Goal: Task Accomplishment & Management: Complete application form

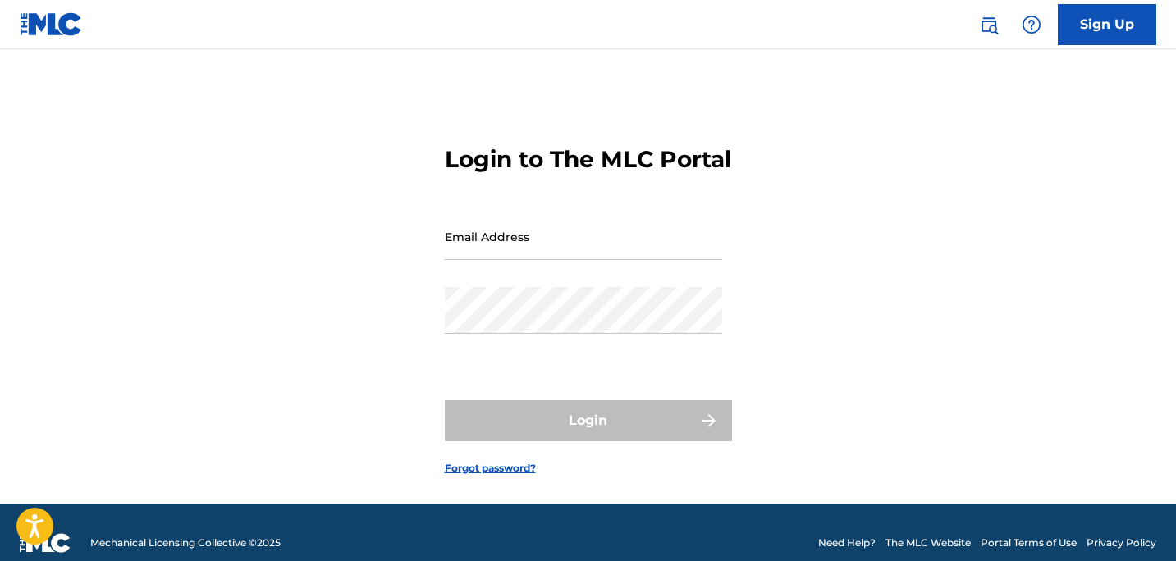
click at [561, 260] on input "Email Address" at bounding box center [583, 236] width 277 height 47
click at [563, 260] on input "Email Address" at bounding box center [583, 236] width 277 height 47
type input "[DOMAIN_NAME][EMAIL_ADDRESS][DOMAIN_NAME]"
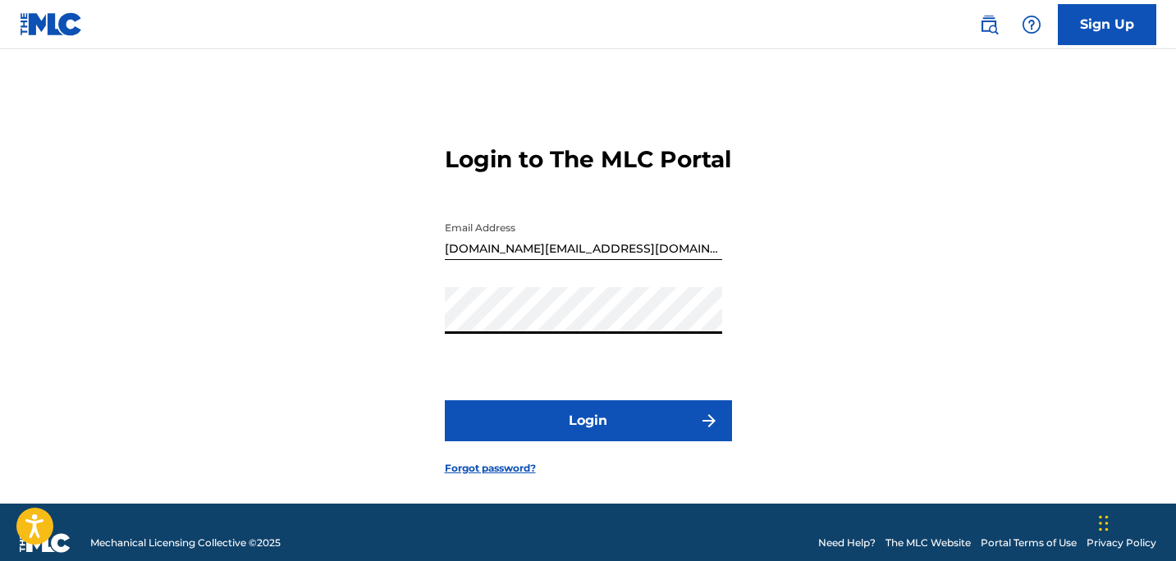
click at [445, 400] on button "Login" at bounding box center [588, 420] width 287 height 41
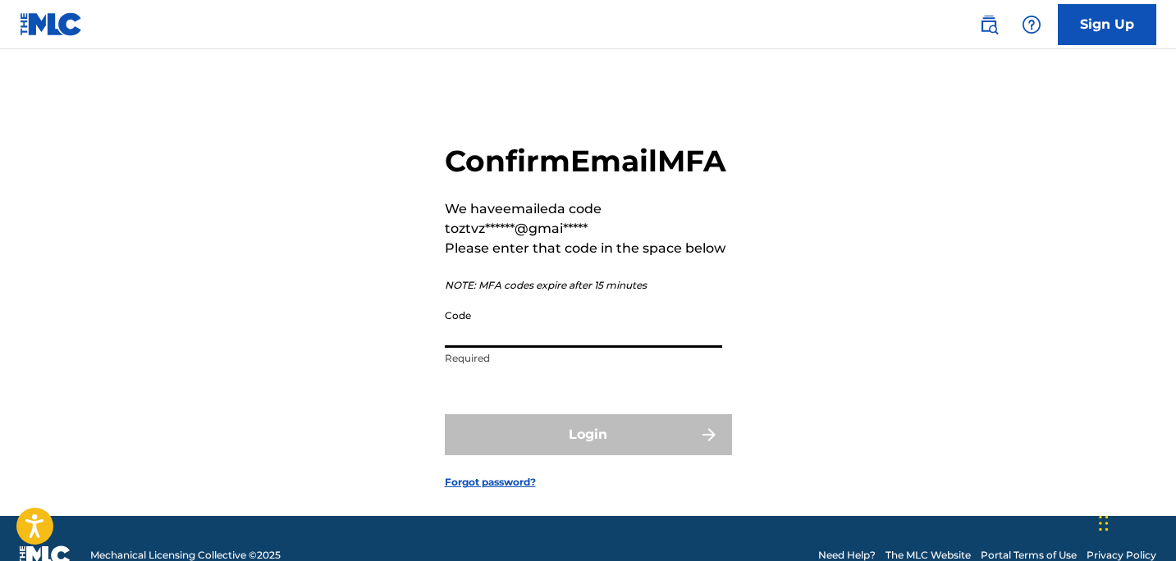
click at [481, 348] on input "Code" at bounding box center [583, 324] width 277 height 47
paste input "285217"
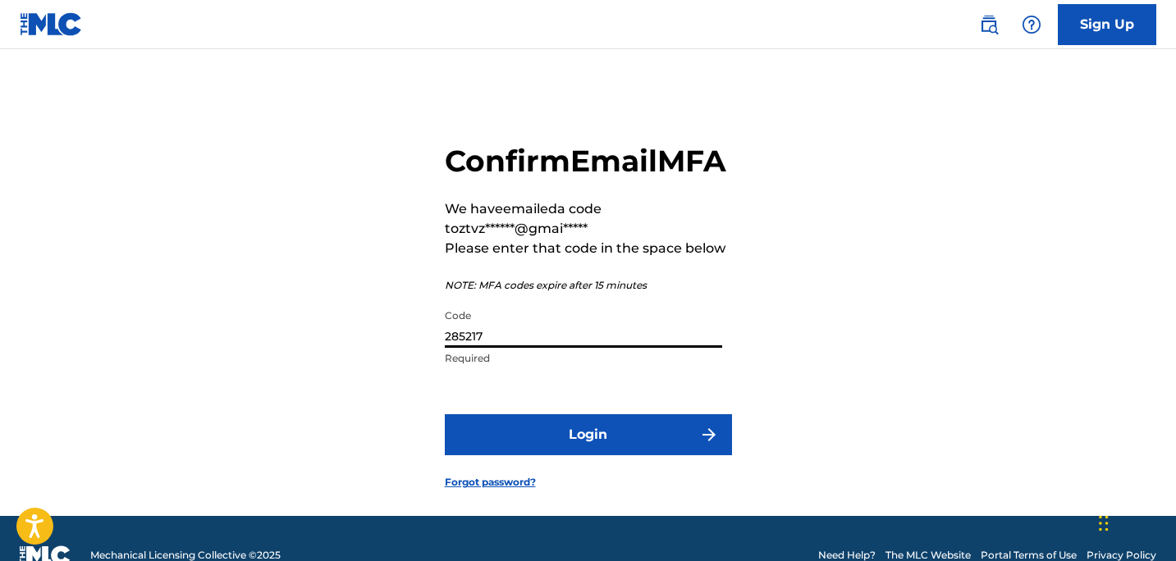
type input "285217"
click at [592, 455] on button "Login" at bounding box center [588, 434] width 287 height 41
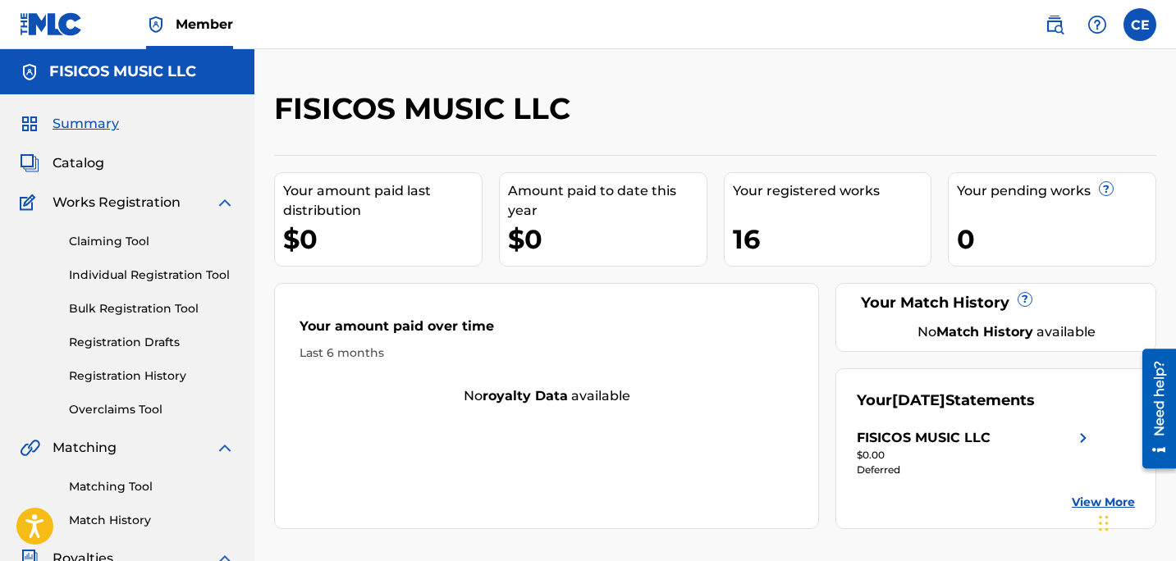
scroll to position [5, 0]
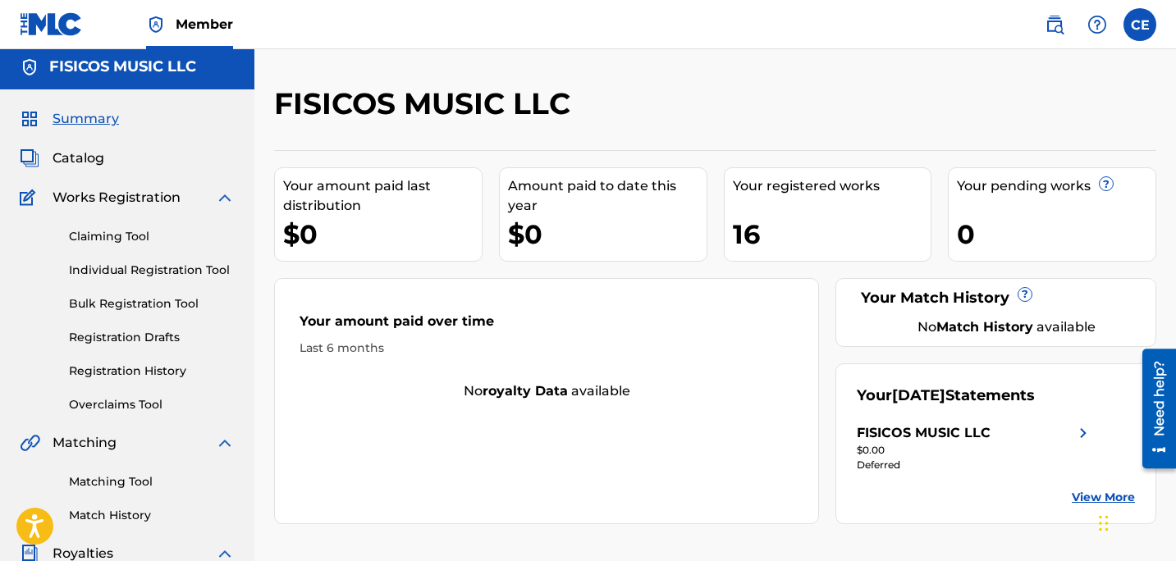
click at [84, 160] on span "Catalog" at bounding box center [79, 159] width 52 height 20
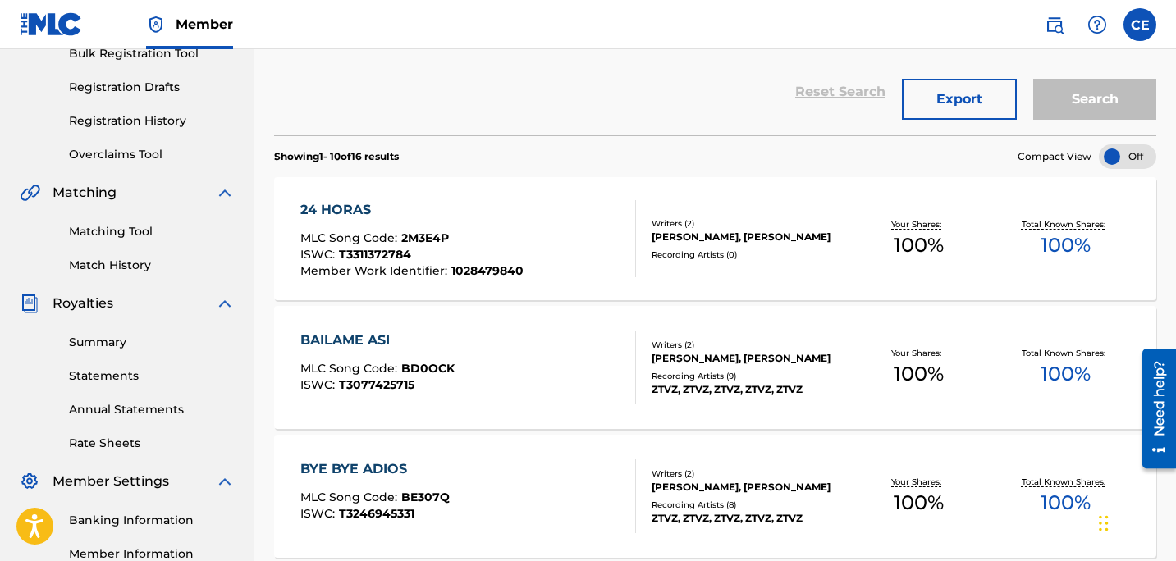
scroll to position [254, 0]
click at [322, 214] on div "24 HORAS" at bounding box center [411, 211] width 223 height 20
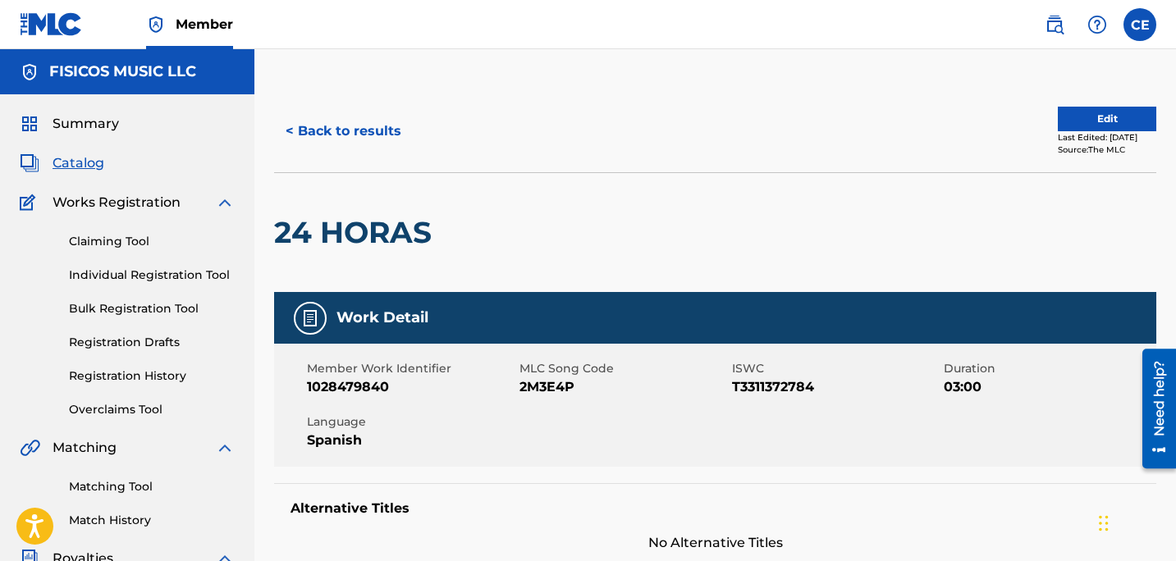
click at [1093, 127] on button "Edit" at bounding box center [1107, 119] width 98 height 25
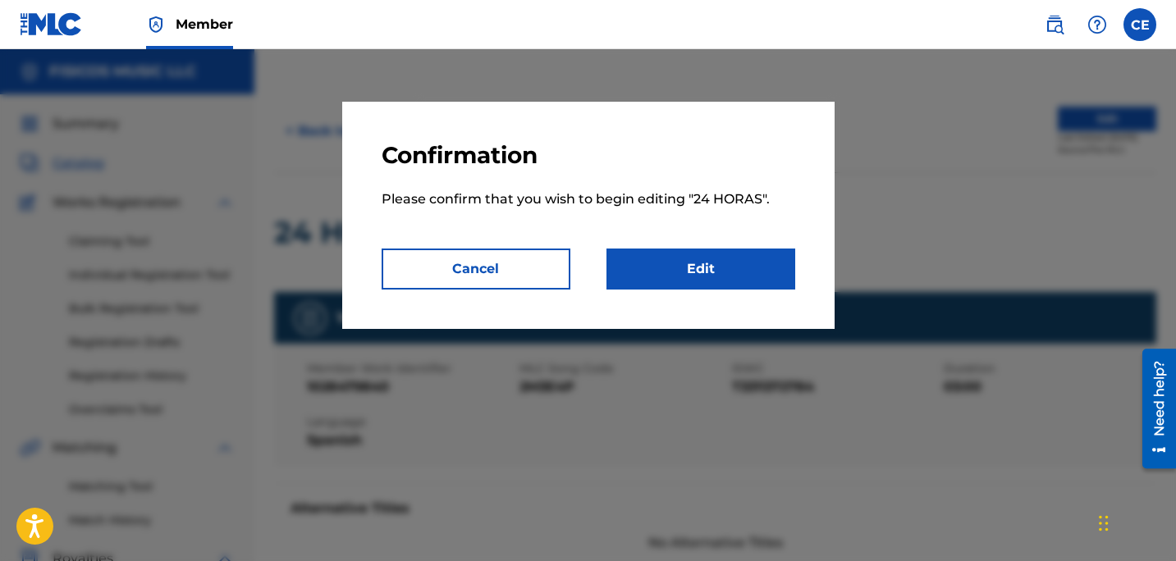
click at [665, 272] on link "Edit" at bounding box center [700, 269] width 189 height 41
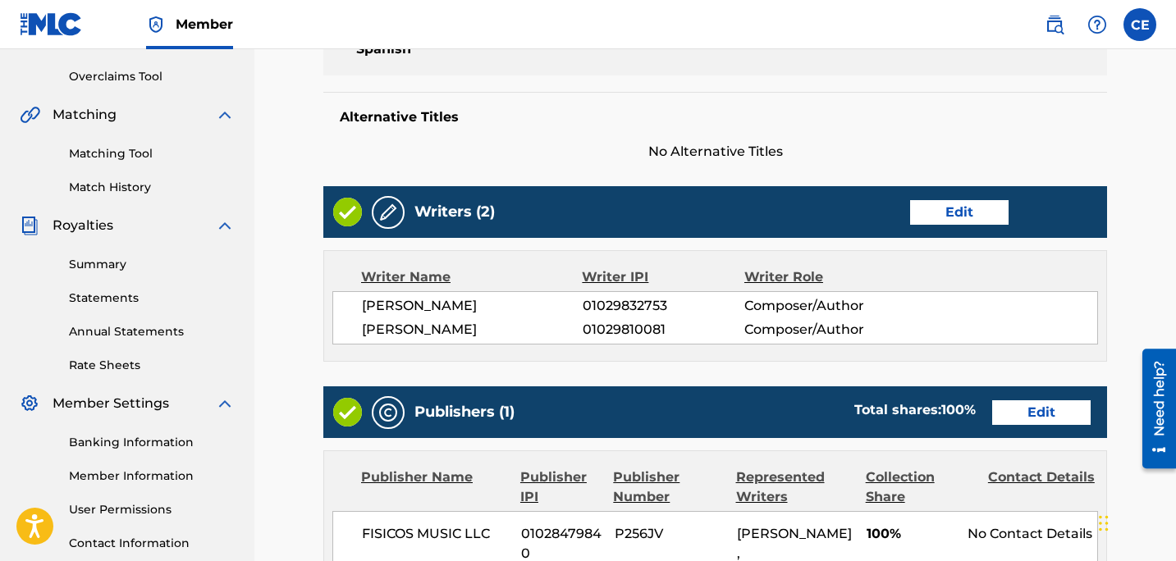
scroll to position [361, 0]
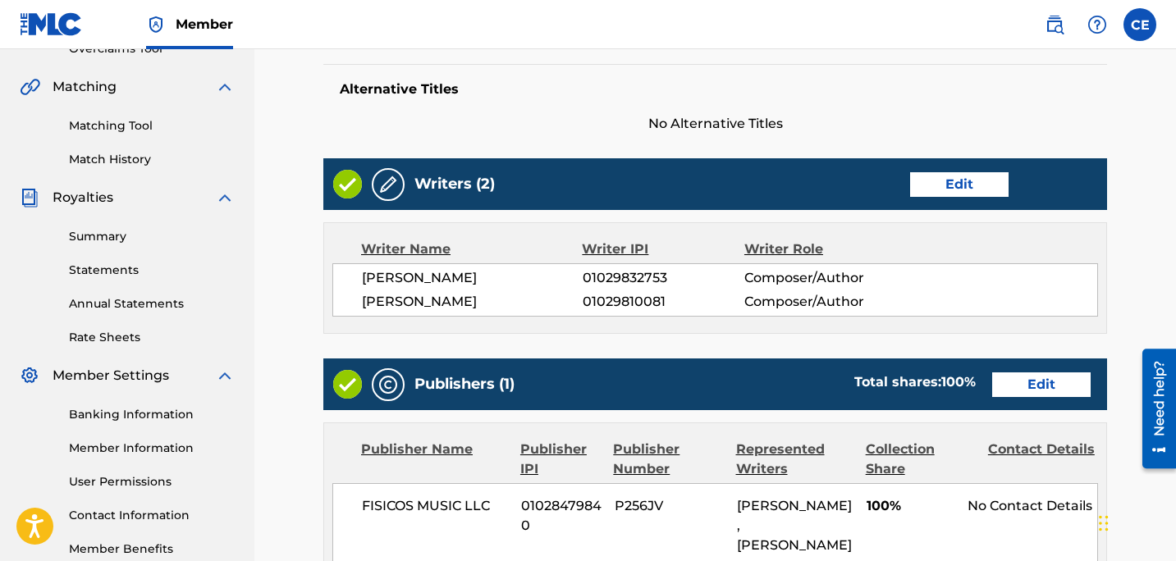
click at [934, 181] on link "Edit" at bounding box center [959, 184] width 98 height 25
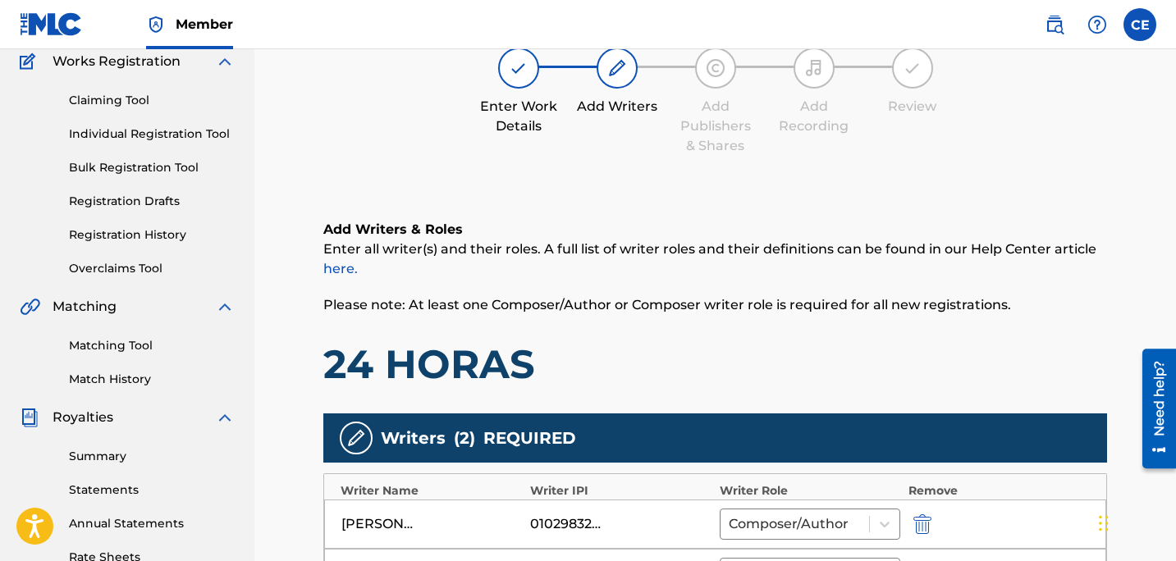
scroll to position [490, 0]
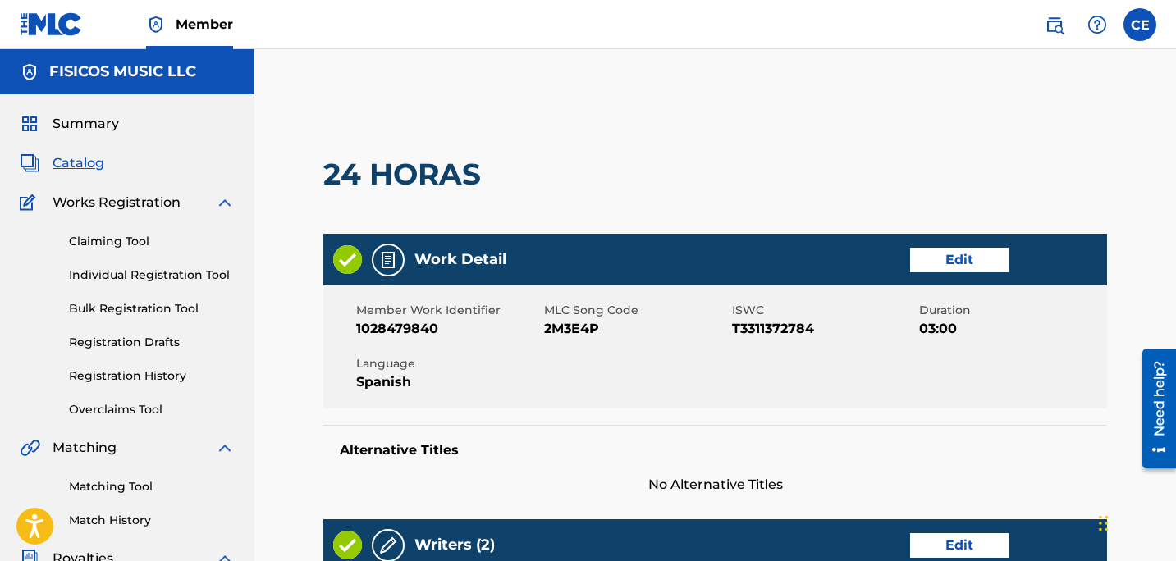
click at [62, 127] on span "Summary" at bounding box center [86, 124] width 66 height 20
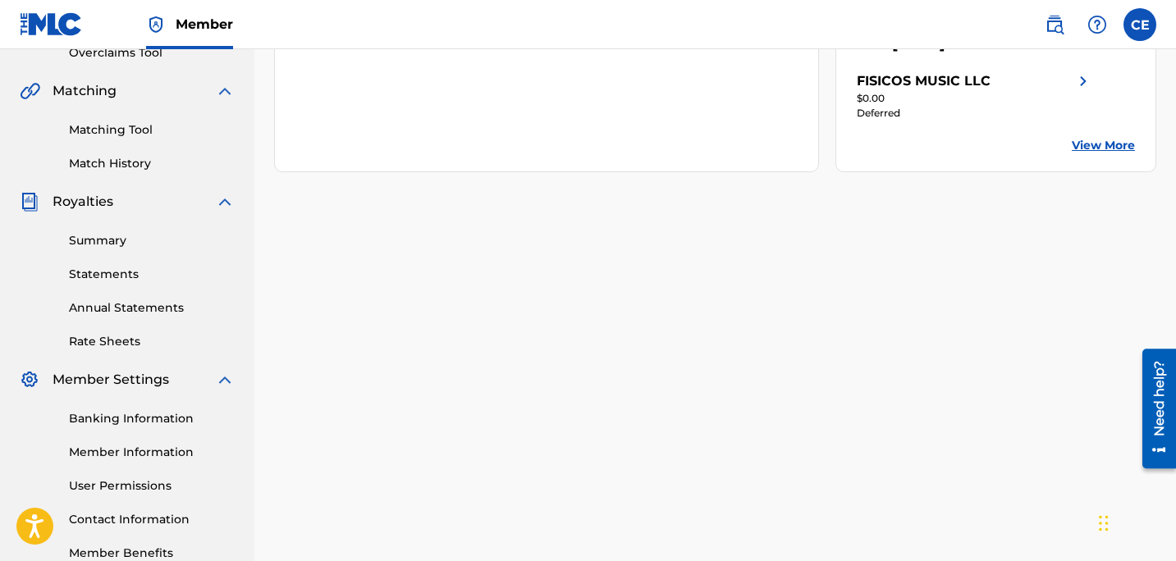
scroll to position [419, 0]
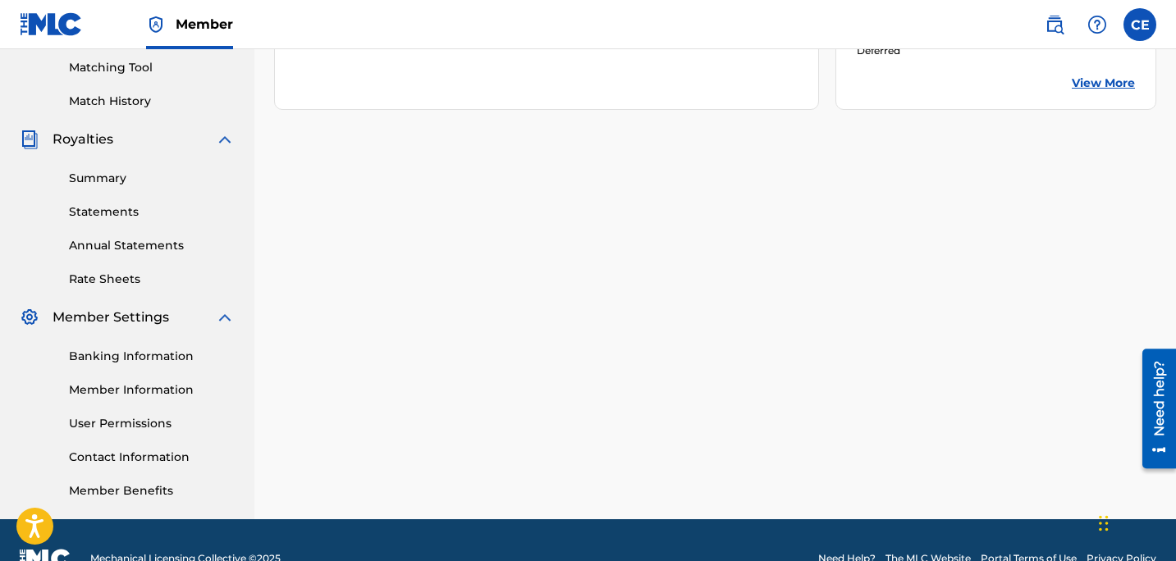
click at [143, 392] on link "Member Information" at bounding box center [152, 390] width 166 height 17
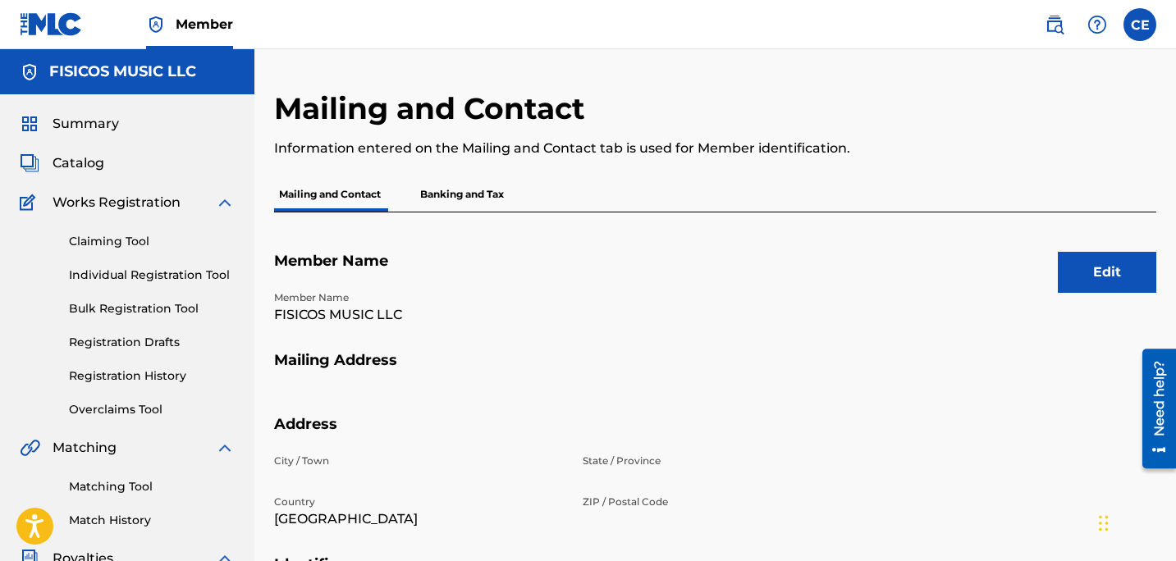
click at [1153, 37] on div "CE CE Carlos Estevez ztvz.music@gmail.com Notification Preferences Profile Log …" at bounding box center [1092, 24] width 128 height 33
click at [1145, 34] on label at bounding box center [1139, 24] width 33 height 33
click at [1140, 25] on input "CE Carlos Estevez ztvz.music@gmail.com Notification Preferences Profile Log out" at bounding box center [1140, 25] width 0 height 0
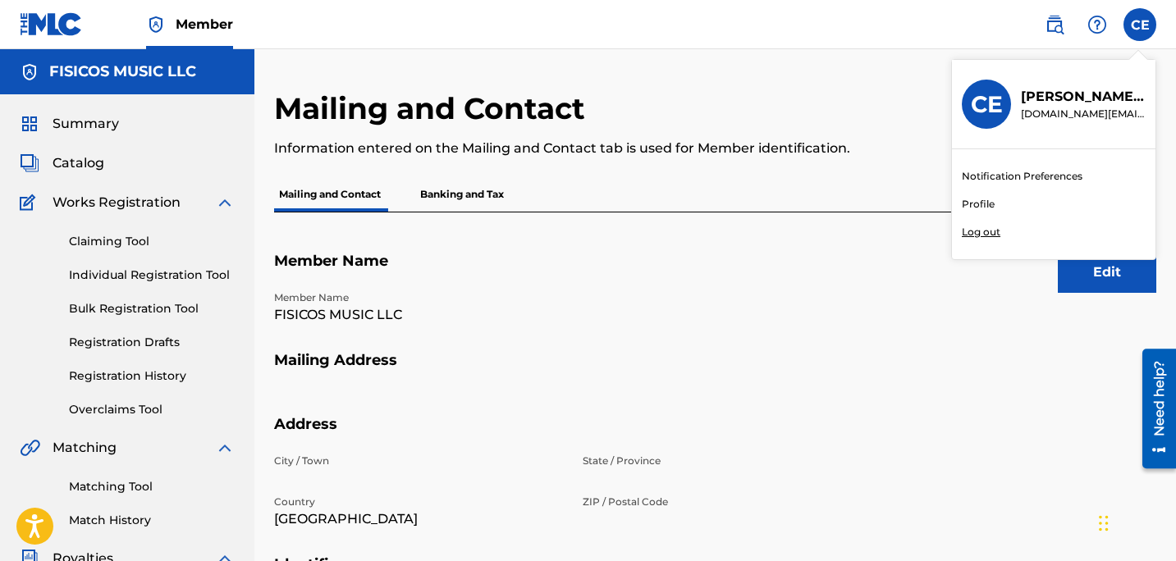
click at [980, 211] on link "Profile" at bounding box center [978, 204] width 33 height 15
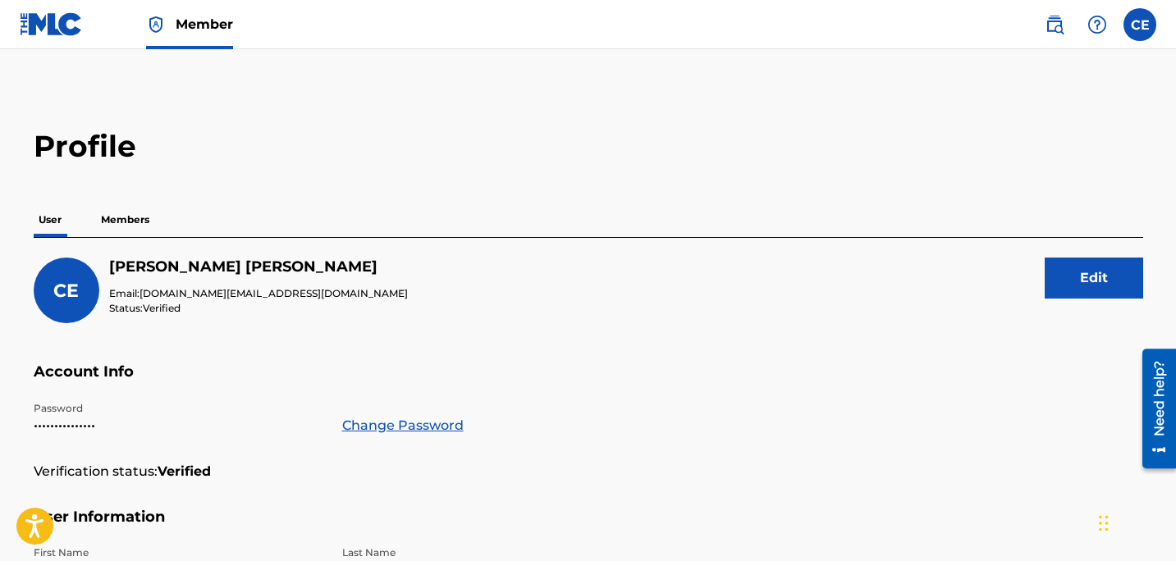
scroll to position [1, 0]
click at [120, 222] on p "Members" at bounding box center [125, 219] width 58 height 34
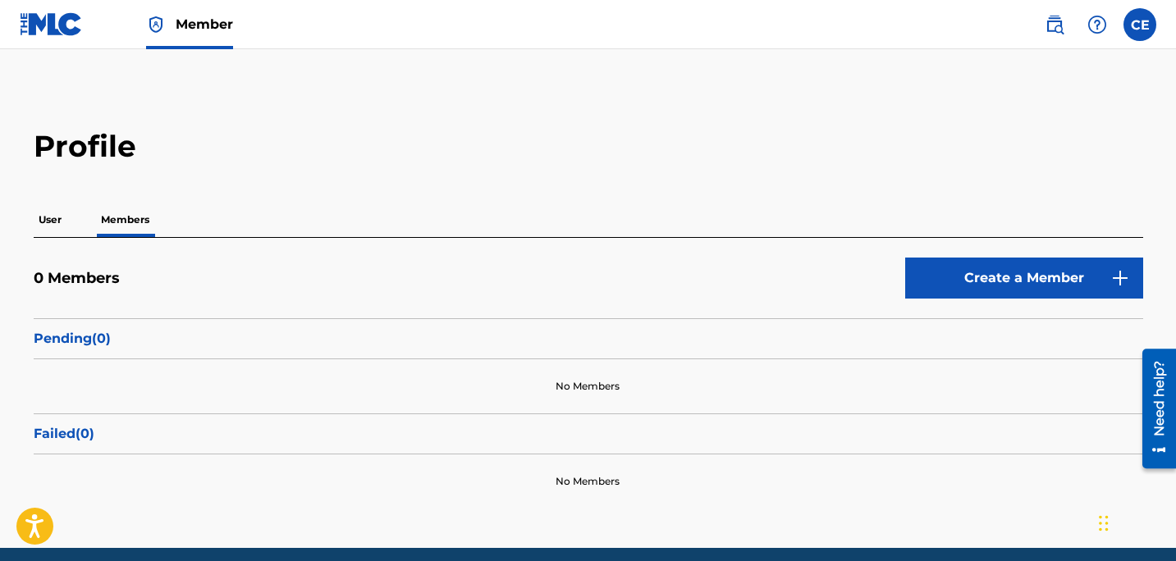
click at [48, 225] on p "User" at bounding box center [50, 220] width 33 height 34
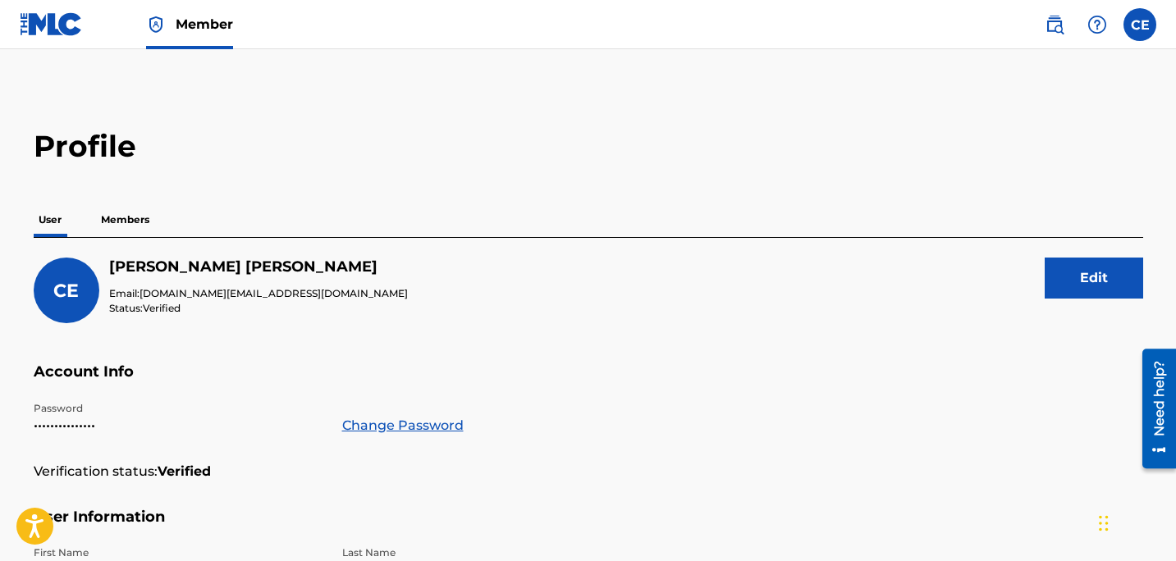
click at [1055, 37] on link at bounding box center [1054, 24] width 33 height 33
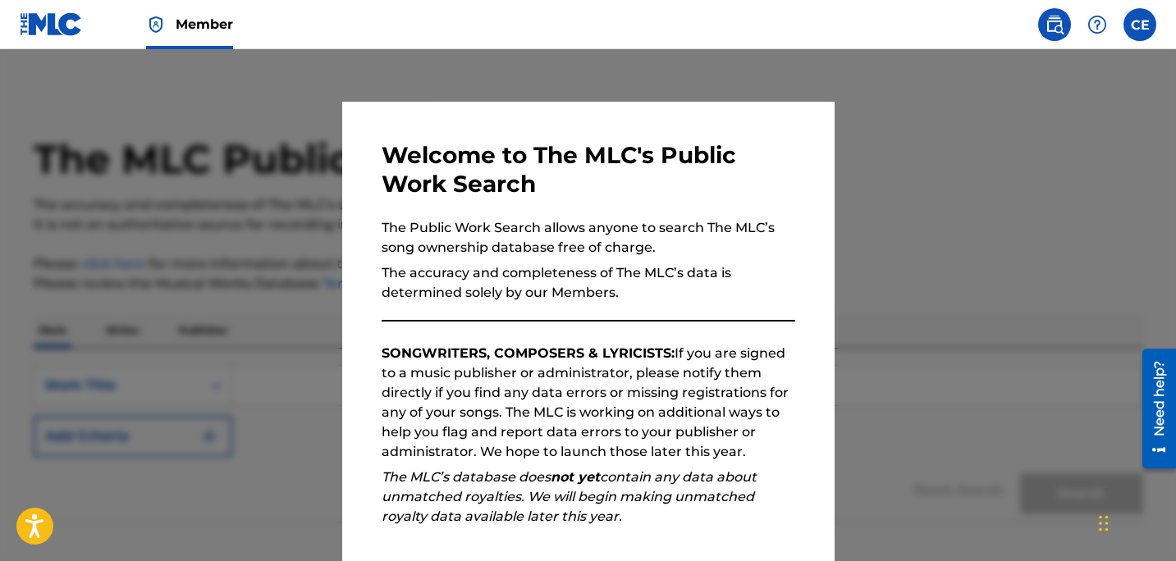
click at [1026, 124] on div at bounding box center [588, 329] width 1176 height 561
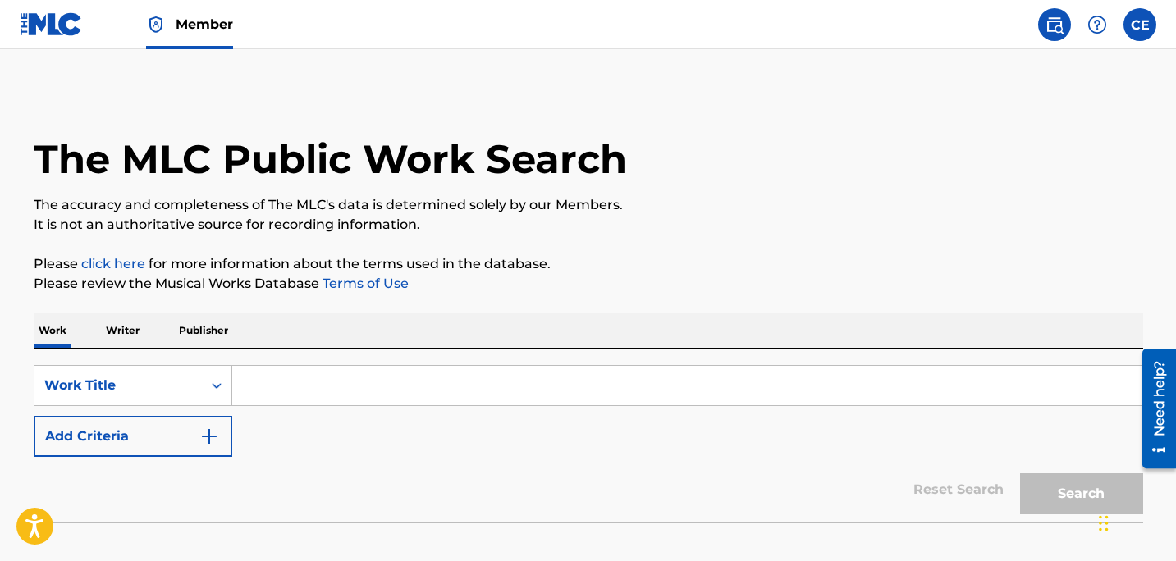
click at [60, 34] on img at bounding box center [51, 24] width 63 height 24
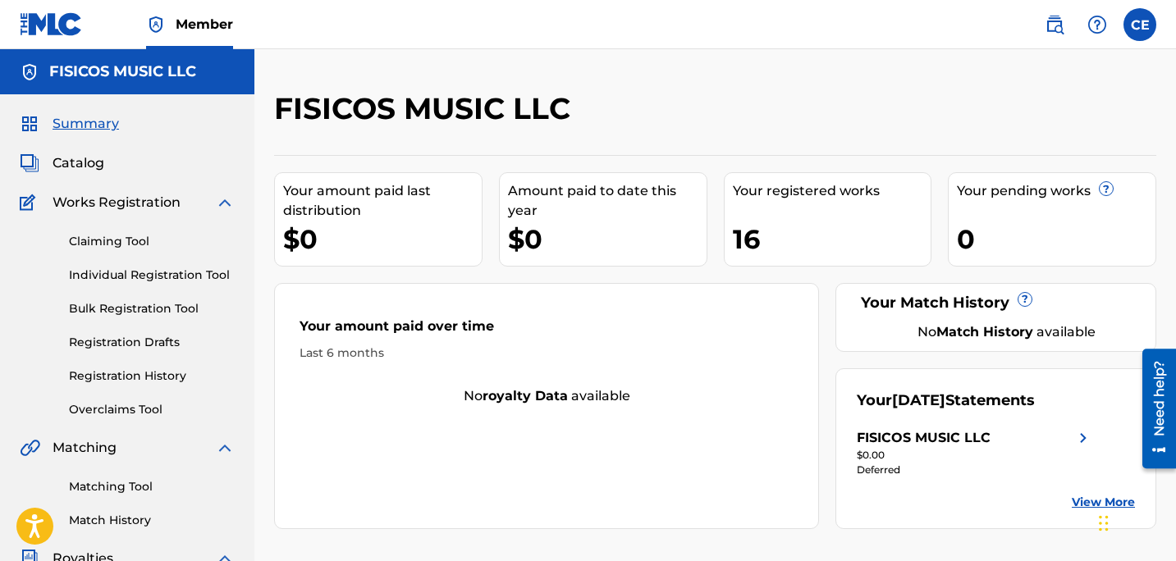
click at [155, 373] on link "Registration History" at bounding box center [152, 376] width 166 height 17
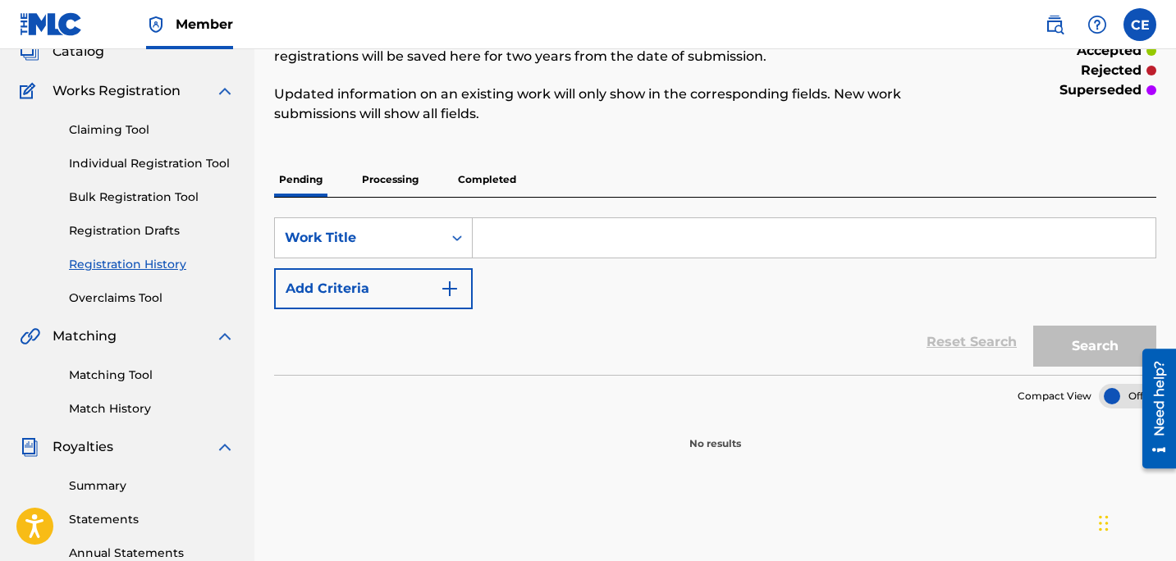
scroll to position [147, 0]
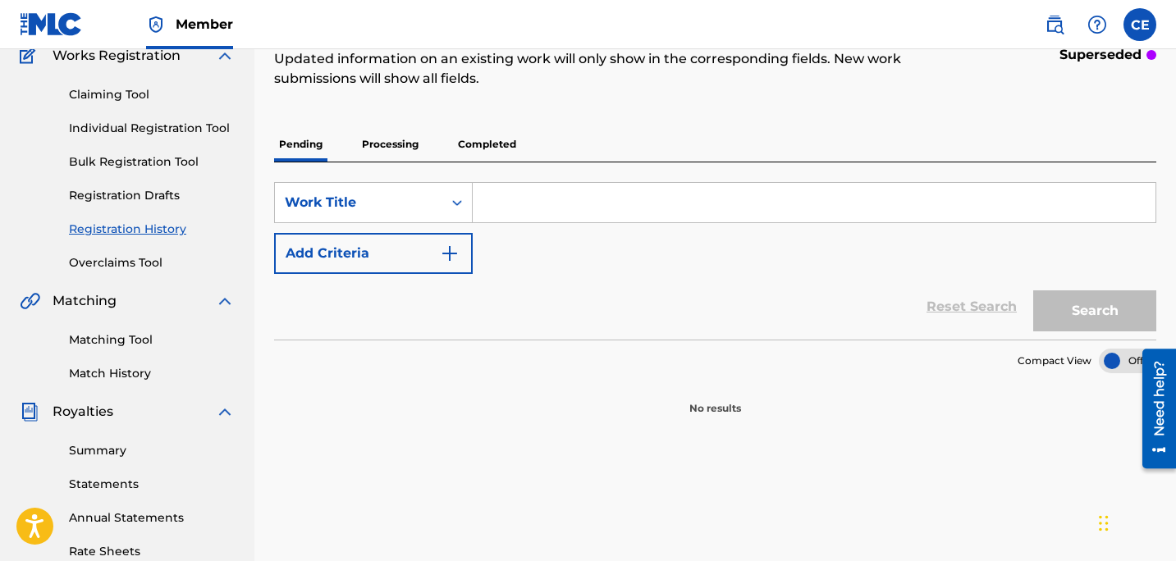
click at [149, 200] on link "Registration Drafts" at bounding box center [152, 195] width 166 height 17
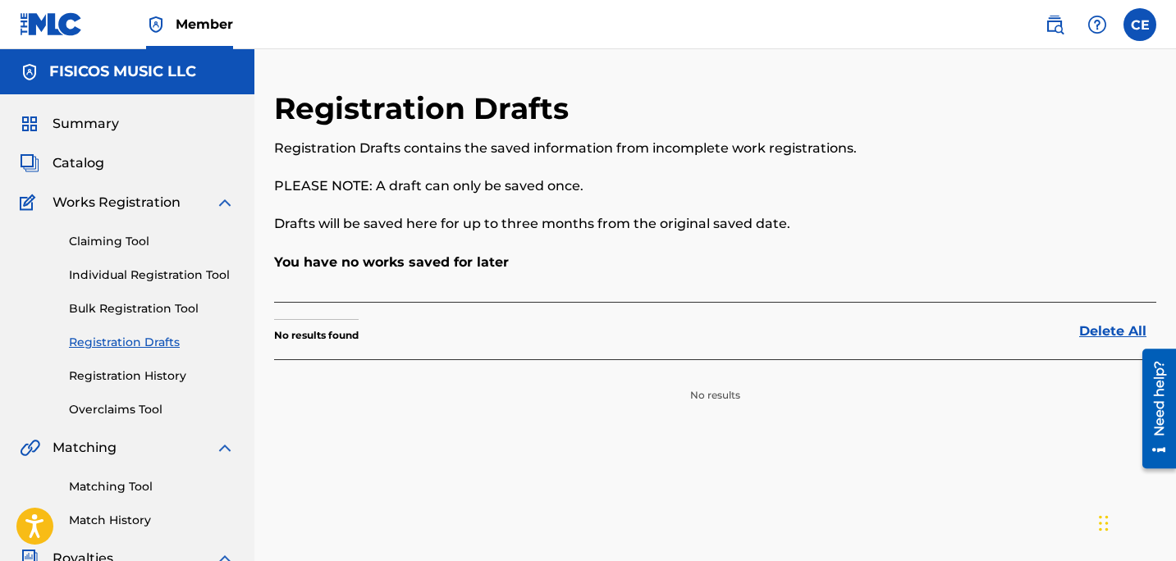
click at [121, 418] on link "Overclaims Tool" at bounding box center [152, 409] width 166 height 17
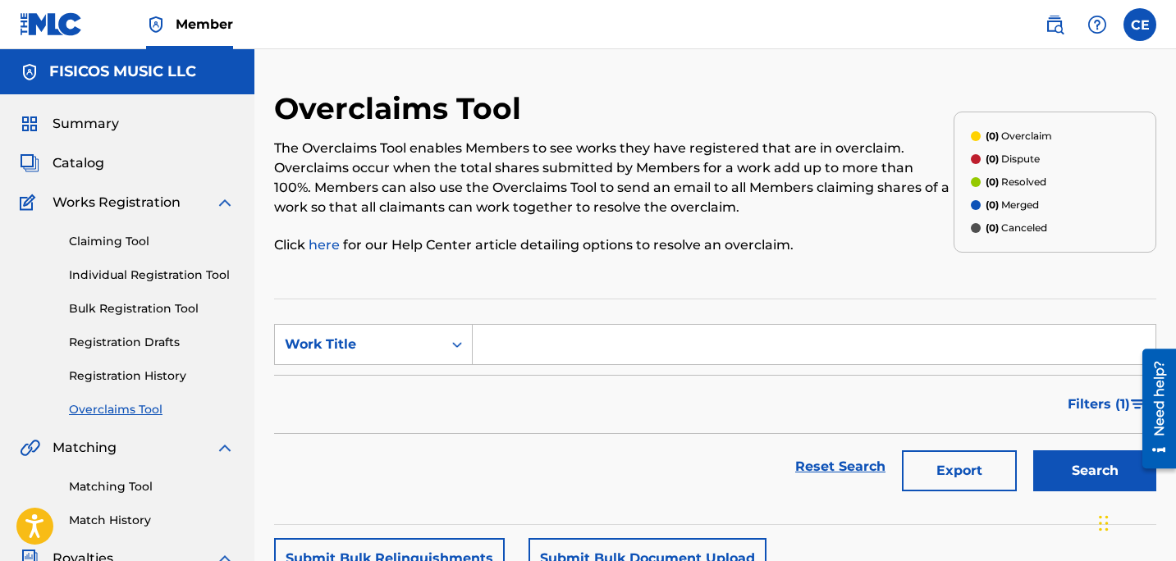
click at [176, 311] on link "Bulk Registration Tool" at bounding box center [152, 308] width 166 height 17
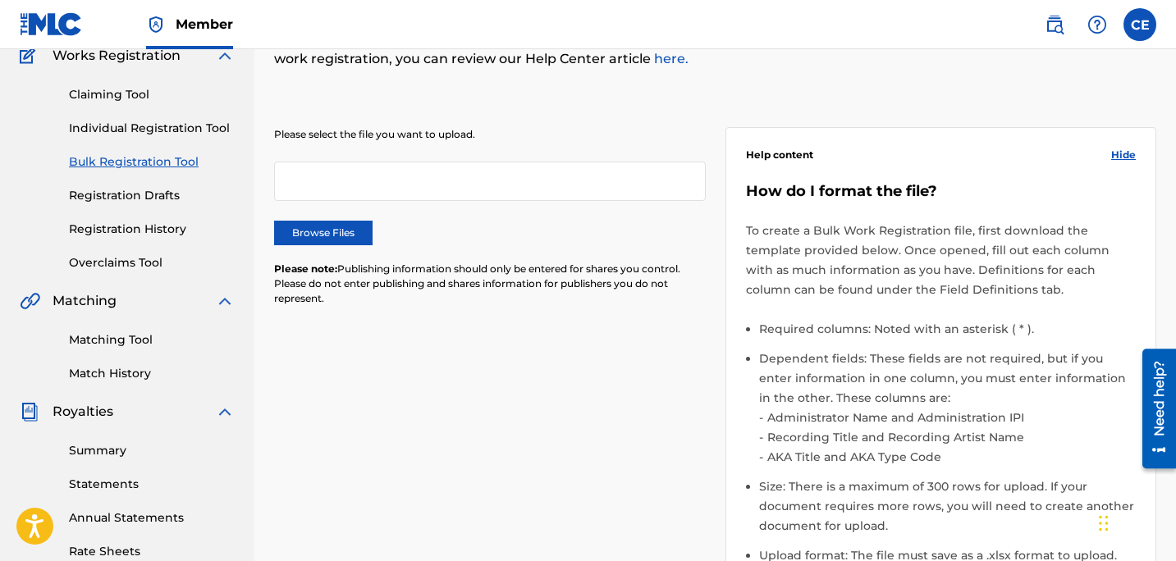
scroll to position [148, 0]
click at [120, 121] on link "Individual Registration Tool" at bounding box center [152, 127] width 166 height 17
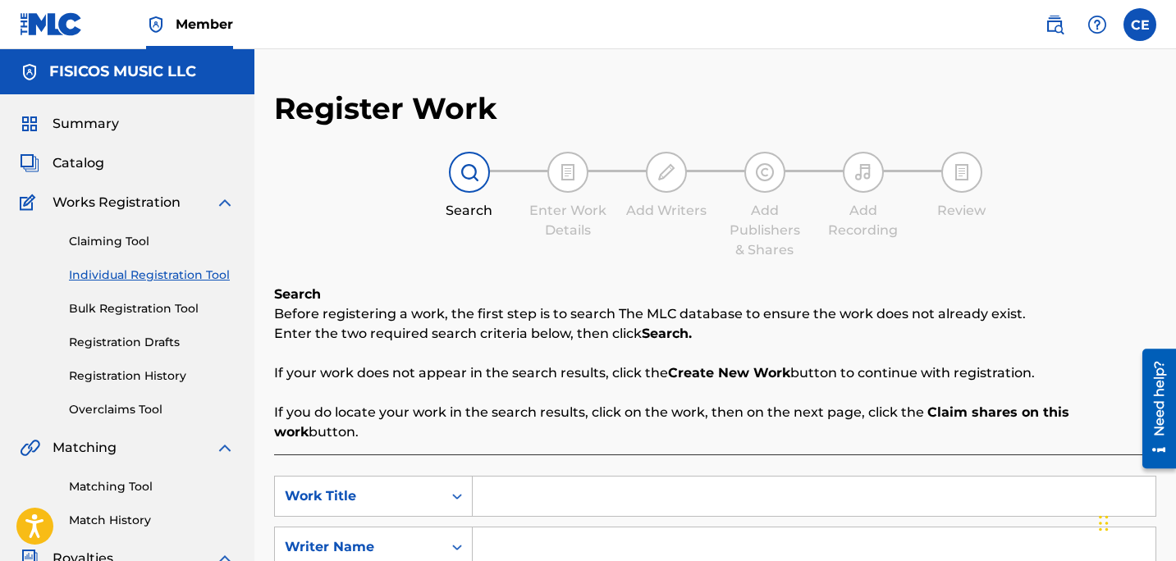
click at [140, 246] on link "Claiming Tool" at bounding box center [152, 241] width 166 height 17
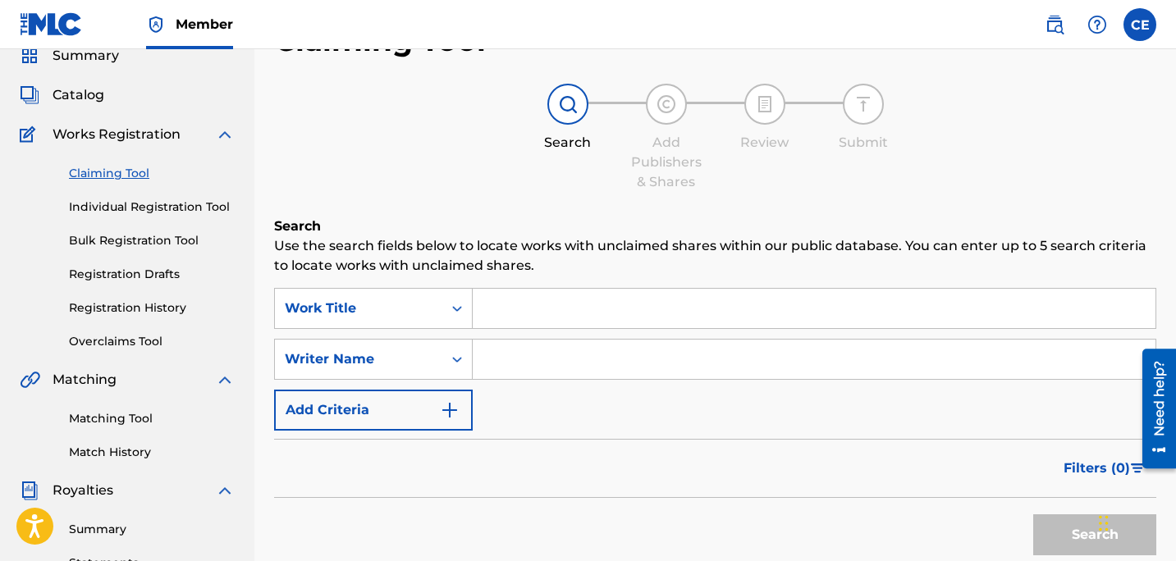
scroll to position [84, 0]
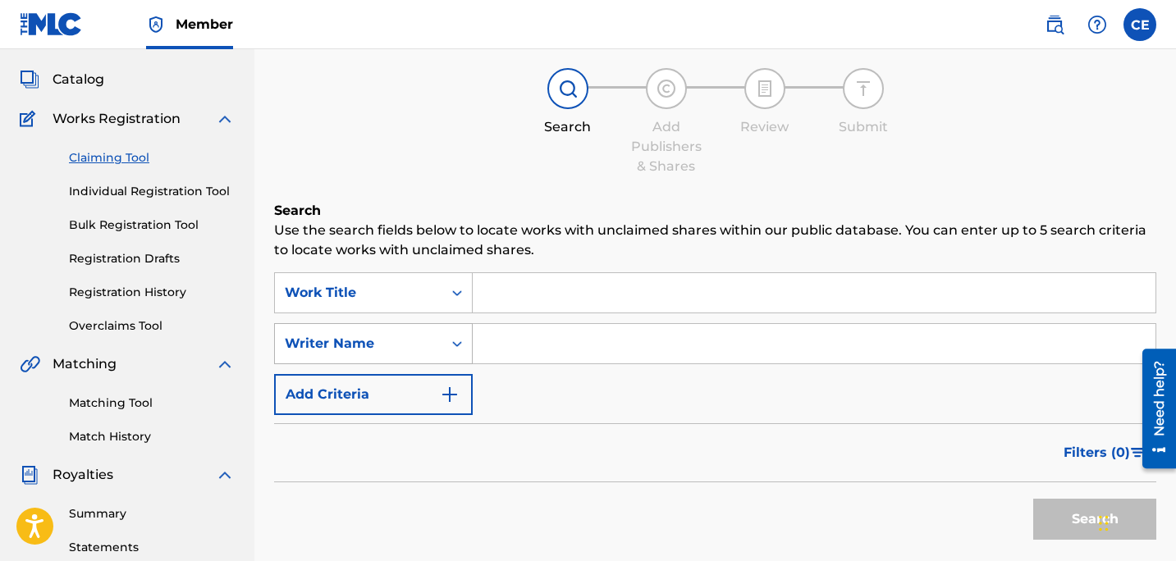
click at [427, 355] on div "Writer Name" at bounding box center [358, 343] width 167 height 31
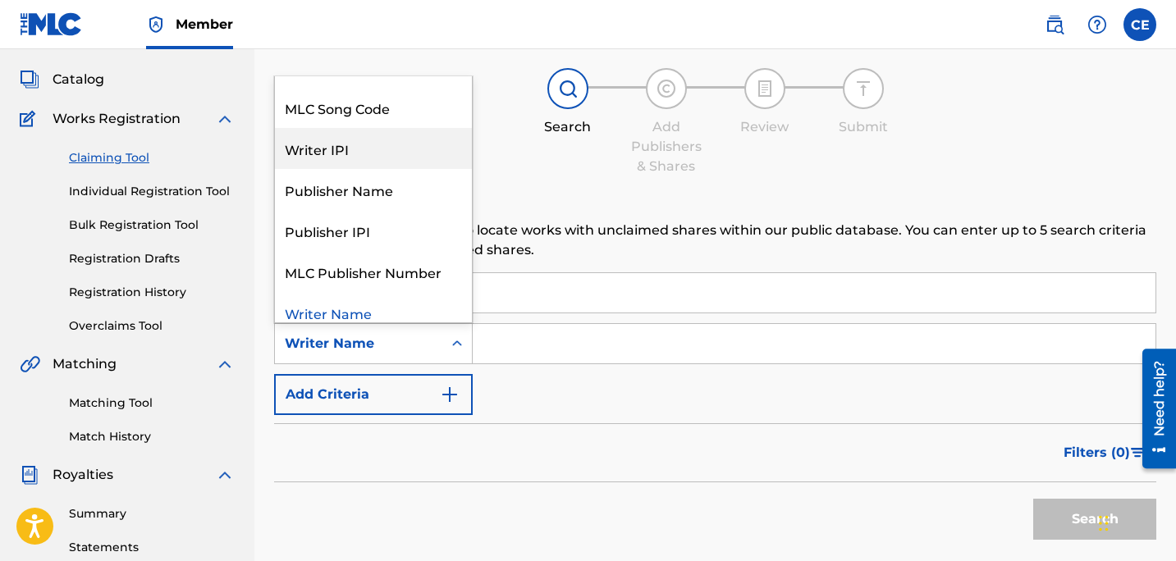
scroll to position [41, 0]
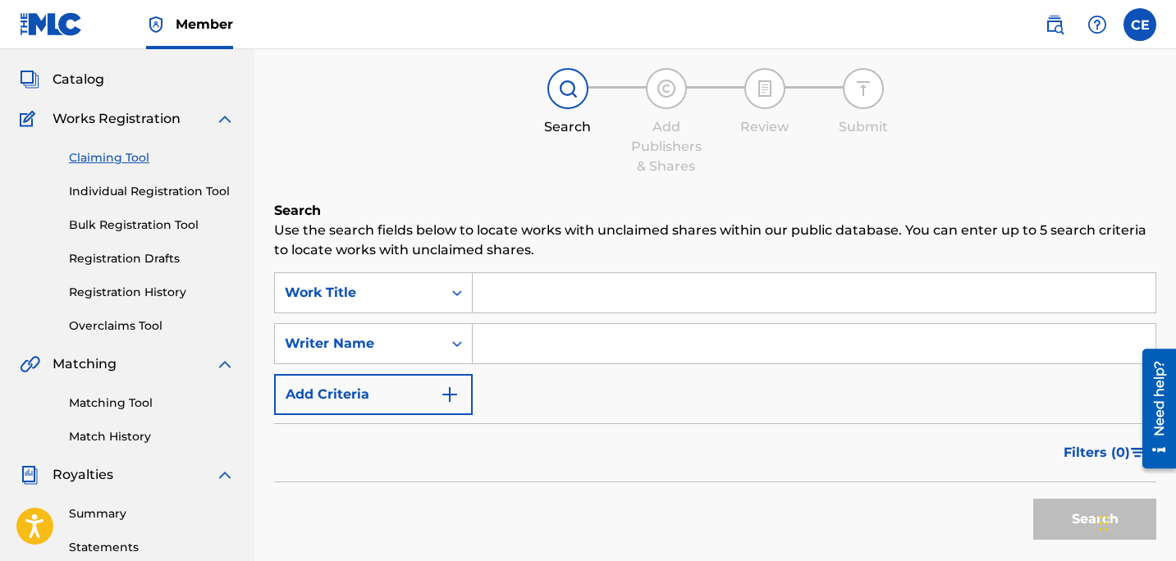
click at [528, 245] on p "Use the search fields below to locate works with unclaimed shares within our pu…" at bounding box center [715, 240] width 882 height 39
click at [510, 359] on input "Search Form" at bounding box center [814, 343] width 683 height 39
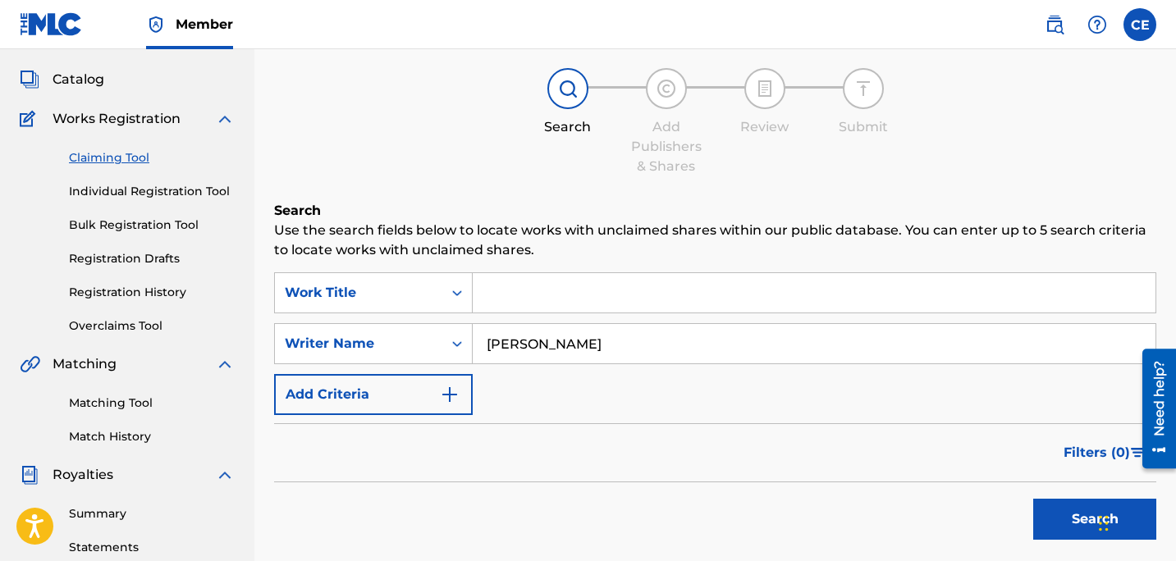
click at [1033, 499] on button "Search" at bounding box center [1094, 519] width 123 height 41
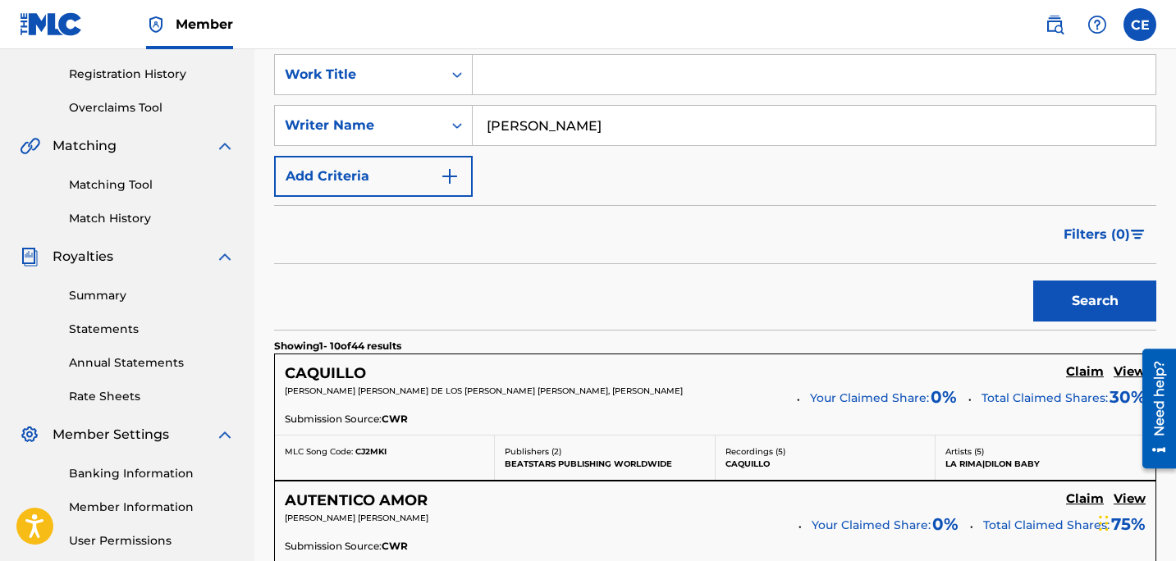
scroll to position [0, 0]
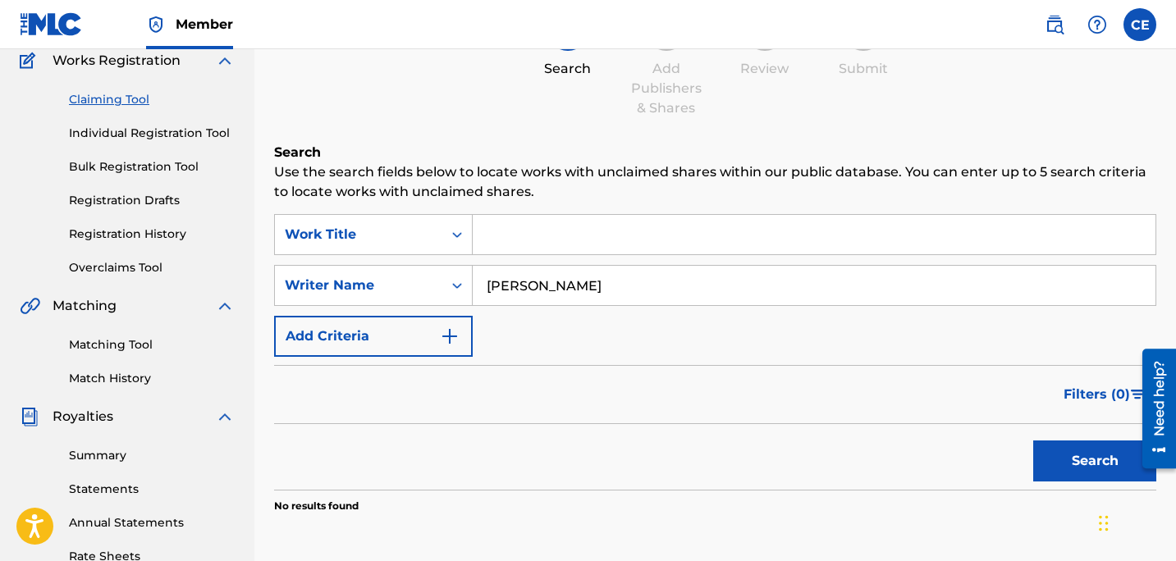
scroll to position [85, 0]
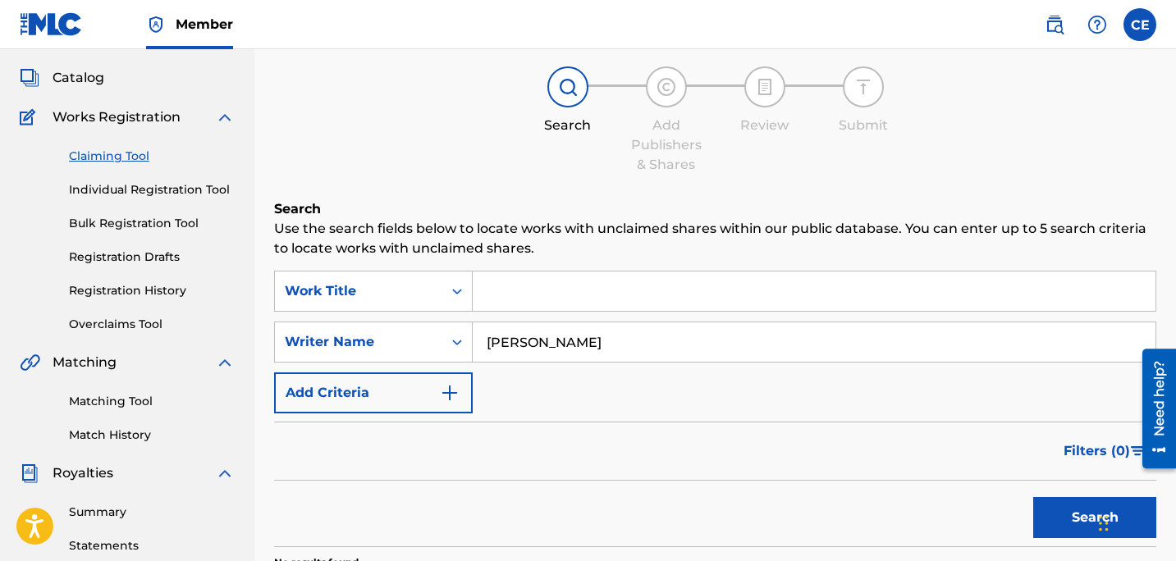
click at [528, 342] on input "carlos estevez galarza" at bounding box center [814, 341] width 683 height 39
type input "carlos a estevez galarza"
click at [1033, 497] on button "Search" at bounding box center [1094, 517] width 123 height 41
click at [676, 346] on input "carlos a estevez galarza" at bounding box center [814, 341] width 683 height 39
click at [1033, 497] on button "Search" at bounding box center [1094, 517] width 123 height 41
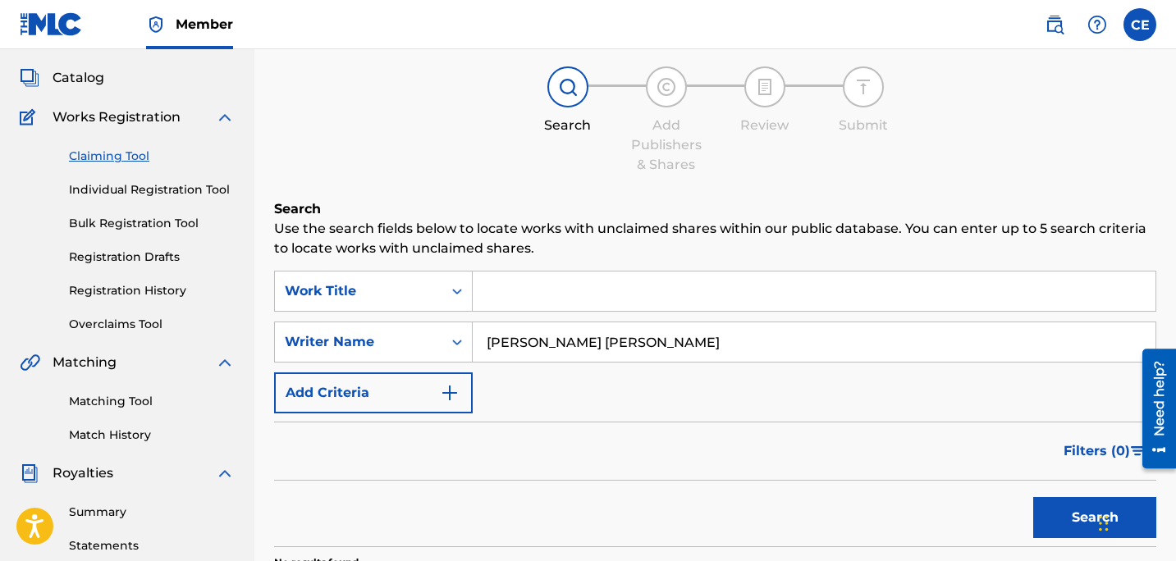
drag, startPoint x: 677, startPoint y: 354, endPoint x: 299, endPoint y: 254, distance: 390.7
click at [304, 258] on div "Search Use the search fields below to locate works with unclaimed shares within…" at bounding box center [715, 425] width 882 height 453
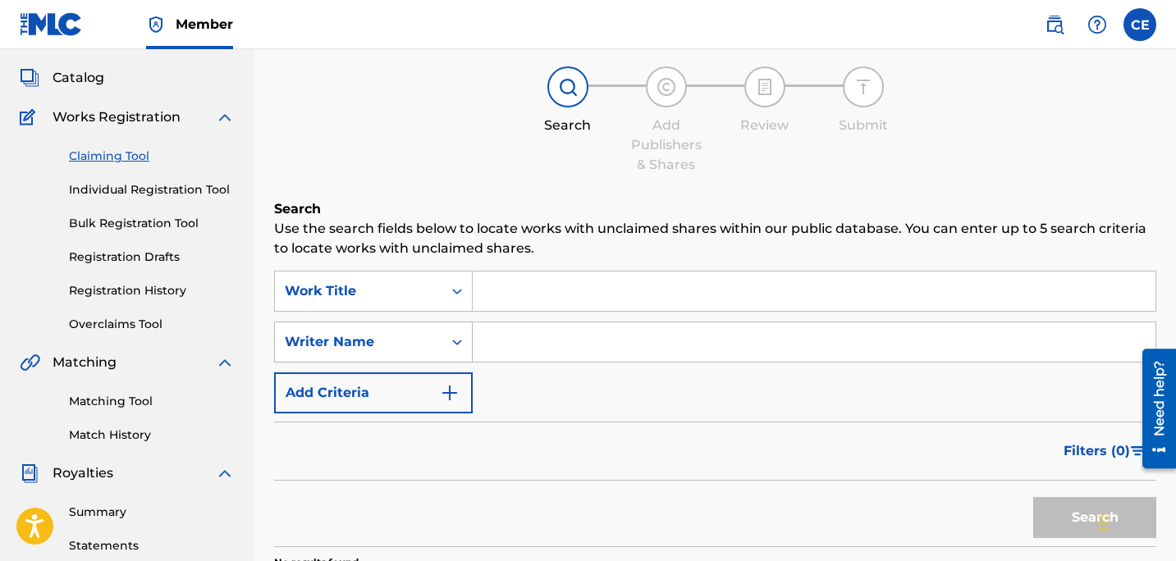
click at [397, 345] on div "Writer Name" at bounding box center [359, 342] width 148 height 20
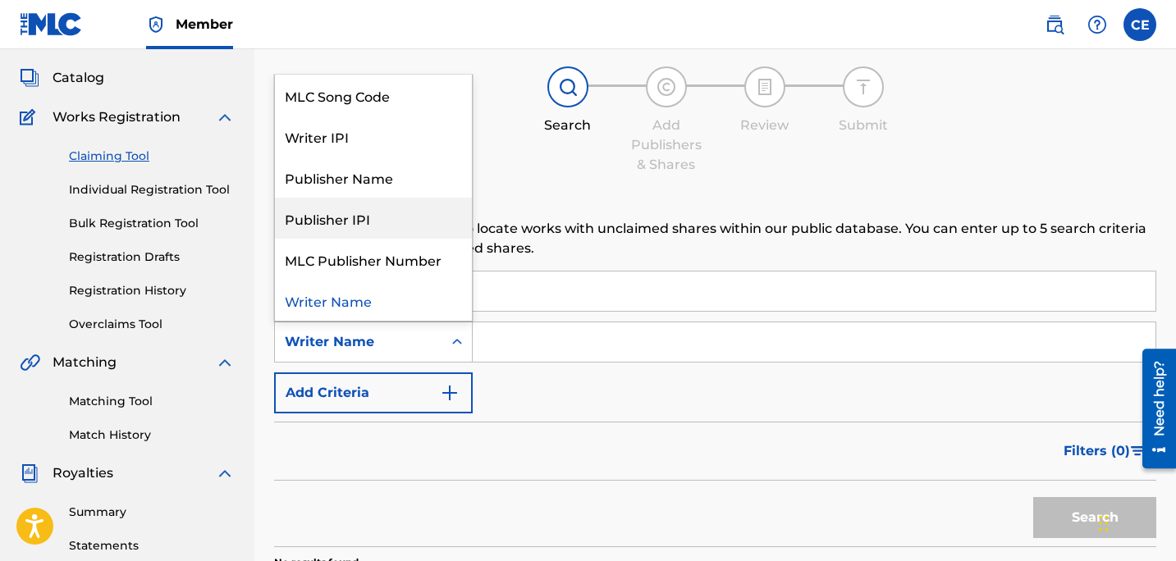
scroll to position [0, 0]
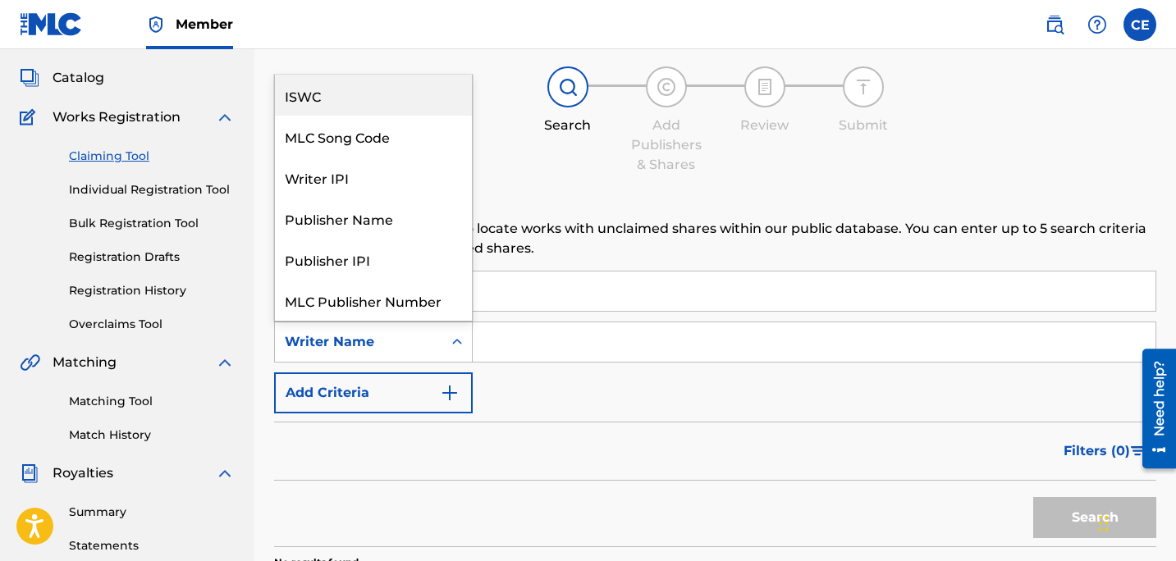
click at [367, 91] on div "ISWC" at bounding box center [373, 95] width 197 height 41
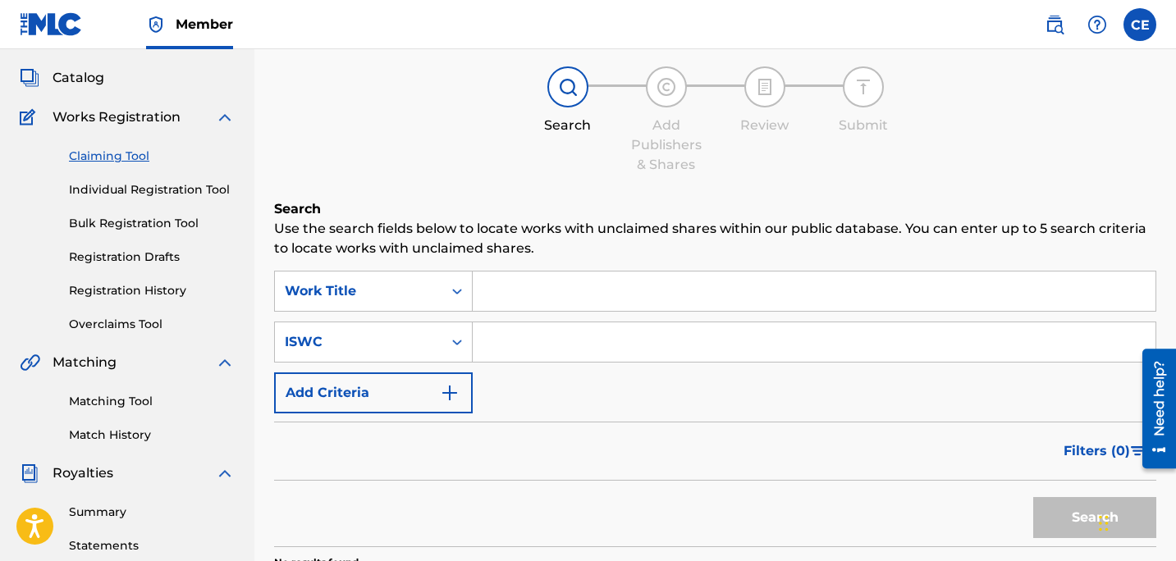
click at [618, 348] on input "Search Form" at bounding box center [814, 341] width 683 height 39
paste input "T3311372784"
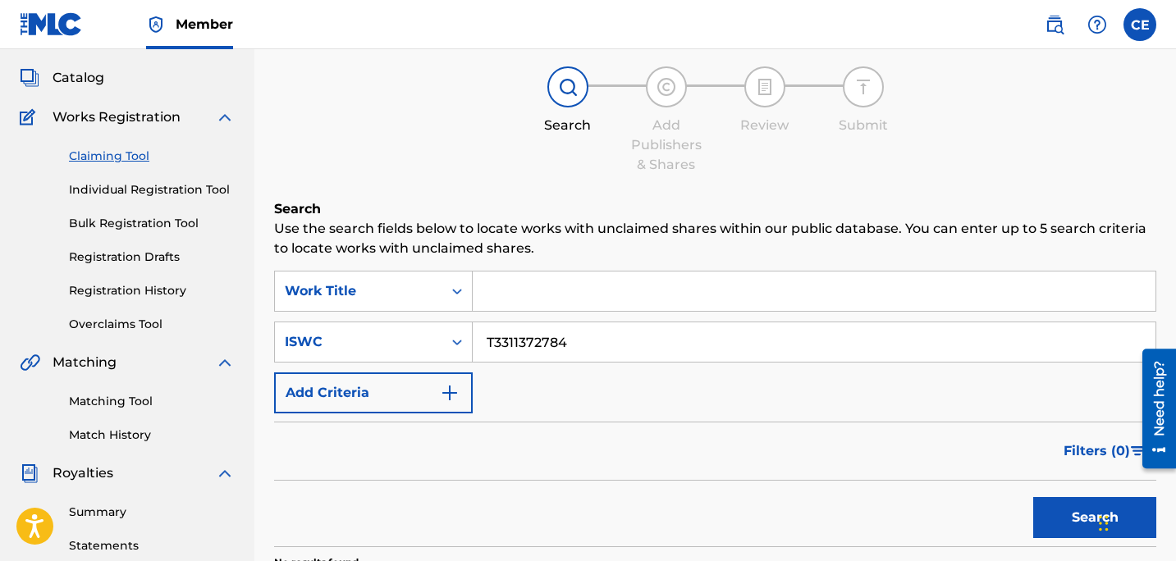
type input "T3311372784"
click at [1059, 527] on button "Search" at bounding box center [1094, 517] width 123 height 41
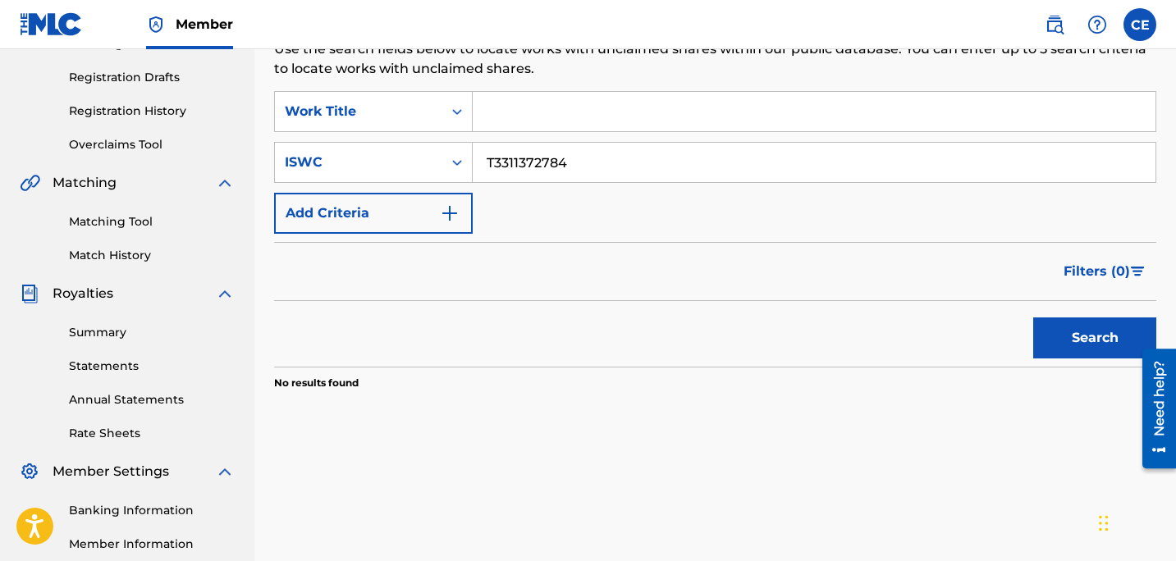
scroll to position [266, 0]
click at [1087, 333] on button "Search" at bounding box center [1094, 337] width 123 height 41
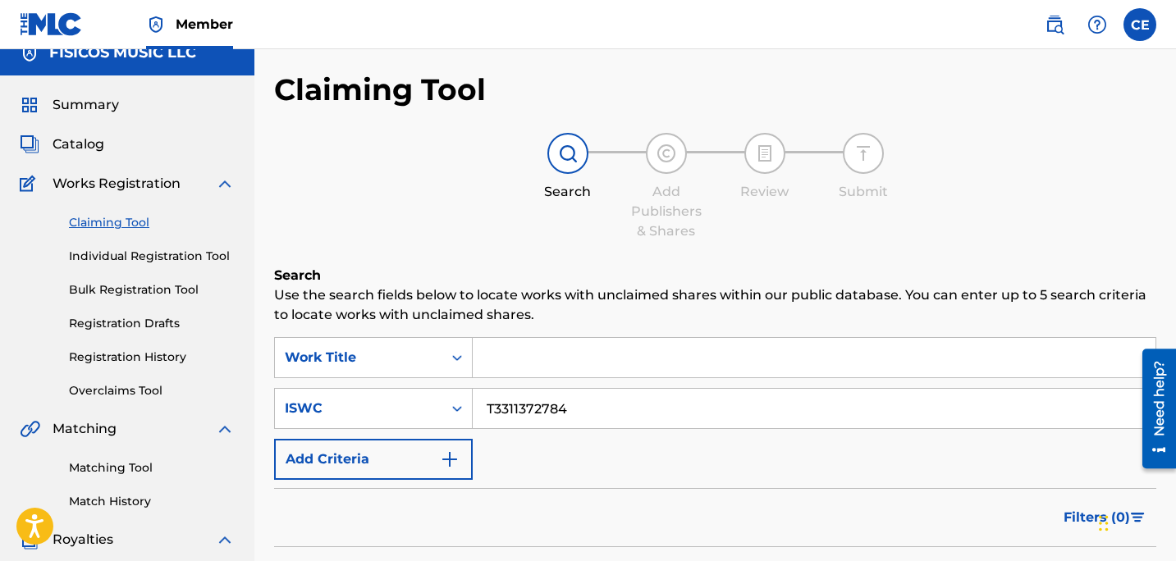
scroll to position [18, 0]
click at [80, 109] on span "Summary" at bounding box center [86, 106] width 66 height 20
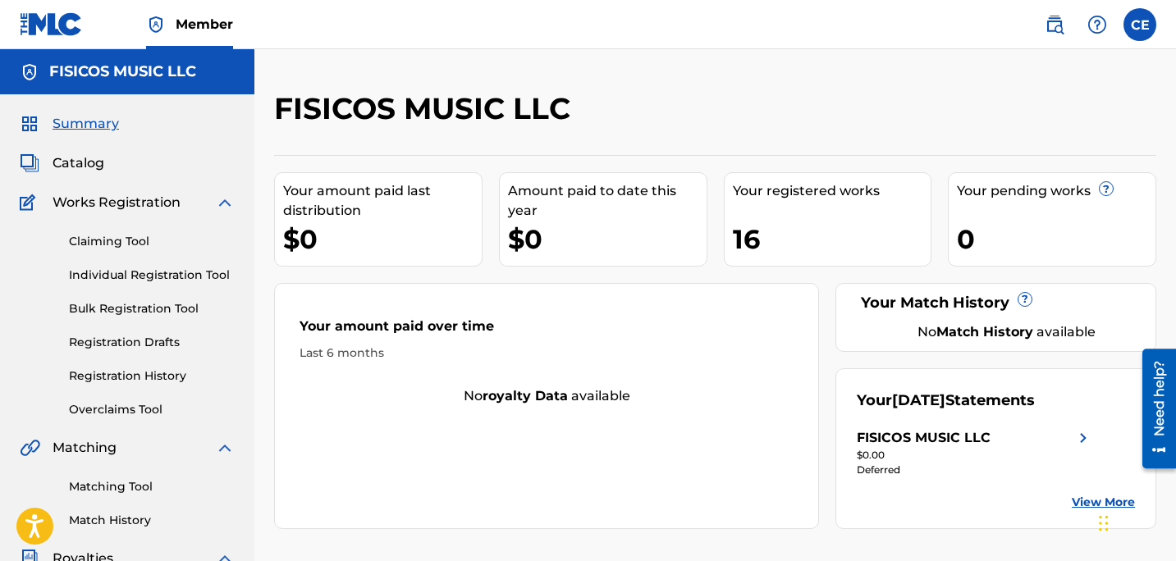
click at [94, 164] on span "Catalog" at bounding box center [79, 163] width 52 height 20
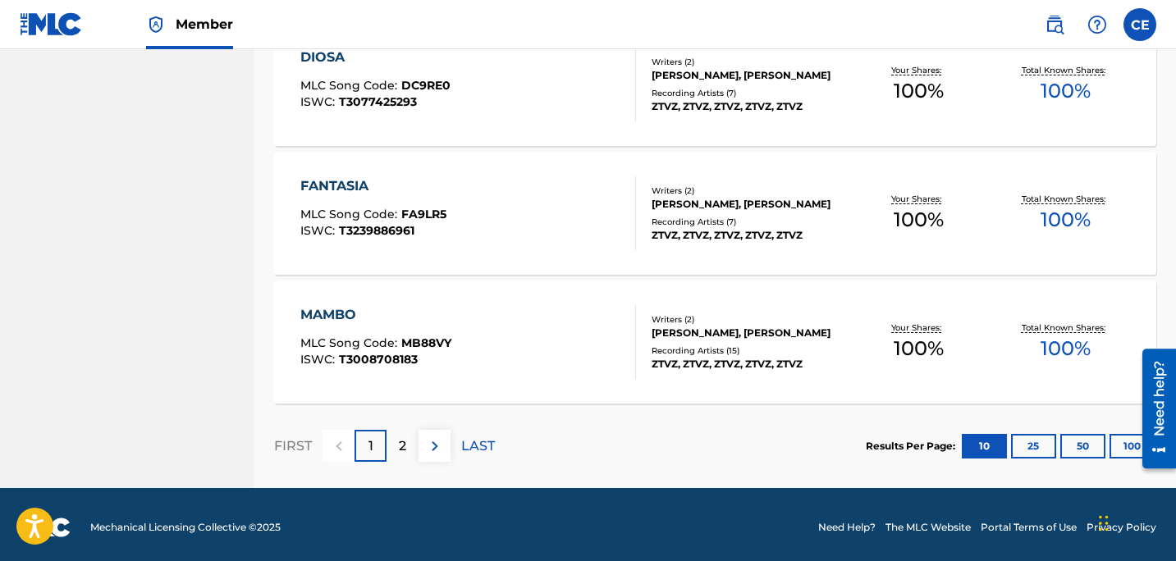
scroll to position [1317, 0]
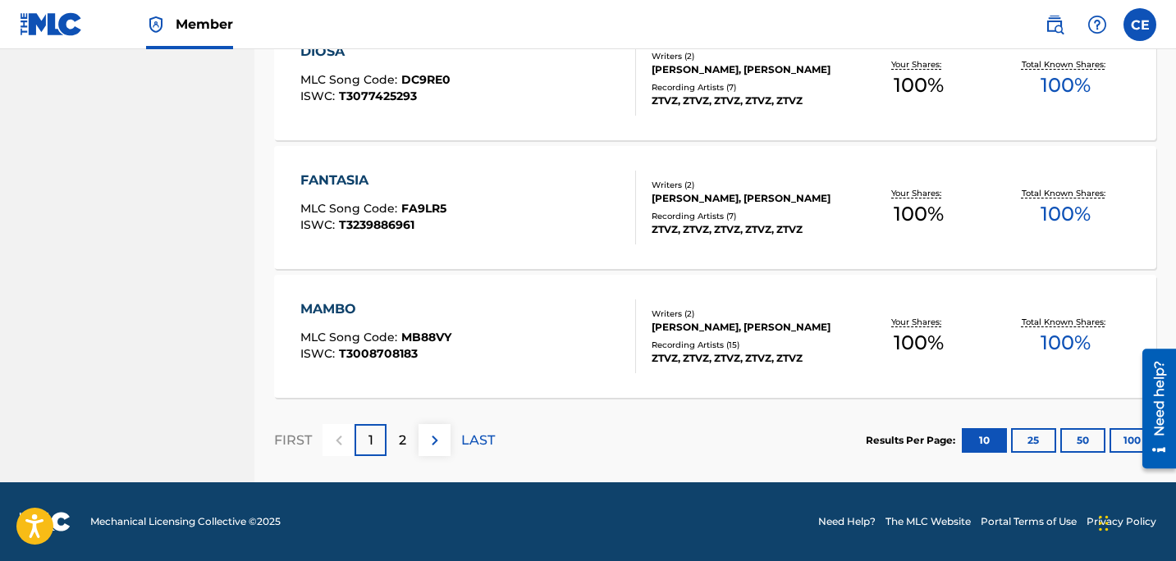
click at [432, 438] on img at bounding box center [435, 441] width 20 height 20
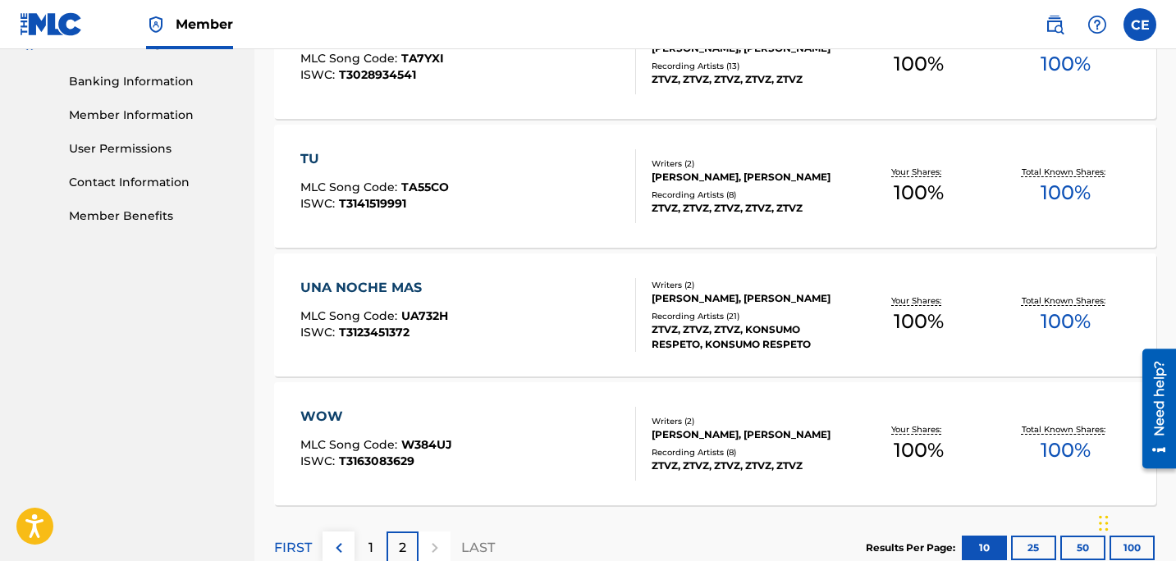
scroll to position [802, 0]
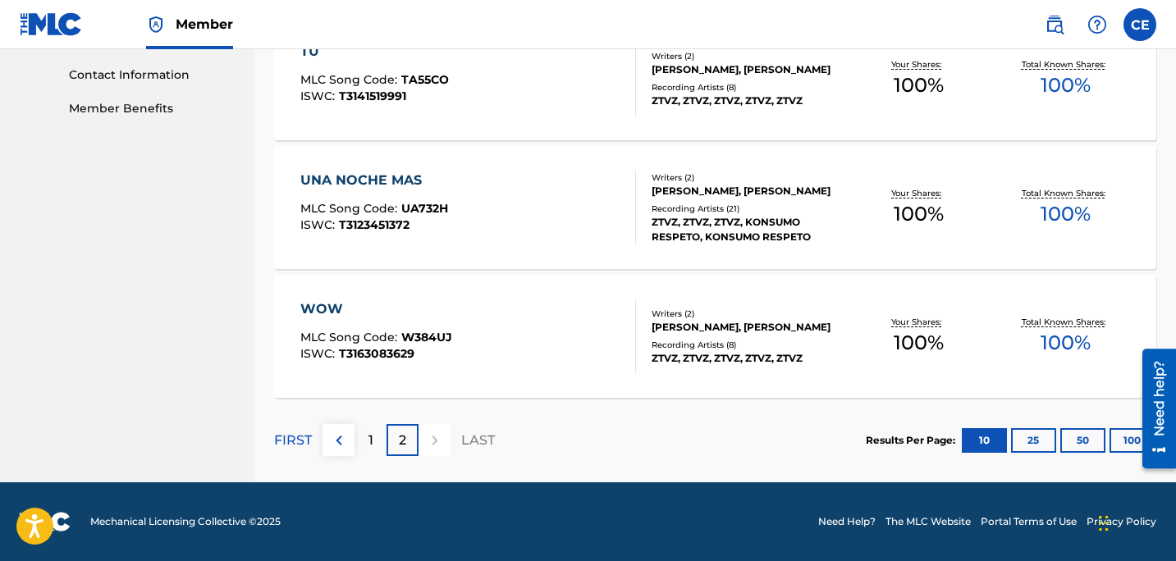
click at [361, 440] on div "1" at bounding box center [370, 440] width 32 height 32
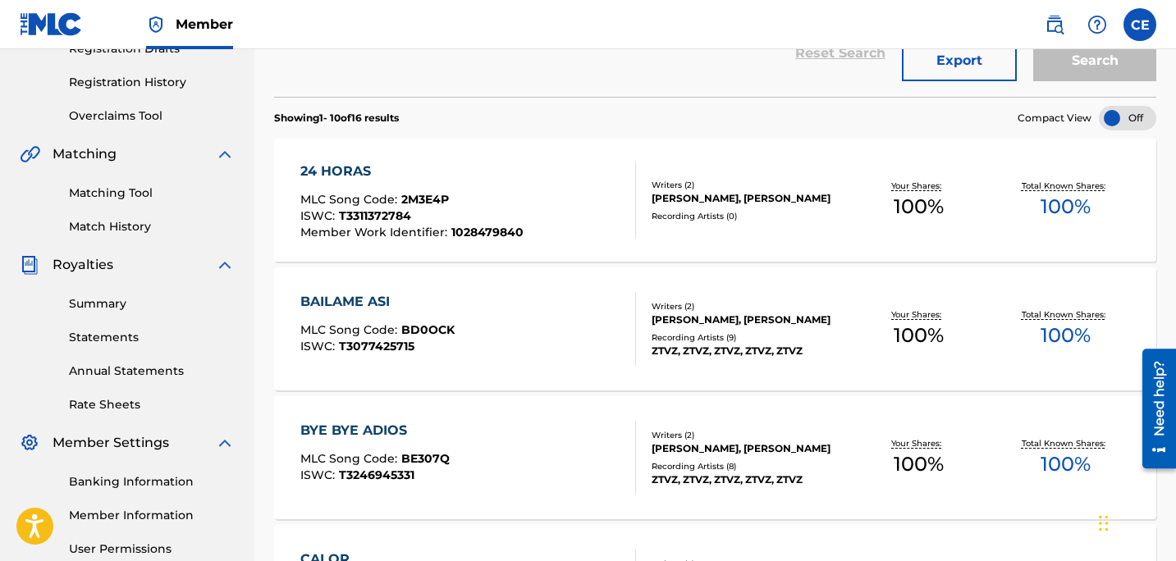
scroll to position [354, 0]
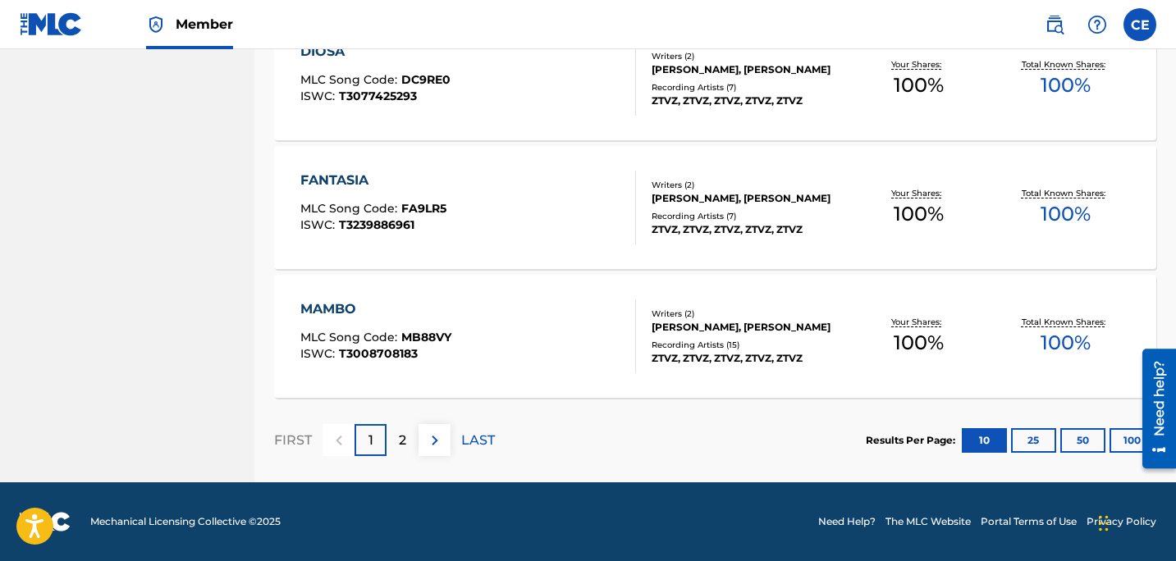
click at [435, 441] on img at bounding box center [435, 441] width 20 height 20
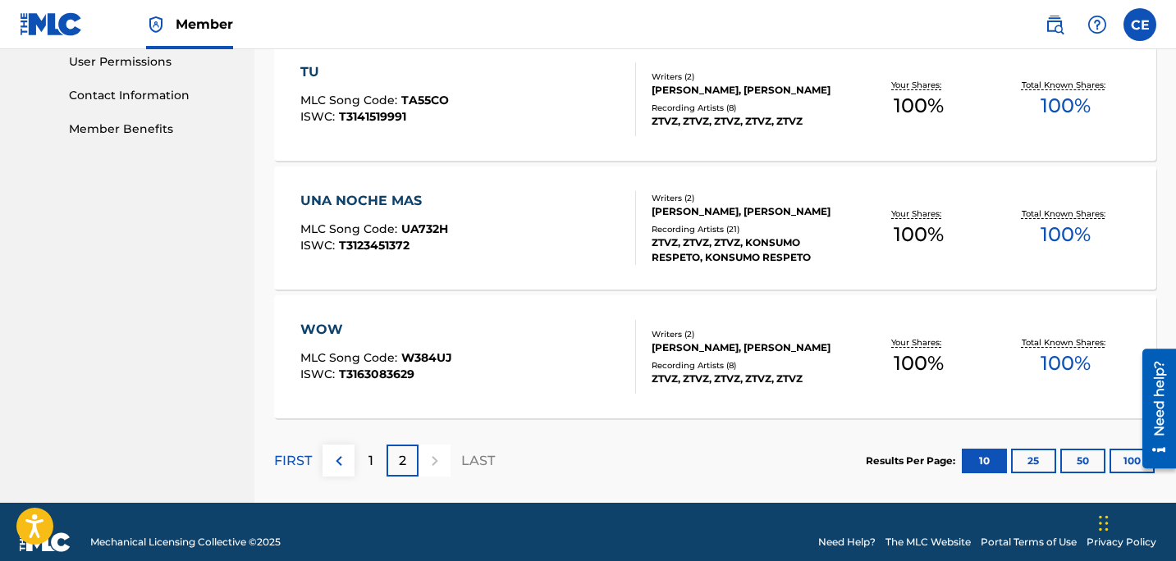
scroll to position [768, 0]
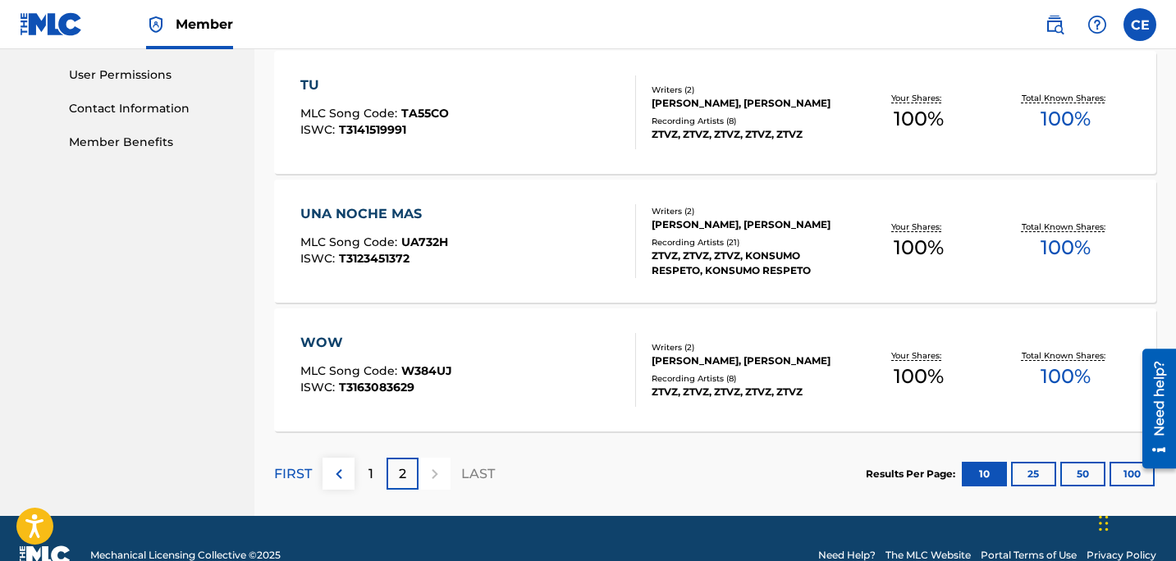
click at [484, 472] on p "LAST" at bounding box center [478, 474] width 34 height 20
click at [1034, 473] on button "25" at bounding box center [1033, 474] width 45 height 25
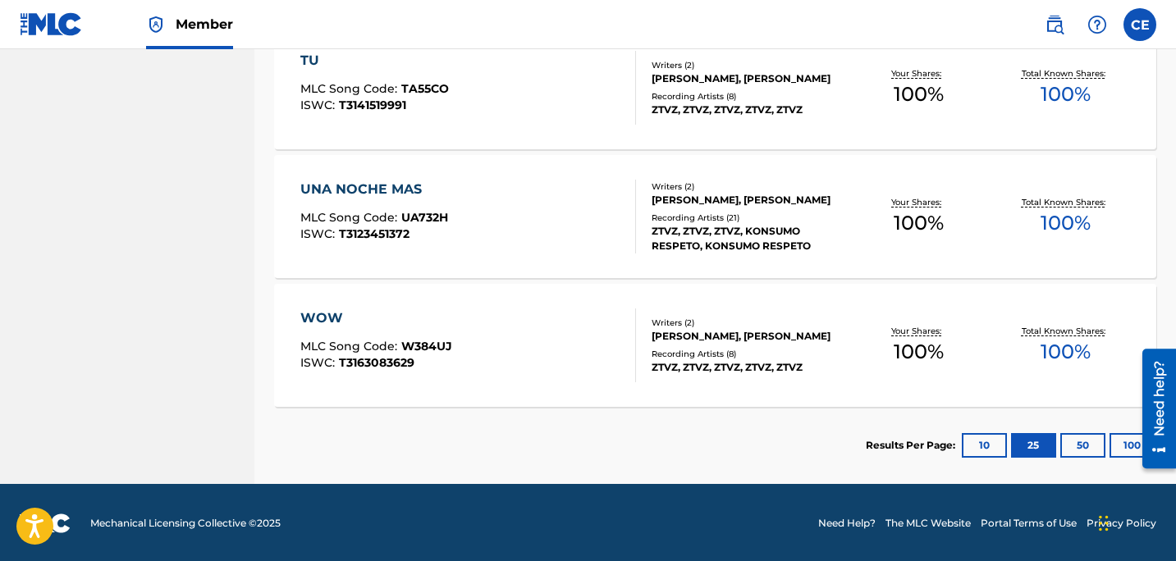
scroll to position [2082, 0]
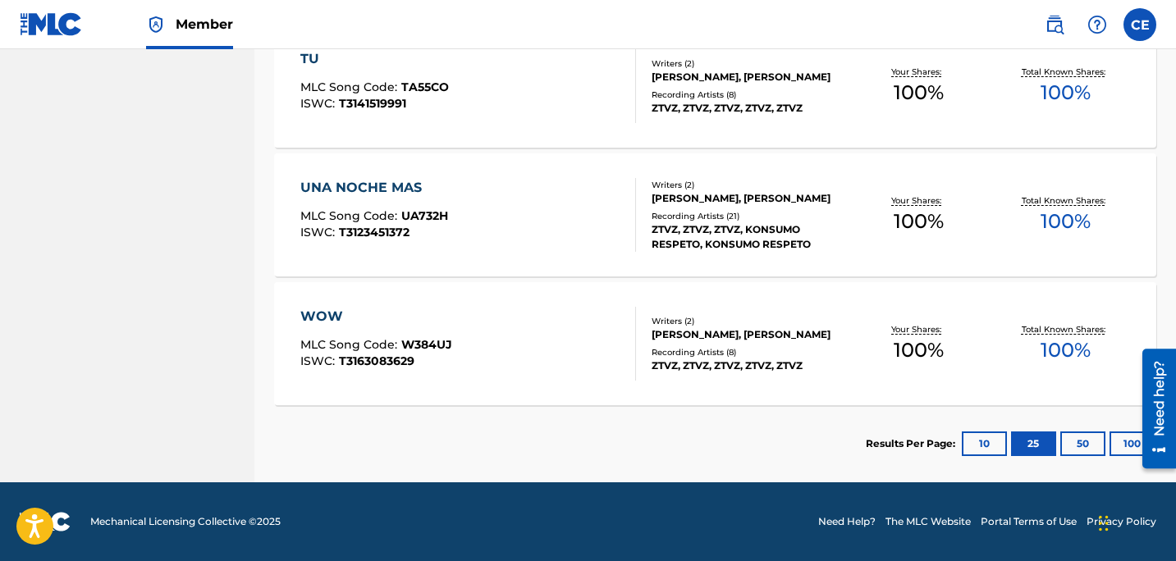
click at [996, 437] on button "10" at bounding box center [984, 444] width 45 height 25
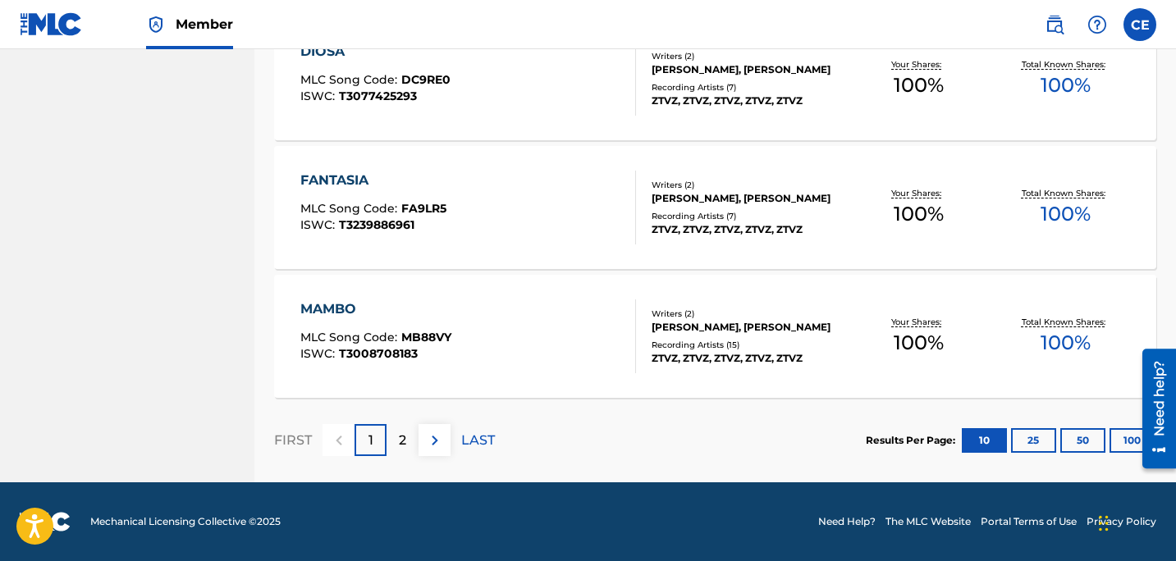
click at [1051, 446] on button "25" at bounding box center [1033, 440] width 45 height 25
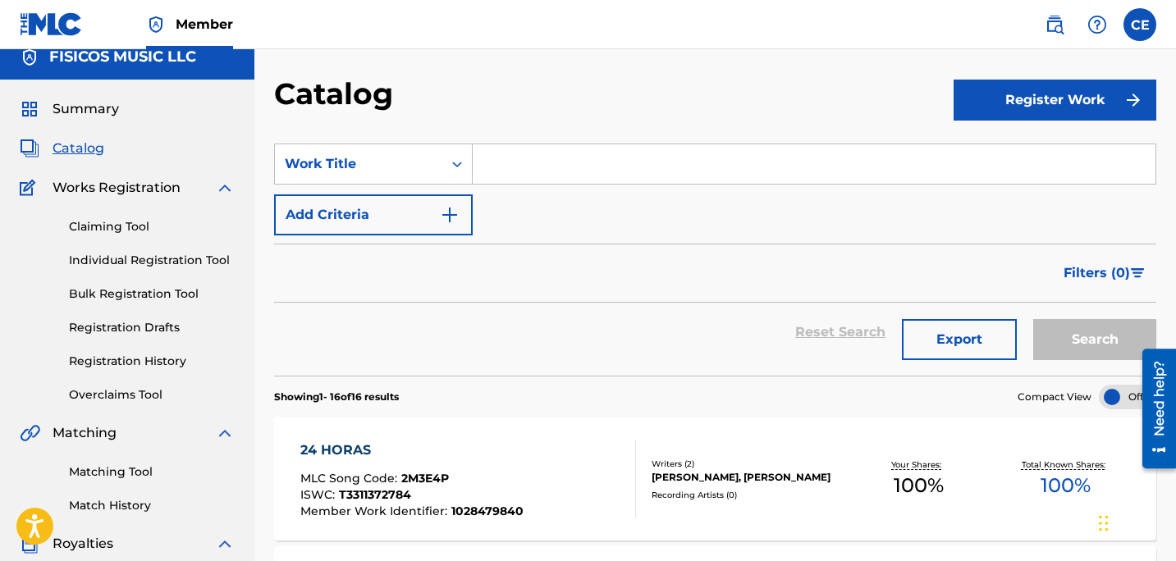
scroll to position [0, 0]
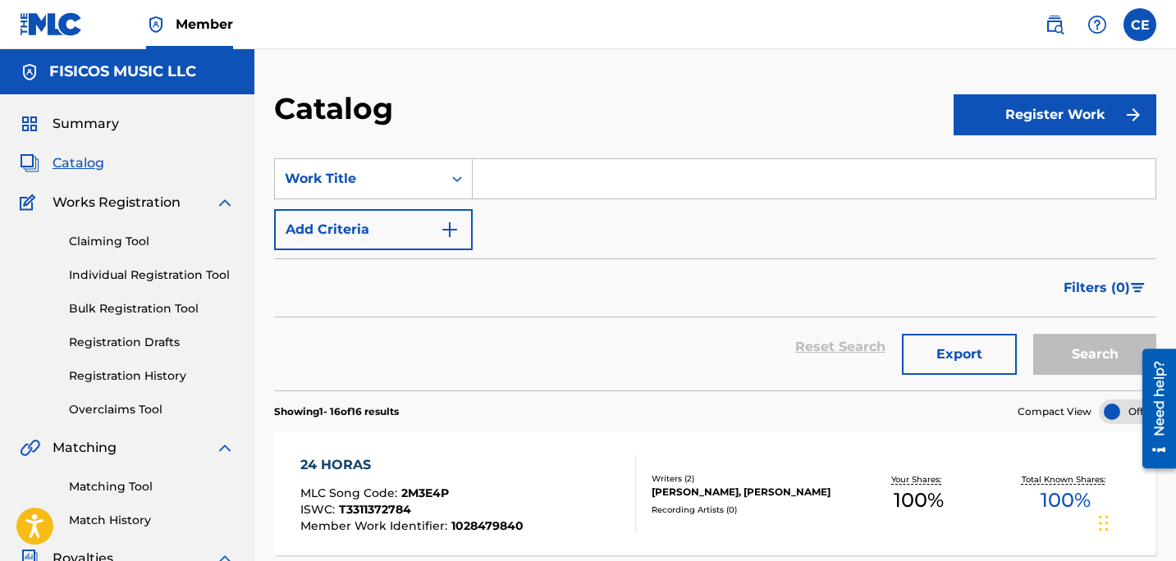
click at [119, 246] on link "Claiming Tool" at bounding box center [152, 241] width 166 height 17
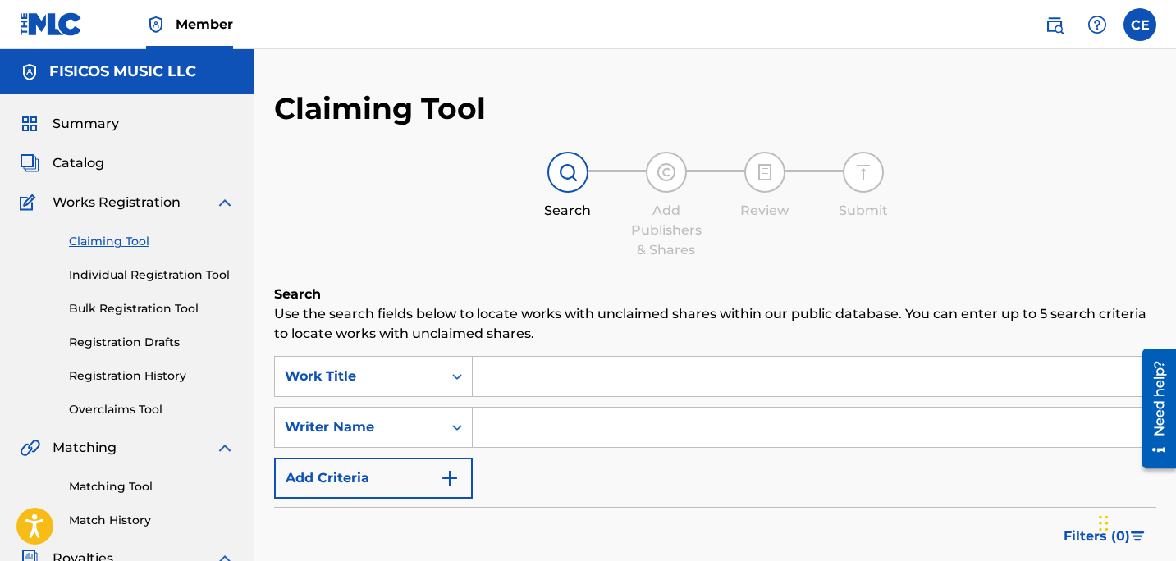
click at [124, 276] on link "Individual Registration Tool" at bounding box center [152, 275] width 166 height 17
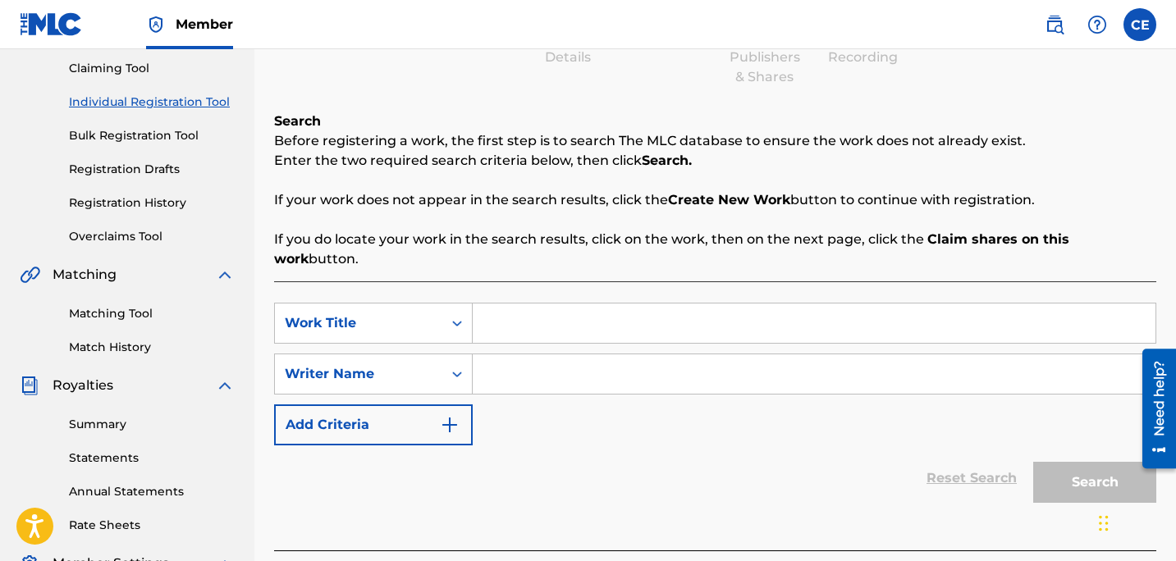
scroll to position [174, 0]
click at [553, 303] on input "Search Form" at bounding box center [814, 322] width 683 height 39
type input "mas que amor"
click at [606, 357] on input "Search Form" at bounding box center [814, 373] width 683 height 39
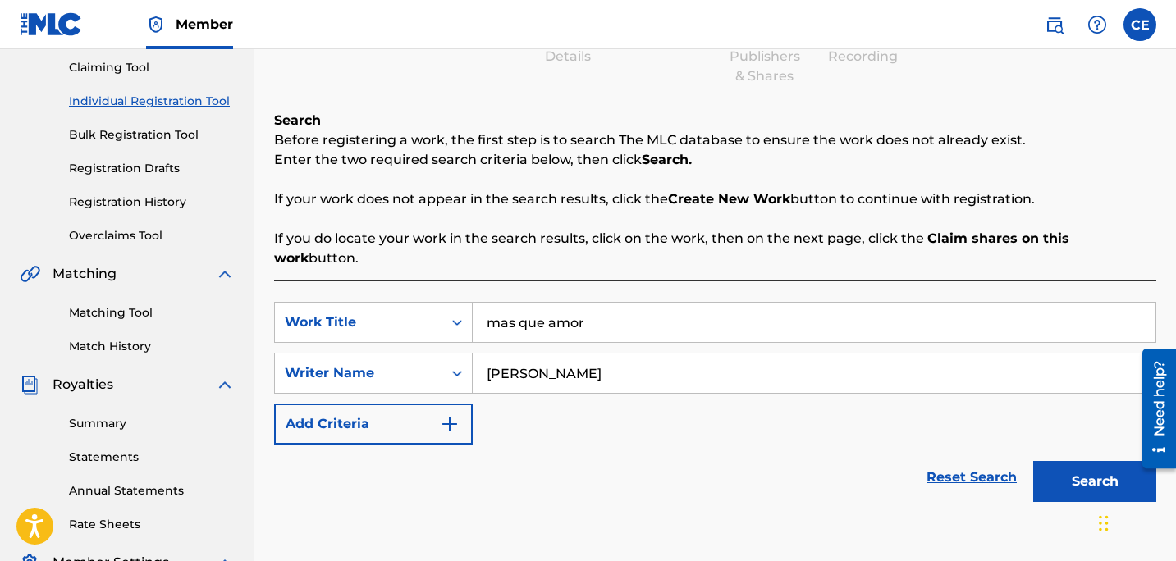
type input "carlos estevez galarza"
click at [1033, 461] on button "Search" at bounding box center [1094, 481] width 123 height 41
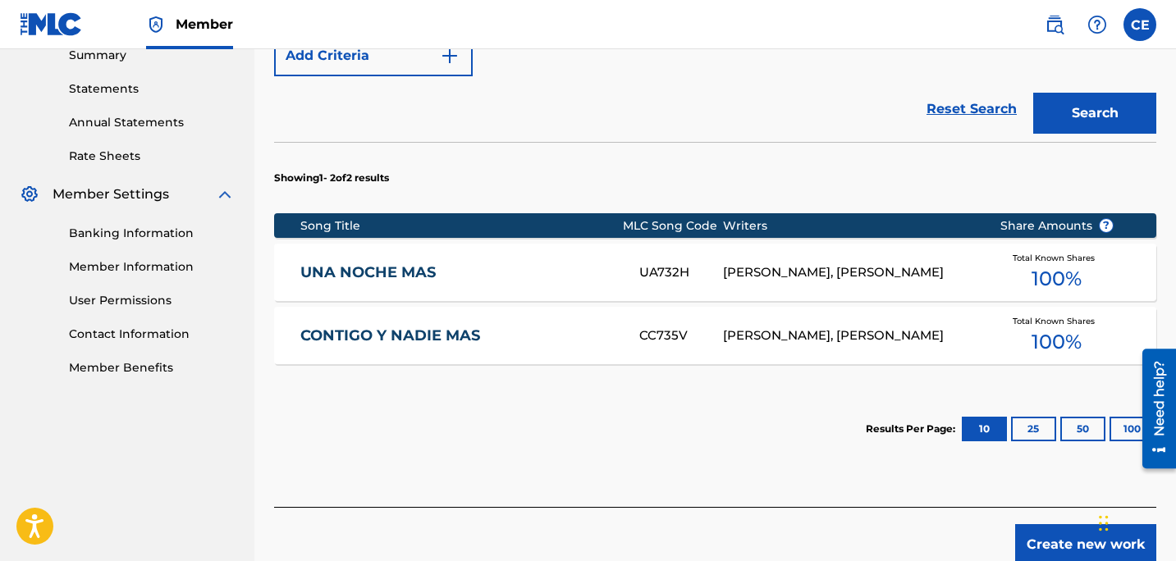
scroll to position [560, 0]
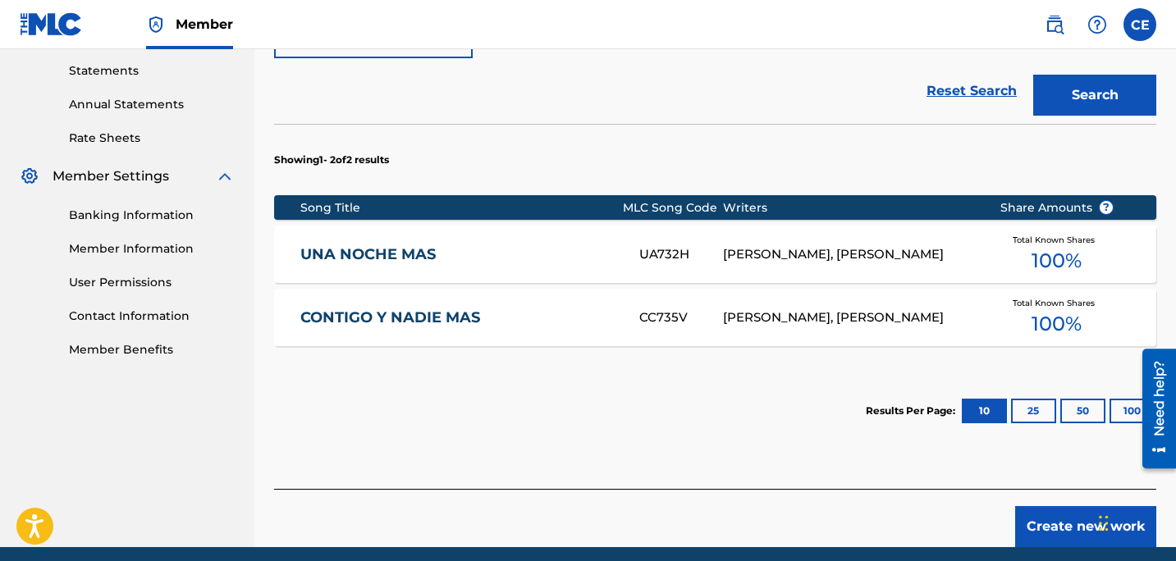
click at [1032, 510] on button "Create new work" at bounding box center [1085, 526] width 141 height 41
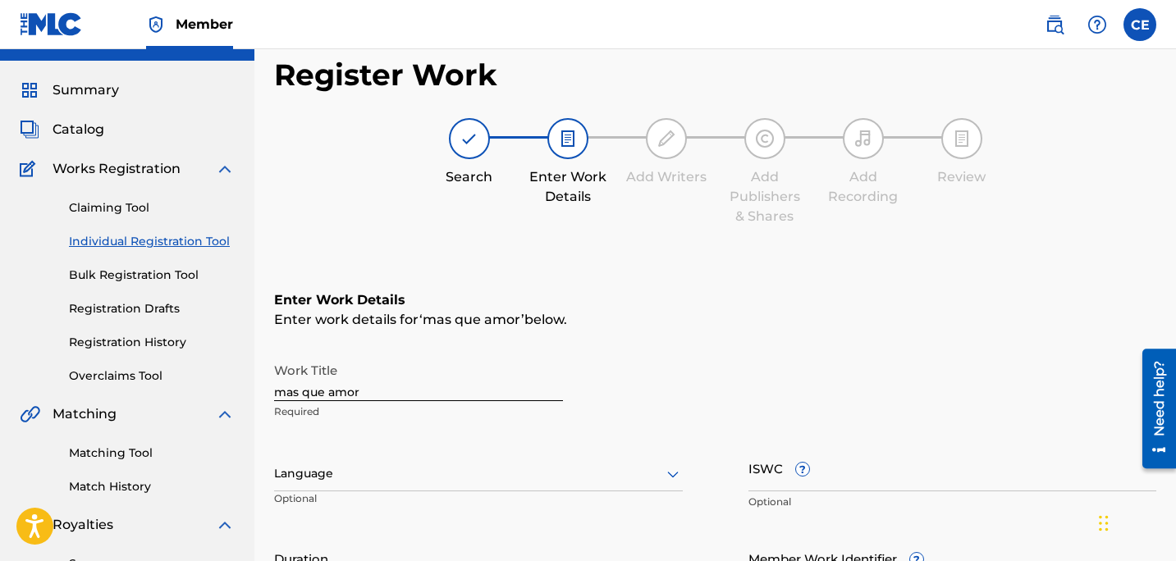
scroll to position [32, 0]
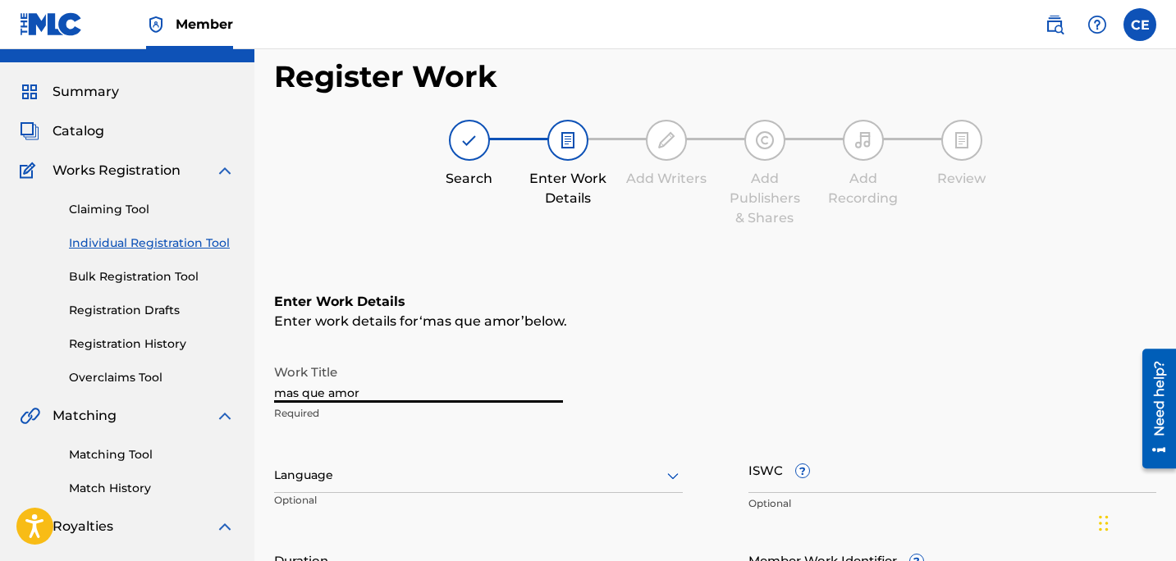
drag, startPoint x: 378, startPoint y: 394, endPoint x: 0, endPoint y: 283, distance: 394.1
click at [2, 285] on main "FISICOS MUSIC LLC Summary Catalog Works Registration Claiming Tool Individual R…" at bounding box center [588, 467] width 1176 height 900
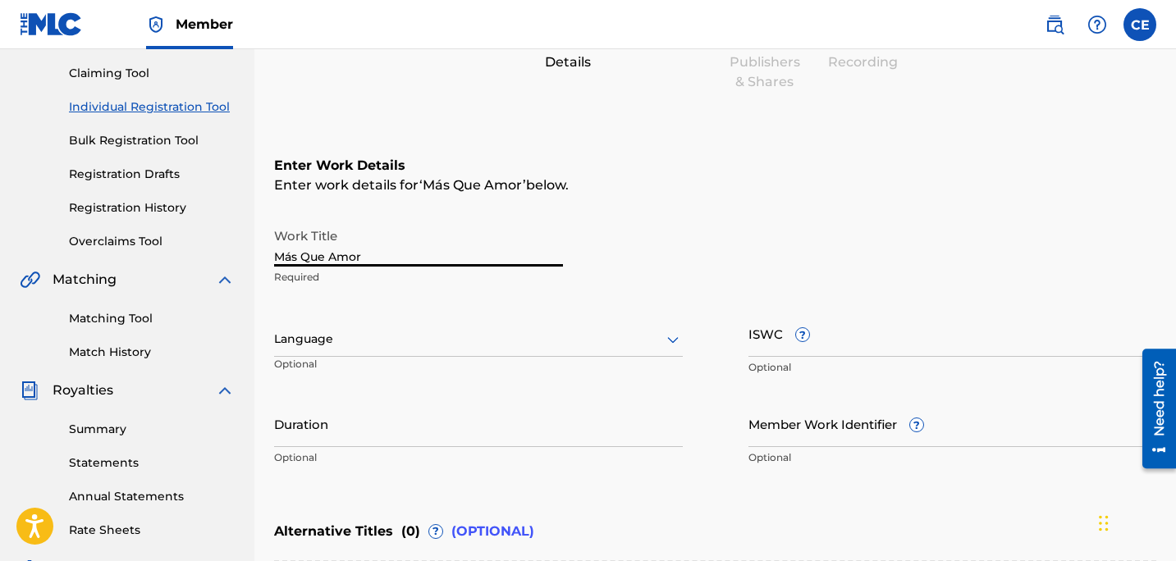
scroll to position [167, 0]
type input "Más Que Amor"
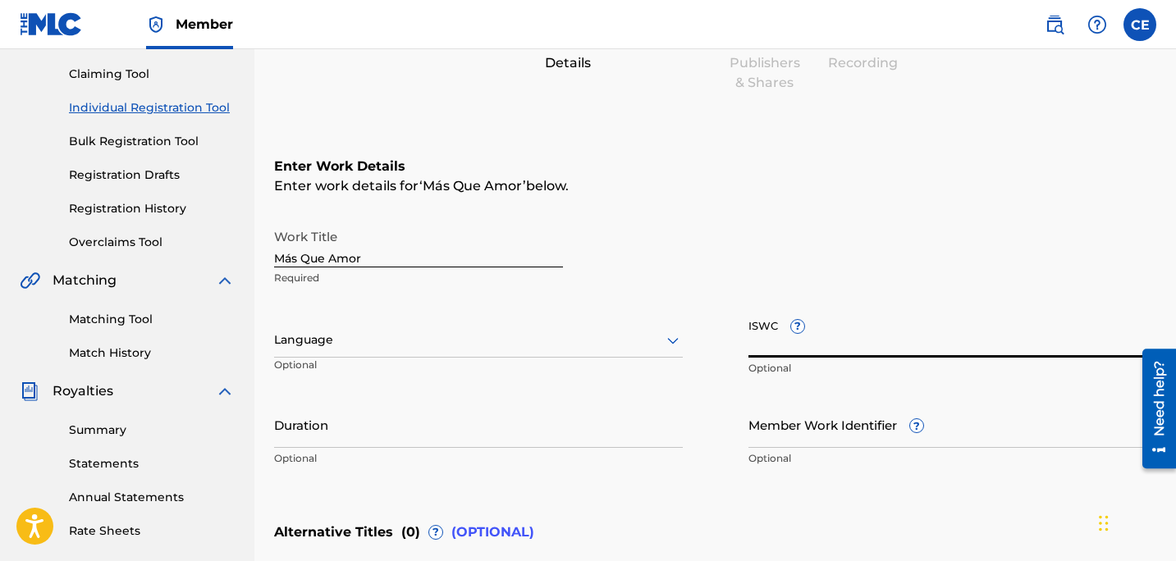
click at [777, 343] on input "ISWC ?" at bounding box center [952, 334] width 409 height 47
paste input "T3314269104"
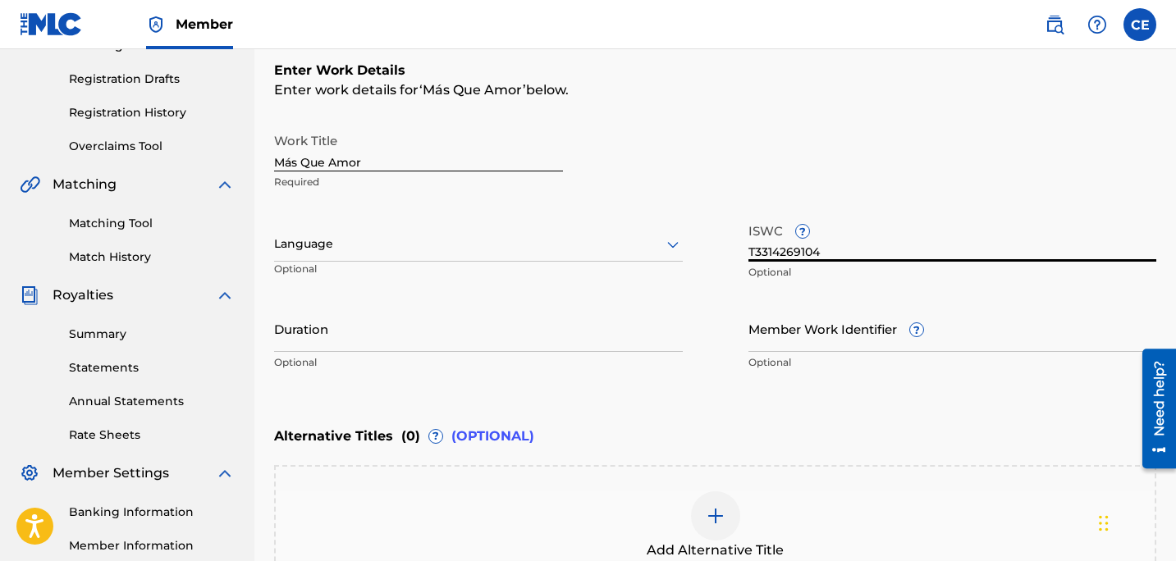
scroll to position [255, 0]
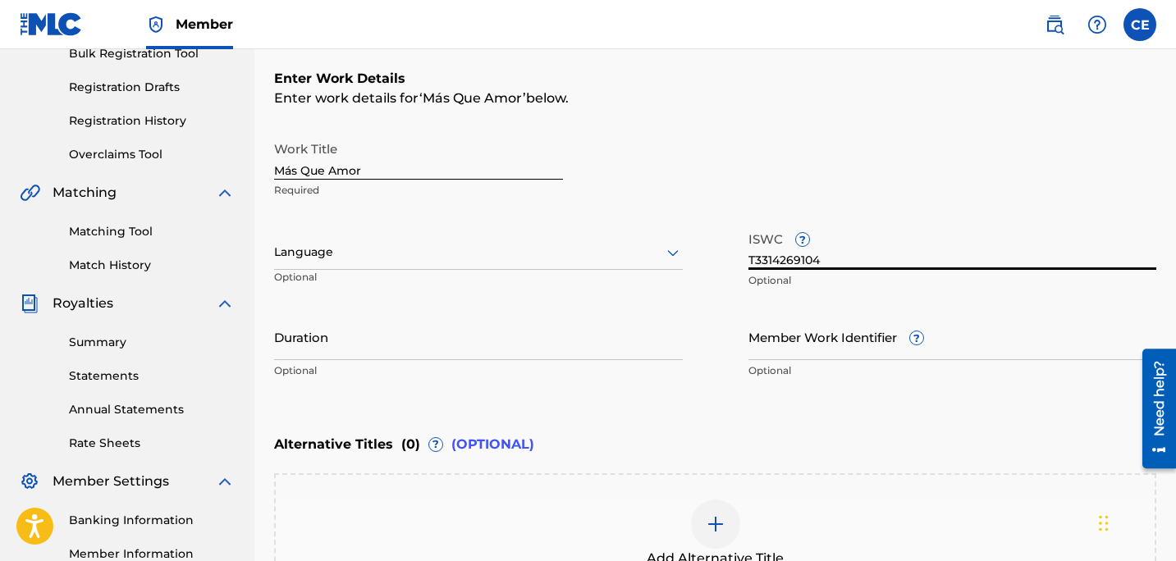
type input "T3314269104"
click at [796, 347] on input "Member Work Identifier ?" at bounding box center [952, 336] width 409 height 47
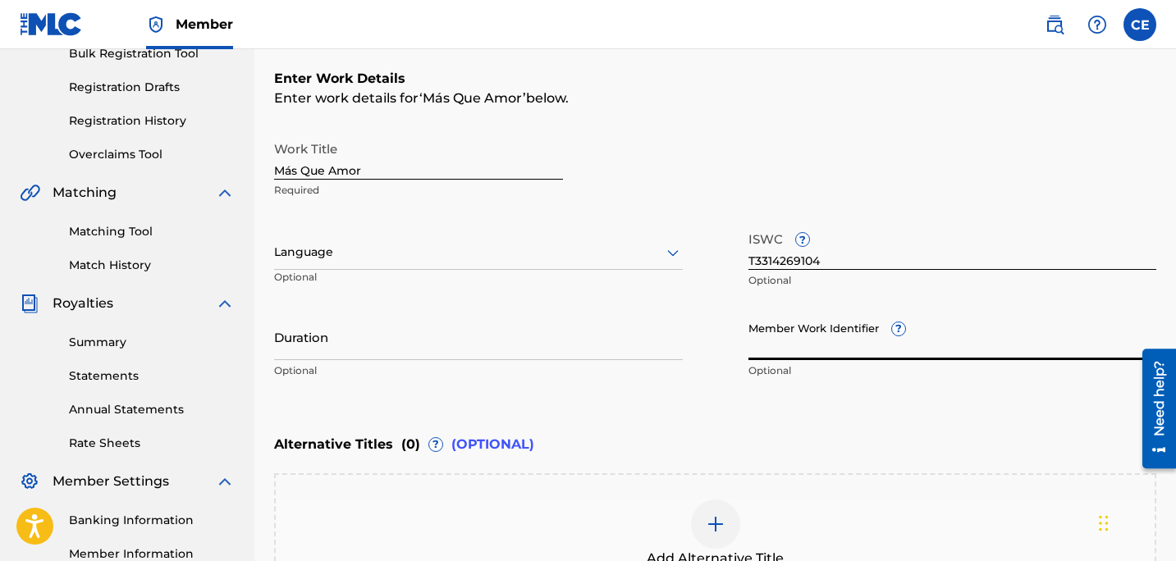
click at [487, 347] on input "Duration" at bounding box center [478, 336] width 409 height 47
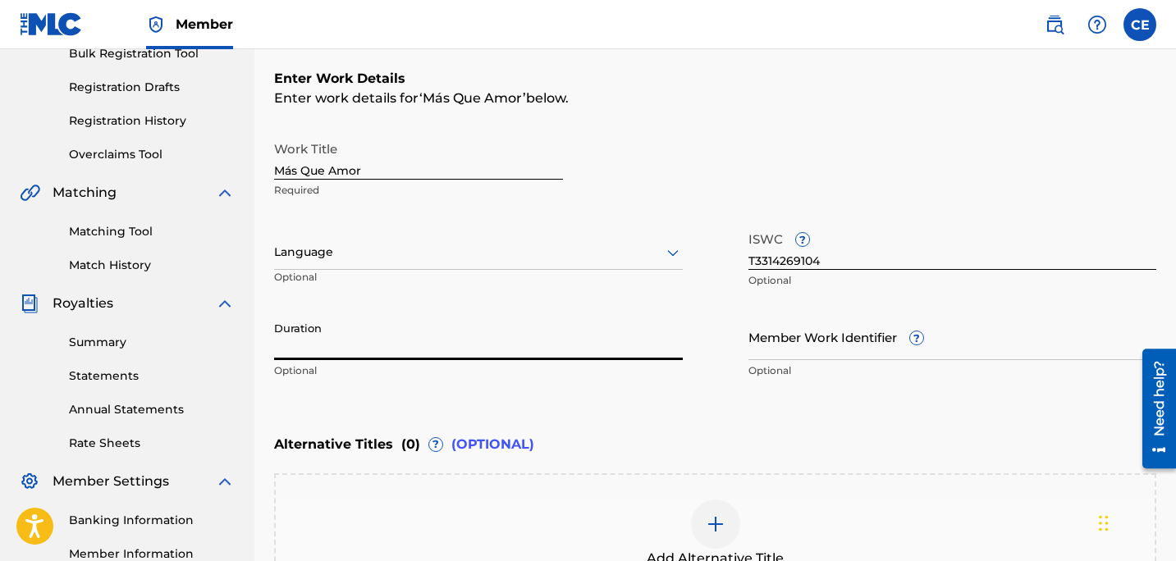
click at [327, 344] on input "Duration" at bounding box center [478, 336] width 409 height 47
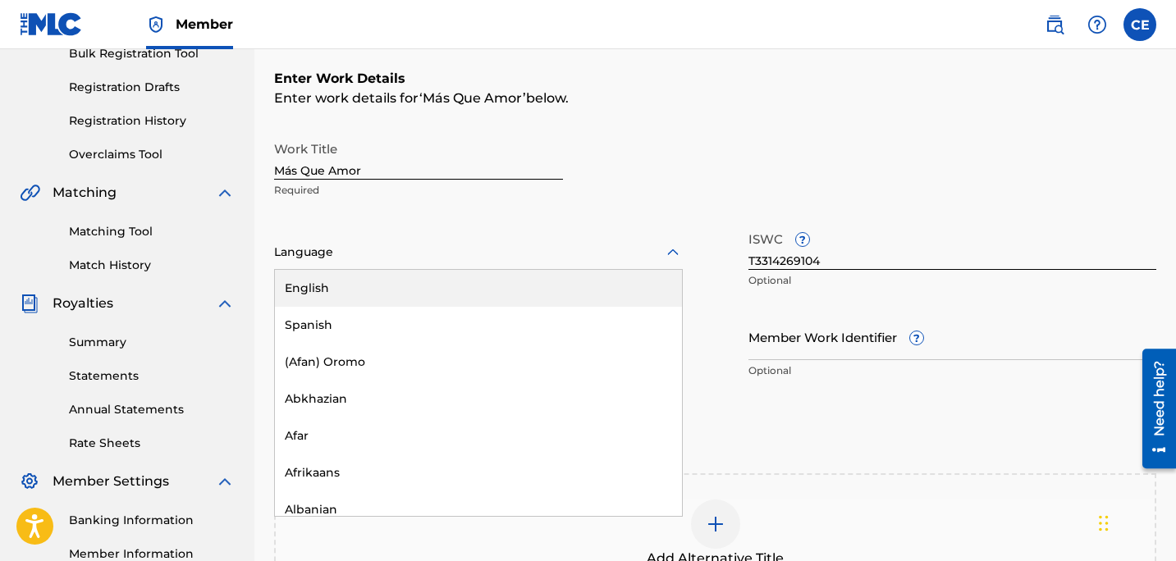
click at [329, 261] on div at bounding box center [478, 252] width 409 height 21
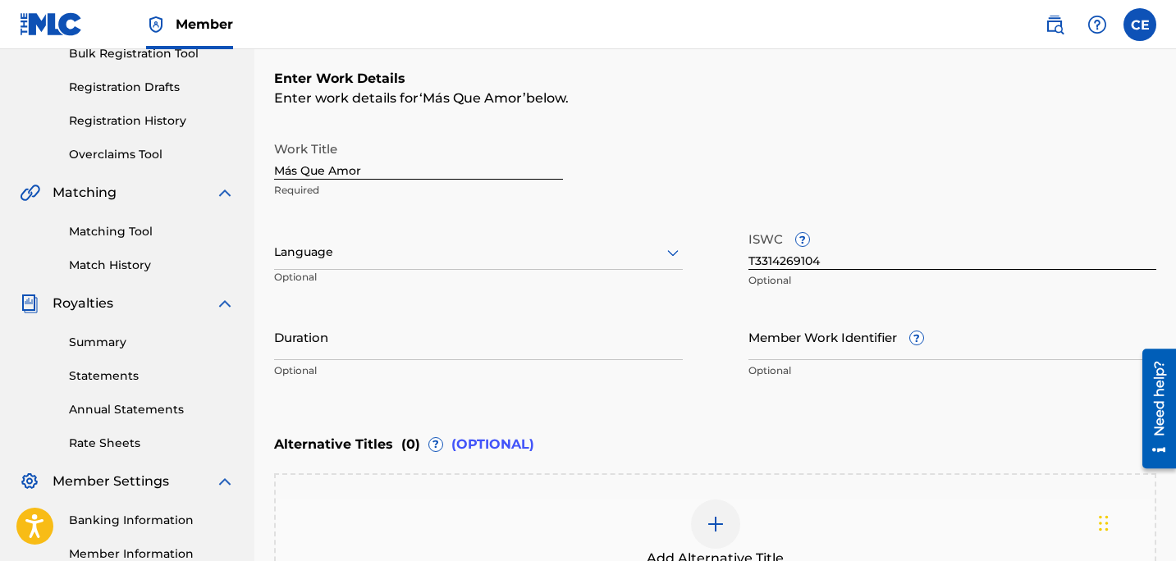
click at [441, 229] on div "Language Optional" at bounding box center [478, 260] width 409 height 74
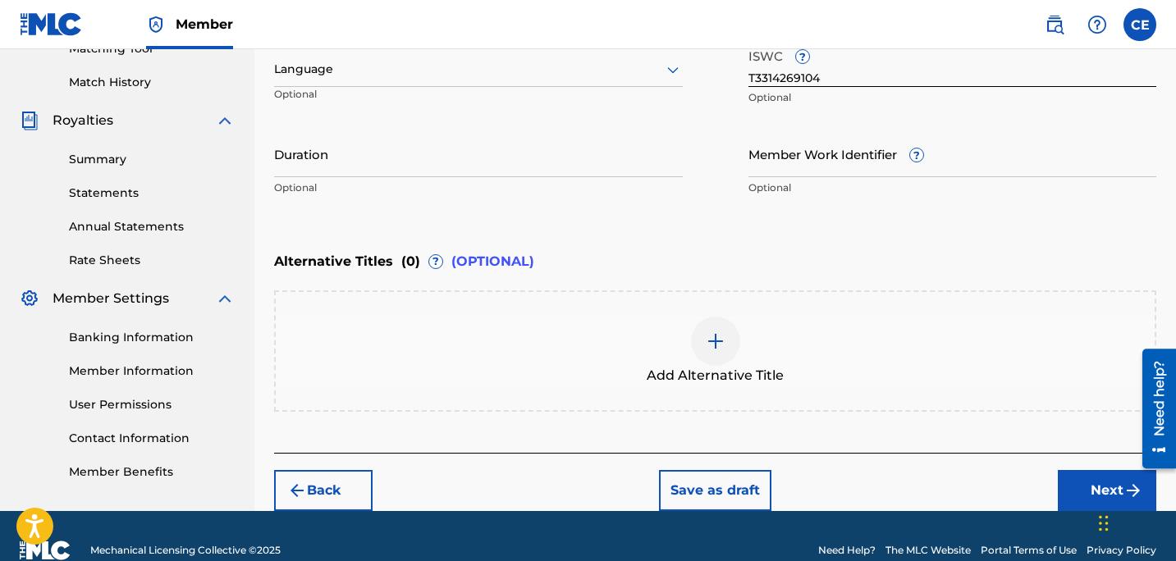
scroll to position [447, 0]
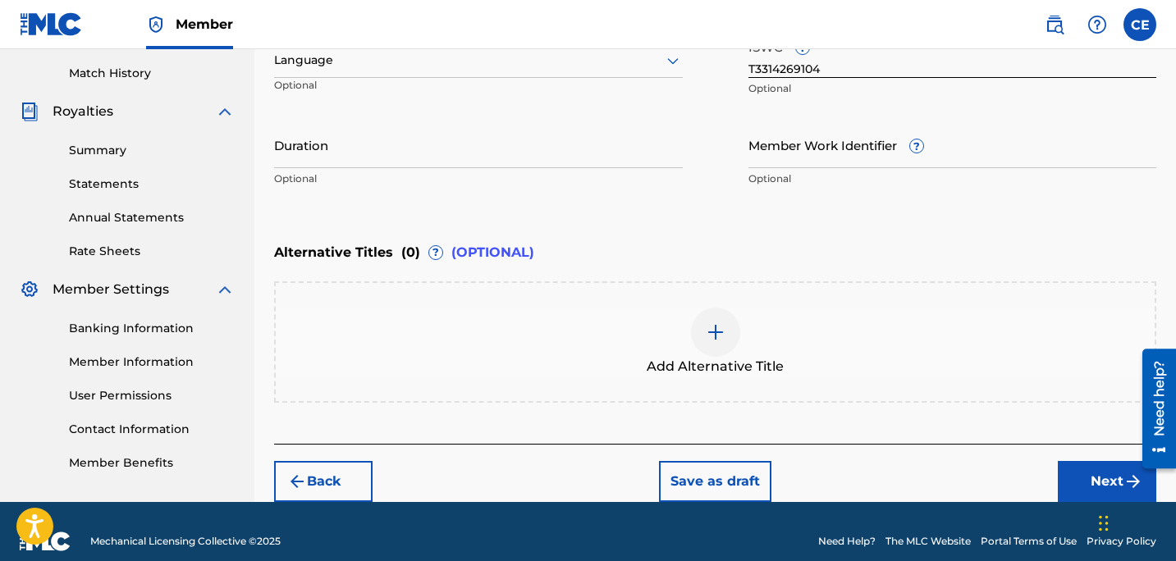
click at [1097, 470] on button "Next" at bounding box center [1107, 481] width 98 height 41
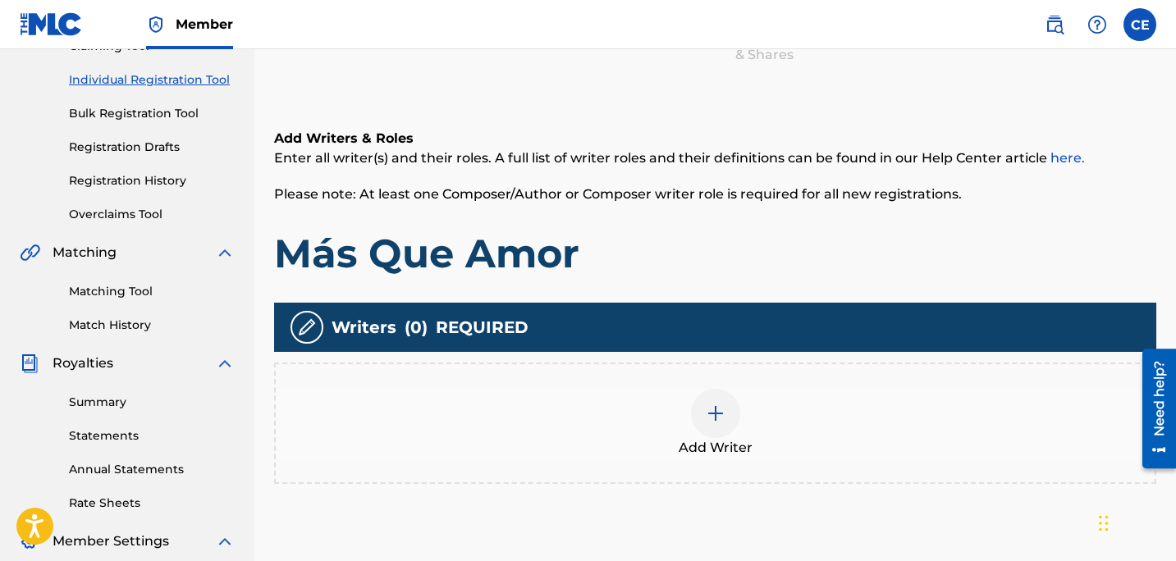
scroll to position [199, 0]
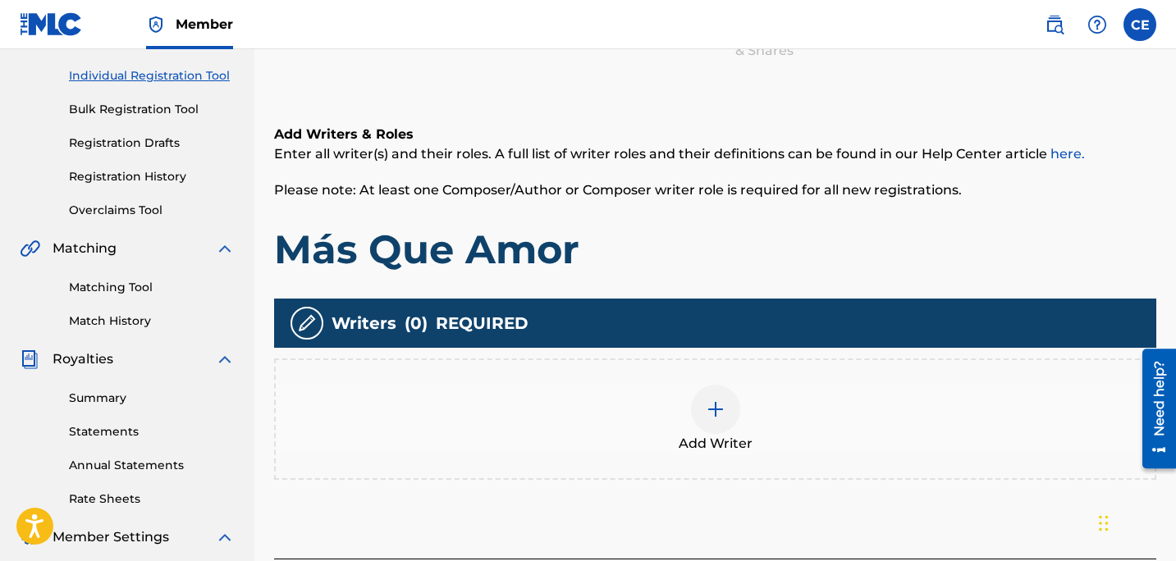
click at [712, 408] on img at bounding box center [716, 410] width 20 height 20
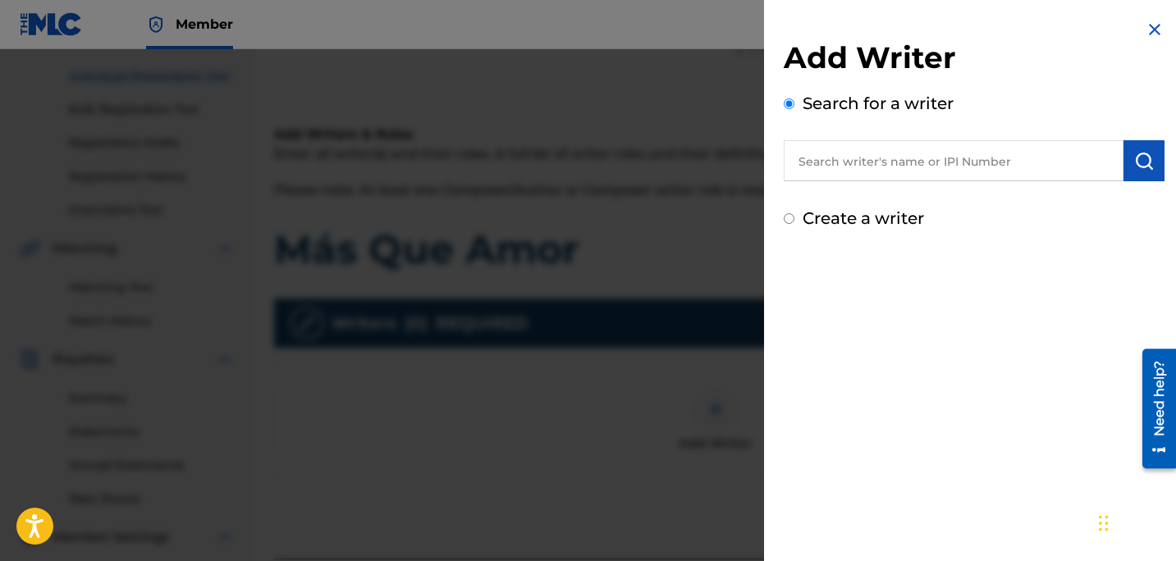
click at [908, 166] on input "text" at bounding box center [954, 160] width 340 height 41
type input "carlos a estevez galarza"
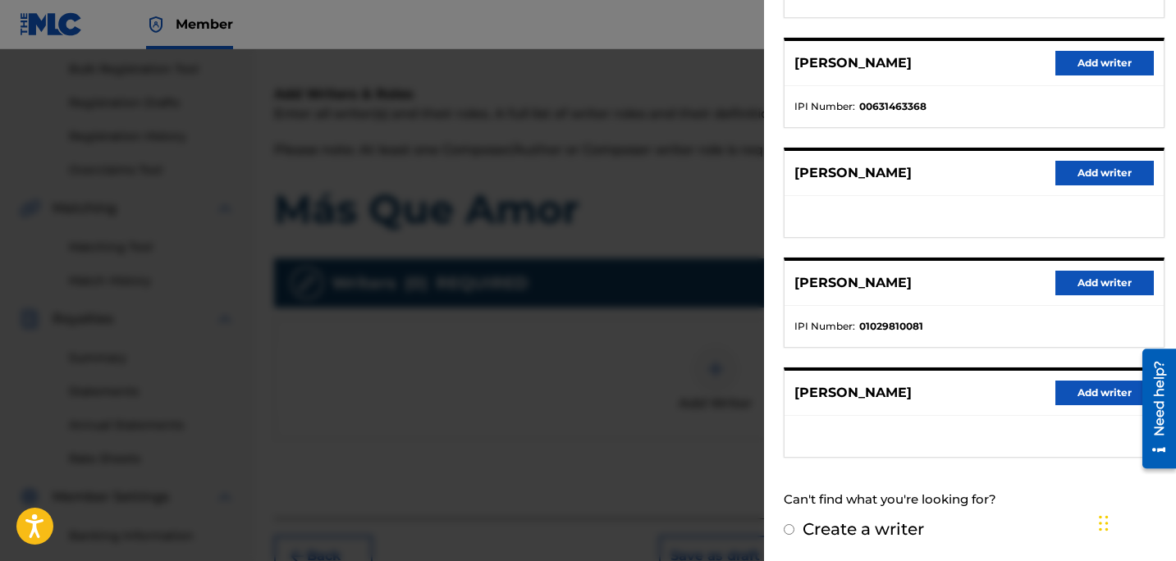
scroll to position [247, 0]
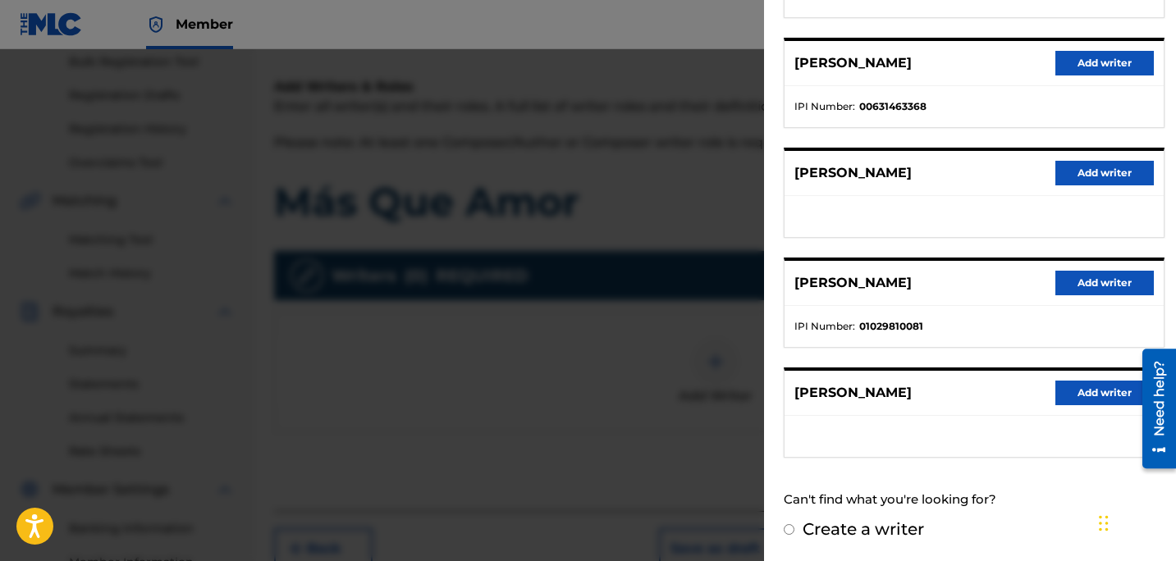
click at [1098, 286] on button "Add writer" at bounding box center [1104, 283] width 98 height 25
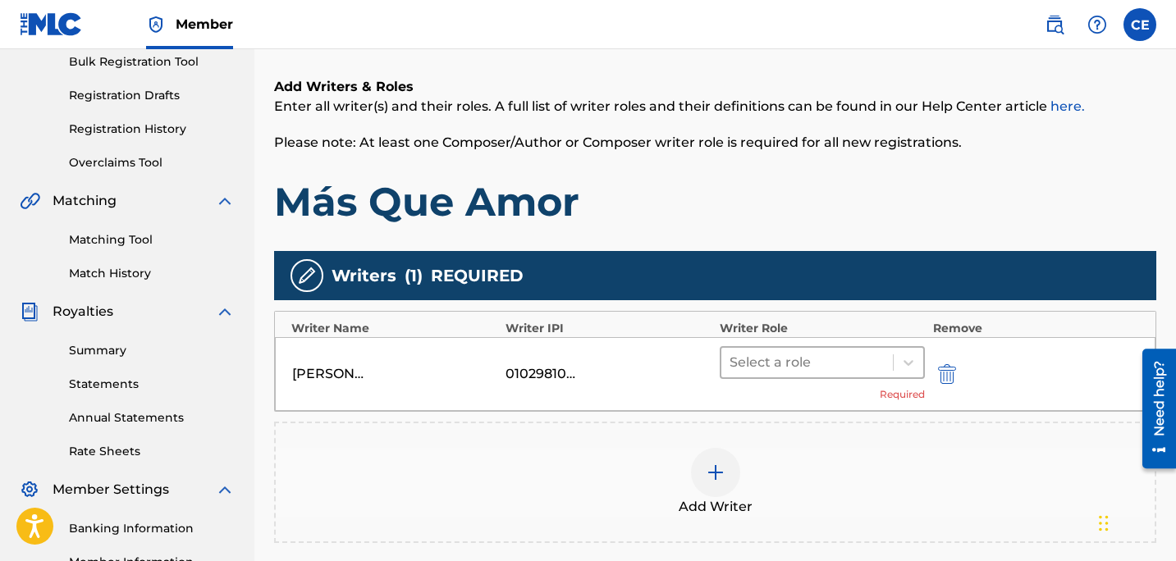
click at [818, 359] on div at bounding box center [806, 362] width 155 height 23
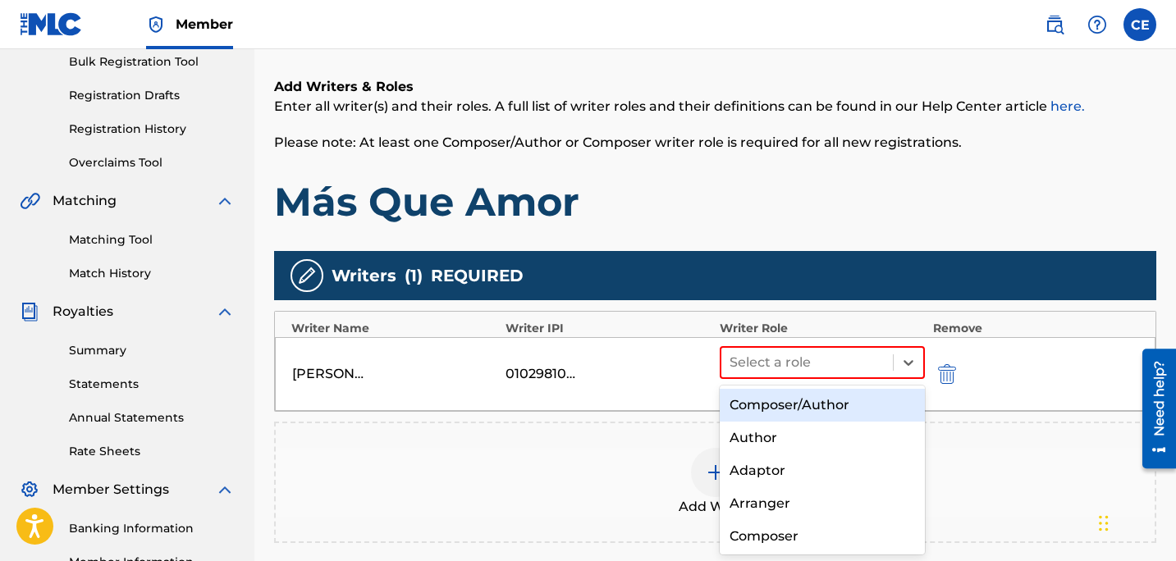
click at [820, 409] on div "Composer/Author" at bounding box center [822, 405] width 205 height 33
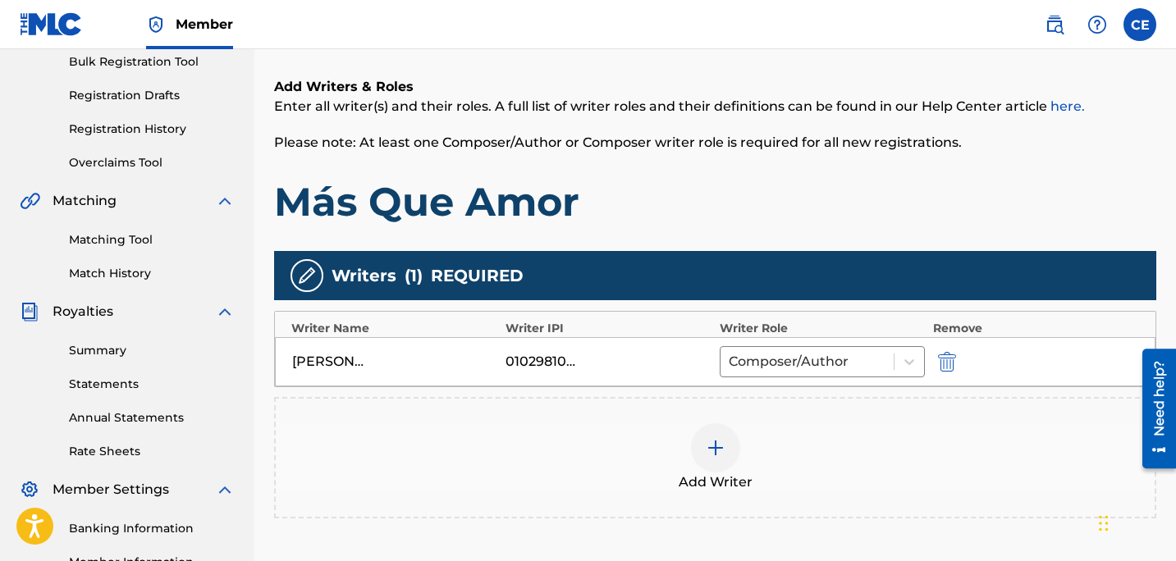
click at [732, 453] on div at bounding box center [715, 447] width 49 height 49
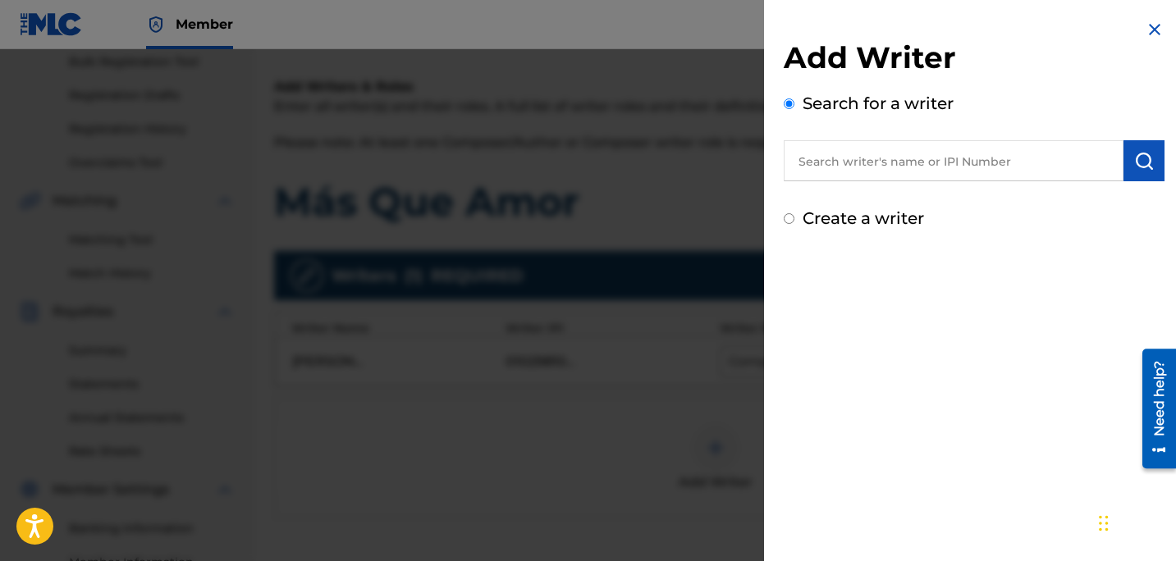
click at [892, 165] on input "text" at bounding box center [954, 160] width 340 height 41
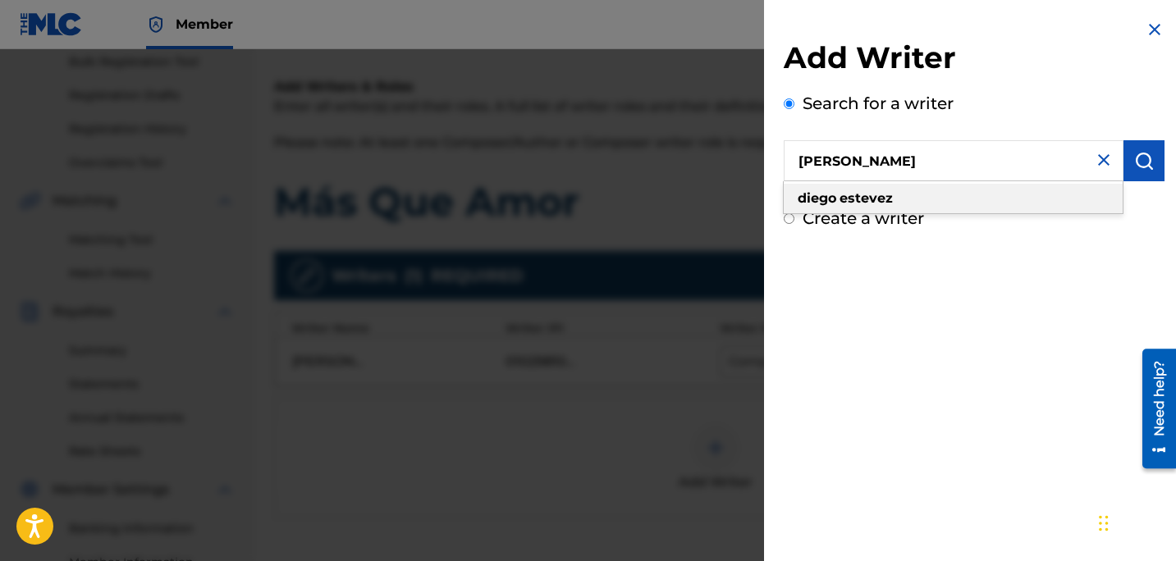
type input "diego estevez"
click at [925, 207] on div "diego estevez" at bounding box center [953, 199] width 339 height 30
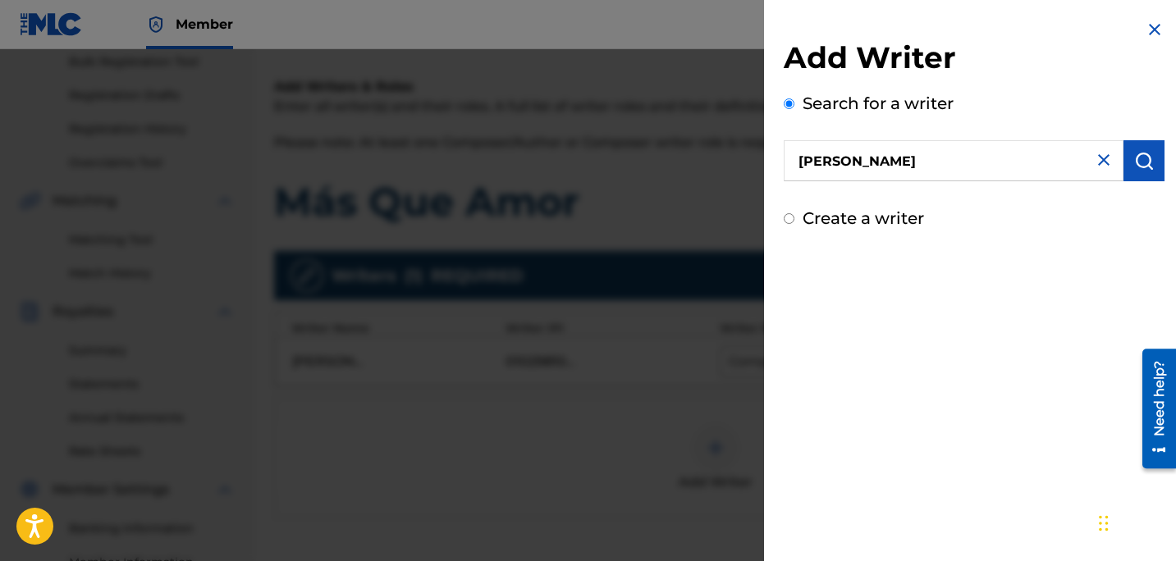
click at [1147, 158] on img "submit" at bounding box center [1144, 161] width 20 height 20
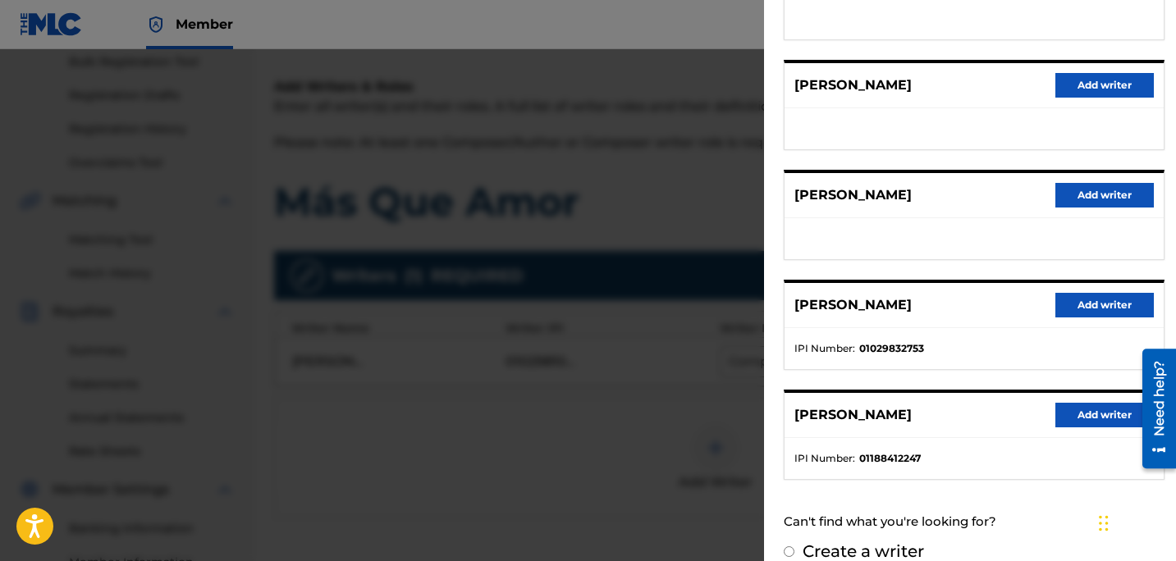
scroll to position [278, 0]
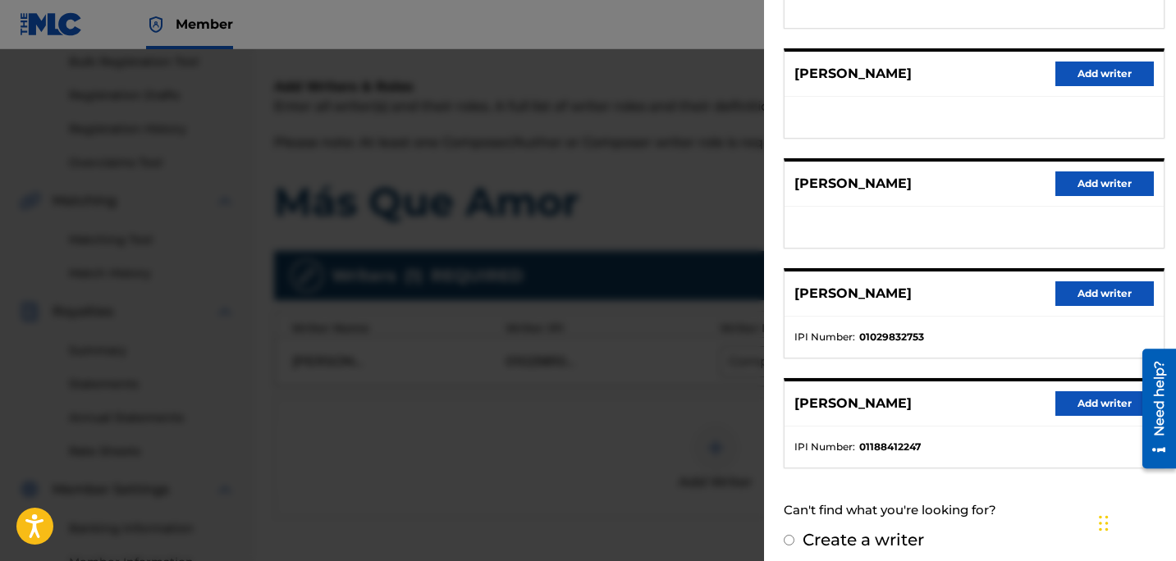
click at [1129, 295] on button "Add writer" at bounding box center [1104, 293] width 98 height 25
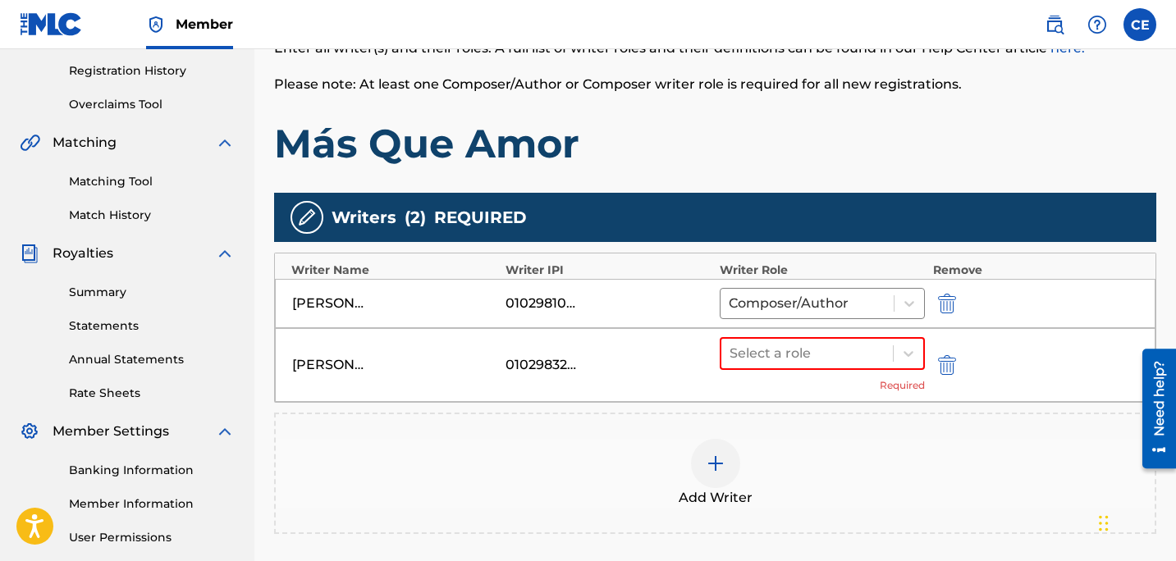
scroll to position [306, 0]
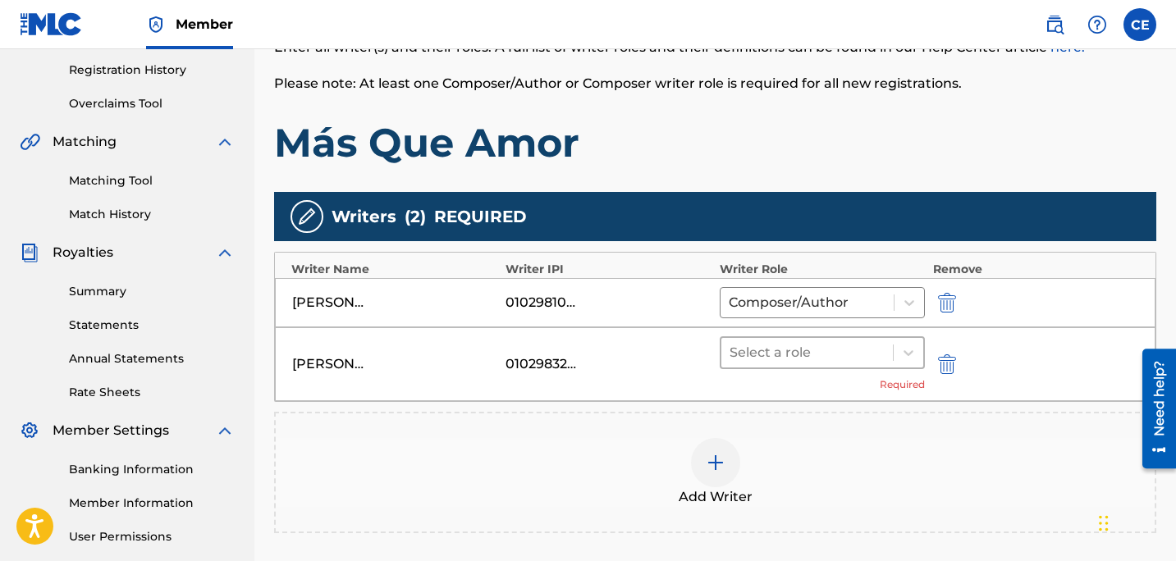
click at [759, 357] on div at bounding box center [806, 352] width 155 height 23
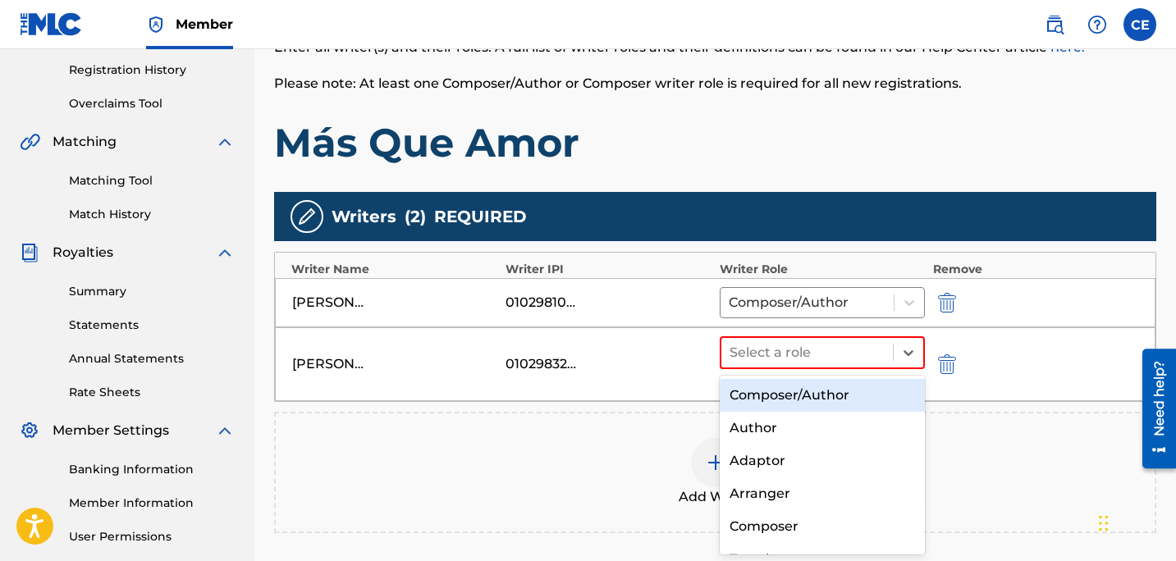
click at [786, 402] on div "Composer/Author" at bounding box center [822, 395] width 205 height 33
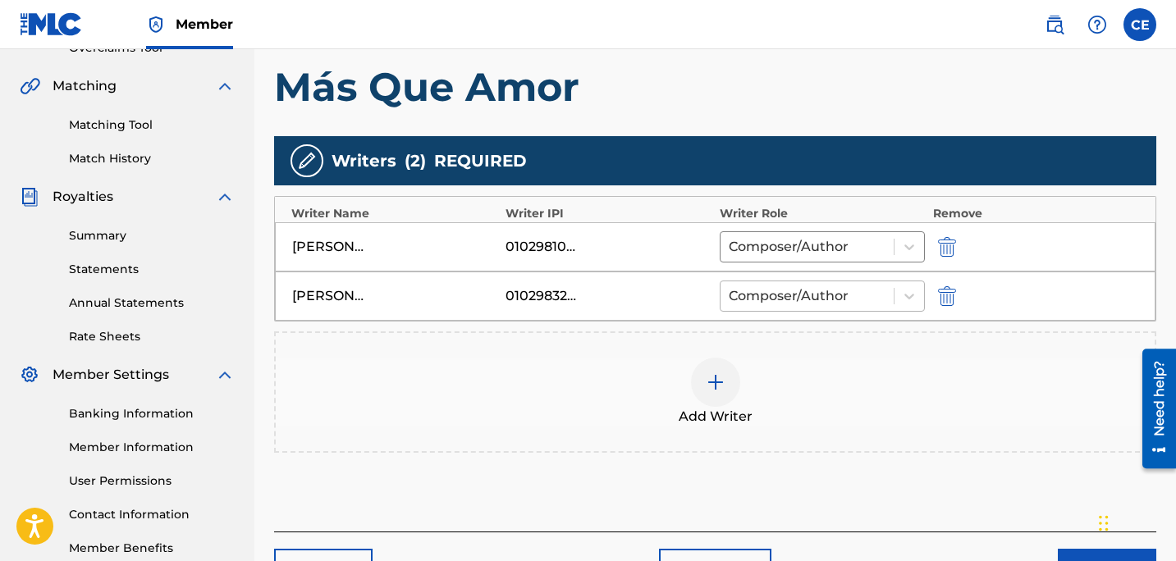
scroll to position [364, 0]
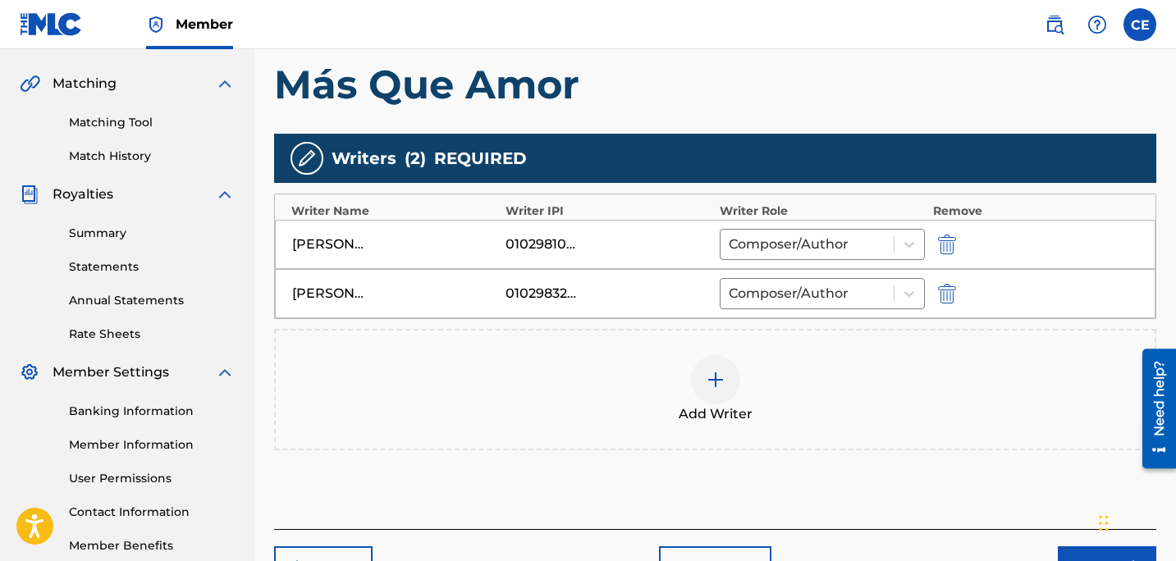
click at [712, 386] on img at bounding box center [716, 380] width 20 height 20
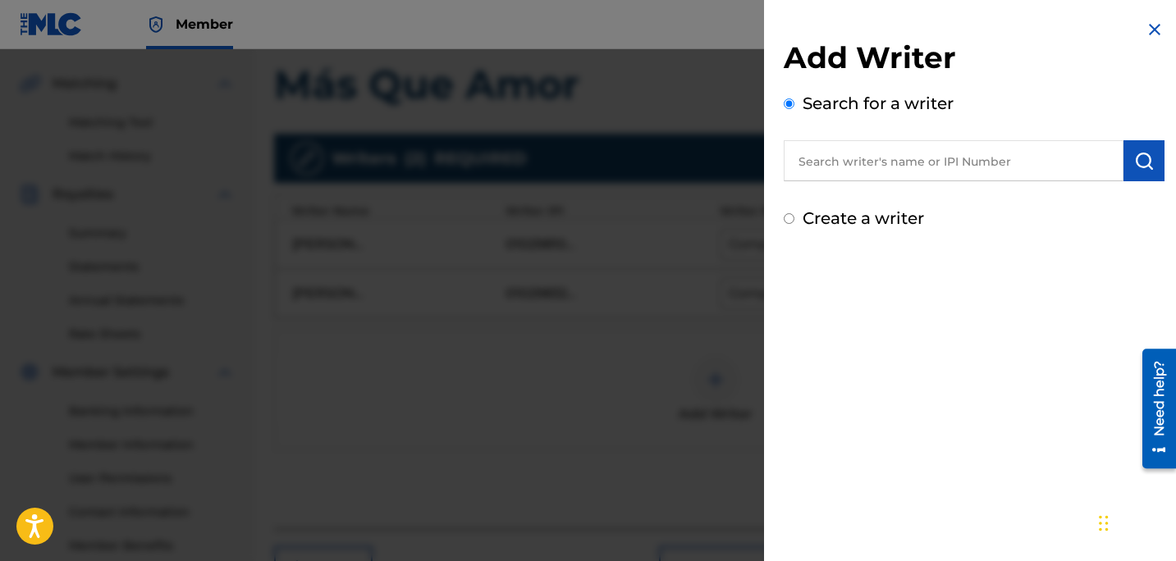
click at [838, 158] on input "text" at bounding box center [954, 160] width 340 height 41
type input "s"
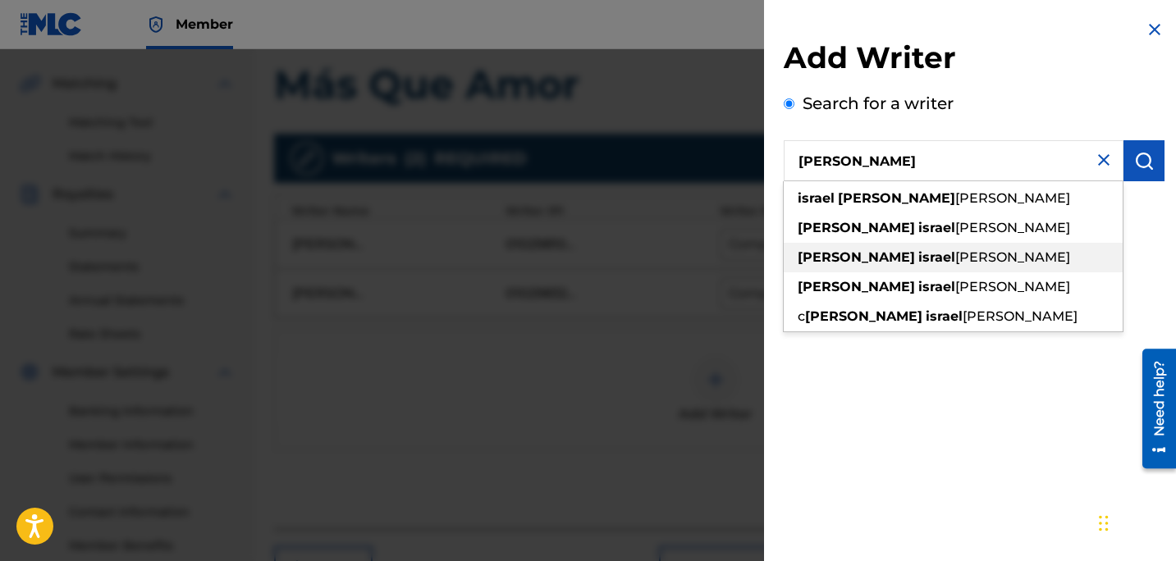
click at [943, 267] on div "samuel israel zacarias contreras" at bounding box center [953, 258] width 339 height 30
type input "samuel israel zacarias contreras"
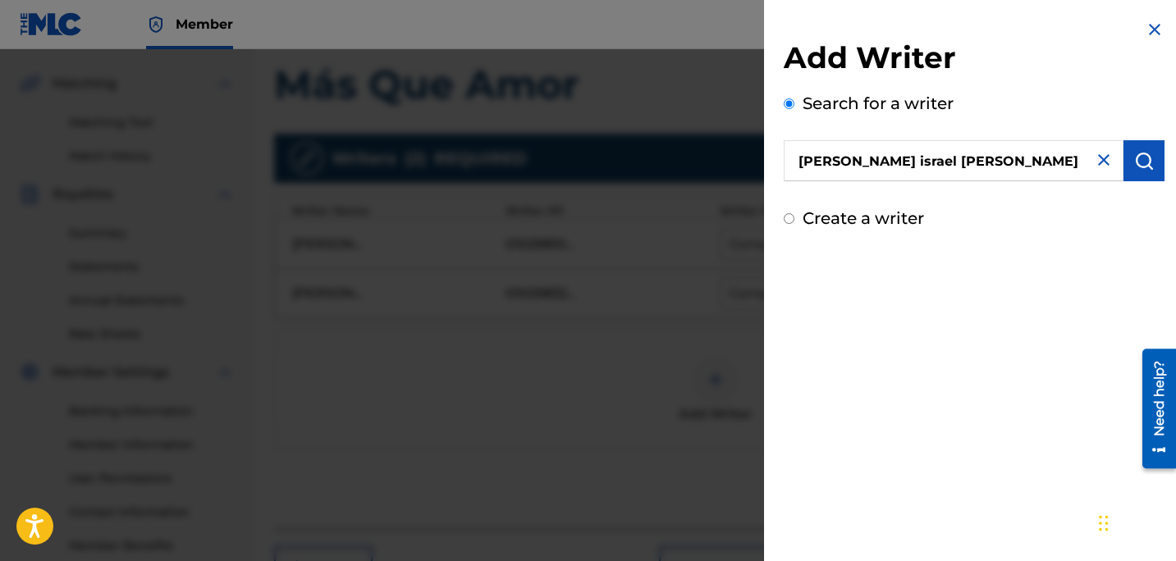
click at [1135, 159] on img "submit" at bounding box center [1144, 161] width 20 height 20
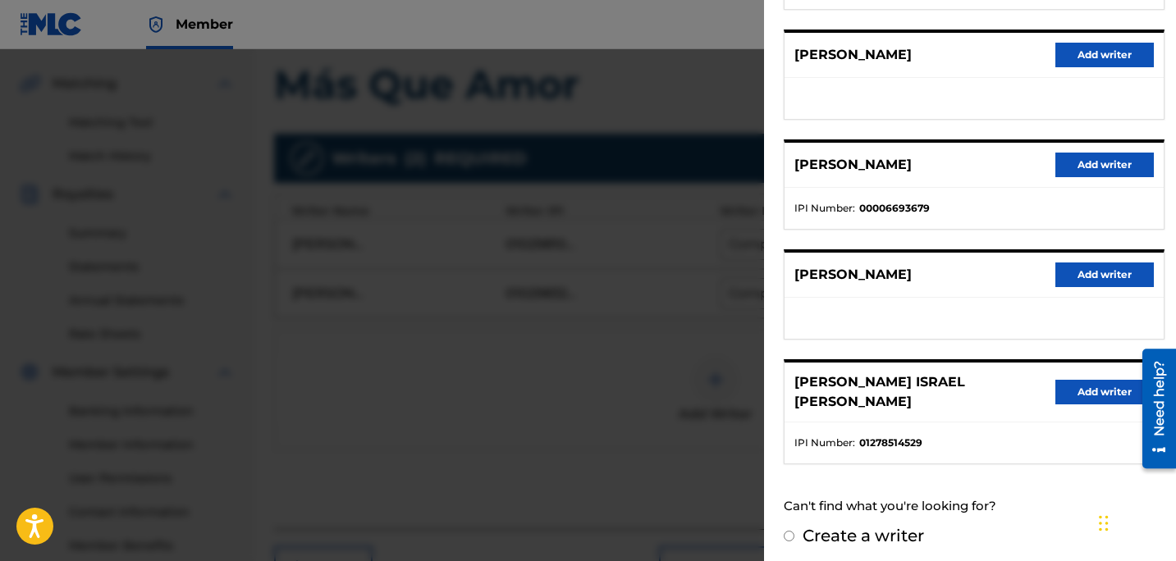
scroll to position [315, 0]
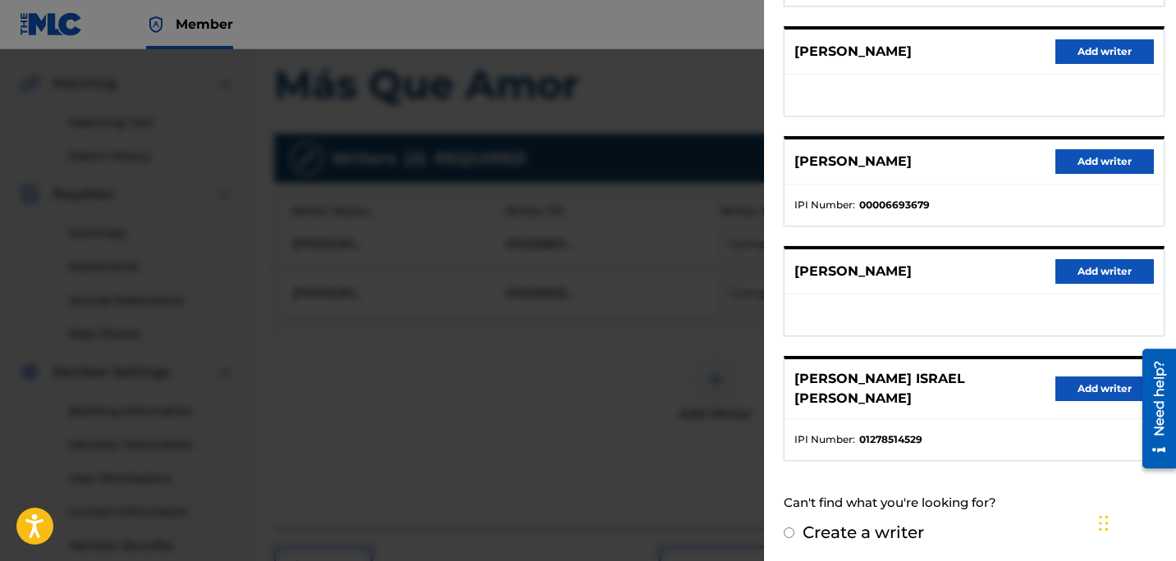
click at [1087, 394] on button "Add writer" at bounding box center [1104, 389] width 98 height 25
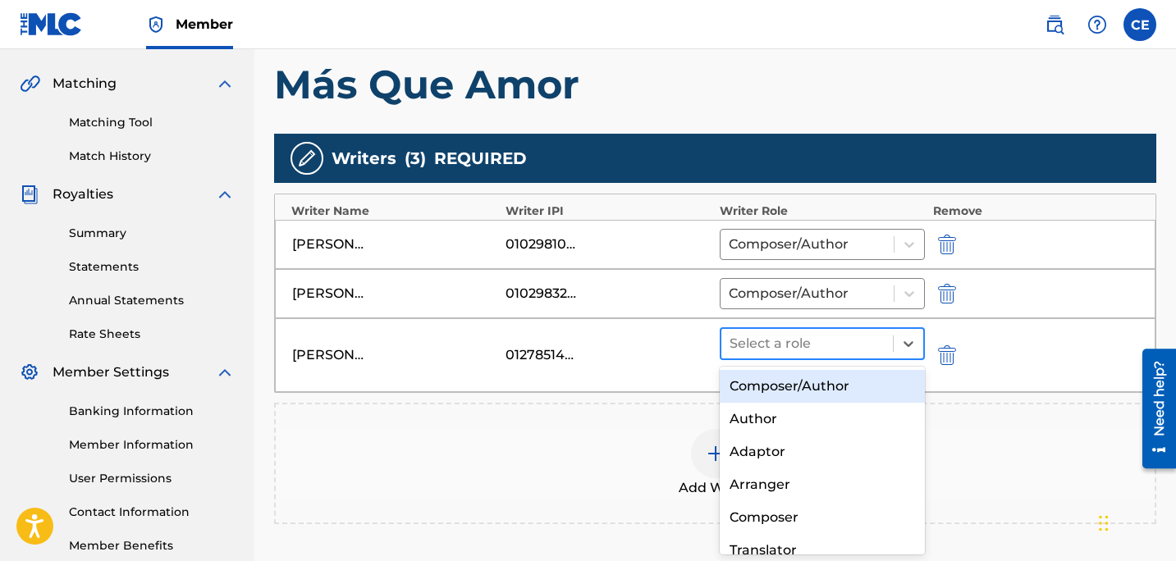
click at [815, 347] on div at bounding box center [806, 343] width 155 height 23
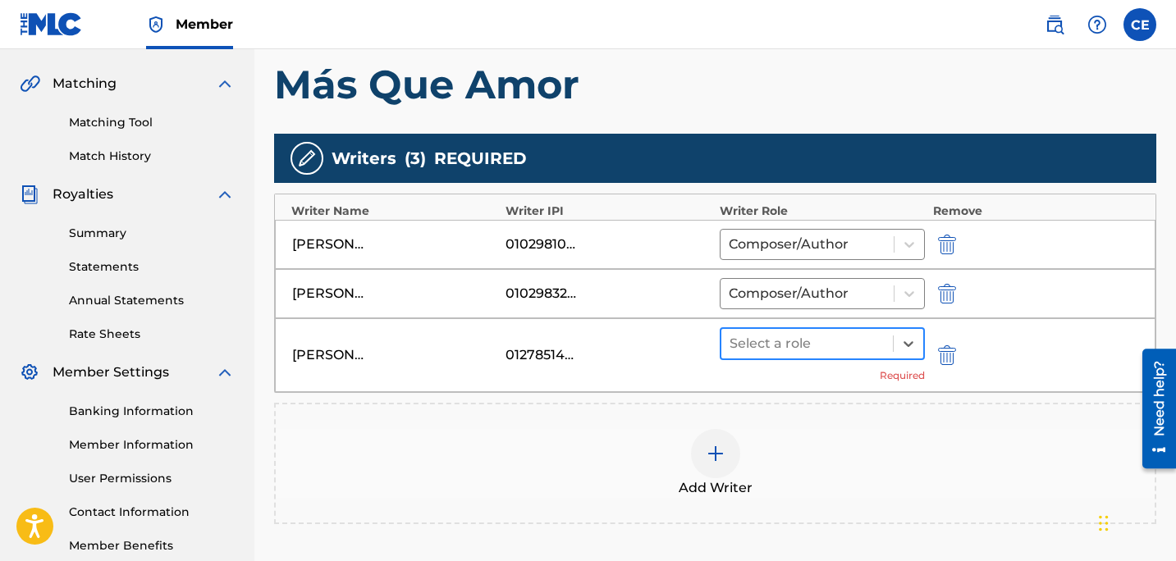
click at [834, 344] on div at bounding box center [806, 343] width 155 height 23
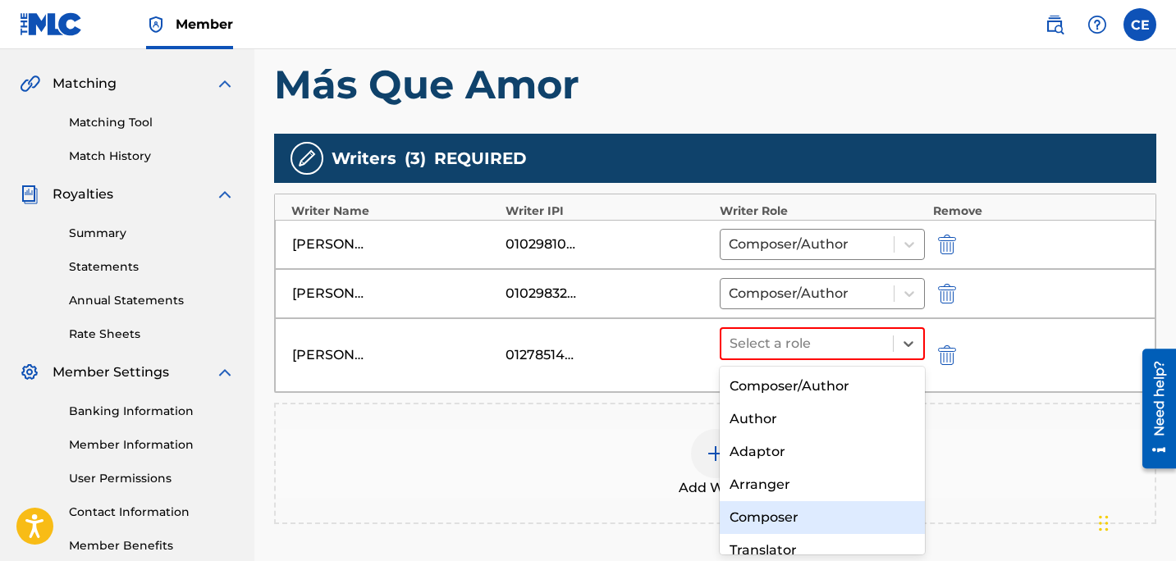
click at [807, 508] on div "Composer" at bounding box center [822, 517] width 205 height 33
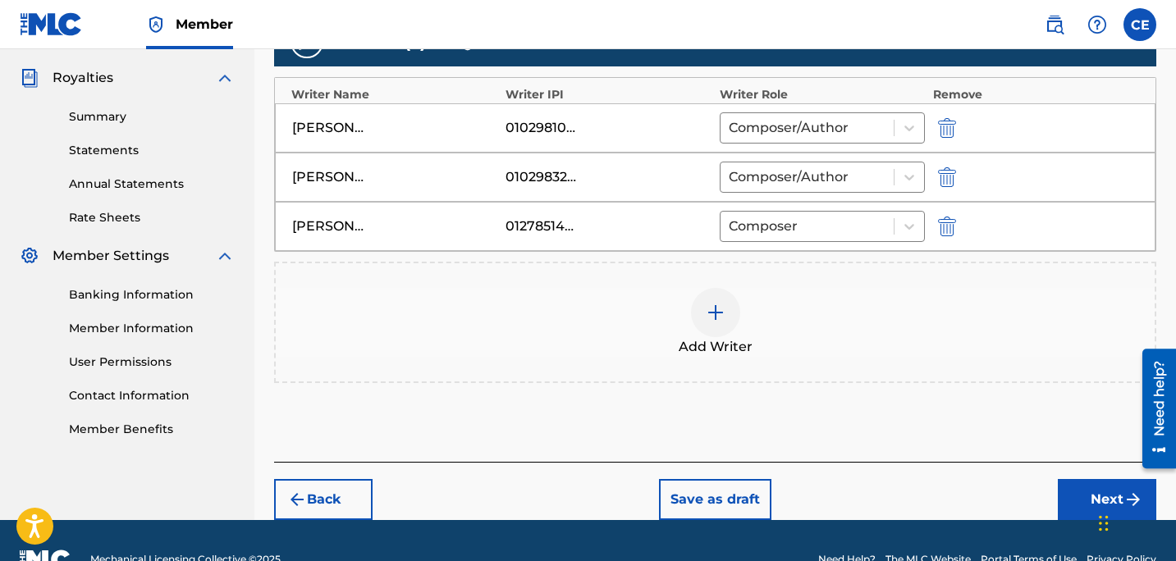
scroll to position [519, 0]
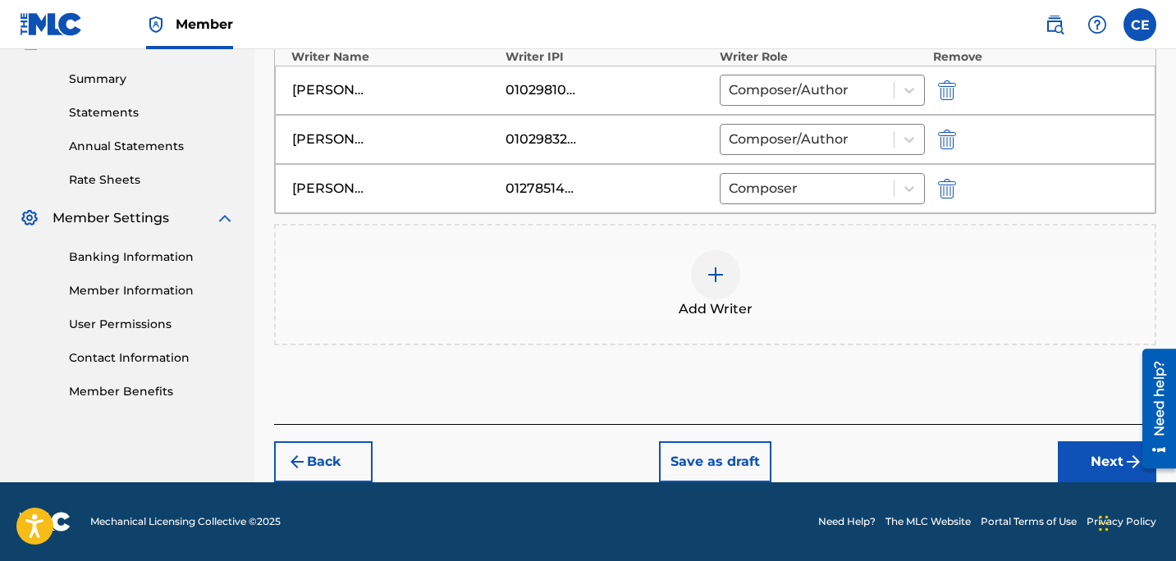
click at [1107, 461] on button "Next" at bounding box center [1107, 461] width 98 height 41
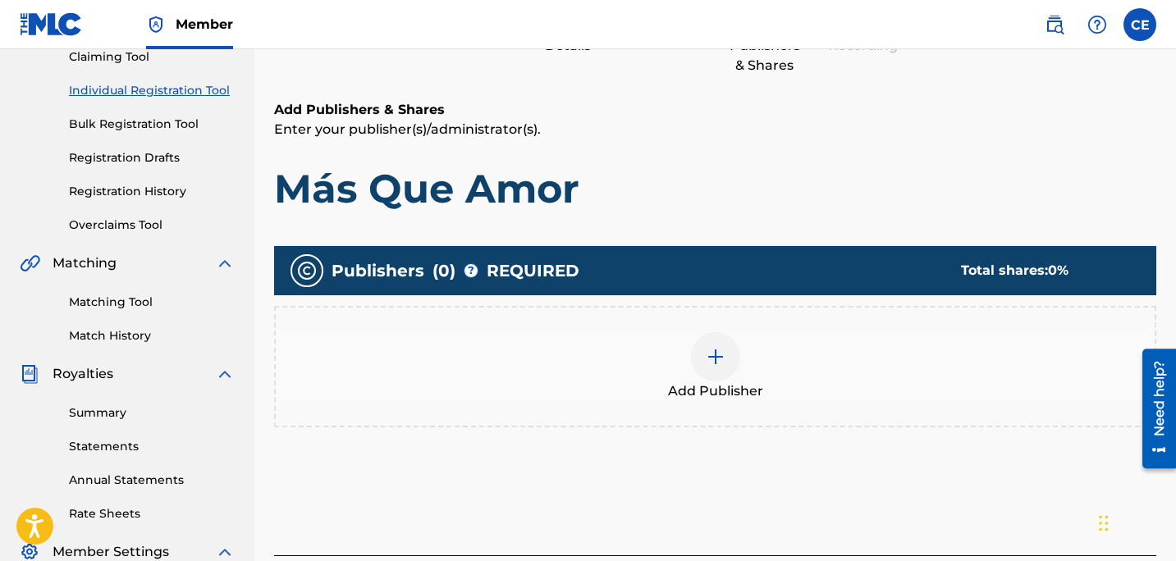
scroll to position [213, 0]
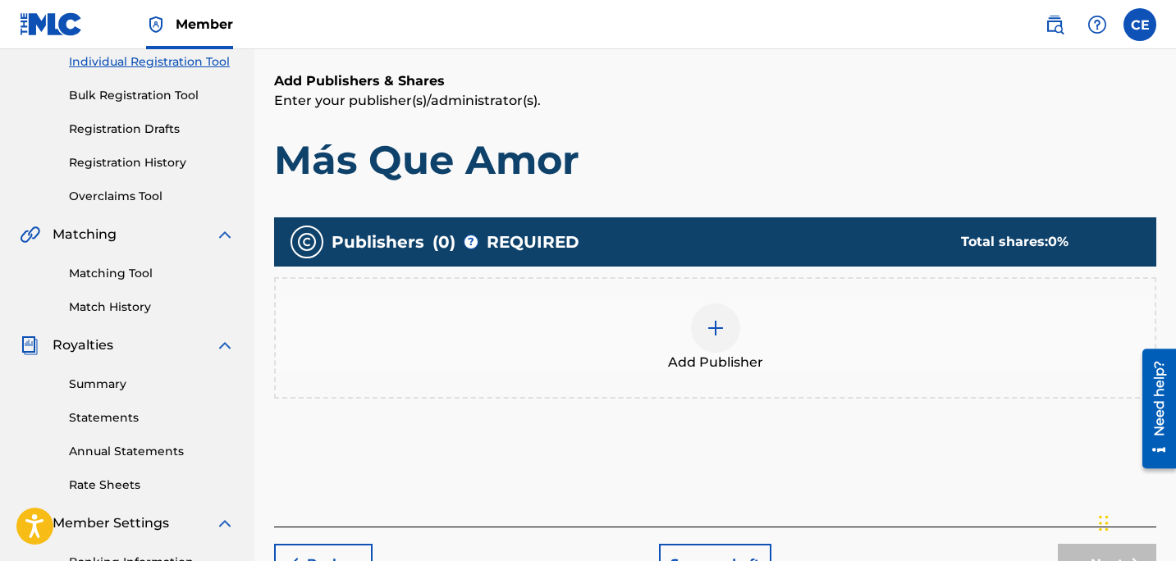
click at [720, 327] on img at bounding box center [716, 328] width 20 height 20
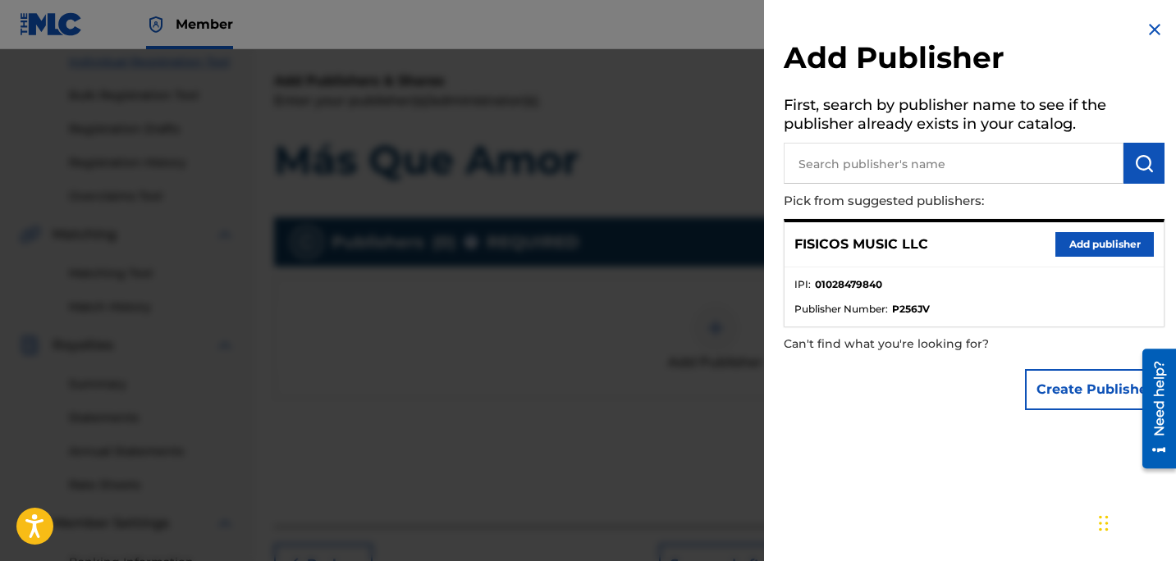
click at [1108, 245] on button "Add publisher" at bounding box center [1104, 244] width 98 height 25
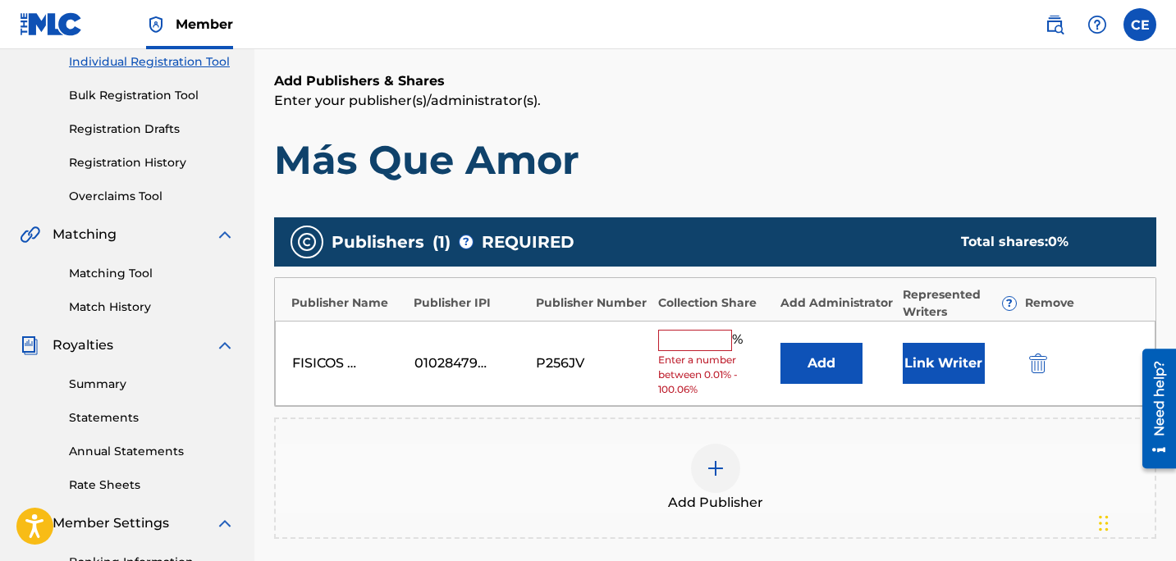
click at [684, 333] on input "text" at bounding box center [695, 340] width 74 height 21
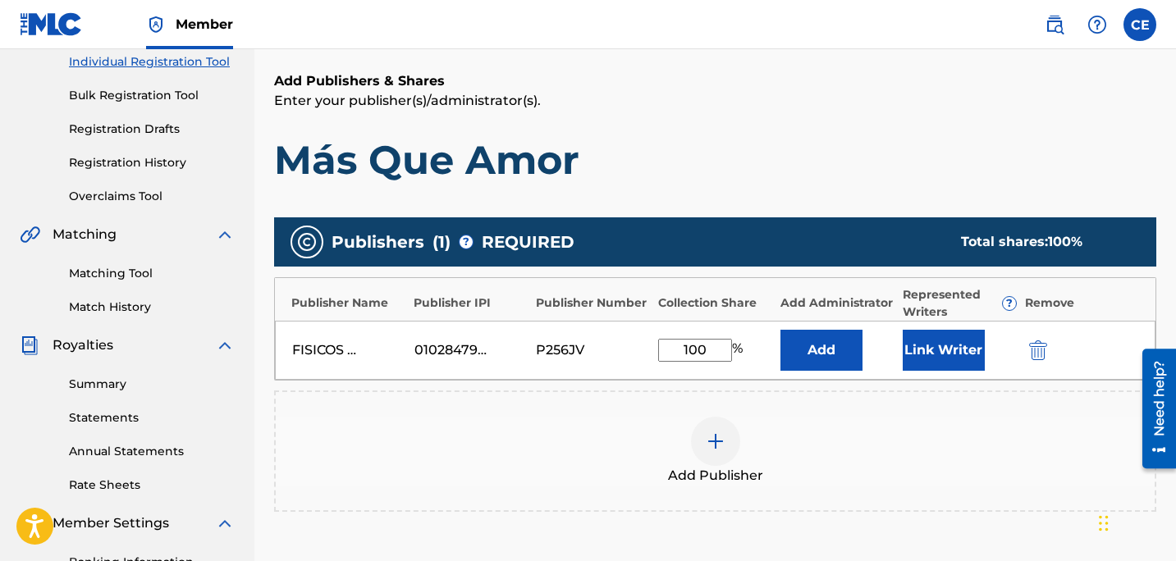
type input "100"
click at [851, 235] on div "Publishers ( 1 ) ? REQUIRED Total shares: 100 %" at bounding box center [715, 241] width 882 height 49
click at [838, 355] on button "Add" at bounding box center [821, 350] width 82 height 41
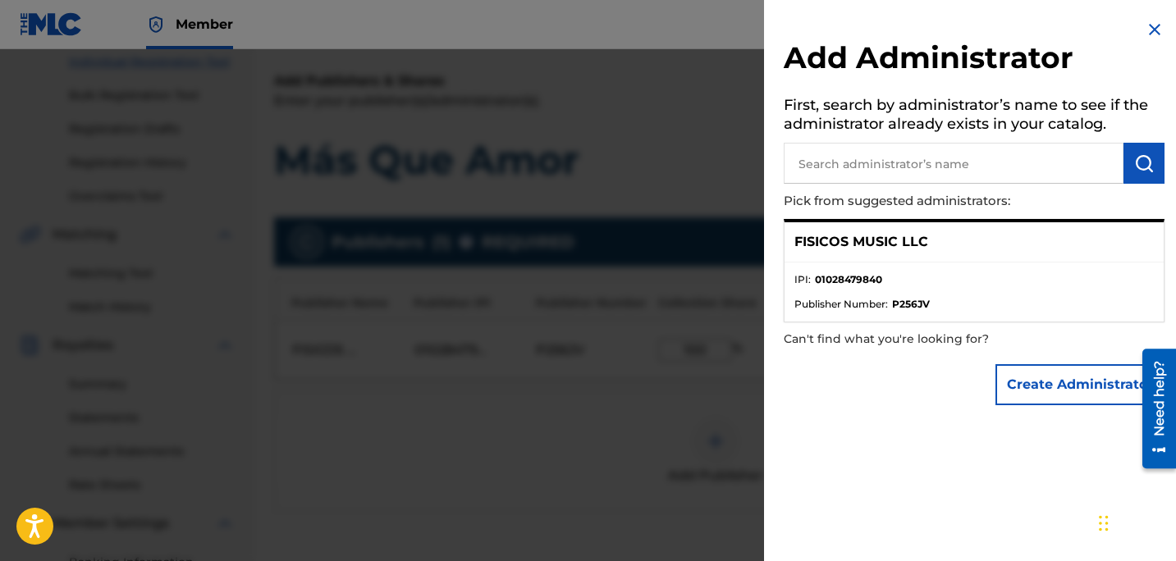
click at [924, 250] on p "FISICOS MUSIC LLC" at bounding box center [861, 242] width 134 height 20
click at [901, 231] on div "FISICOS MUSIC LLC" at bounding box center [973, 242] width 379 height 40
click at [899, 320] on ul "IPI : 01028479840 Publisher Number : P256JV" at bounding box center [973, 292] width 379 height 59
click at [873, 254] on div "FISICOS MUSIC LLC" at bounding box center [973, 242] width 379 height 40
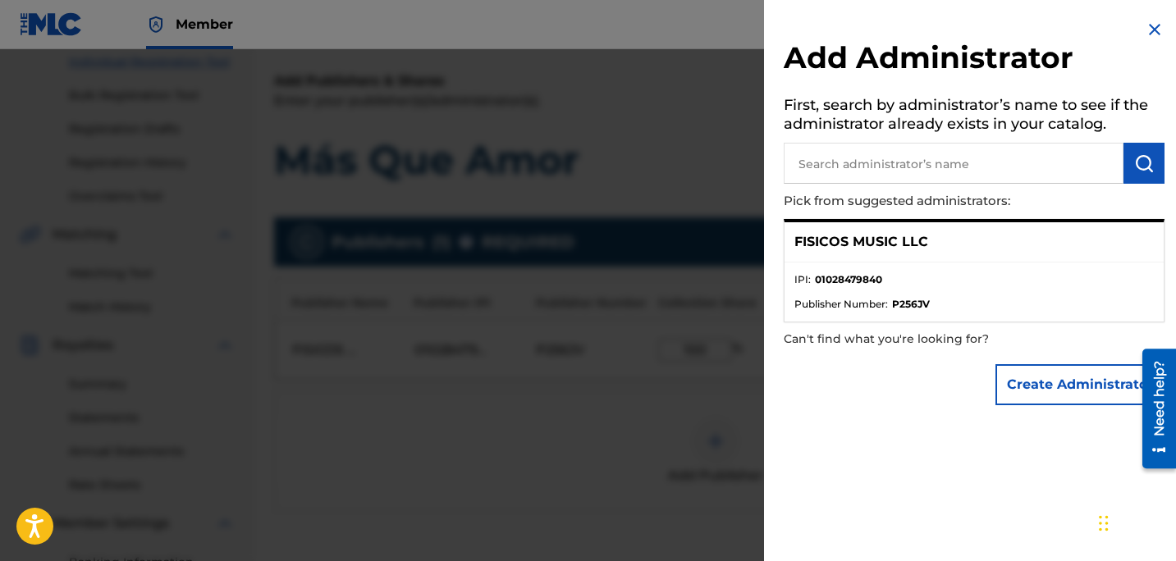
click at [1151, 22] on img at bounding box center [1155, 30] width 20 height 20
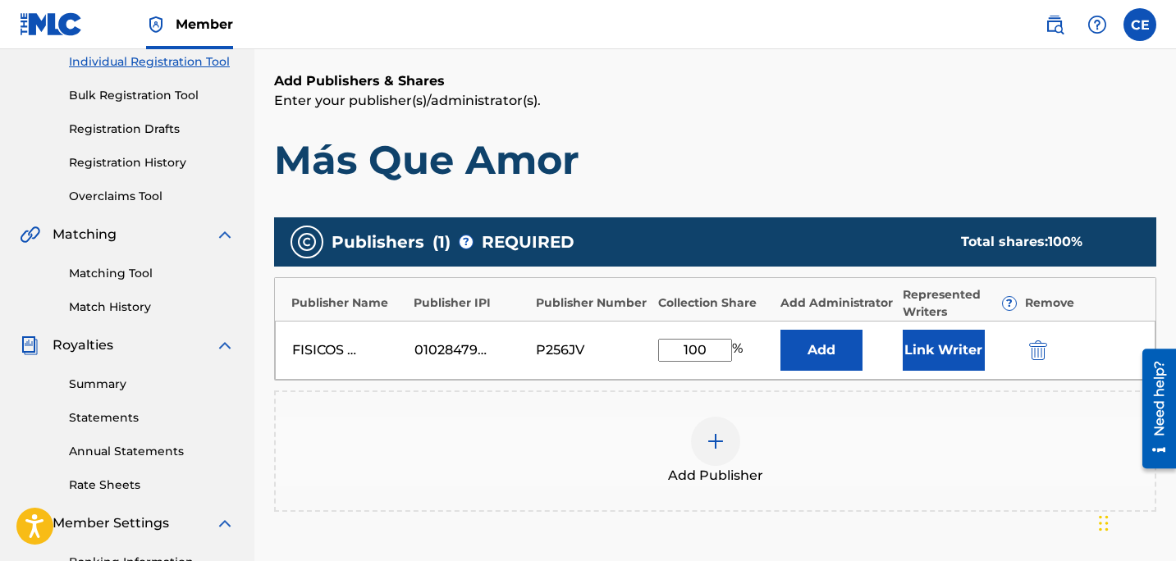
click at [967, 342] on button "Link Writer" at bounding box center [944, 350] width 82 height 41
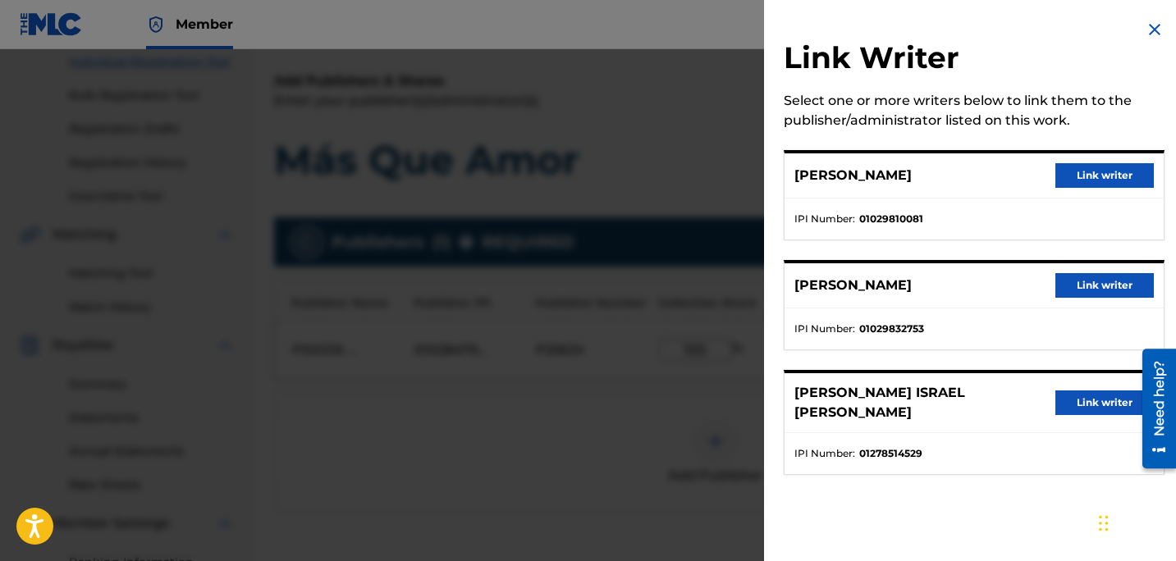
click at [1118, 176] on button "Link writer" at bounding box center [1104, 175] width 98 height 25
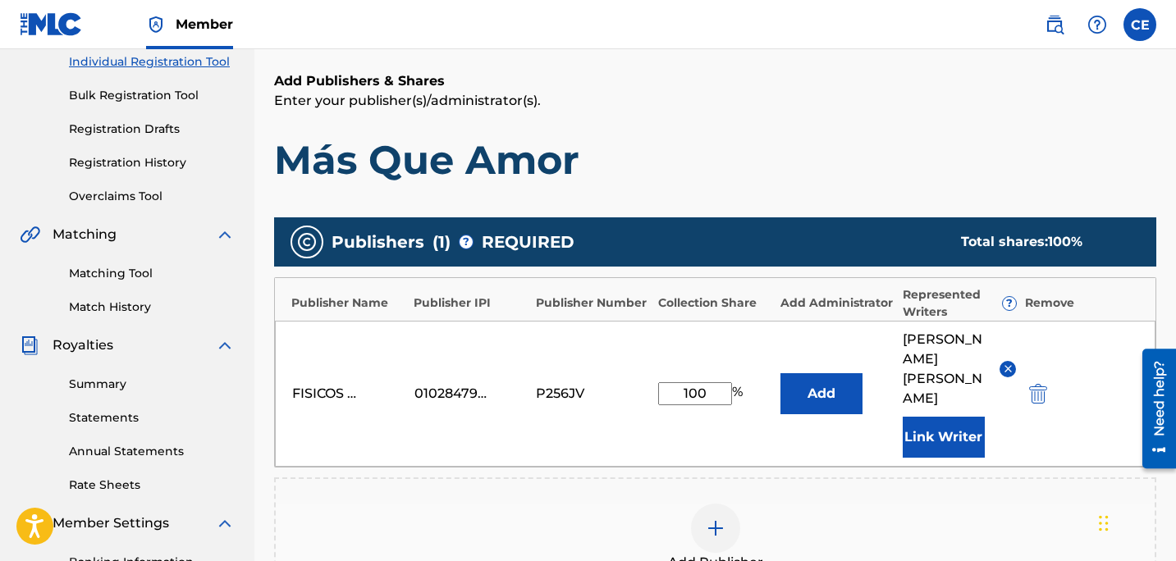
click at [960, 420] on button "Link Writer" at bounding box center [944, 437] width 82 height 41
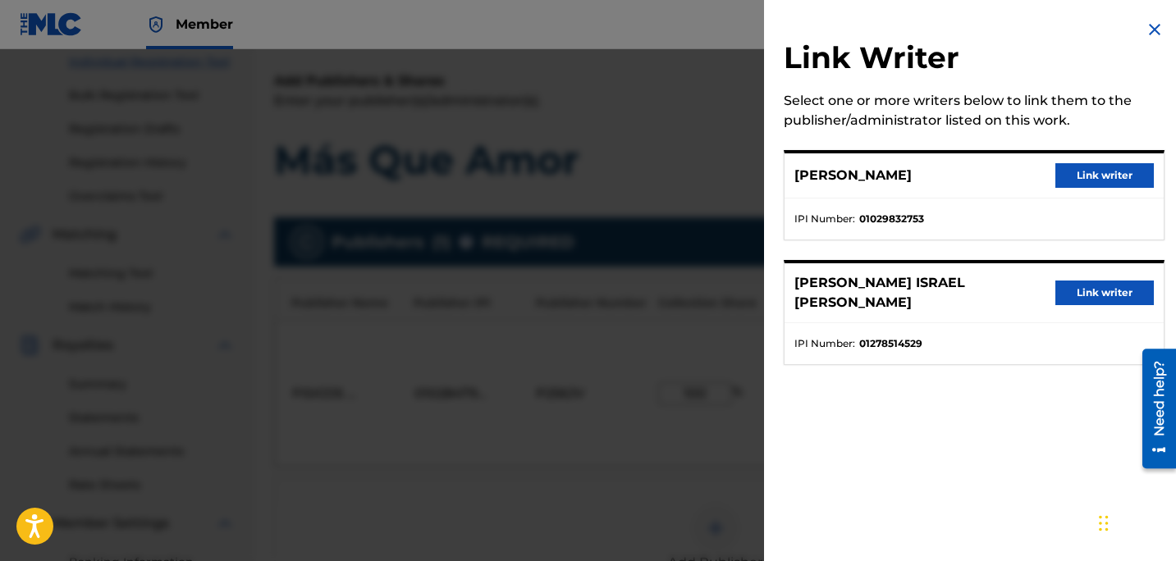
click at [1104, 178] on button "Link writer" at bounding box center [1104, 175] width 98 height 25
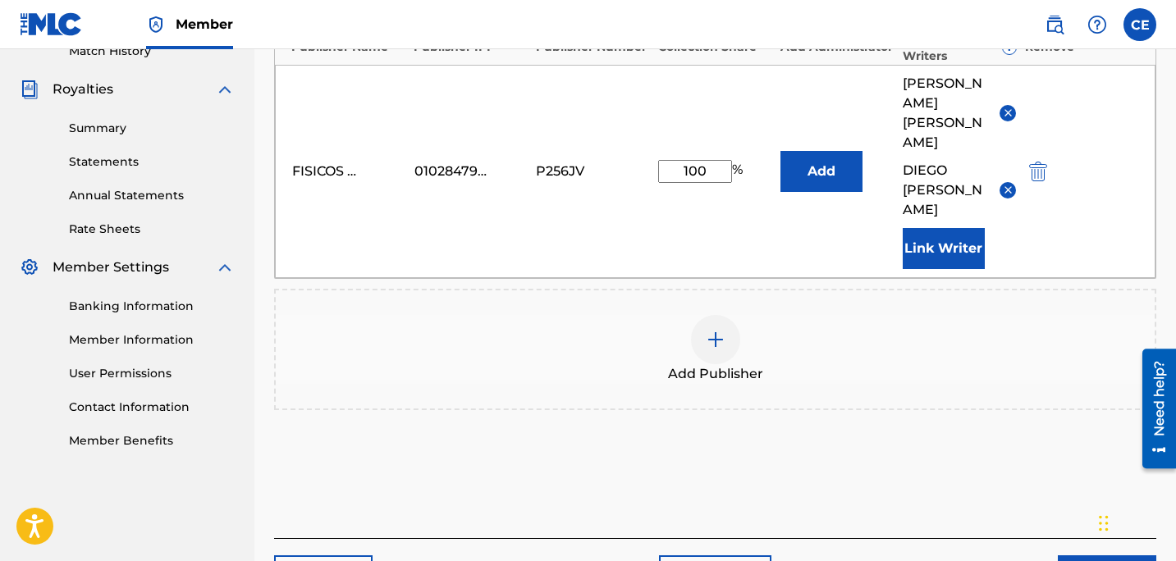
scroll to position [544, 0]
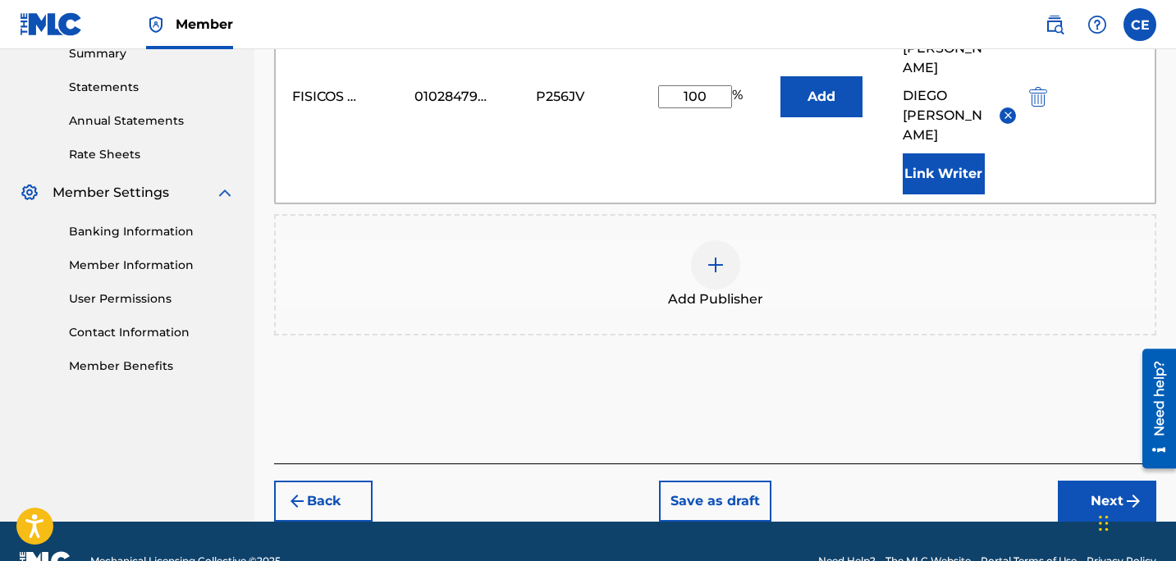
click at [1090, 481] on button "Next" at bounding box center [1107, 501] width 98 height 41
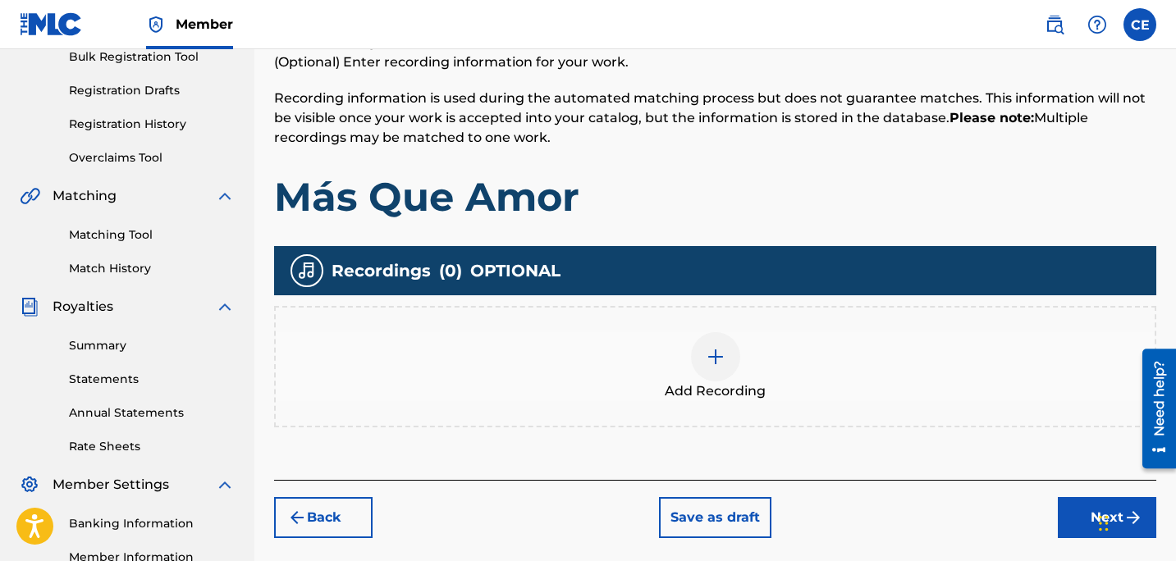
scroll to position [249, 0]
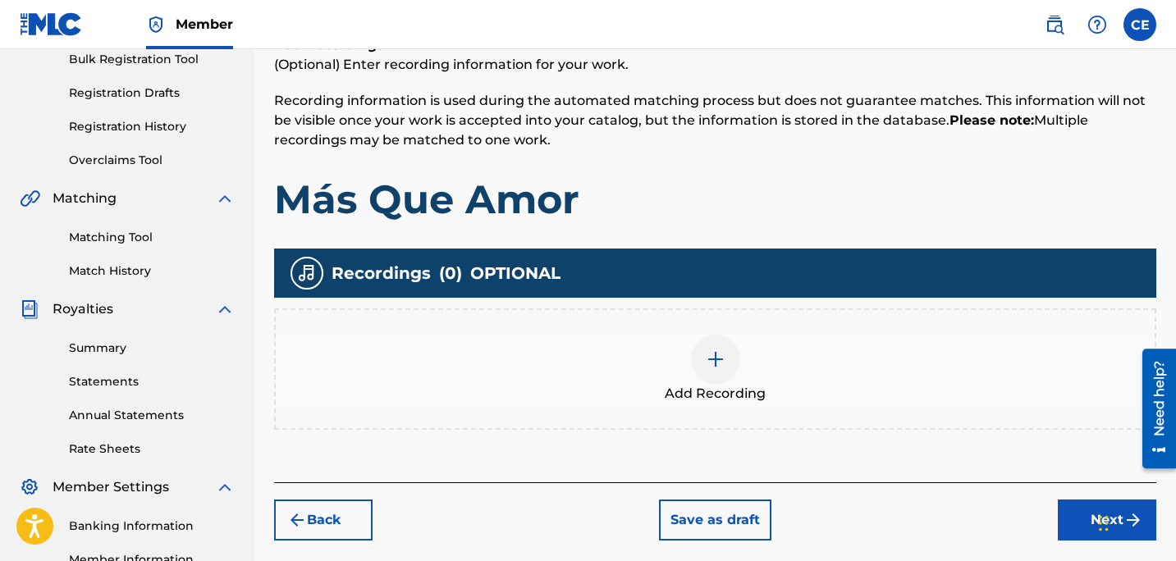
click at [733, 368] on div at bounding box center [715, 359] width 49 height 49
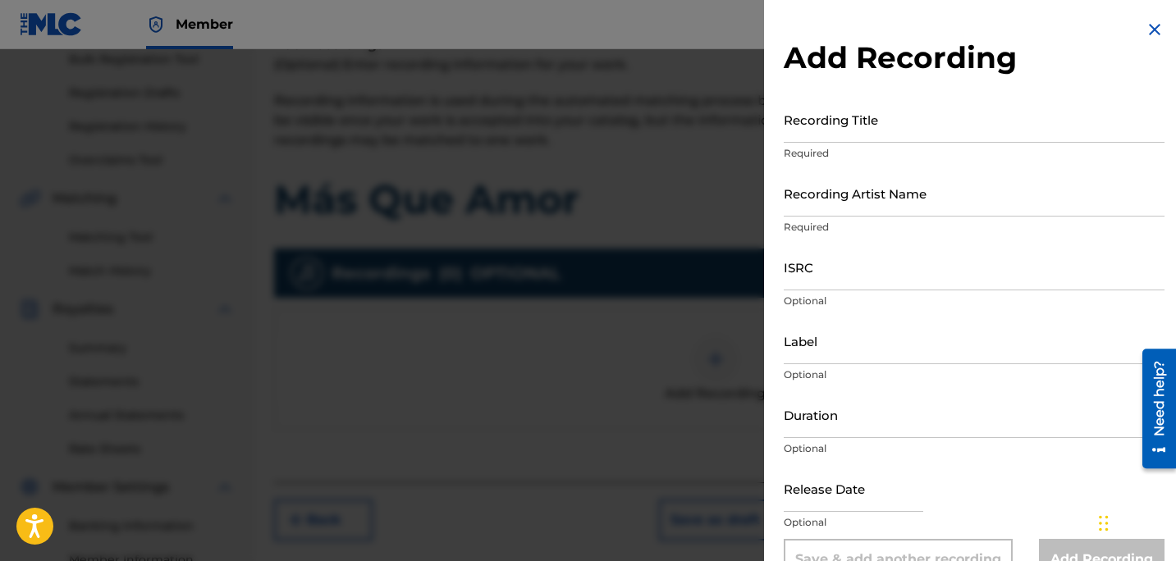
scroll to position [39, 0]
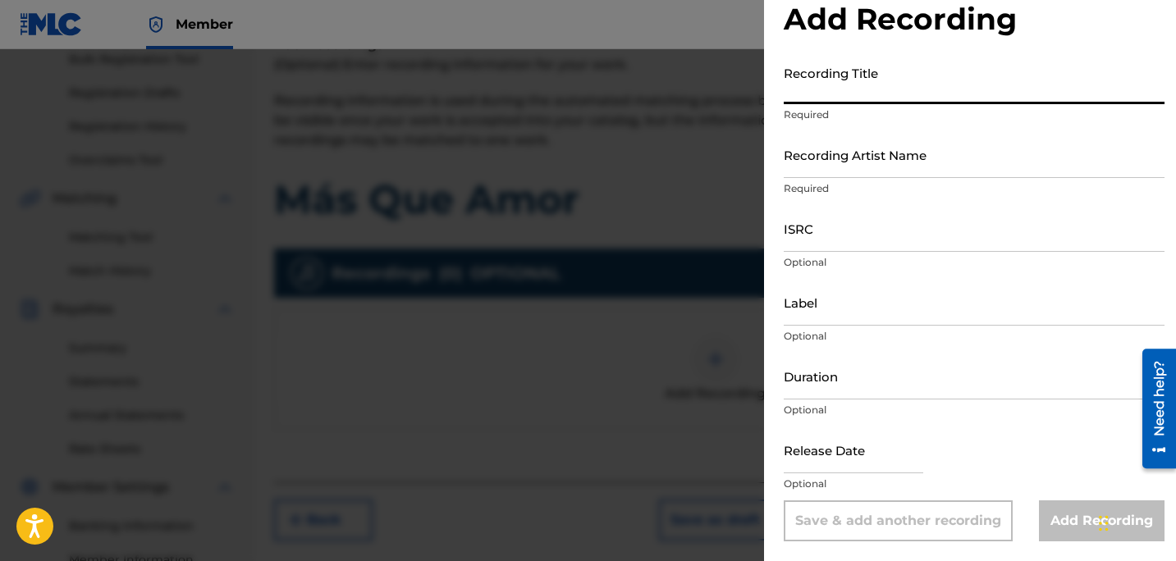
click at [915, 93] on input "Recording Title" at bounding box center [974, 80] width 381 height 47
type input "Más Que Amor"
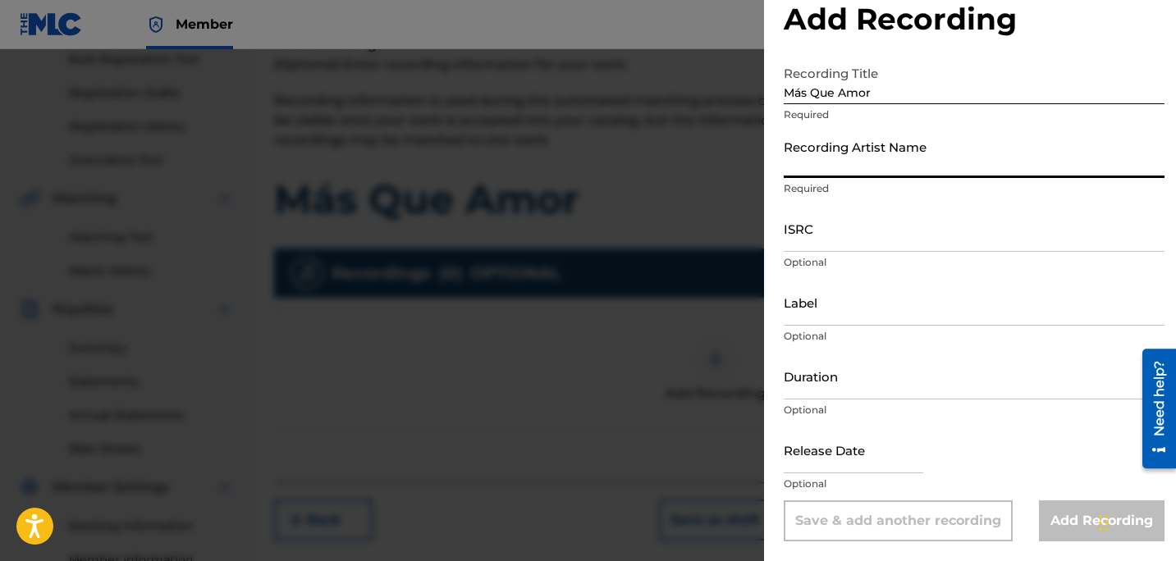
click at [963, 165] on input "Recording Artist Name" at bounding box center [974, 154] width 381 height 47
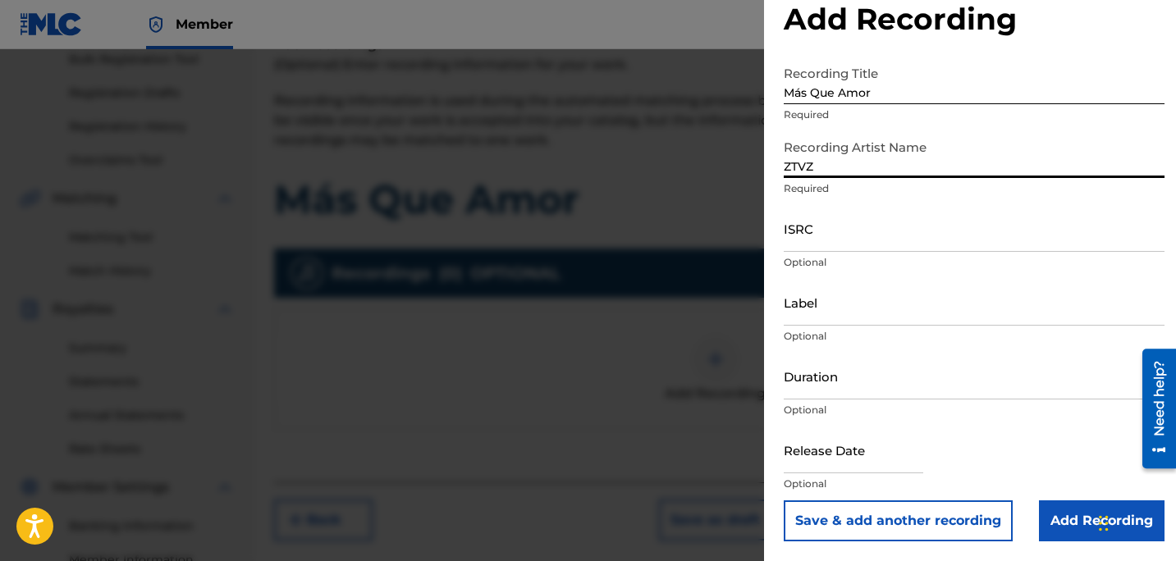
type input "ZTVZ"
click at [873, 242] on input "ISRC" at bounding box center [974, 228] width 381 height 47
paste input "QZZ8A2488511"
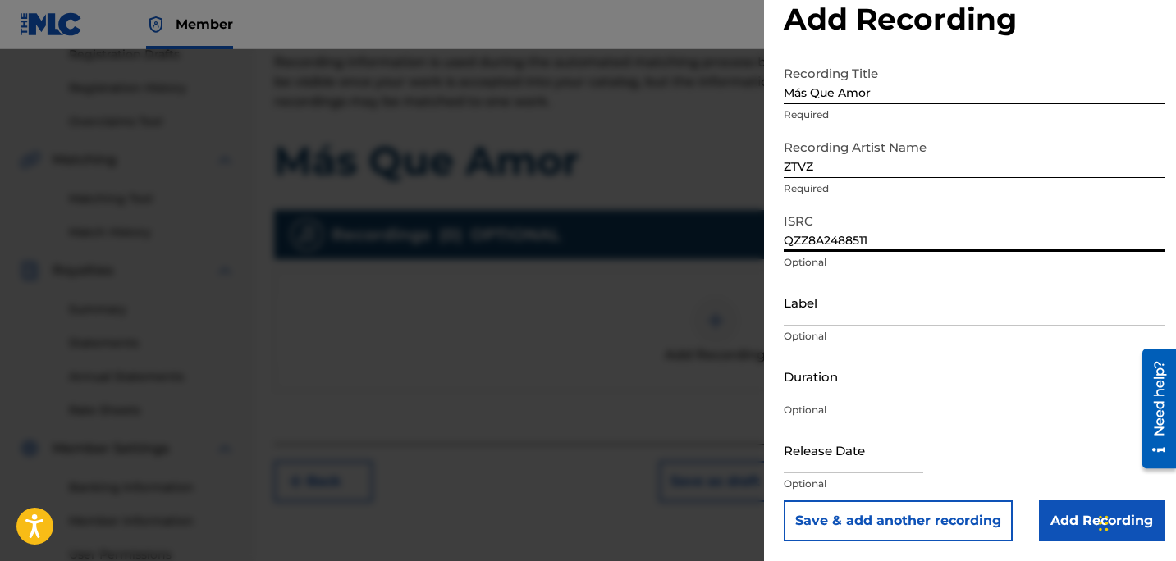
scroll to position [295, 0]
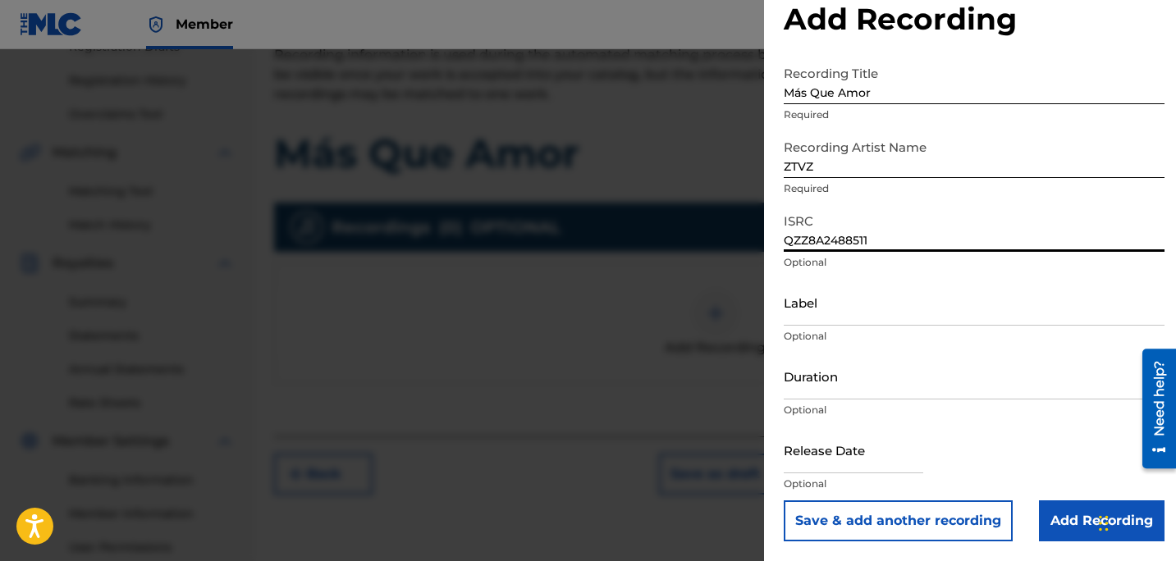
type input "QZZ8A2488511"
click at [824, 456] on input "text" at bounding box center [853, 450] width 139 height 47
select select "7"
select select "2025"
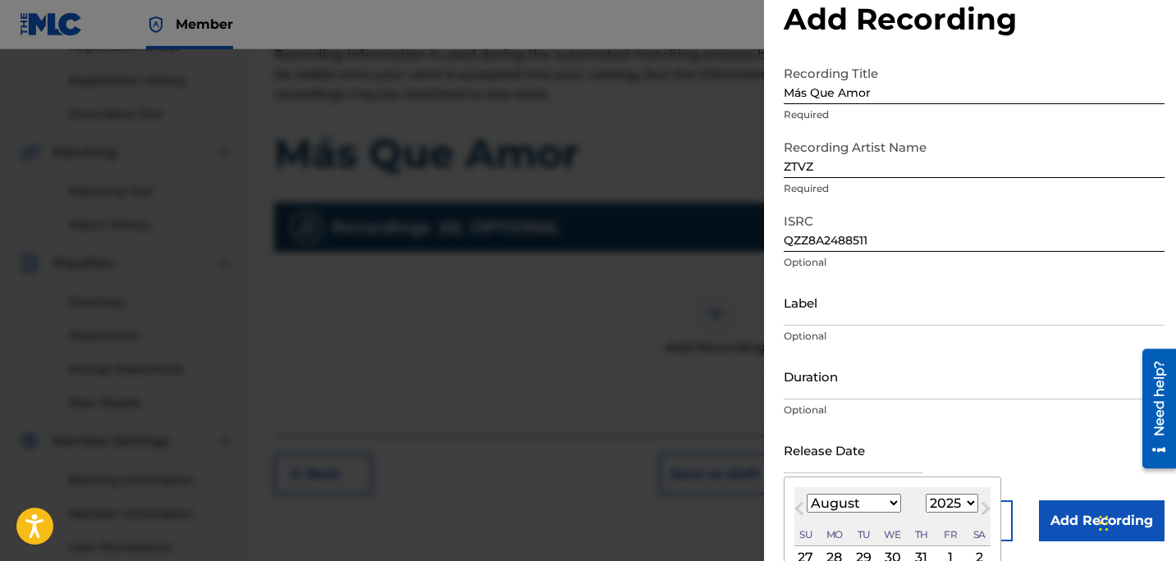
scroll to position [164, 0]
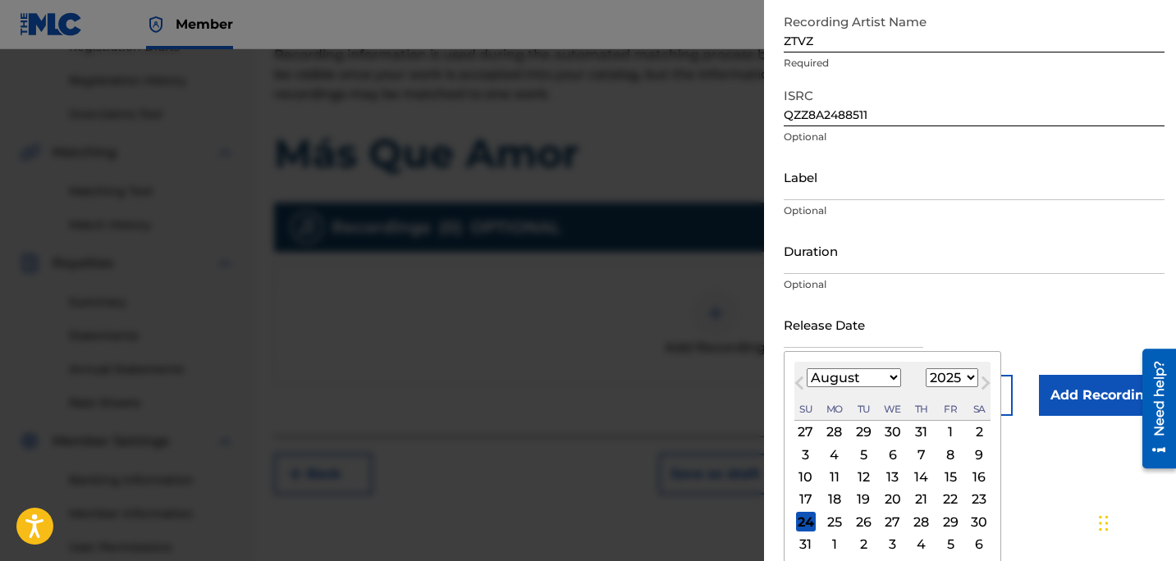
click at [892, 376] on select "January February March April May June July August September October November De…" at bounding box center [854, 377] width 94 height 19
select select "10"
click at [807, 368] on select "January February March April May June July August September October November De…" at bounding box center [854, 377] width 94 height 19
click at [962, 378] on select "1899 1900 1901 1902 1903 1904 1905 1906 1907 1908 1909 1910 1911 1912 1913 1914…" at bounding box center [952, 377] width 53 height 19
select select "2024"
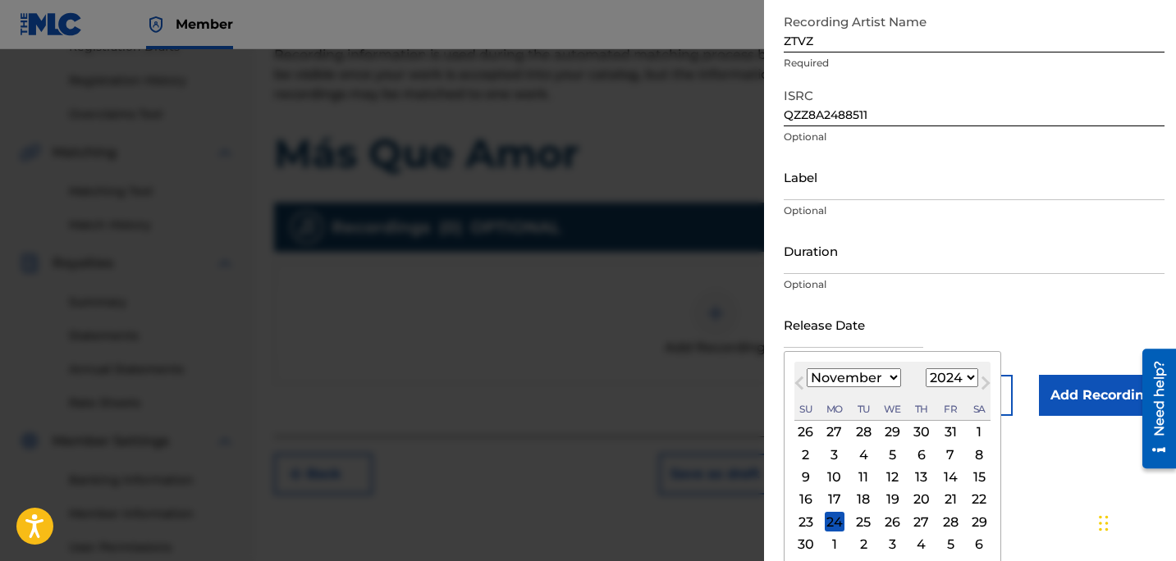
click at [926, 368] on select "1899 1900 1901 1902 1903 1904 1905 1906 1907 1908 1909 1910 1911 1912 1913 1914…" at bounding box center [952, 377] width 53 height 19
click at [946, 477] on div "15" at bounding box center [950, 478] width 20 height 20
type input "November 15 2024"
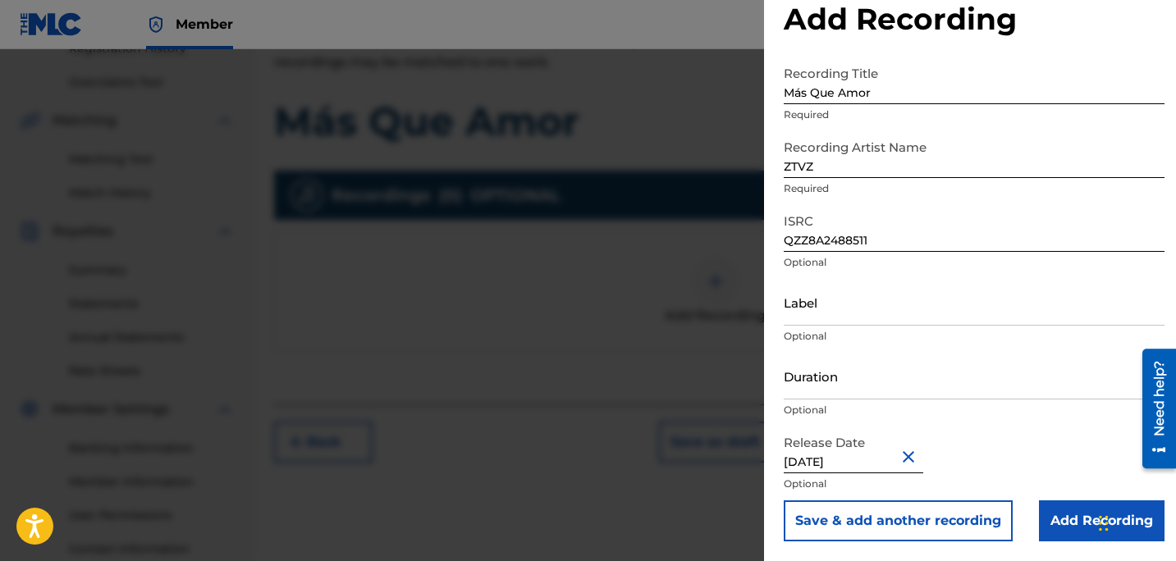
scroll to position [331, 0]
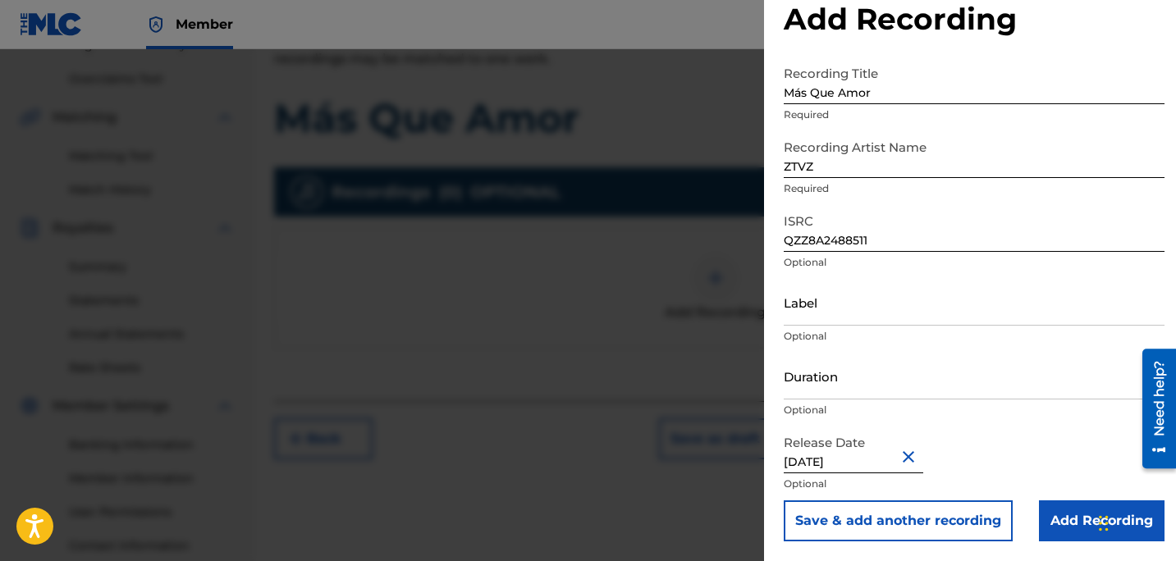
click at [1058, 519] on input "Add Recording" at bounding box center [1102, 521] width 126 height 41
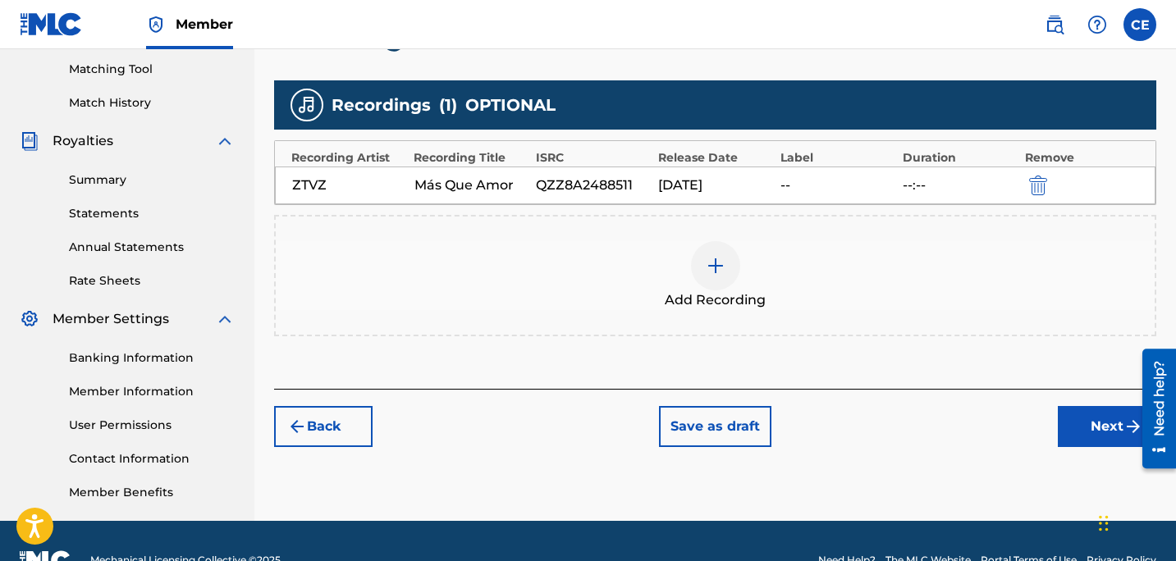
scroll to position [425, 0]
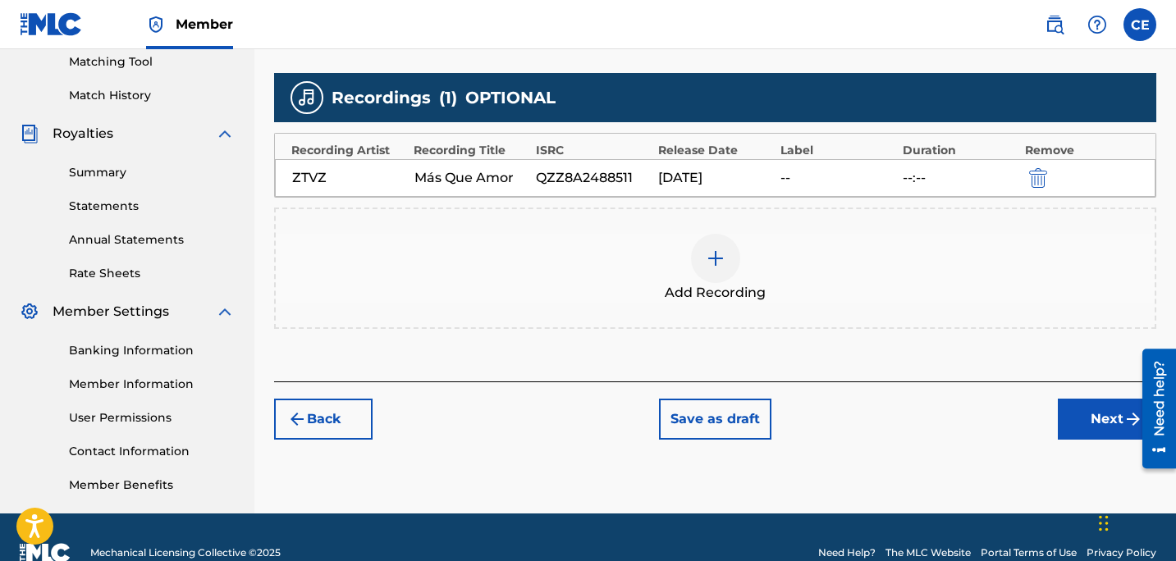
click at [1087, 432] on button "Next" at bounding box center [1107, 419] width 98 height 41
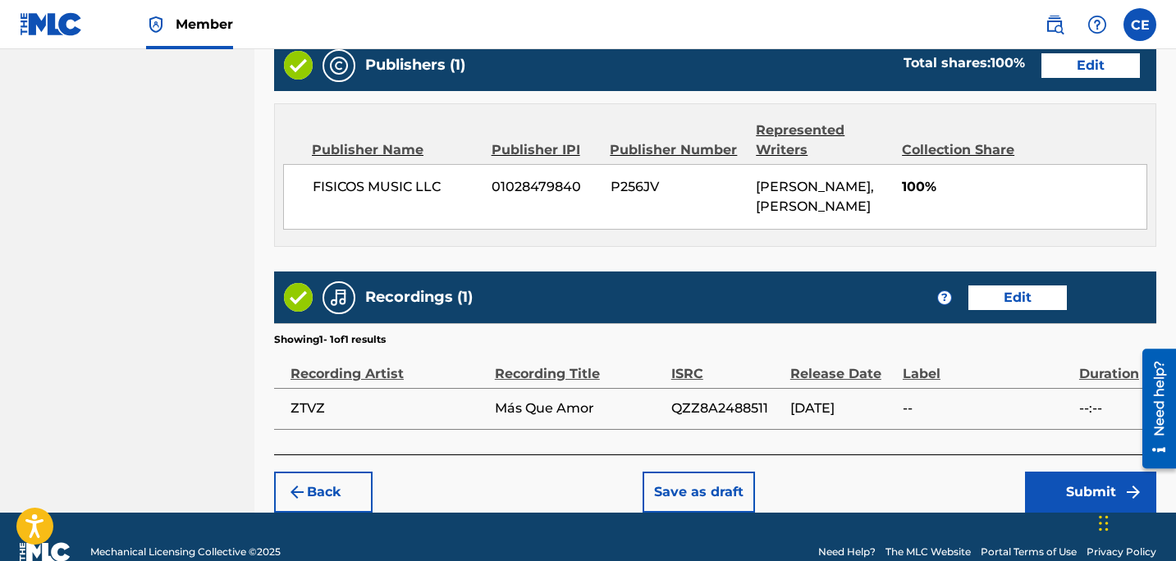
scroll to position [939, 0]
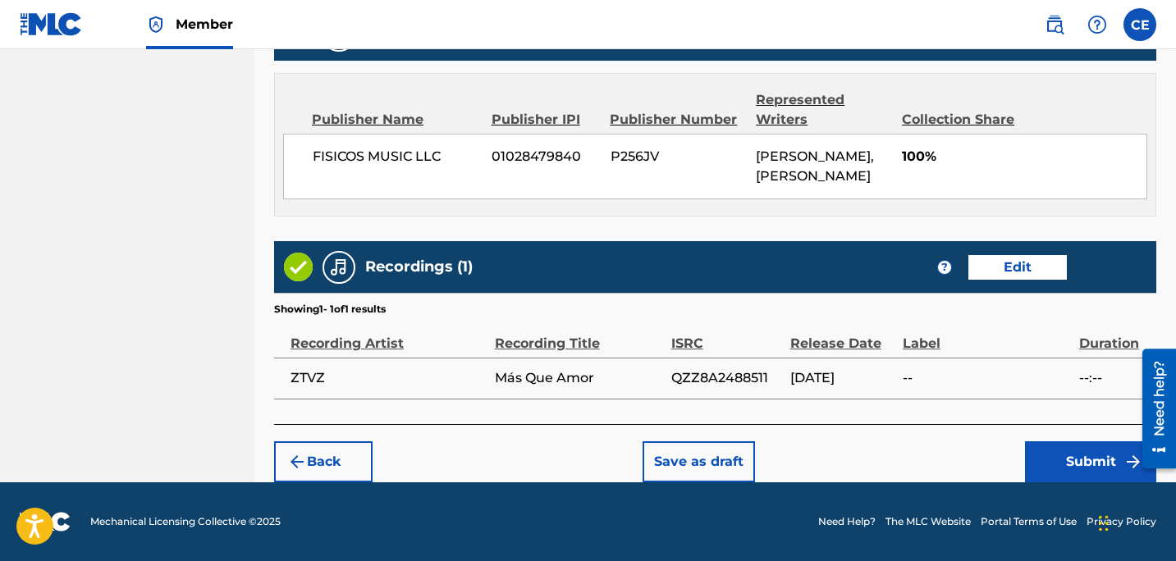
click at [1062, 470] on button "Submit" at bounding box center [1090, 461] width 131 height 41
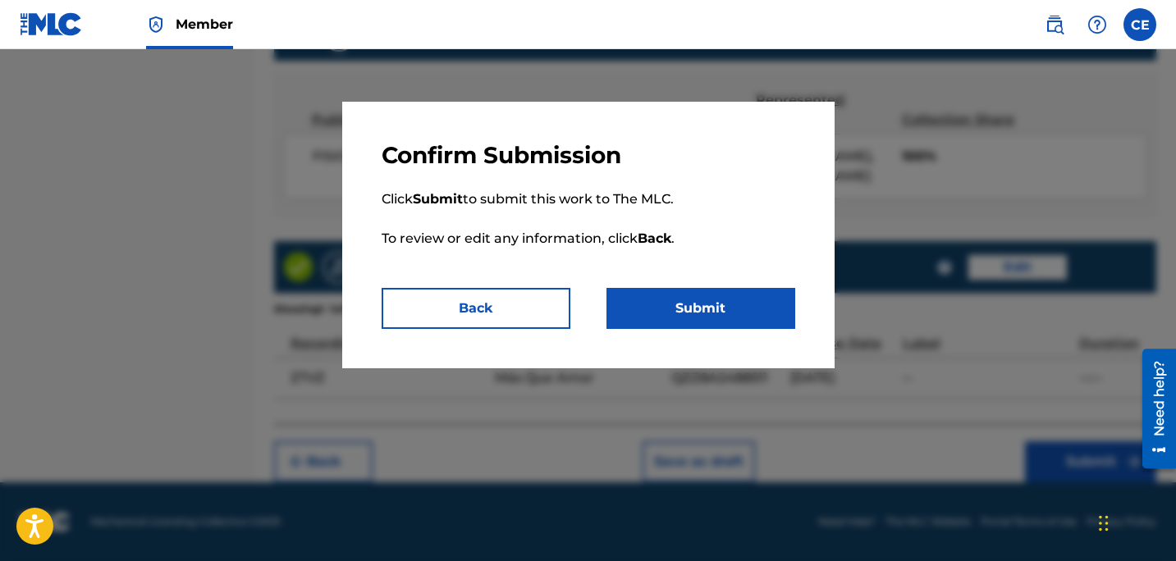
click at [706, 309] on button "Submit" at bounding box center [700, 308] width 189 height 41
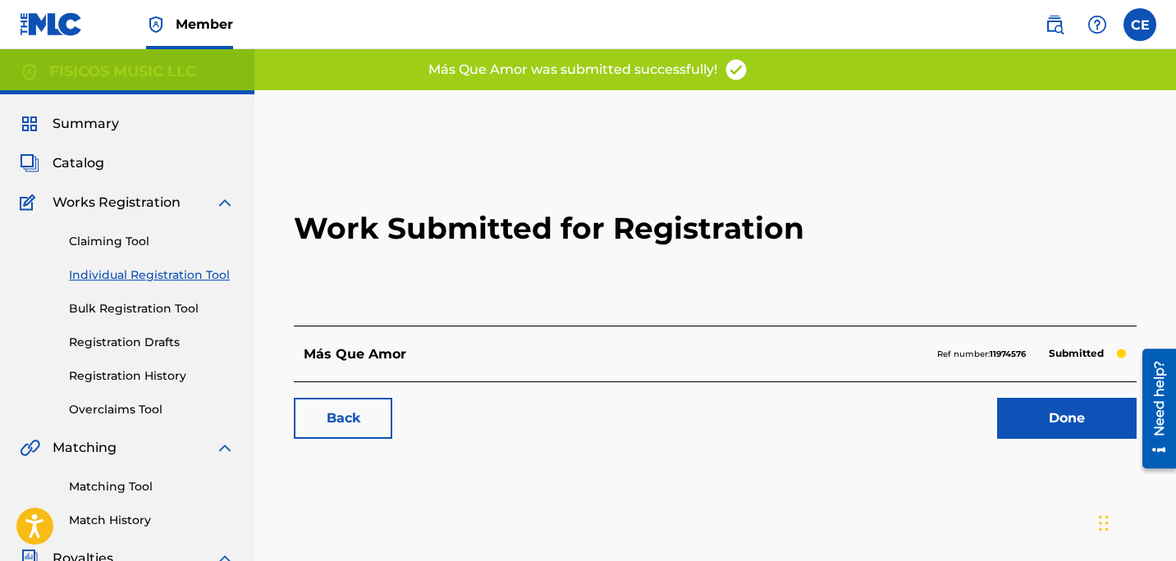
click at [129, 272] on link "Individual Registration Tool" at bounding box center [152, 275] width 166 height 17
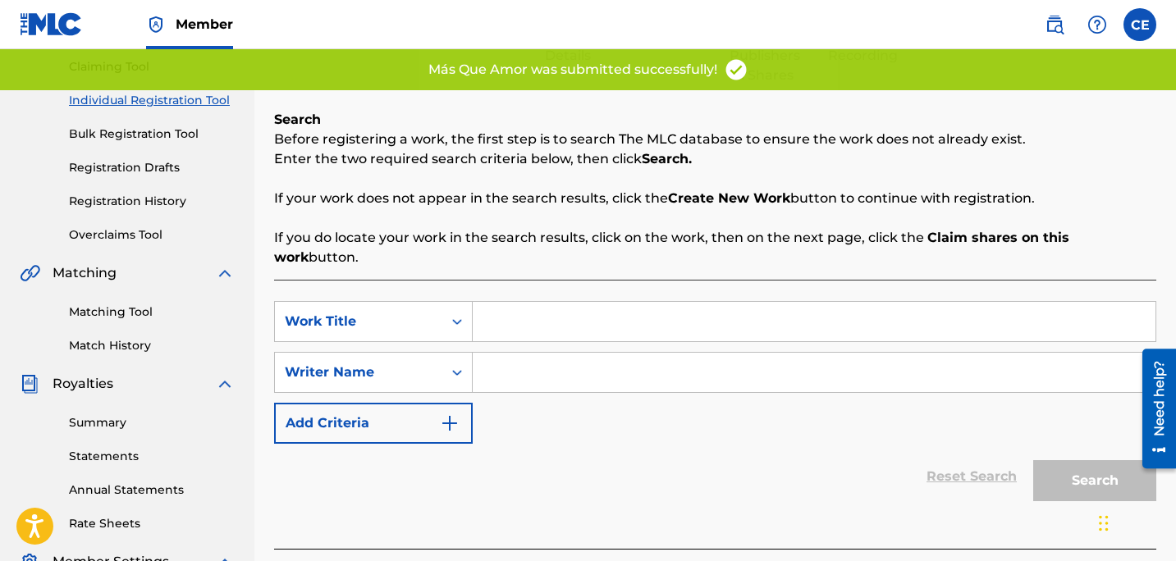
scroll to position [179, 0]
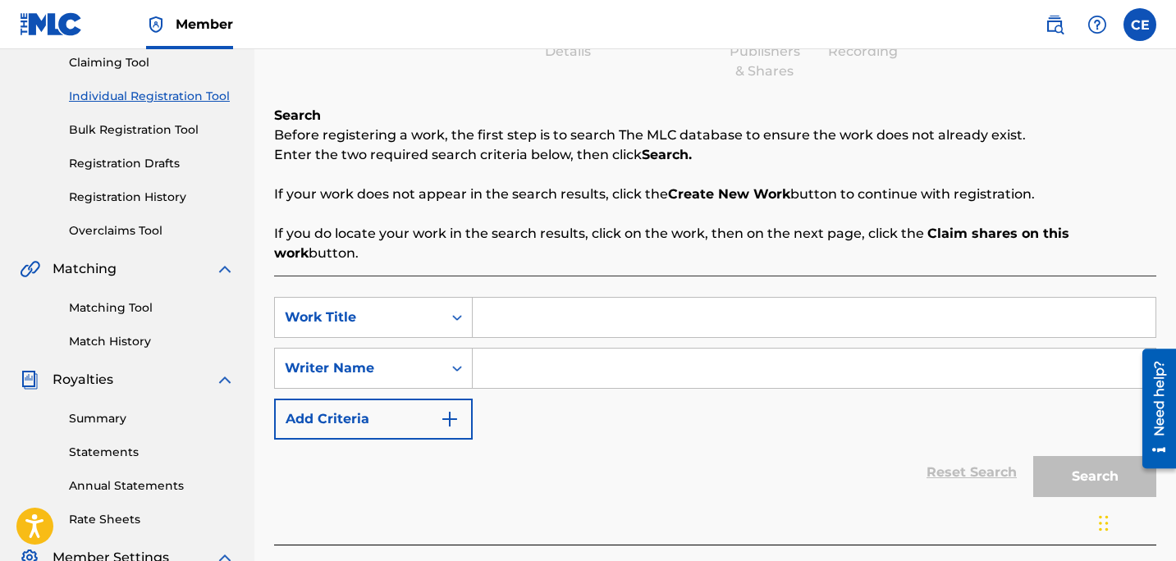
click at [510, 308] on input "Search Form" at bounding box center [814, 317] width 683 height 39
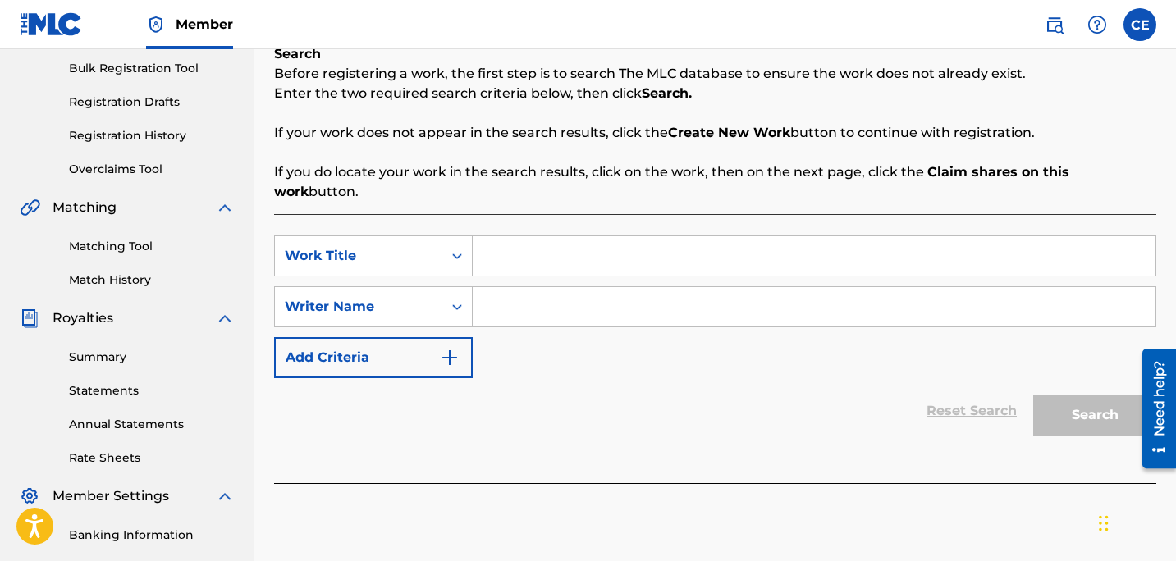
scroll to position [240, 0]
type input "mi lady"
click at [547, 288] on input "Search Form" at bounding box center [814, 307] width 683 height 39
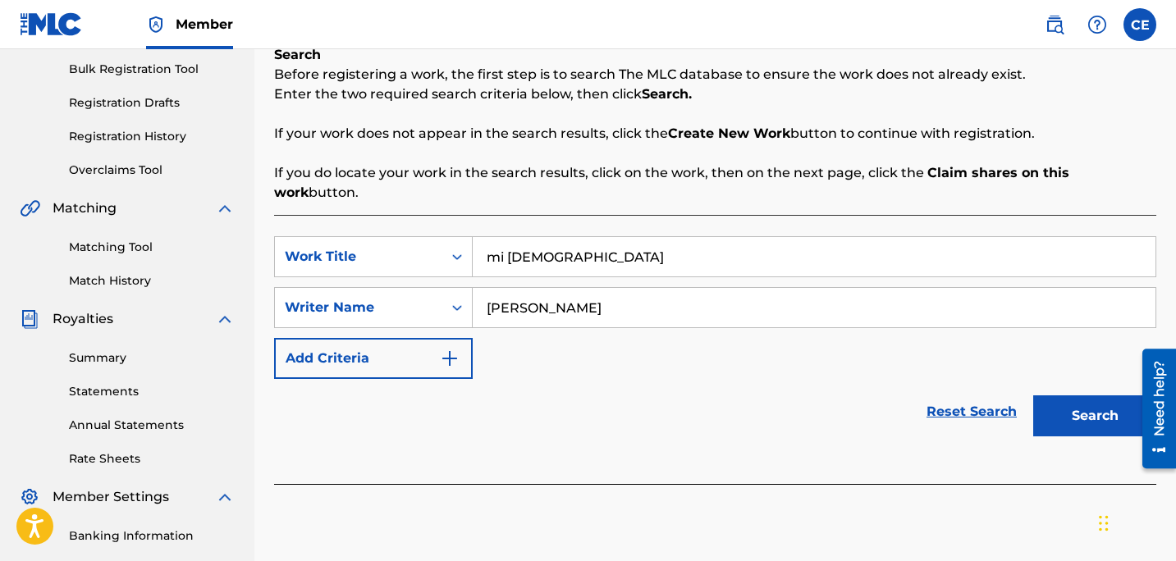
type input "carlos estevez"
click at [1064, 407] on button "Search" at bounding box center [1094, 415] width 123 height 41
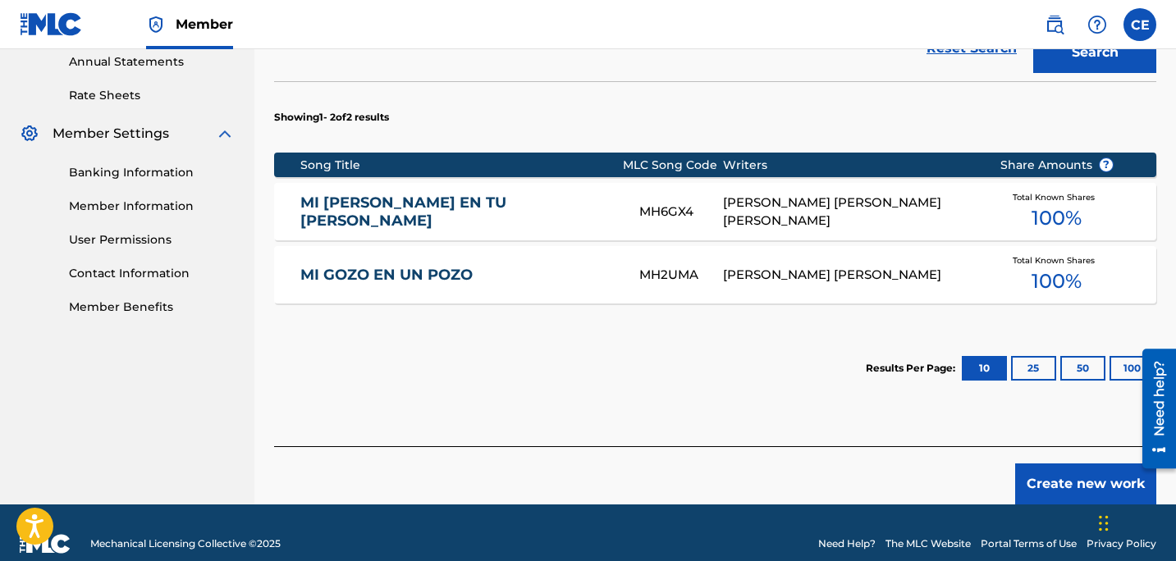
click at [1069, 469] on button "Create new work" at bounding box center [1085, 484] width 141 height 41
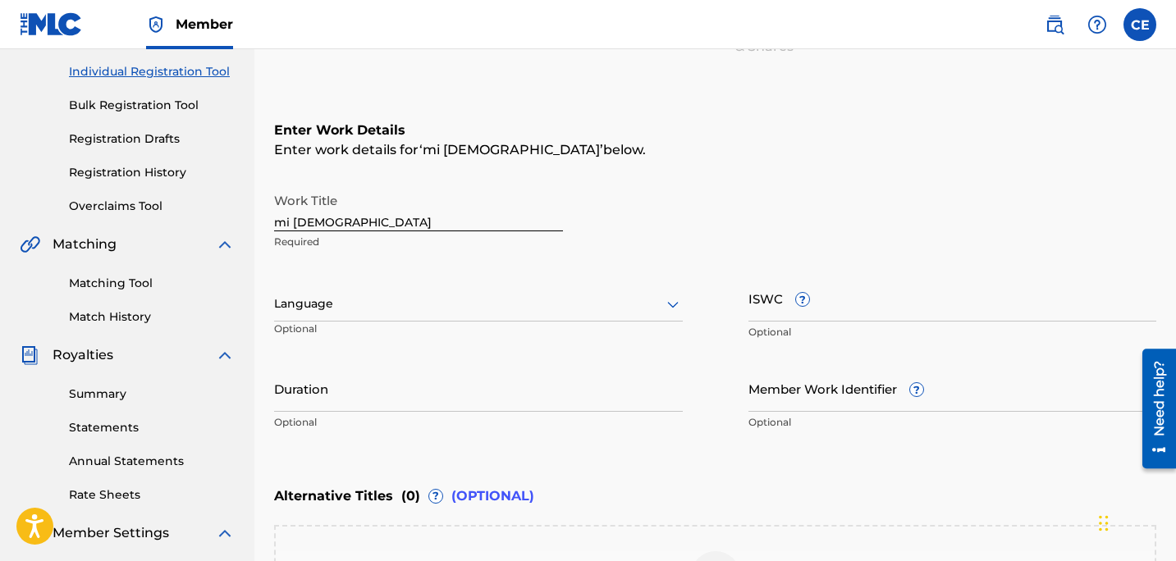
scroll to position [202, 0]
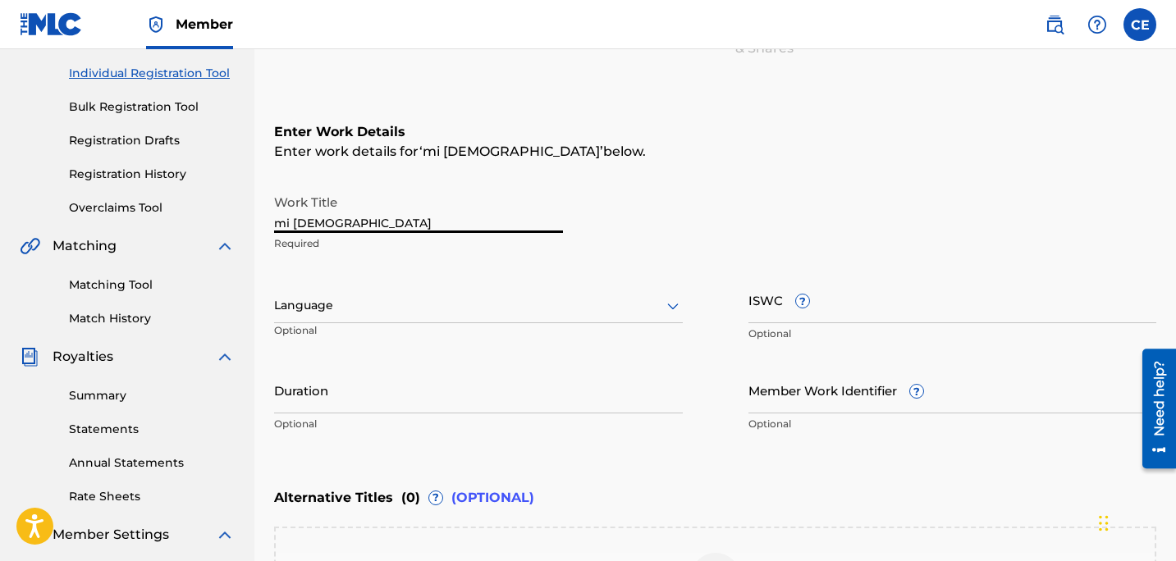
drag, startPoint x: 385, startPoint y: 217, endPoint x: 28, endPoint y: 211, distance: 357.0
click at [28, 211] on main "FISICOS MUSIC LLC Summary Catalog Works Registration Claiming Tool Individual R…" at bounding box center [588, 297] width 1176 height 900
type input "Mi Lady"
click at [766, 304] on input "ISWC ?" at bounding box center [952, 300] width 409 height 47
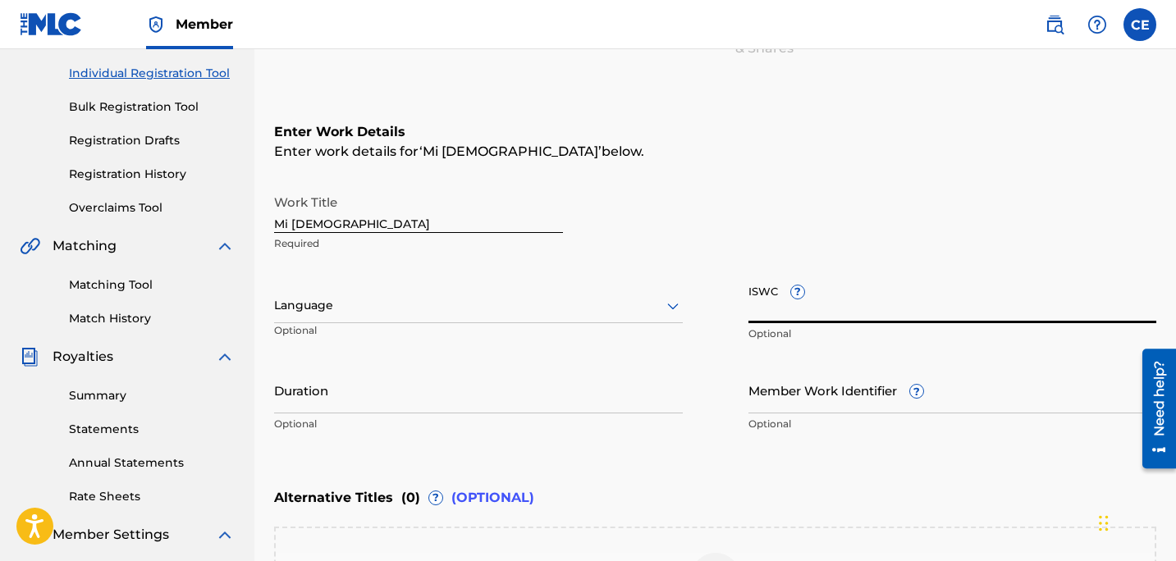
paste input "T3273164077"
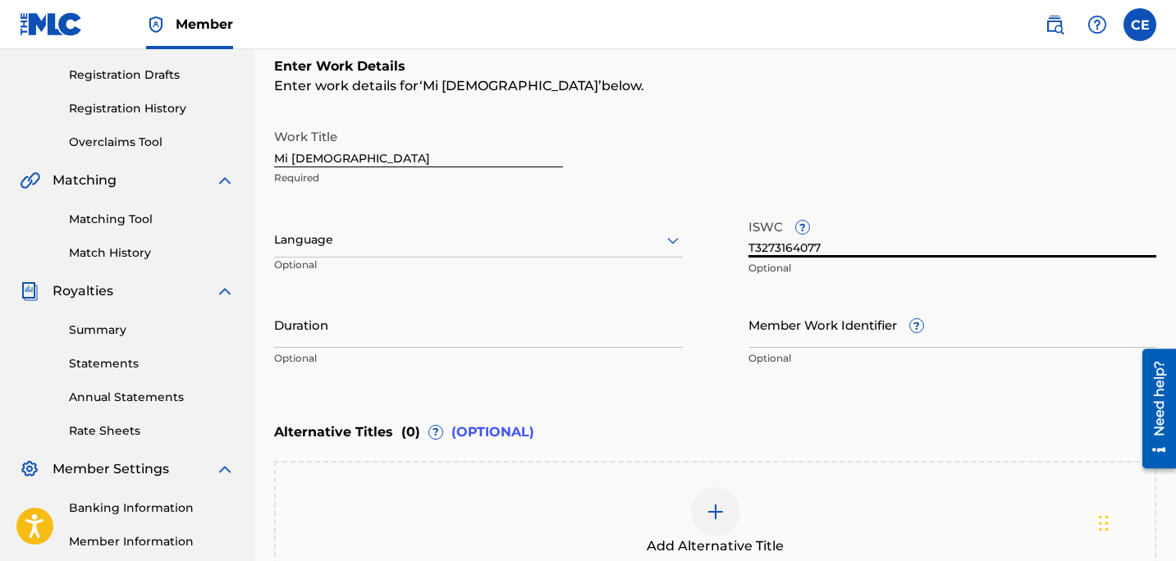
scroll to position [301, 0]
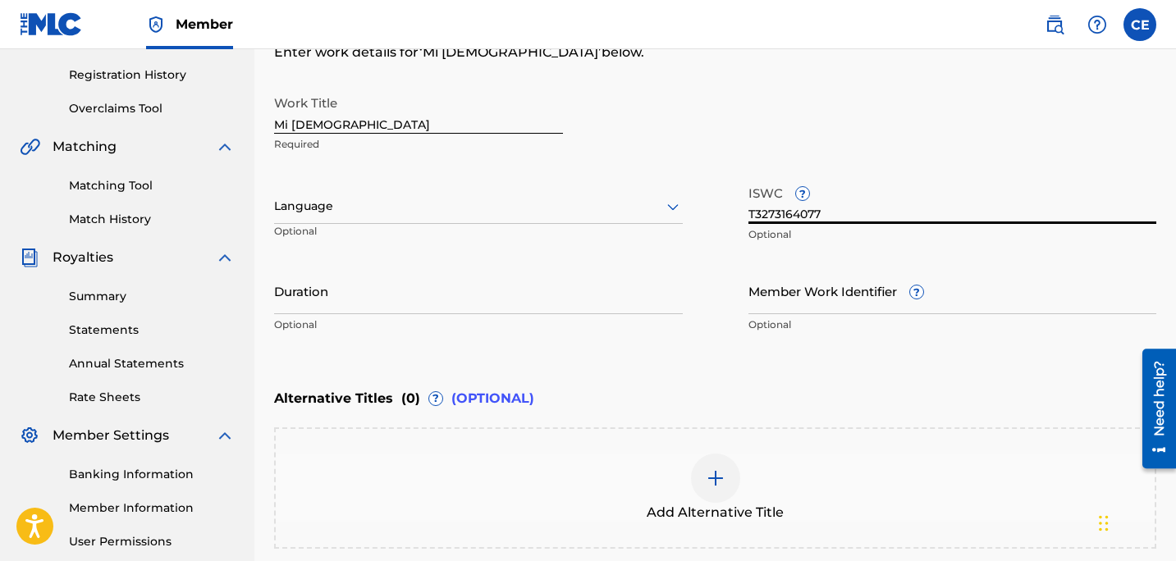
type input "T3273164077"
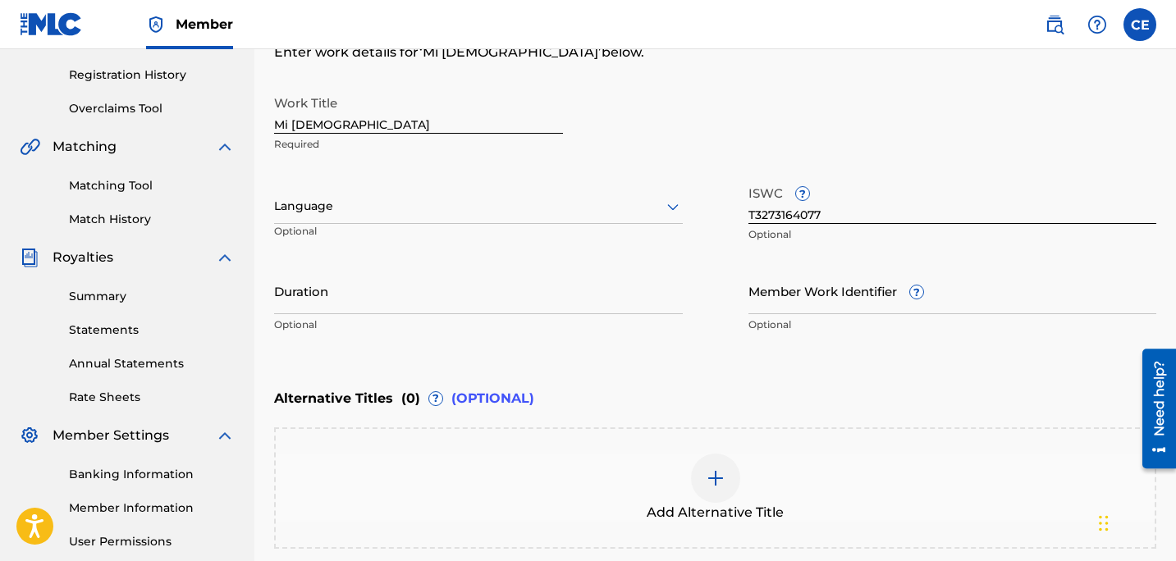
click at [755, 322] on p "Optional" at bounding box center [952, 325] width 409 height 15
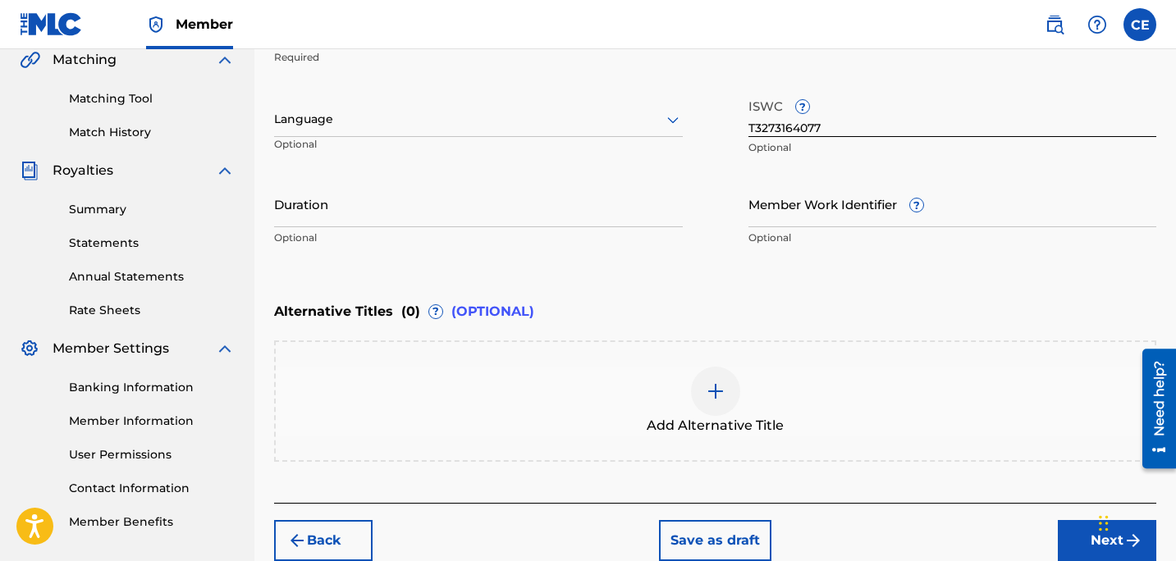
click at [783, 287] on div "Enter Work Details Enter work details for ‘ Mi Lady ’ below. Work Title Mi Lady…" at bounding box center [715, 95] width 882 height 397
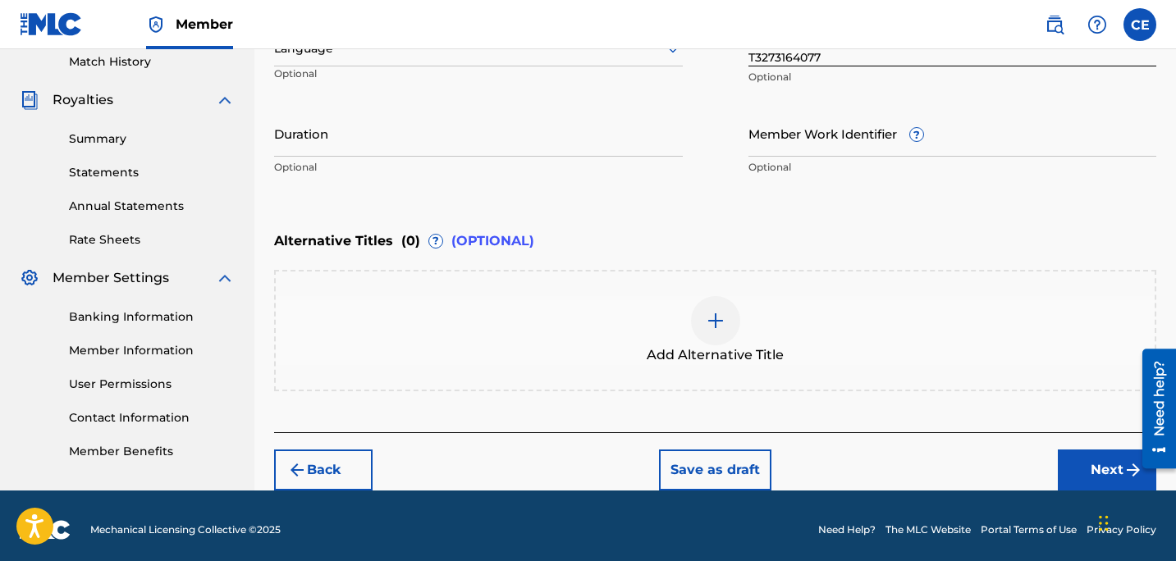
scroll to position [460, 0]
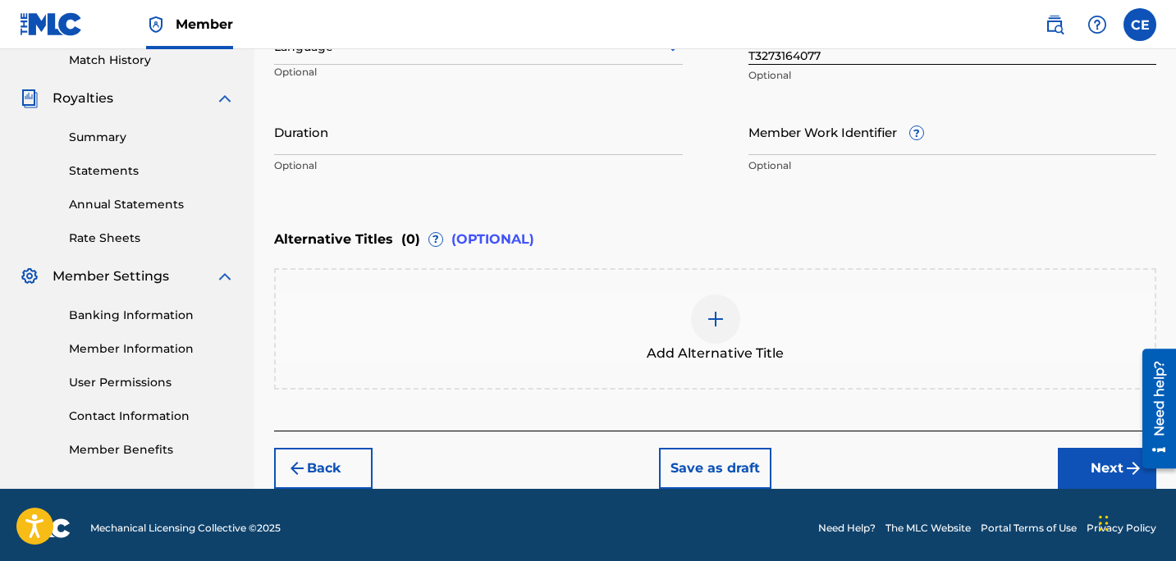
click at [1086, 464] on button "Next" at bounding box center [1107, 468] width 98 height 41
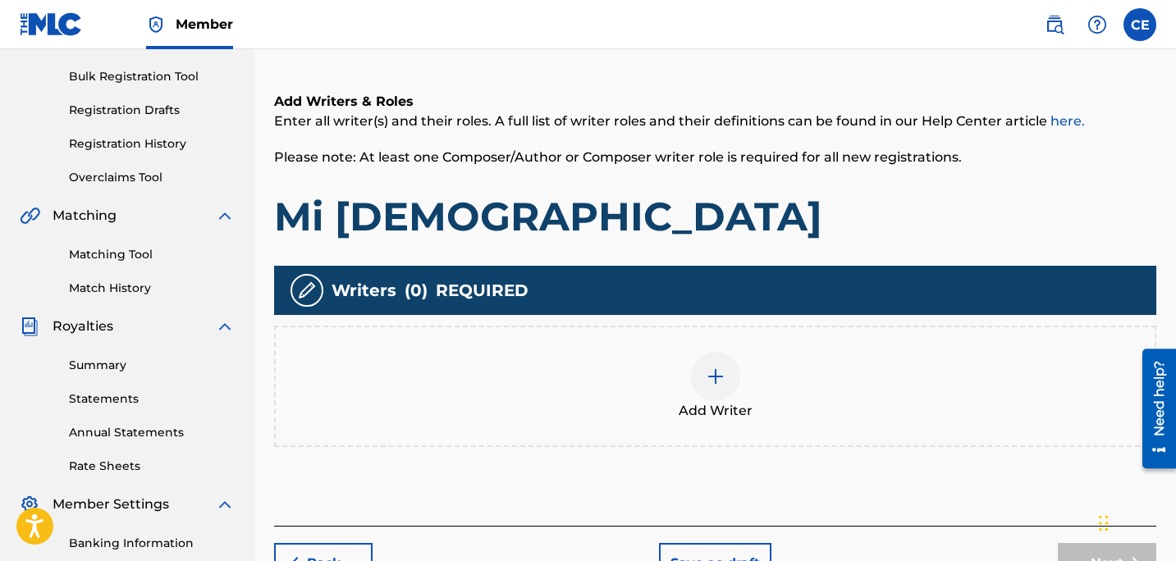
scroll to position [279, 0]
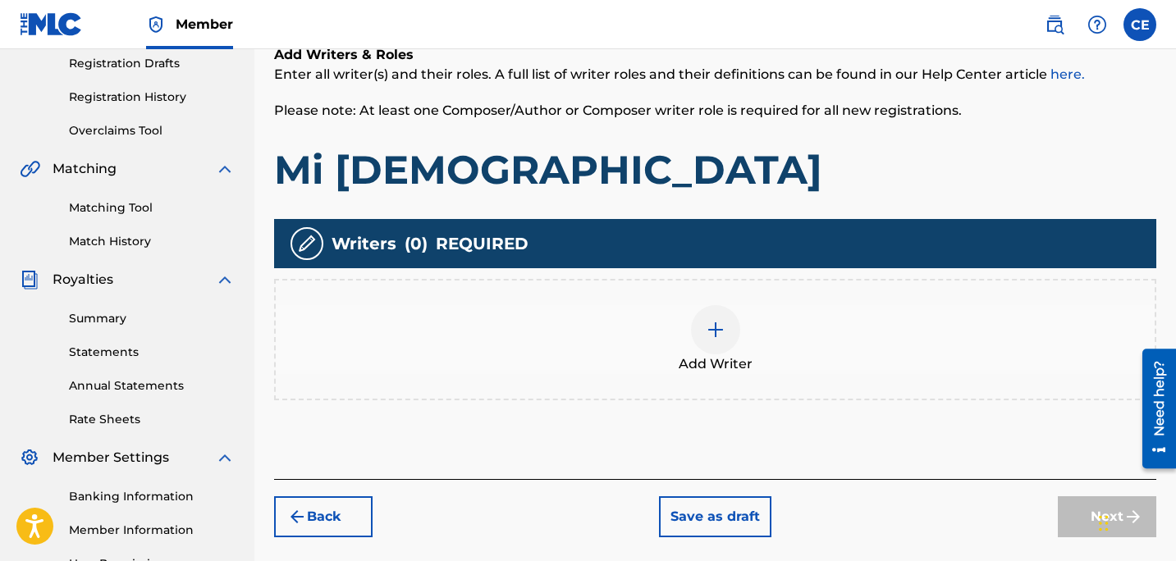
click at [716, 334] on img at bounding box center [716, 330] width 20 height 20
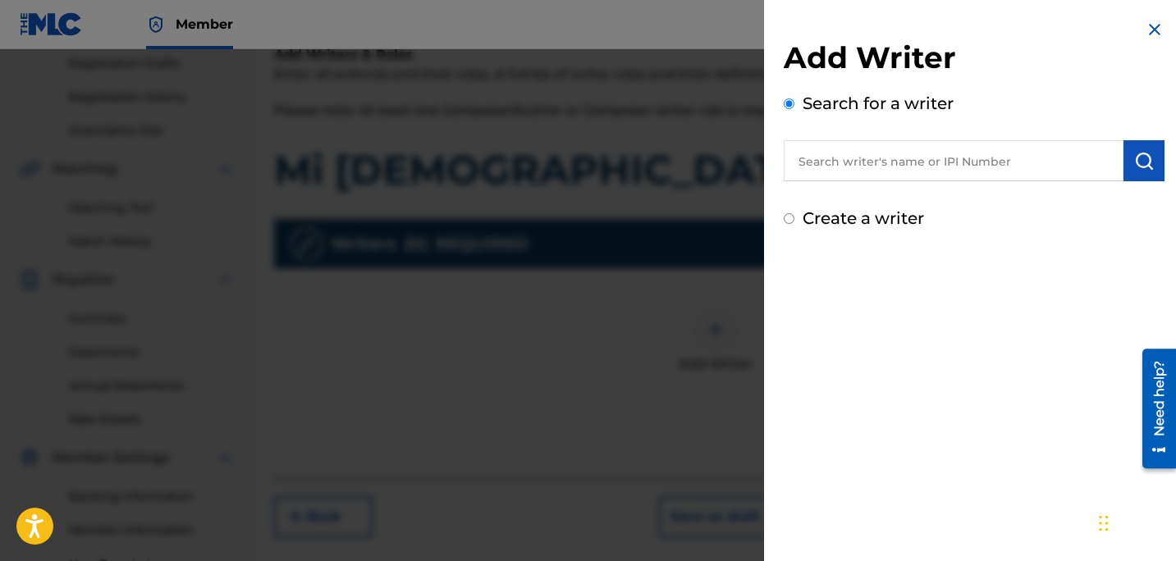
click at [935, 173] on input "text" at bounding box center [954, 160] width 340 height 41
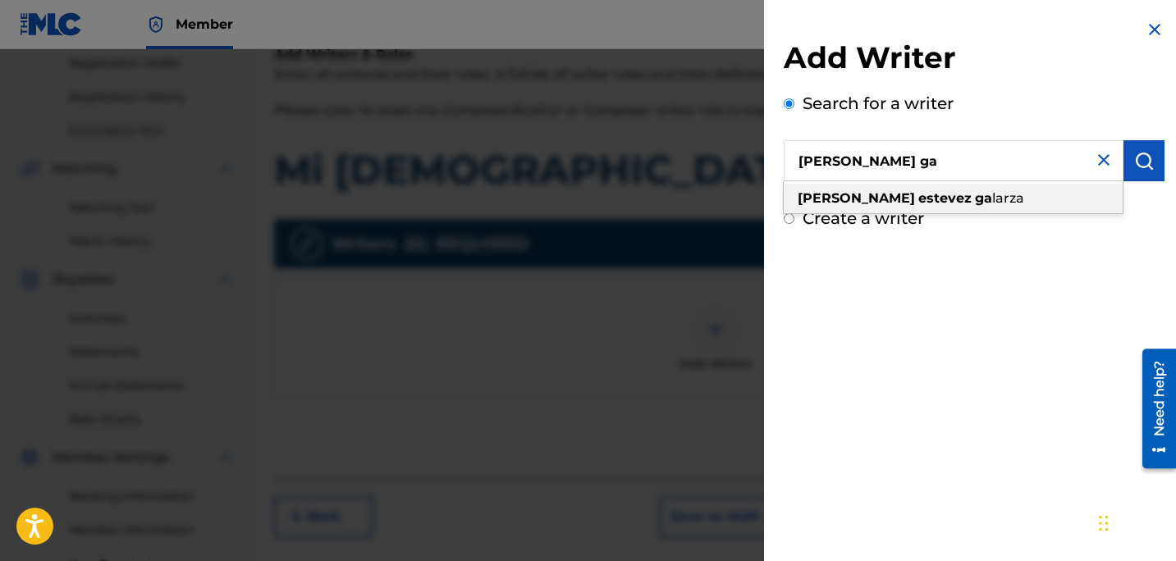
click at [992, 202] on span "larza" at bounding box center [1008, 198] width 32 height 16
type input "carlos estevez galarza"
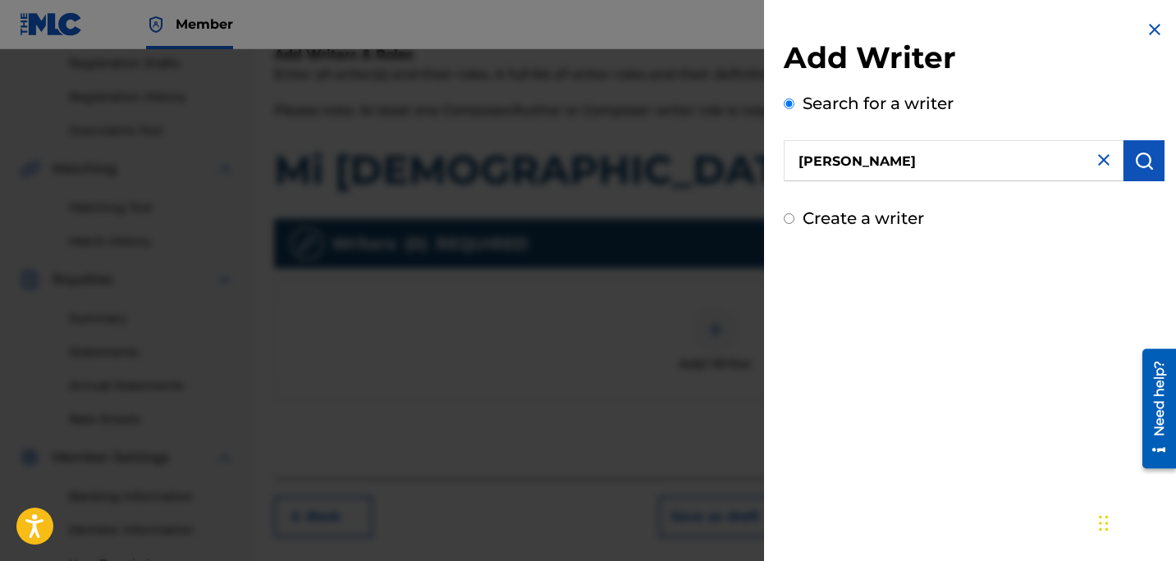
click at [1154, 159] on button "submit" at bounding box center [1143, 160] width 41 height 41
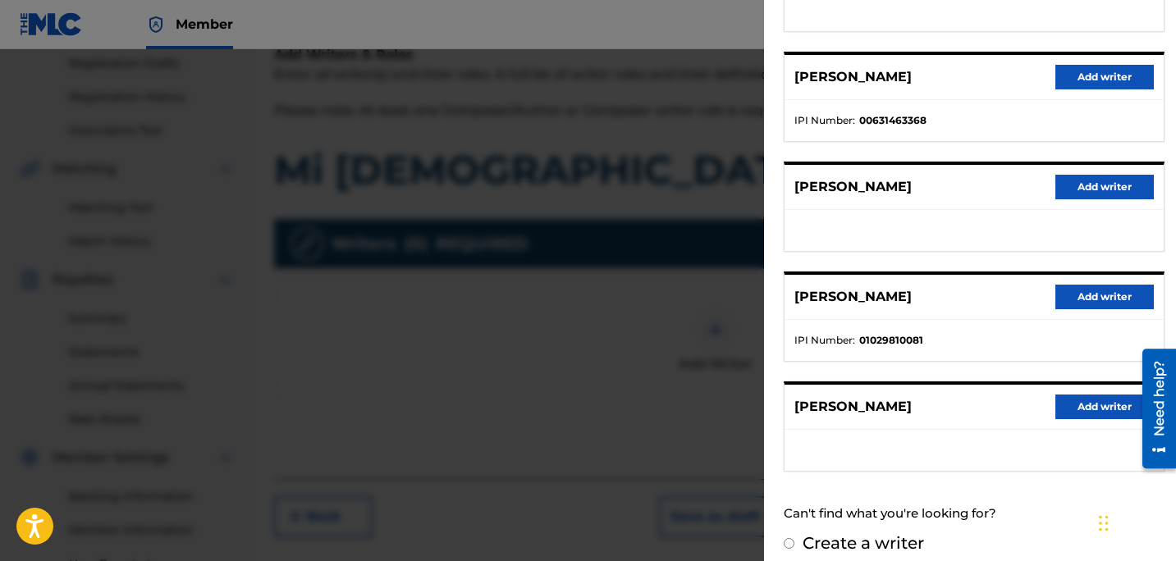
scroll to position [289, 0]
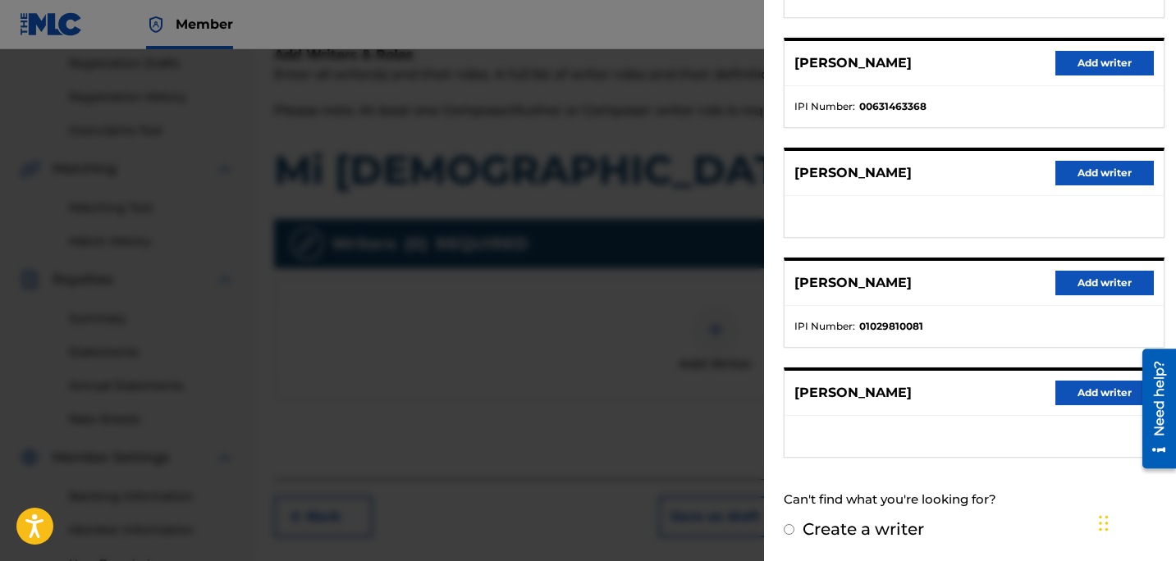
click at [1076, 292] on button "Add writer" at bounding box center [1104, 283] width 98 height 25
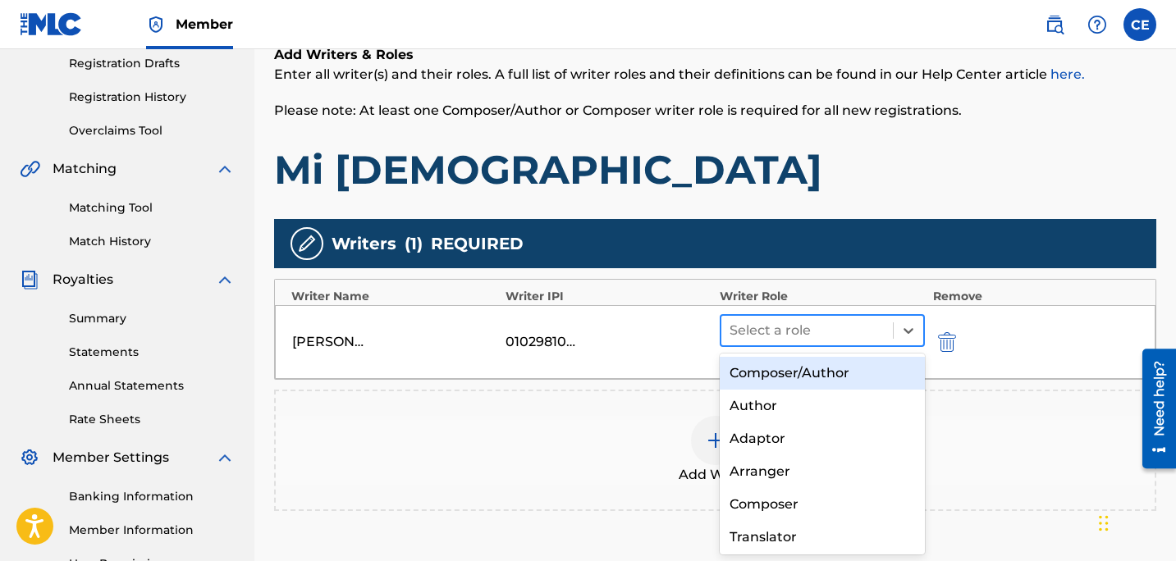
click at [764, 331] on div at bounding box center [806, 330] width 155 height 23
click at [774, 373] on div "Composer/Author" at bounding box center [822, 373] width 205 height 33
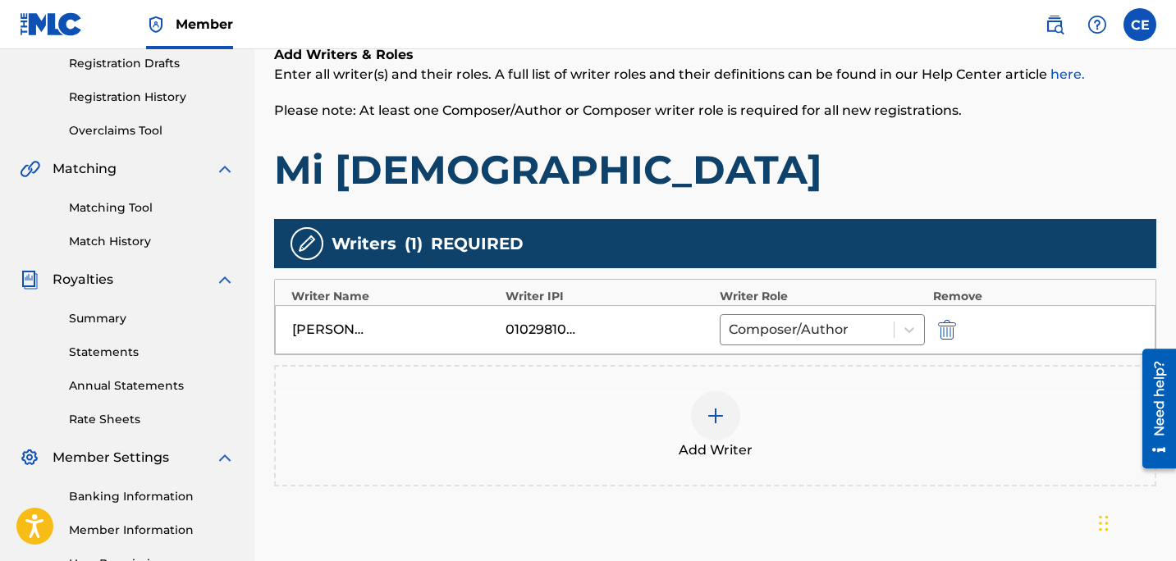
click at [722, 405] on div at bounding box center [715, 415] width 49 height 49
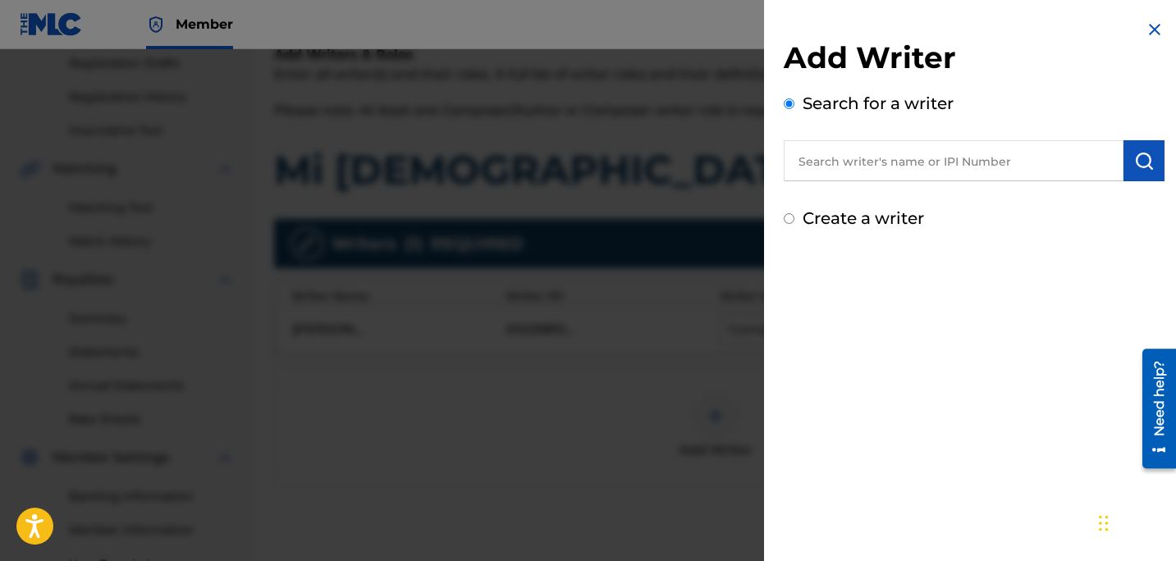
click at [865, 155] on input "text" at bounding box center [954, 160] width 340 height 41
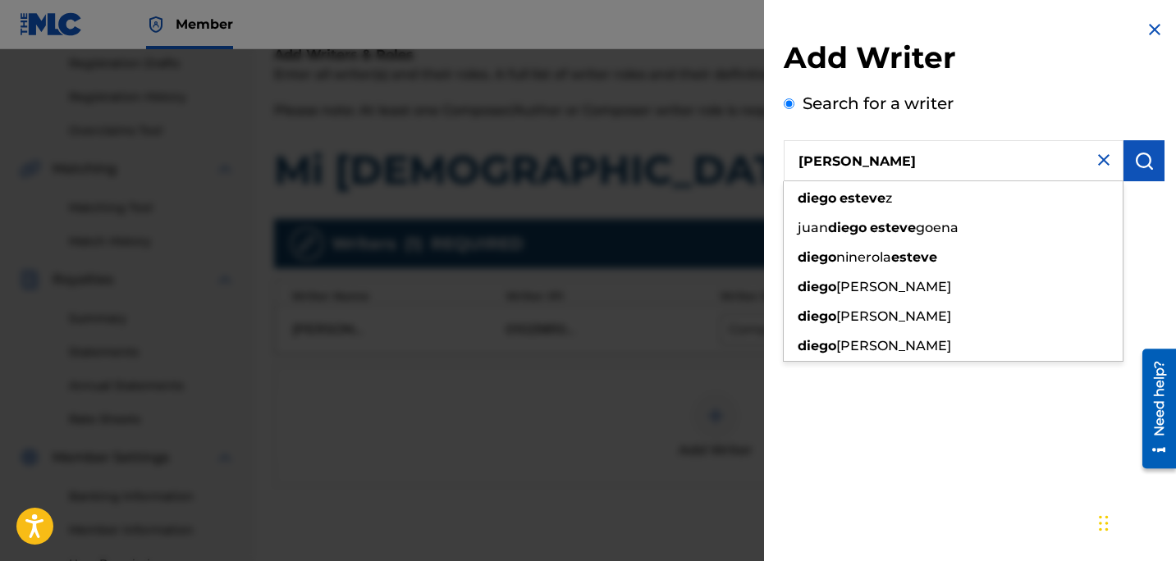
type input "diego estevez"
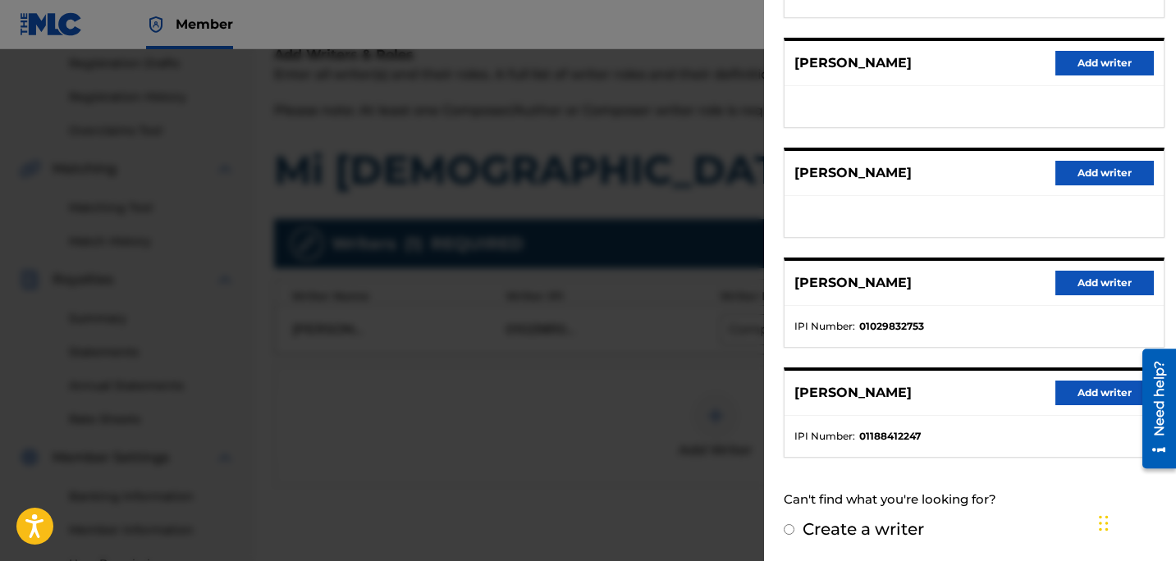
click at [1069, 287] on button "Add writer" at bounding box center [1104, 283] width 98 height 25
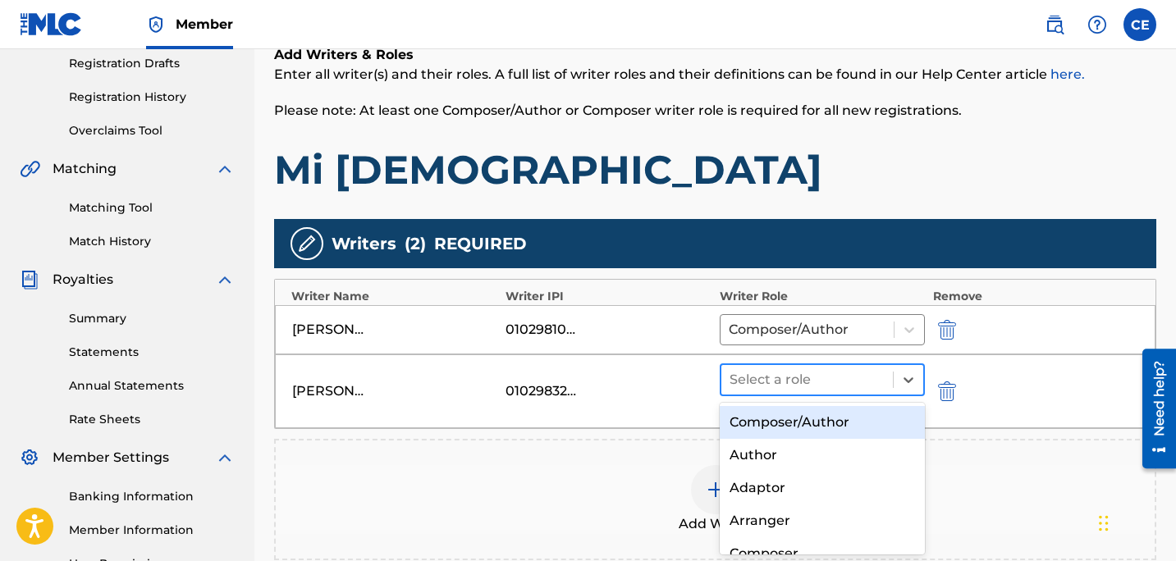
click at [777, 377] on div at bounding box center [806, 379] width 155 height 23
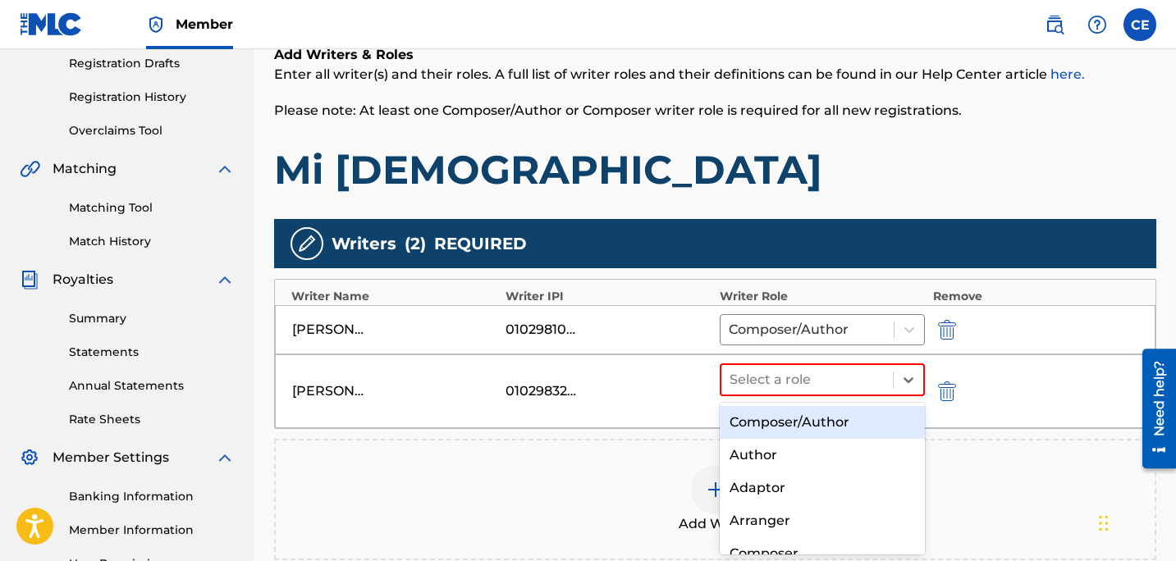
click at [779, 426] on div "Composer/Author" at bounding box center [822, 422] width 205 height 33
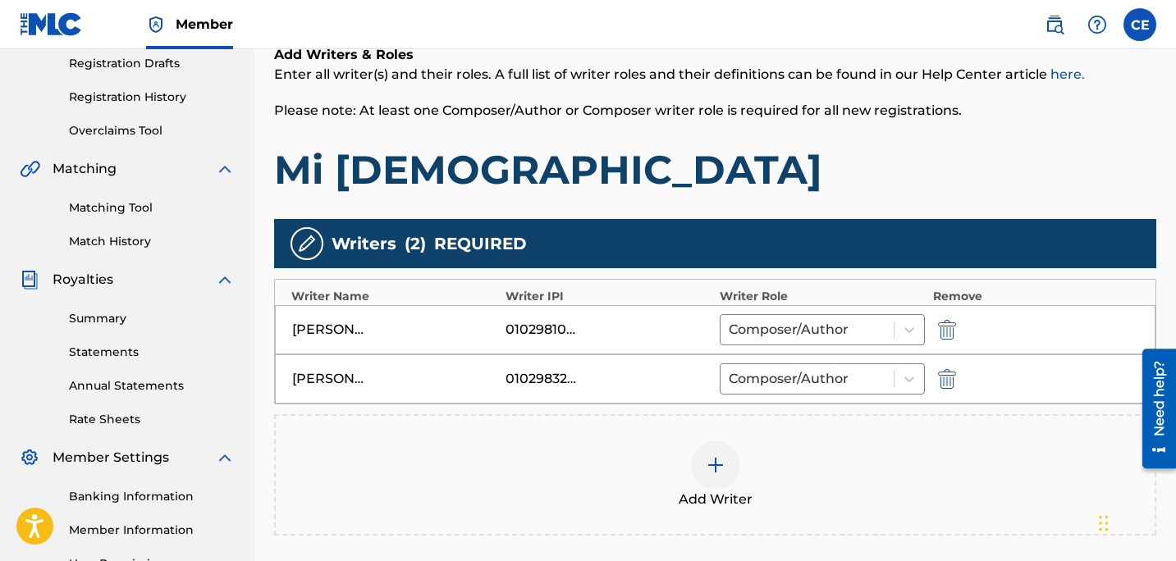
click at [697, 467] on div at bounding box center [715, 465] width 49 height 49
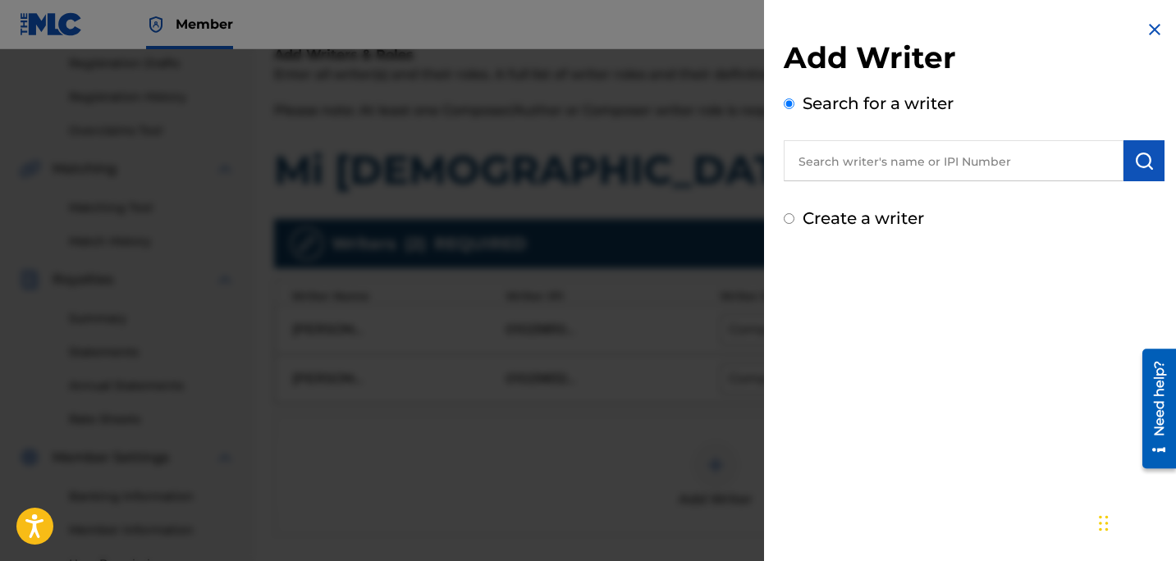
click at [913, 167] on input "text" at bounding box center [954, 160] width 340 height 41
type input ","
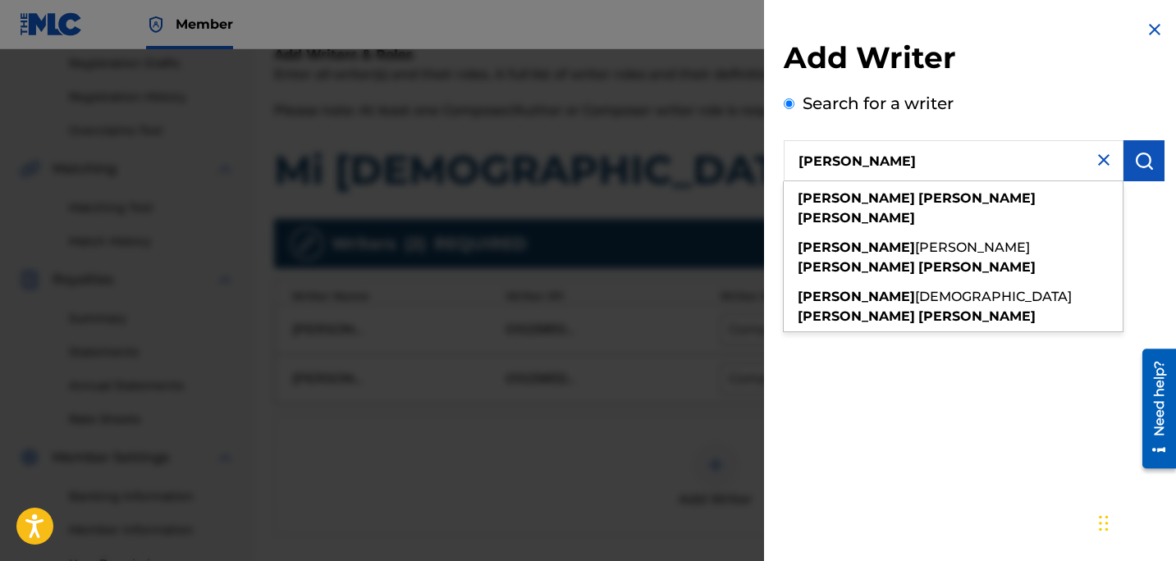
type input "mauricio archundia ayuso"
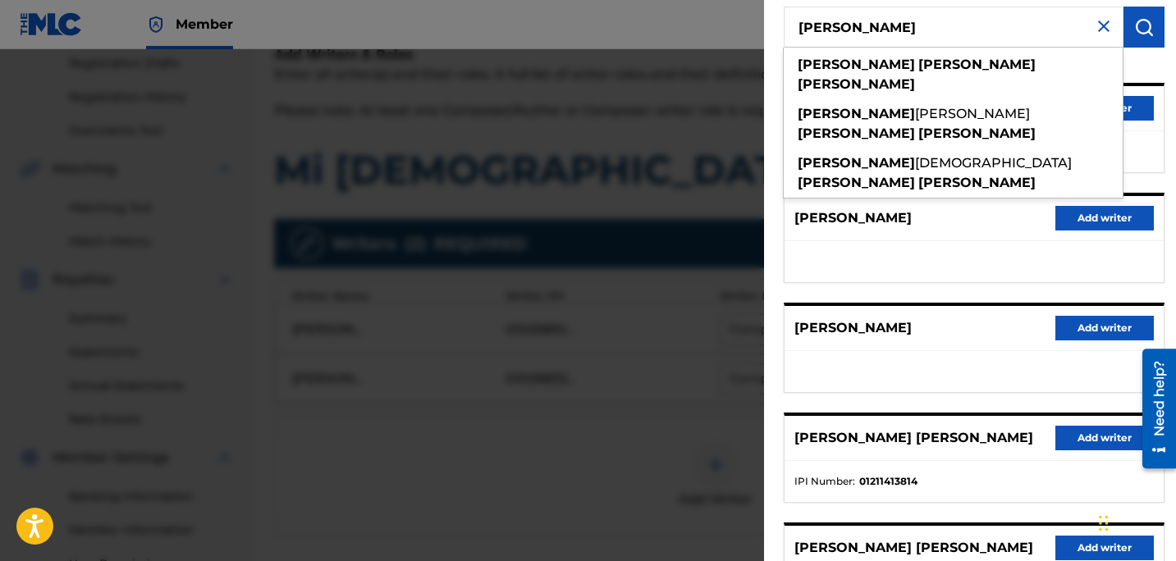
scroll to position [157, 0]
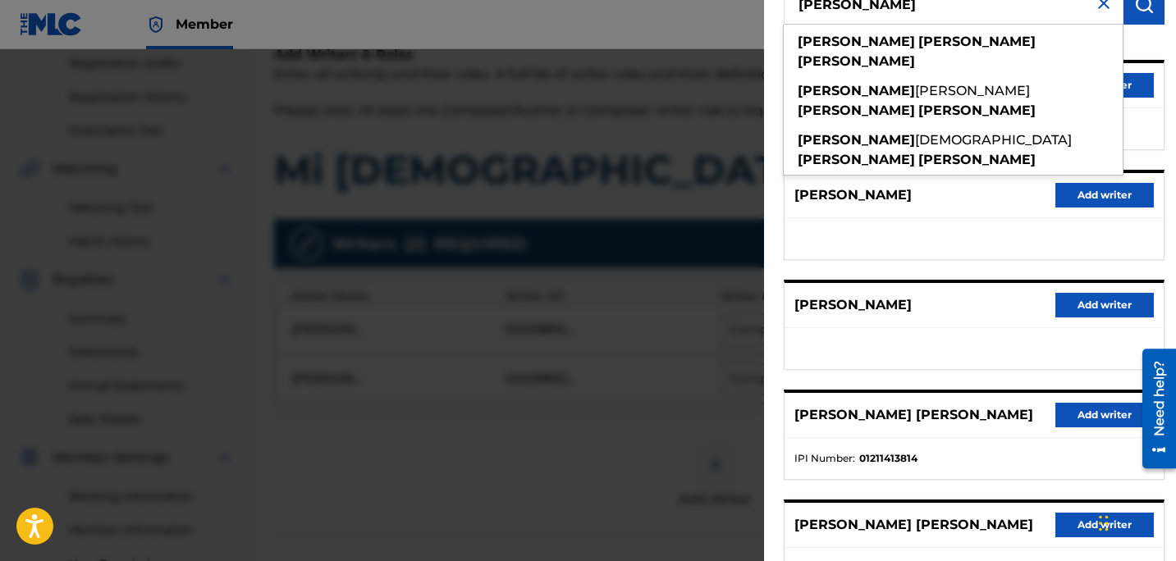
click at [1006, 459] on ul "IPI Number : 01211413814" at bounding box center [973, 458] width 379 height 41
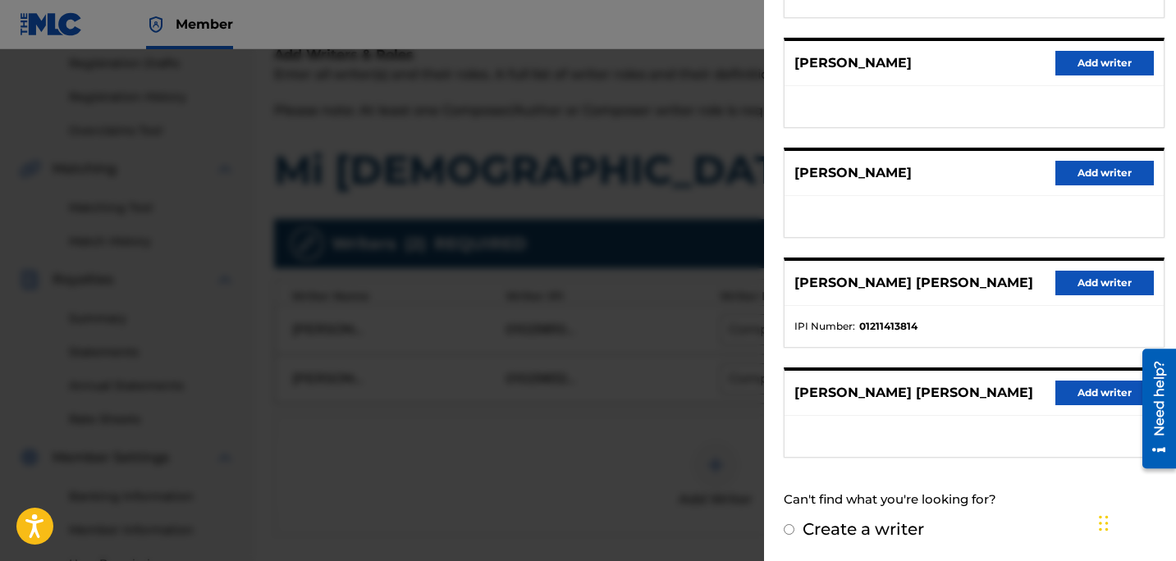
scroll to position [298, 0]
click at [1118, 274] on button "Add writer" at bounding box center [1104, 283] width 98 height 25
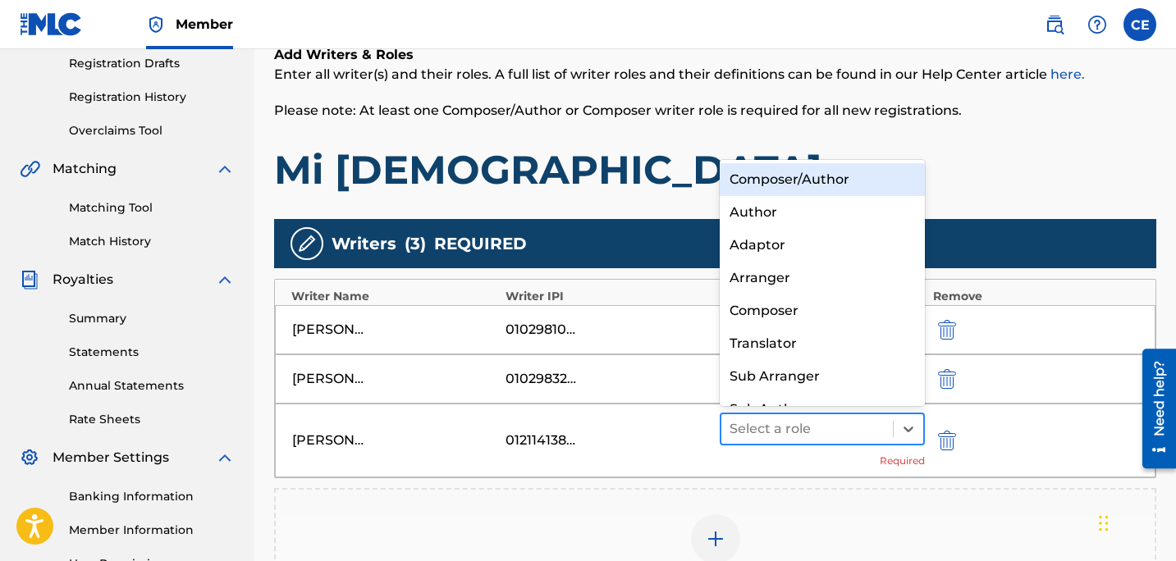
click at [860, 437] on div at bounding box center [806, 429] width 155 height 23
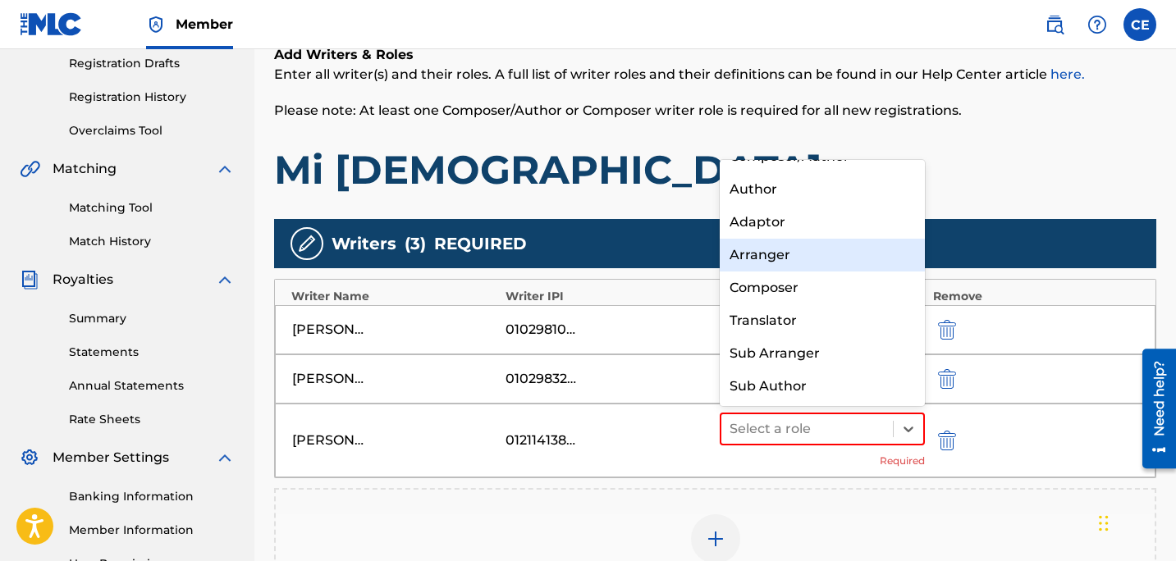
scroll to position [0, 0]
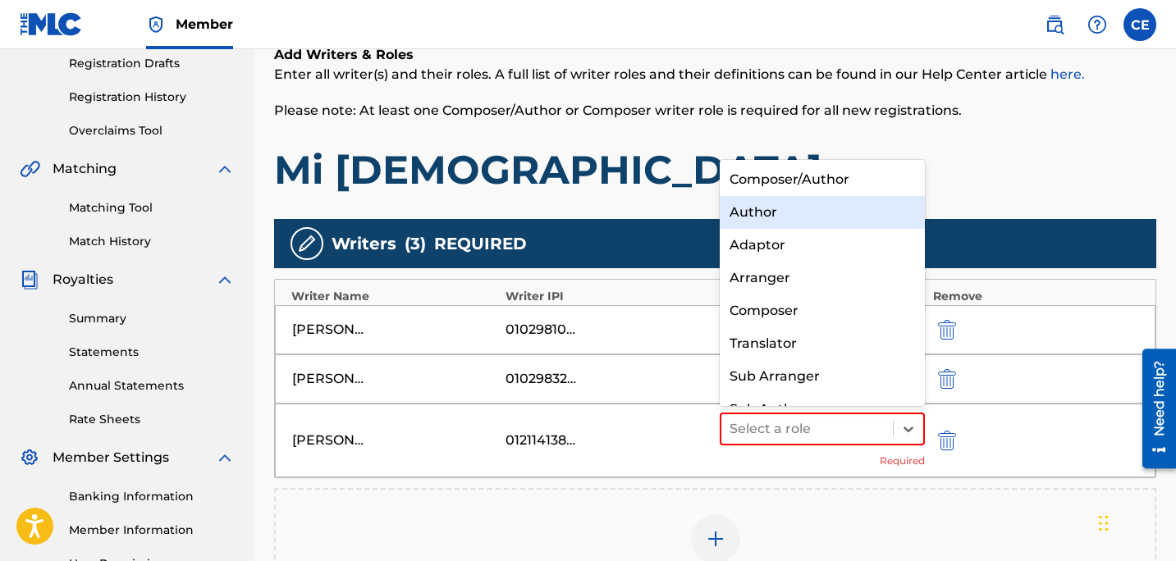
click at [795, 219] on div "Author" at bounding box center [822, 212] width 205 height 33
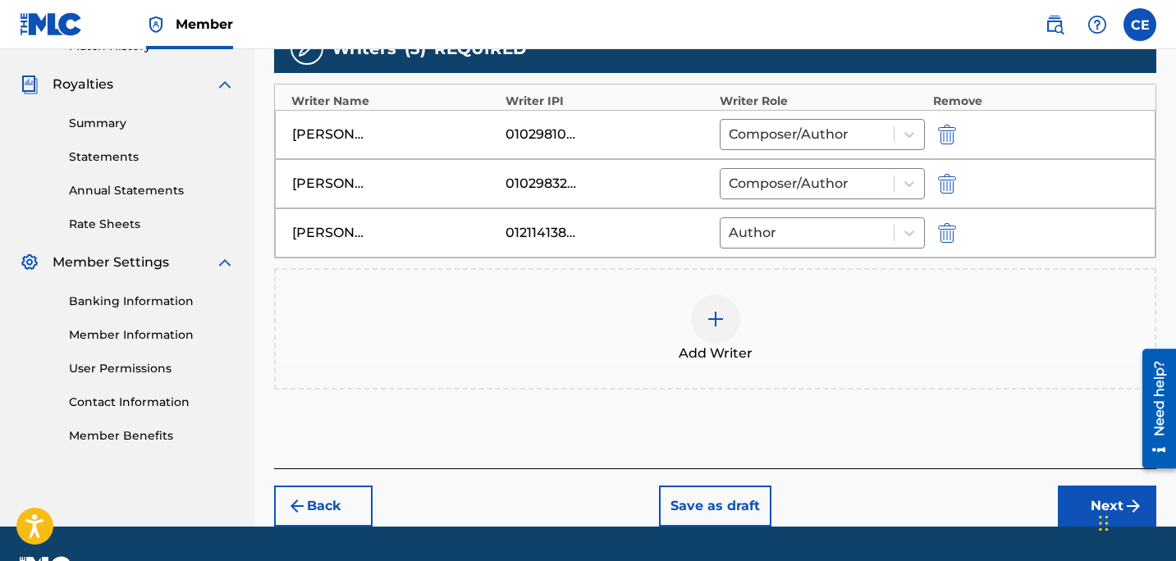
click at [1073, 495] on button "Next" at bounding box center [1107, 506] width 98 height 41
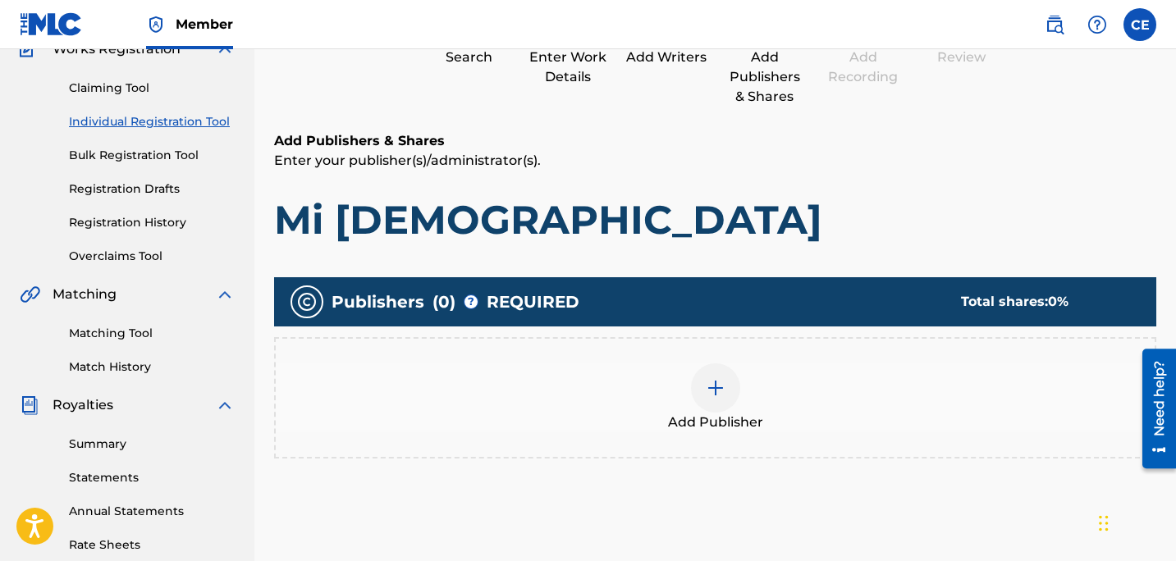
scroll to position [154, 0]
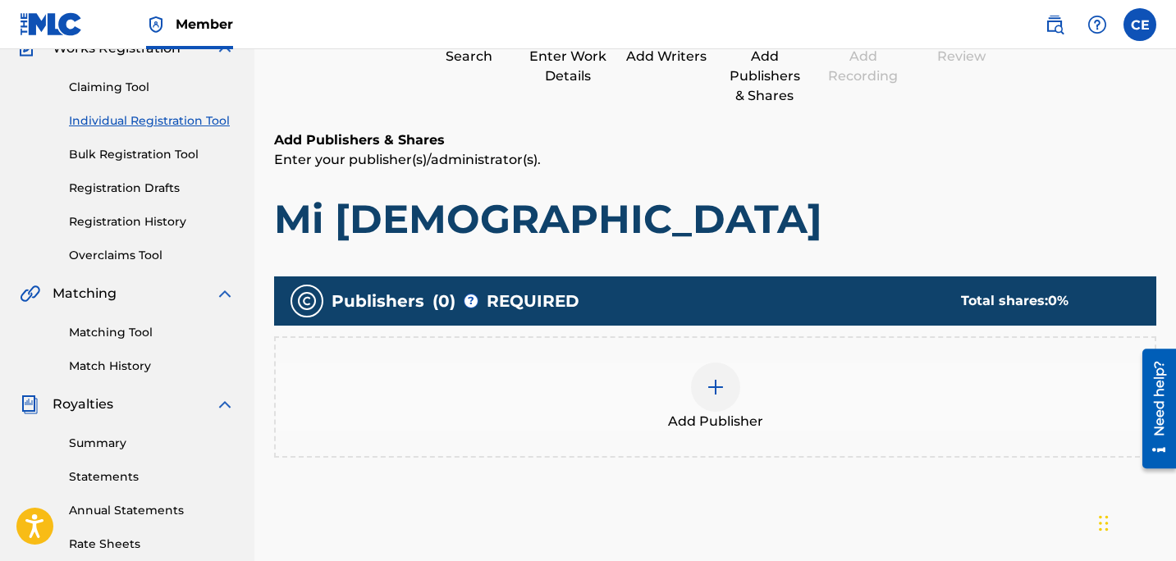
click at [696, 387] on div at bounding box center [715, 387] width 49 height 49
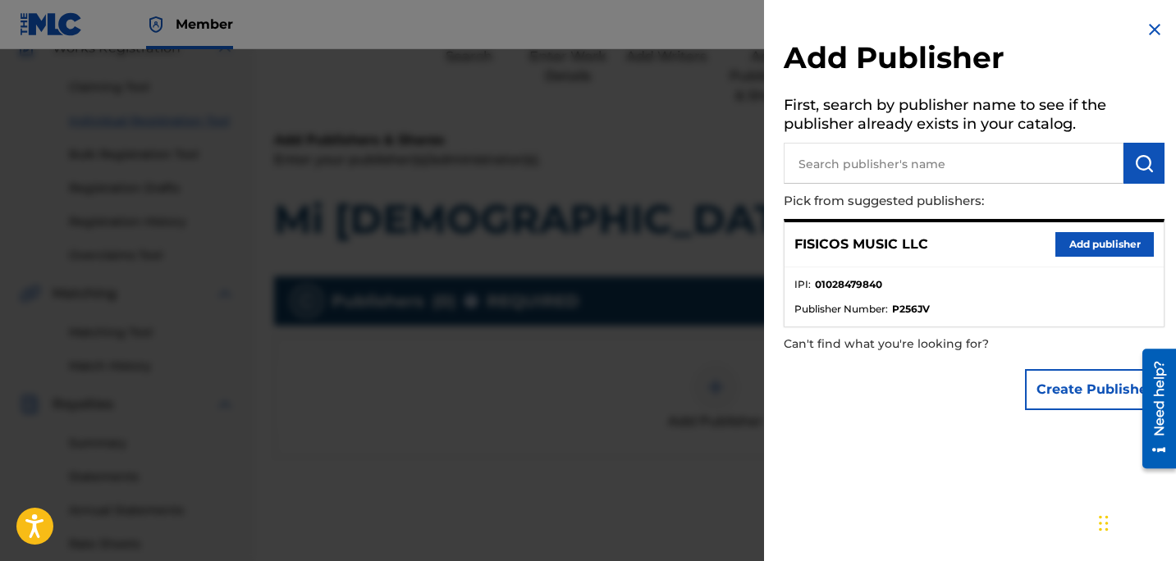
click at [1111, 248] on button "Add publisher" at bounding box center [1104, 244] width 98 height 25
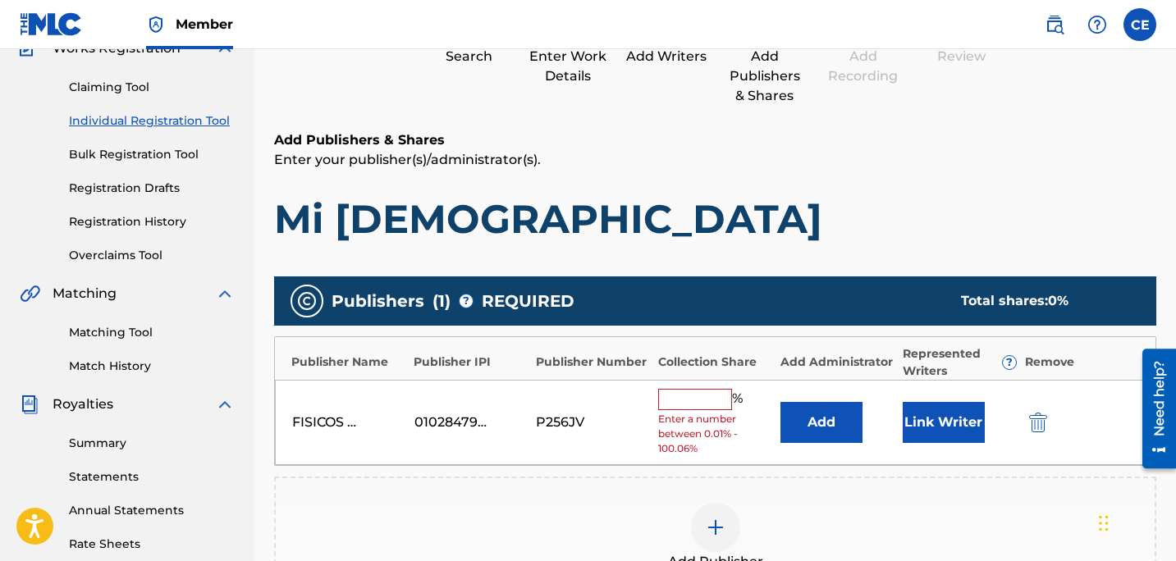
scroll to position [179, 0]
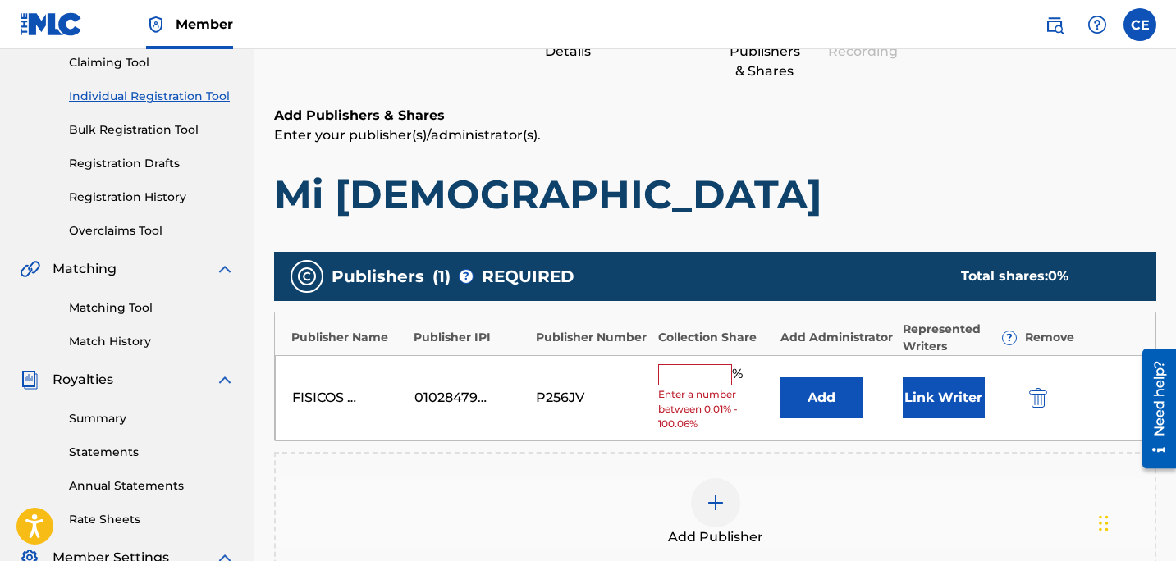
click at [698, 378] on input "text" at bounding box center [695, 374] width 74 height 21
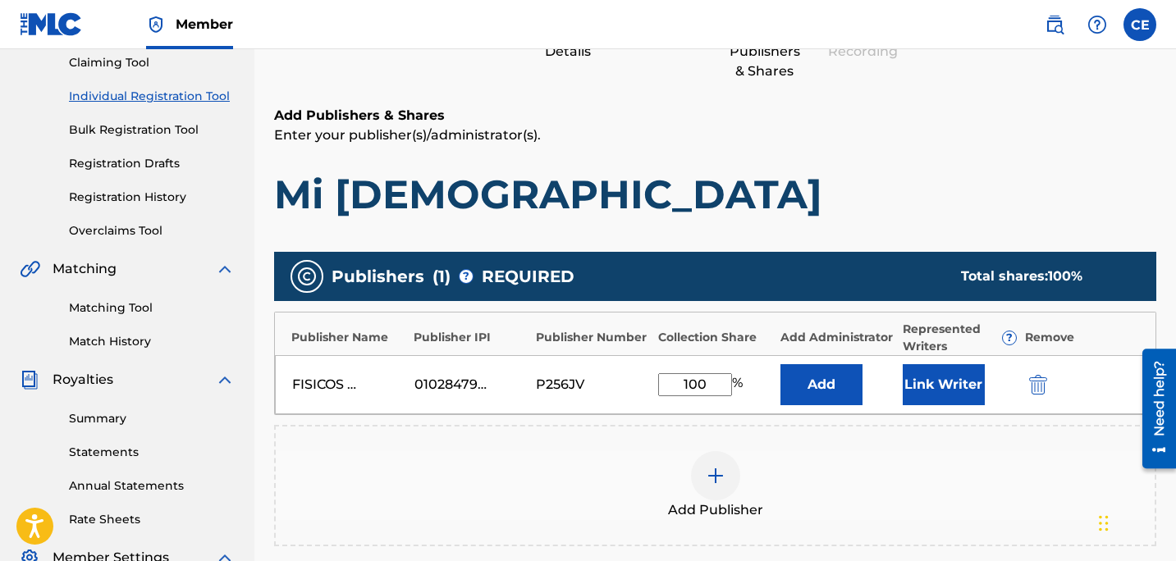
type input "100"
click at [765, 247] on div "Publishers ( 1 ) ? REQUIRED Total shares: 100 % Publisher Name Publisher IPI Pu…" at bounding box center [715, 423] width 882 height 359
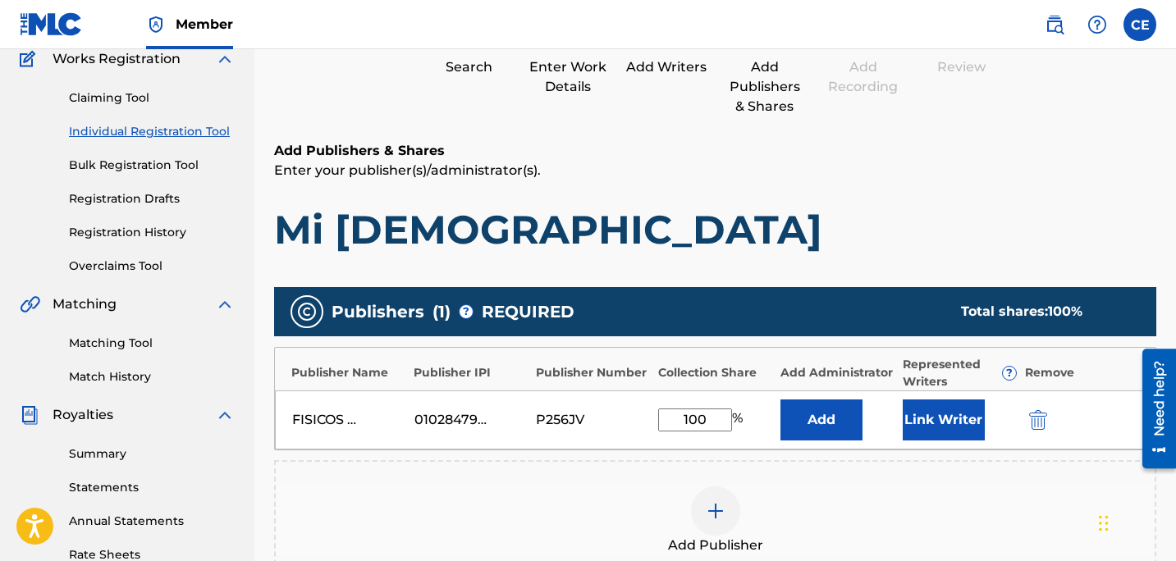
scroll to position [142, 0]
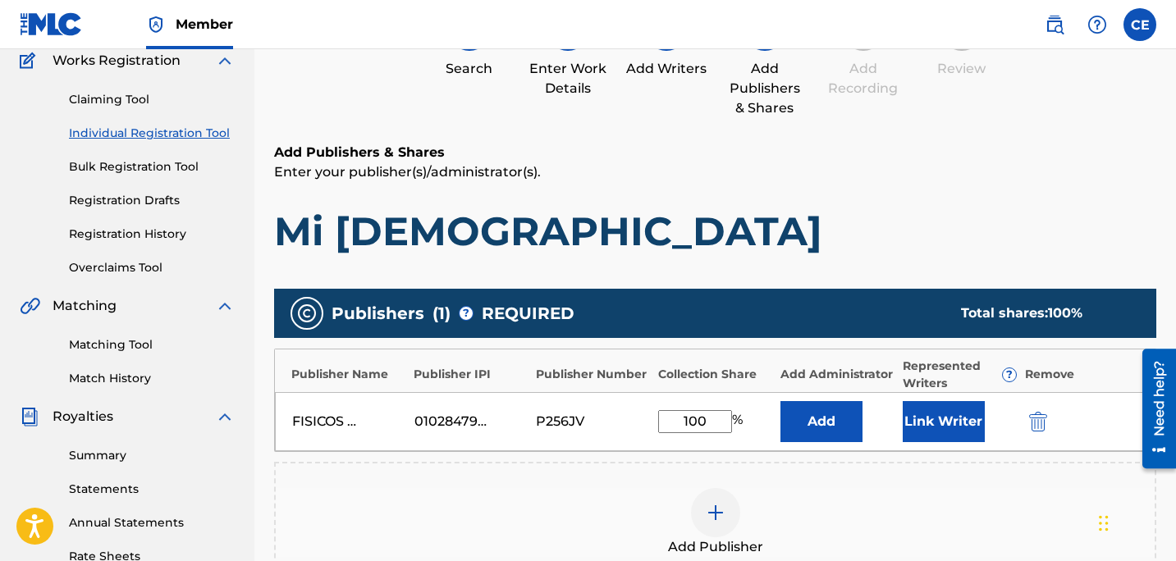
click at [500, 170] on p "Enter your publisher(s)/administrator(s)." at bounding box center [715, 172] width 882 height 20
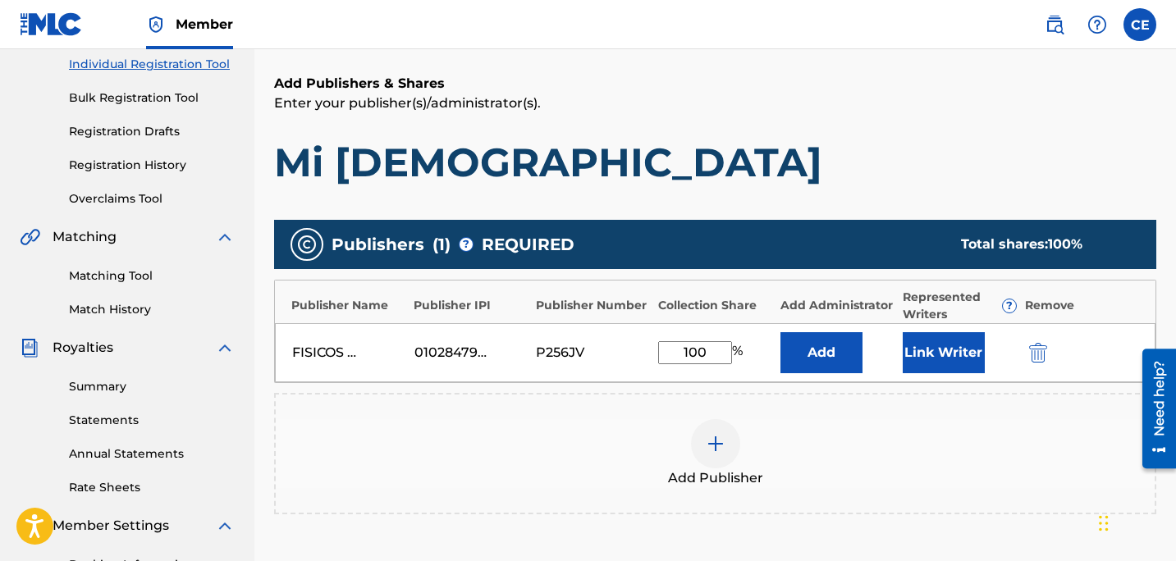
scroll to position [231, 0]
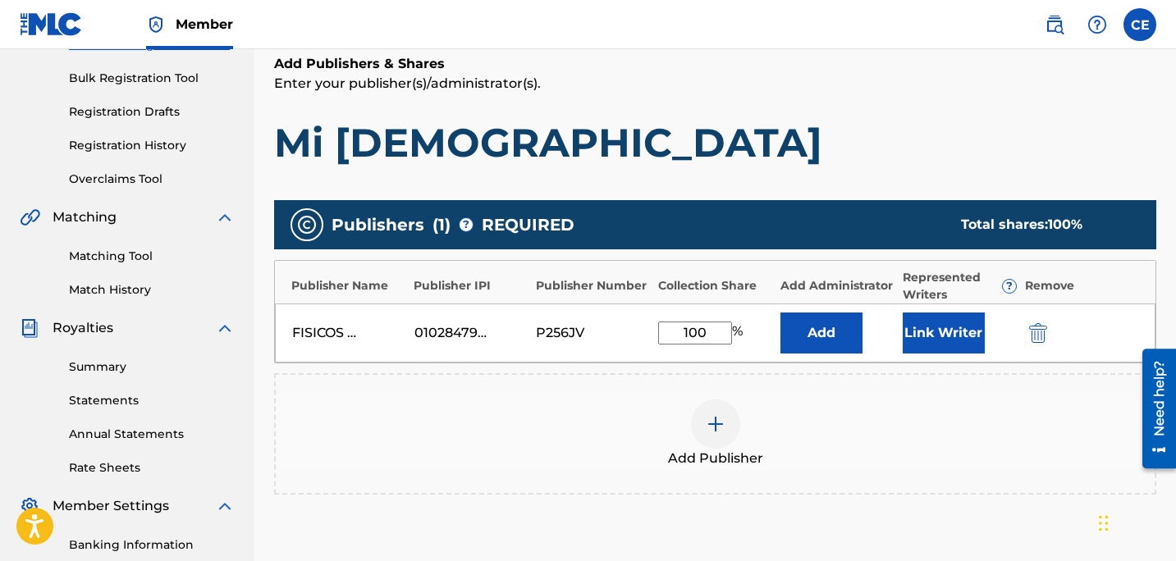
click at [942, 336] on button "Link Writer" at bounding box center [944, 333] width 82 height 41
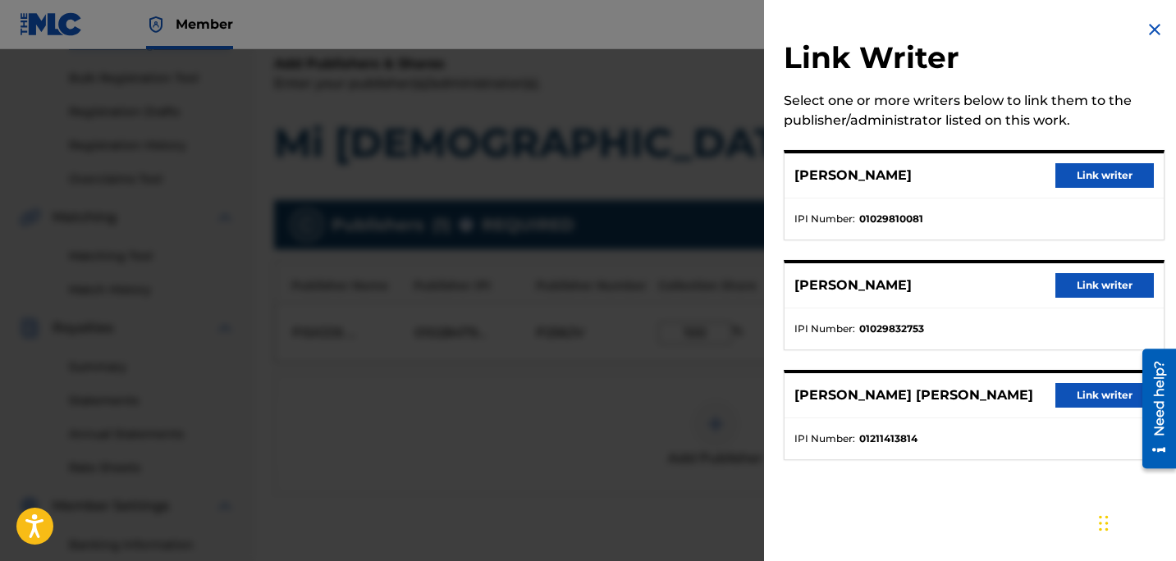
click at [1127, 178] on button "Link writer" at bounding box center [1104, 175] width 98 height 25
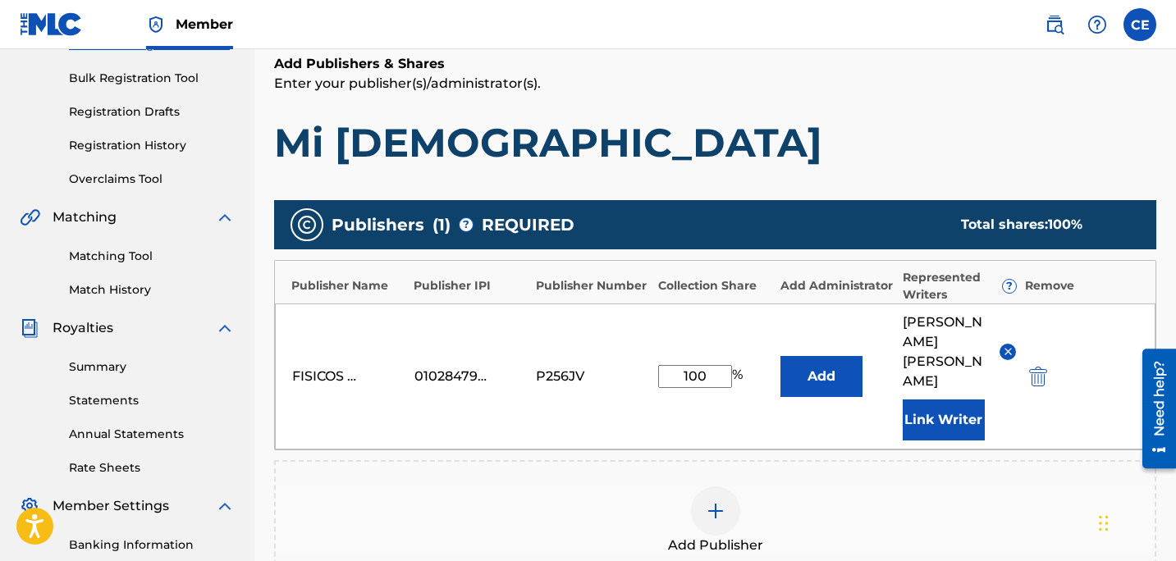
click at [937, 411] on button "Link Writer" at bounding box center [944, 420] width 82 height 41
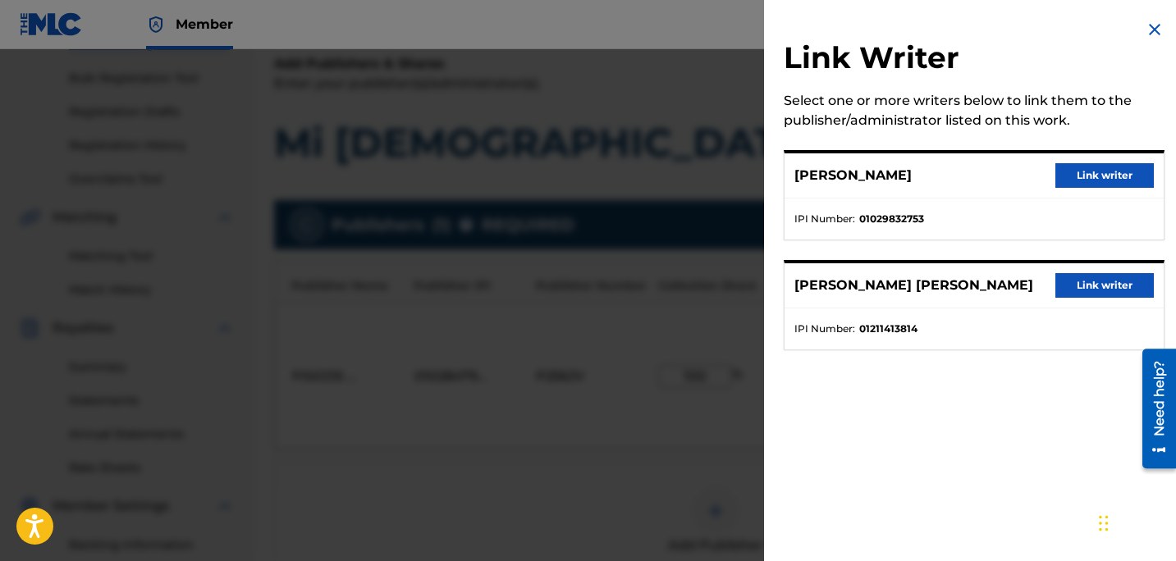
click at [1112, 178] on button "Link writer" at bounding box center [1104, 175] width 98 height 25
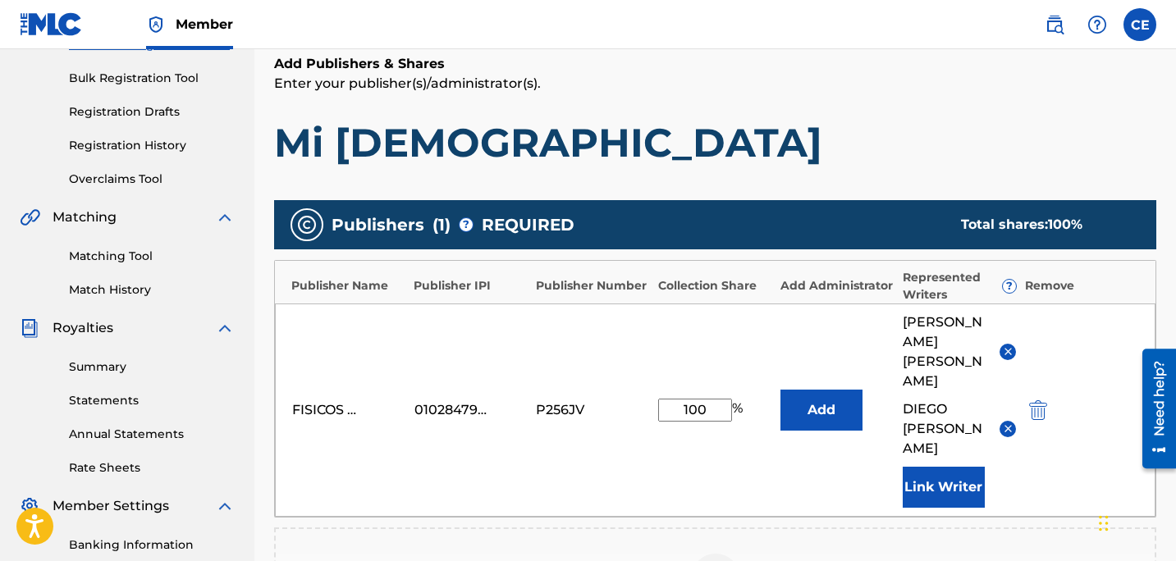
click at [789, 158] on h1 "Mi Lady" at bounding box center [715, 142] width 882 height 49
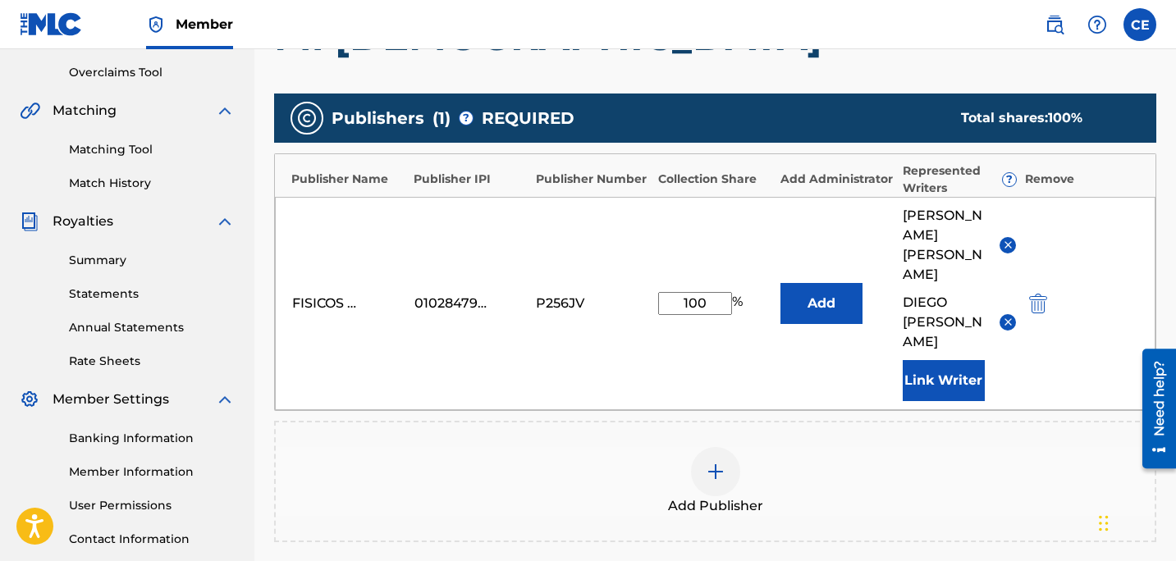
scroll to position [275, 0]
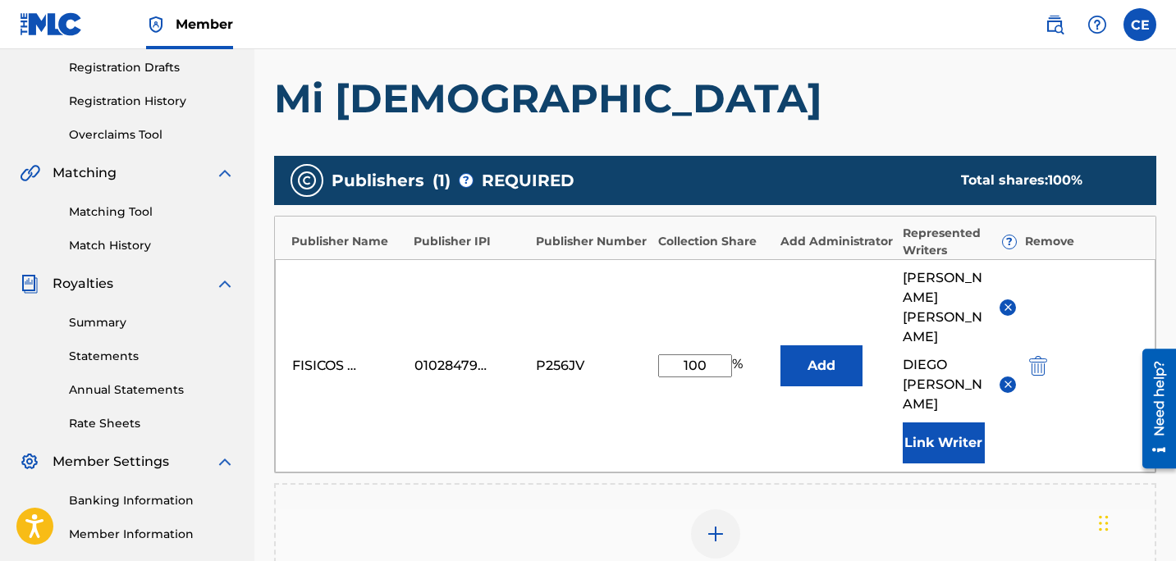
click at [770, 121] on h1 "Mi Lady" at bounding box center [715, 98] width 882 height 49
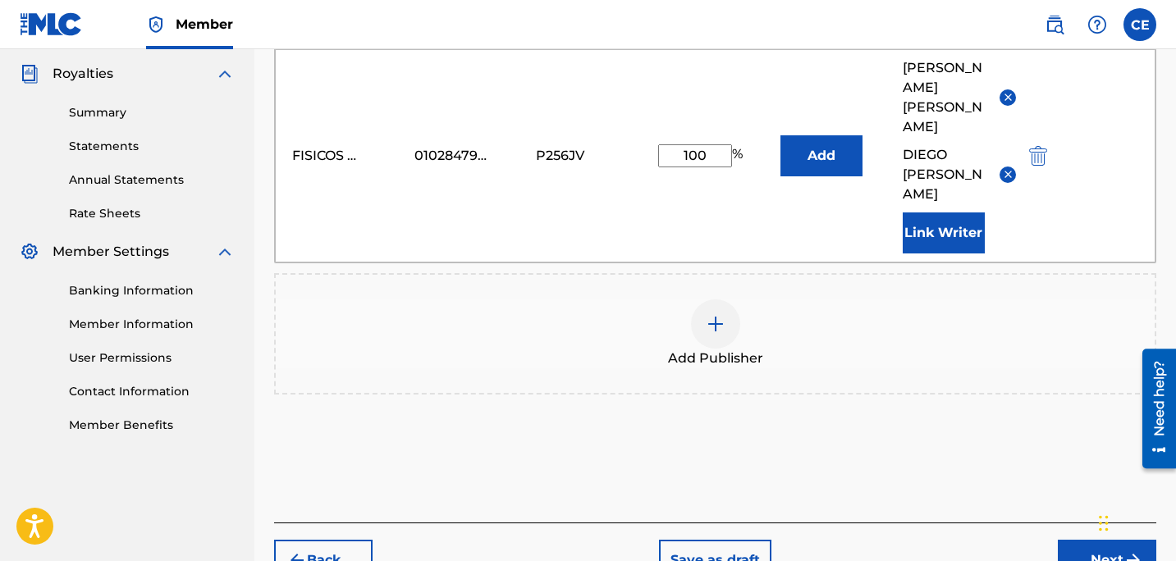
scroll to position [491, 0]
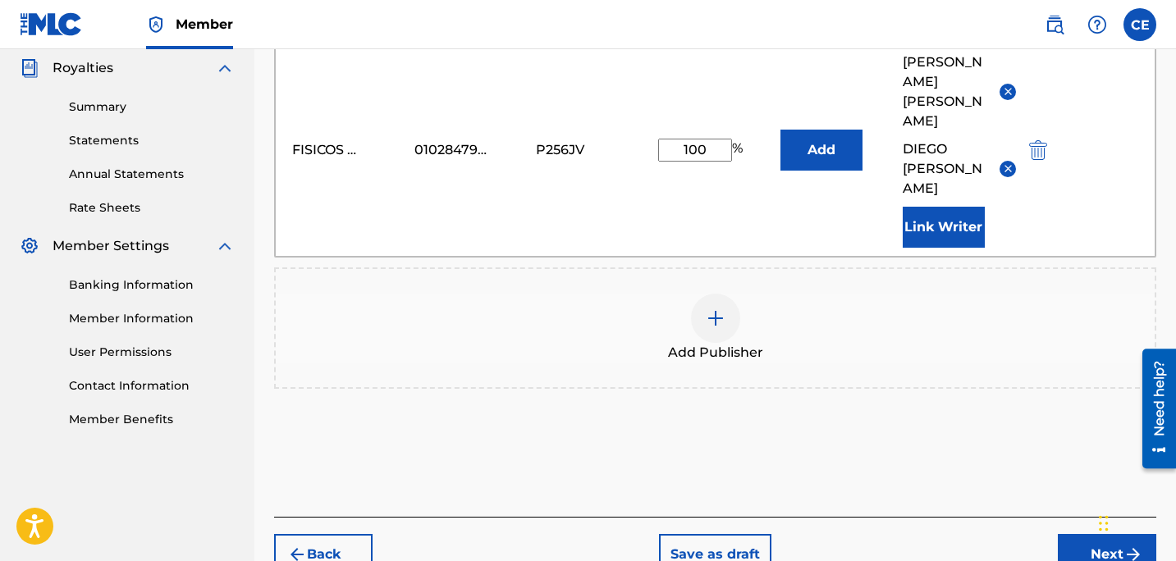
click at [1071, 534] on button "Next" at bounding box center [1107, 554] width 98 height 41
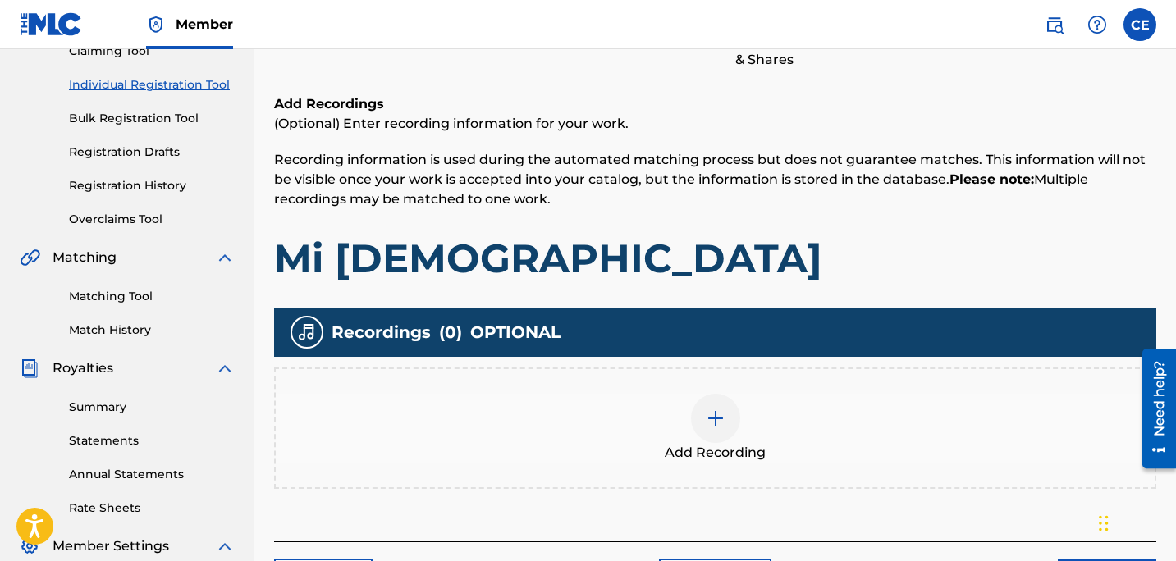
scroll to position [192, 0]
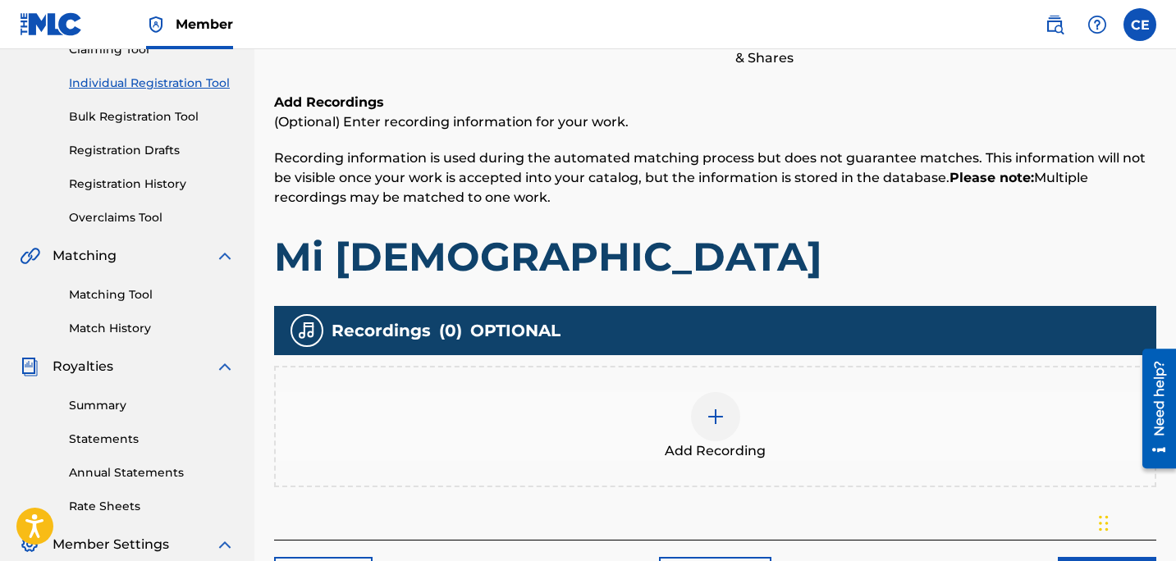
click at [713, 427] on div at bounding box center [715, 416] width 49 height 49
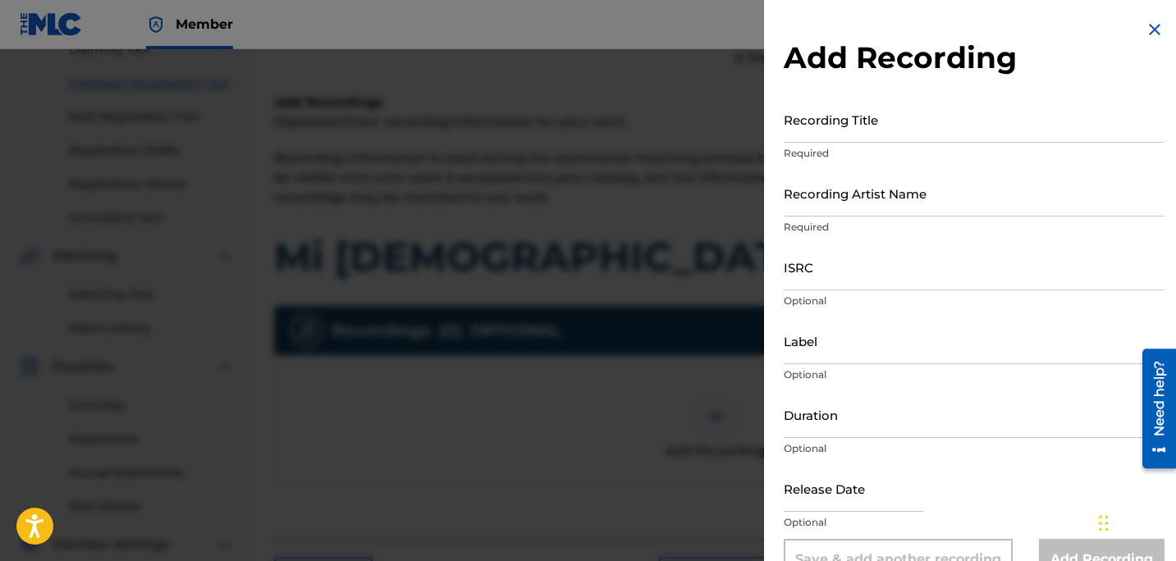
click at [872, 117] on input "Recording Title" at bounding box center [974, 119] width 381 height 47
type input "Mi Lady"
click at [907, 190] on input "Recording Artist Name" at bounding box center [974, 193] width 381 height 47
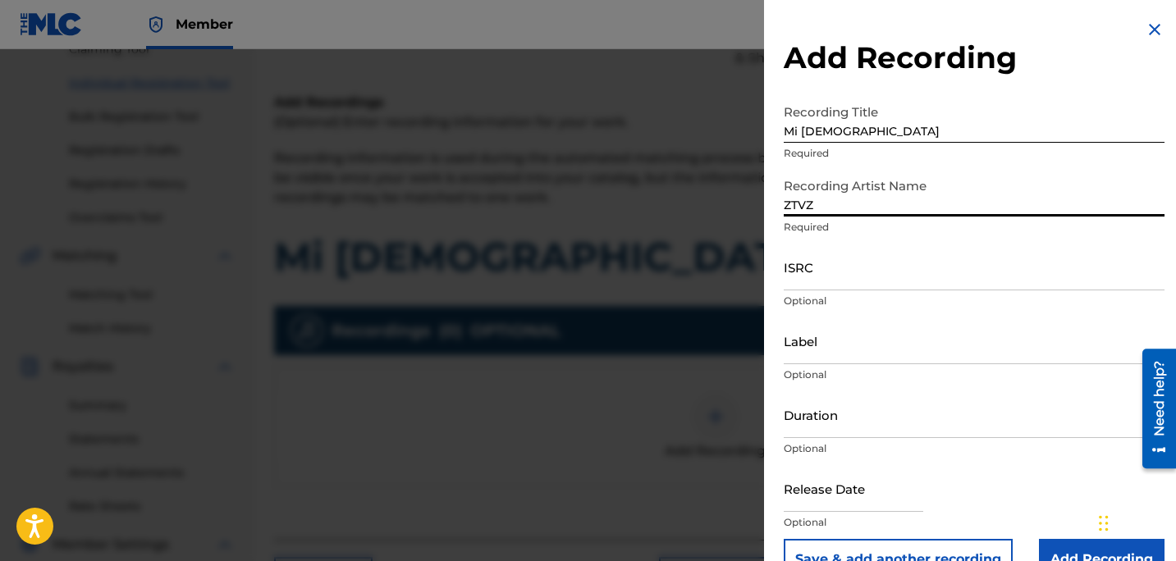
type input "ZTVZ"
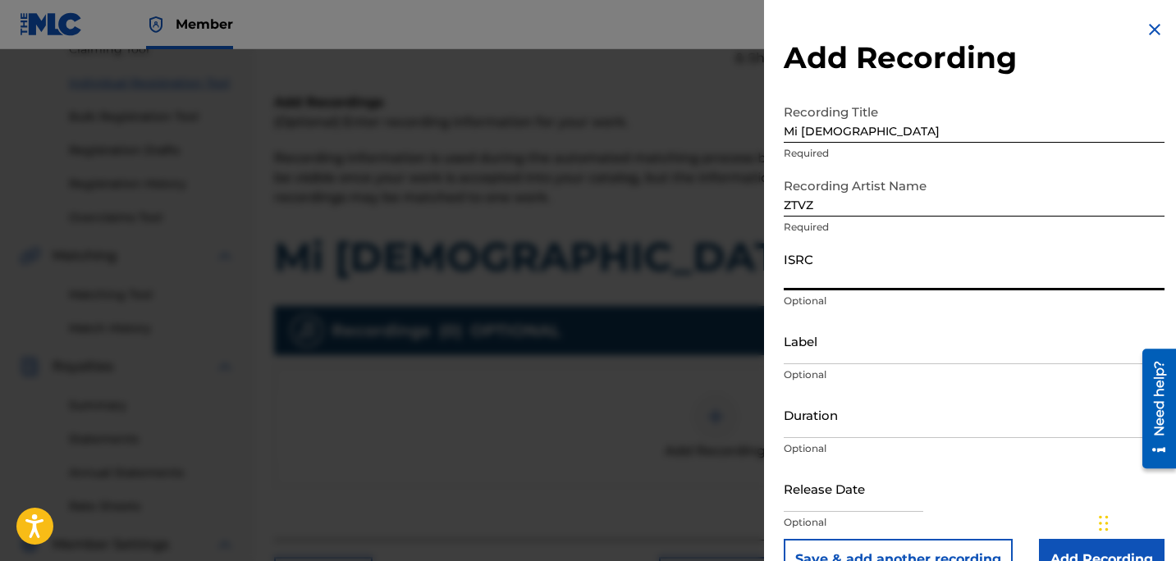
click at [843, 280] on input "ISRC" at bounding box center [974, 267] width 381 height 47
paste input "QZWV32448084"
type input "QZWV32448084"
click at [893, 318] on input "Label" at bounding box center [974, 341] width 381 height 47
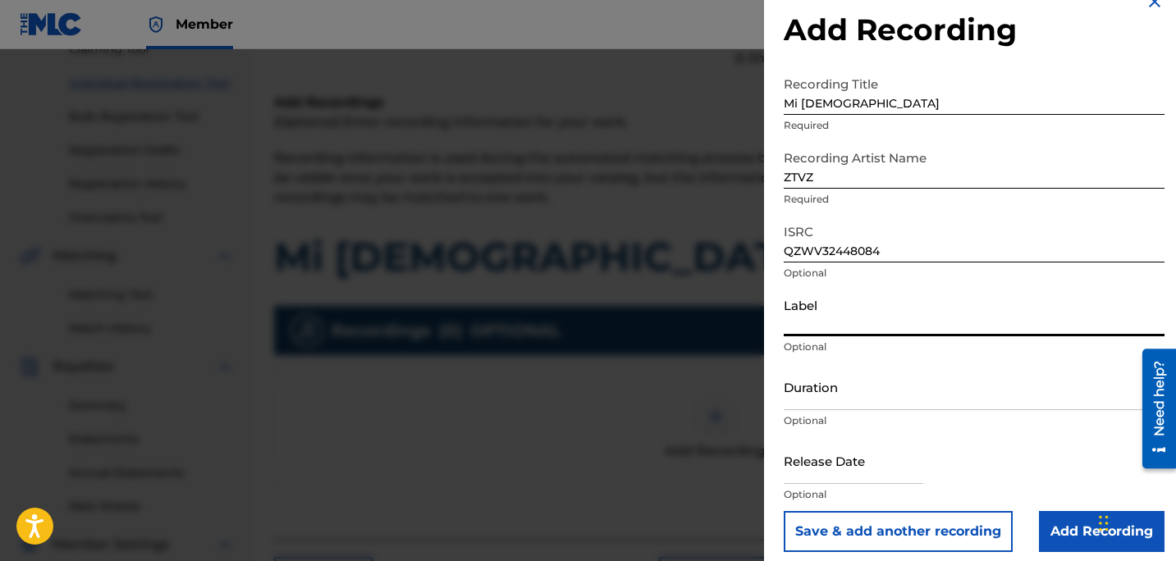
scroll to position [39, 0]
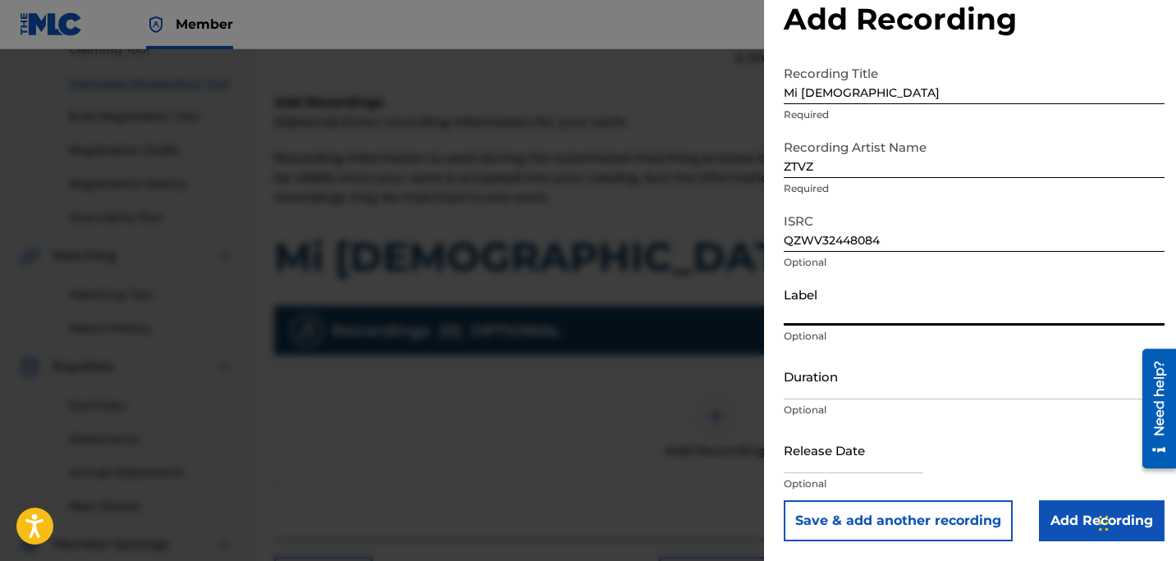
click at [880, 453] on input "text" at bounding box center [853, 450] width 139 height 47
select select "7"
select select "2025"
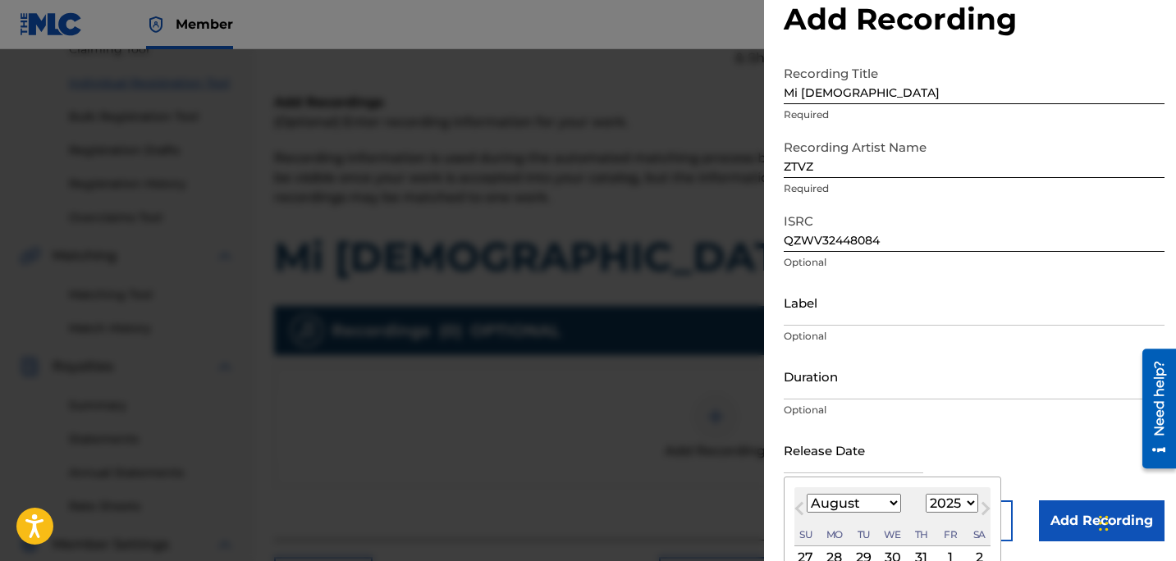
scroll to position [110, 0]
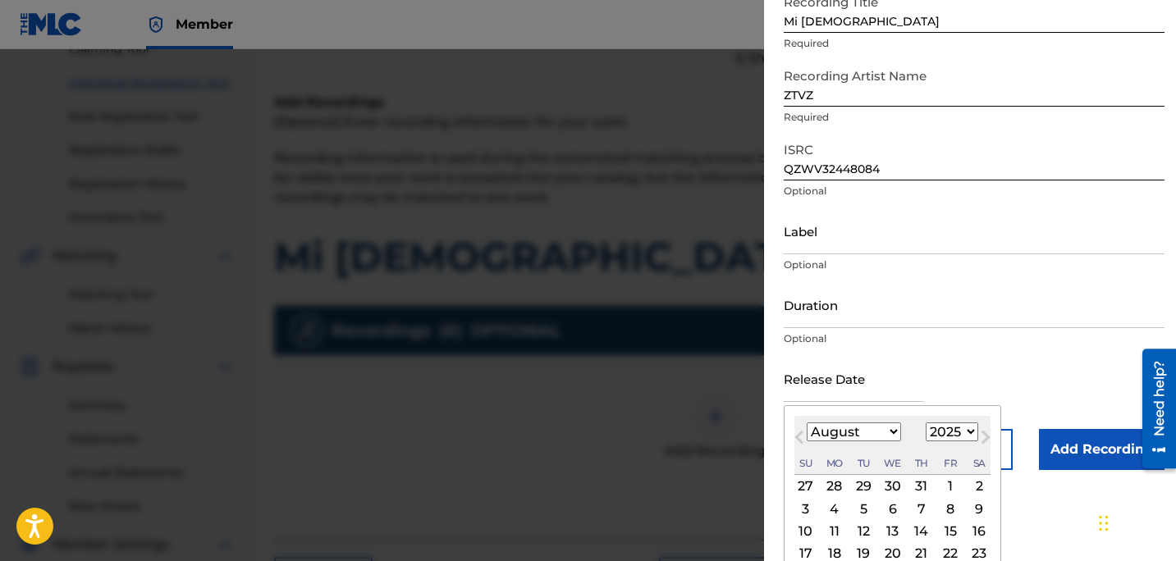
click at [882, 427] on select "January February March April May June July August September October November De…" at bounding box center [854, 432] width 94 height 19
select select "8"
click at [807, 423] on select "January February March April May June July August September October November De…" at bounding box center [854, 432] width 94 height 19
click at [939, 436] on select "1899 1900 1901 1902 1903 1904 1905 1906 1907 1908 1909 1910 1911 1912 1913 1914…" at bounding box center [952, 432] width 53 height 19
select select "2024"
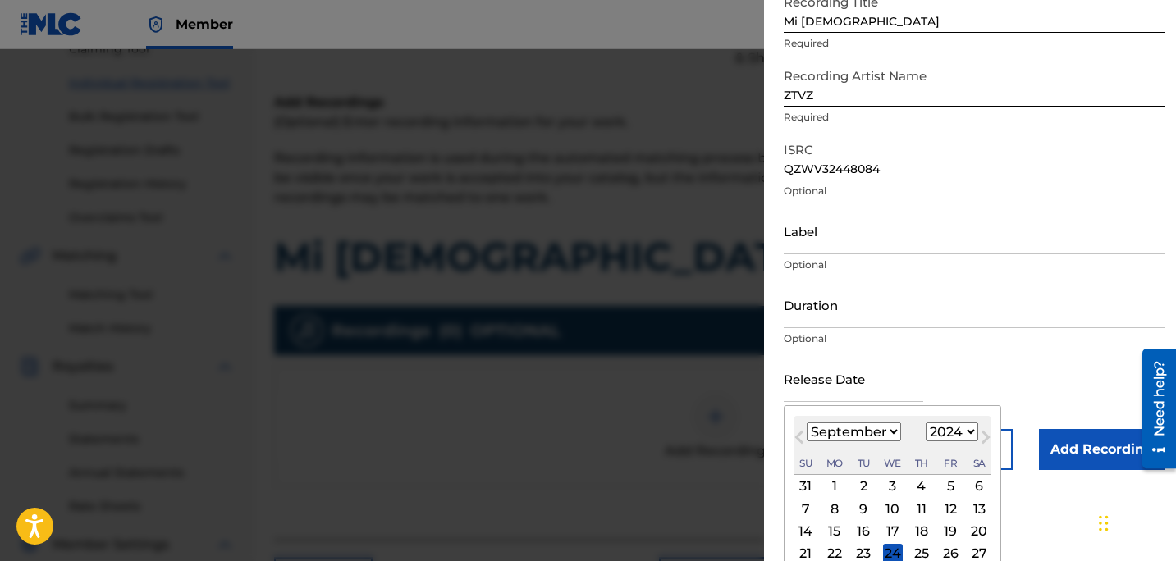
click at [926, 423] on select "1899 1900 1901 1902 1903 1904 1905 1906 1907 1908 1909 1910 1911 1912 1913 1914…" at bounding box center [952, 432] width 53 height 19
click at [949, 487] on div "6" at bounding box center [950, 487] width 20 height 20
type input "September 6 2024"
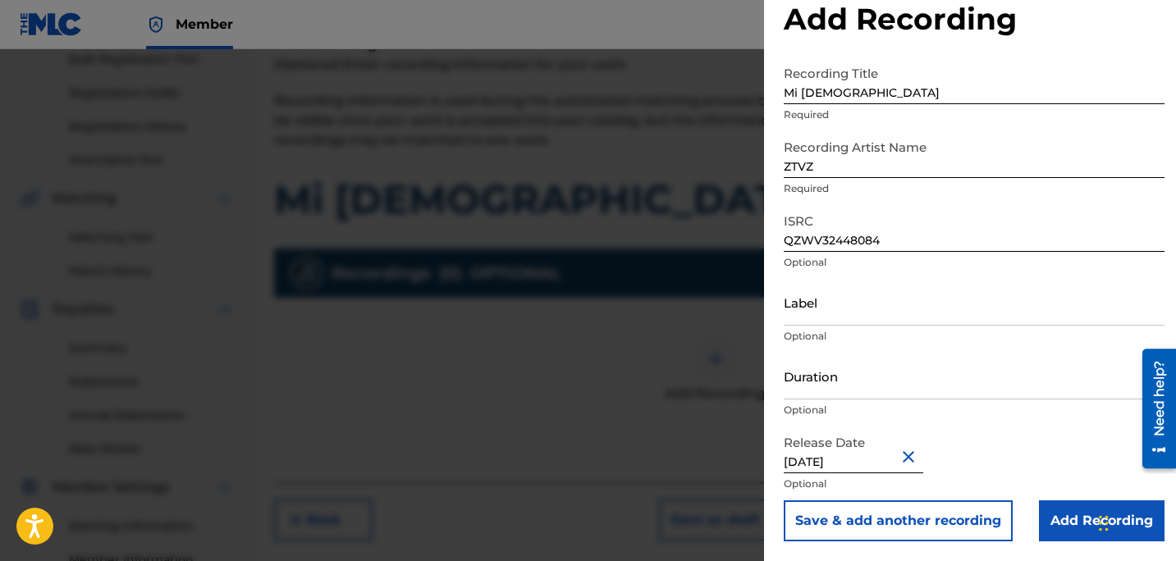
scroll to position [251, 0]
click at [963, 449] on div "Release Date September 6 2024 Optional" at bounding box center [974, 464] width 381 height 74
click at [1064, 512] on input "Add Recording" at bounding box center [1102, 521] width 126 height 41
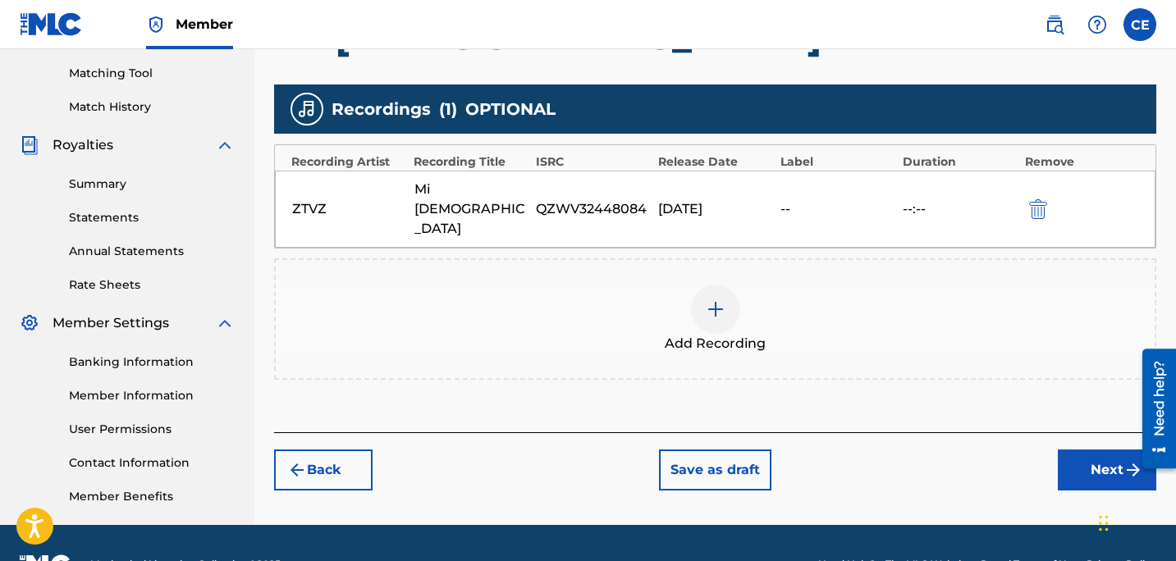
scroll to position [415, 0]
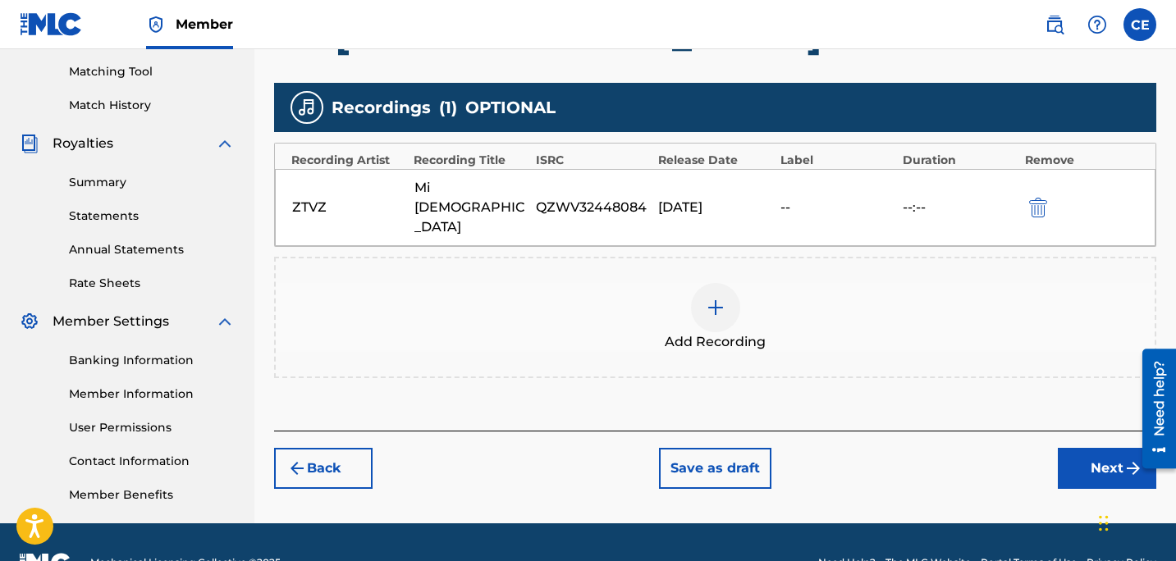
click at [1097, 448] on button "Next" at bounding box center [1107, 468] width 98 height 41
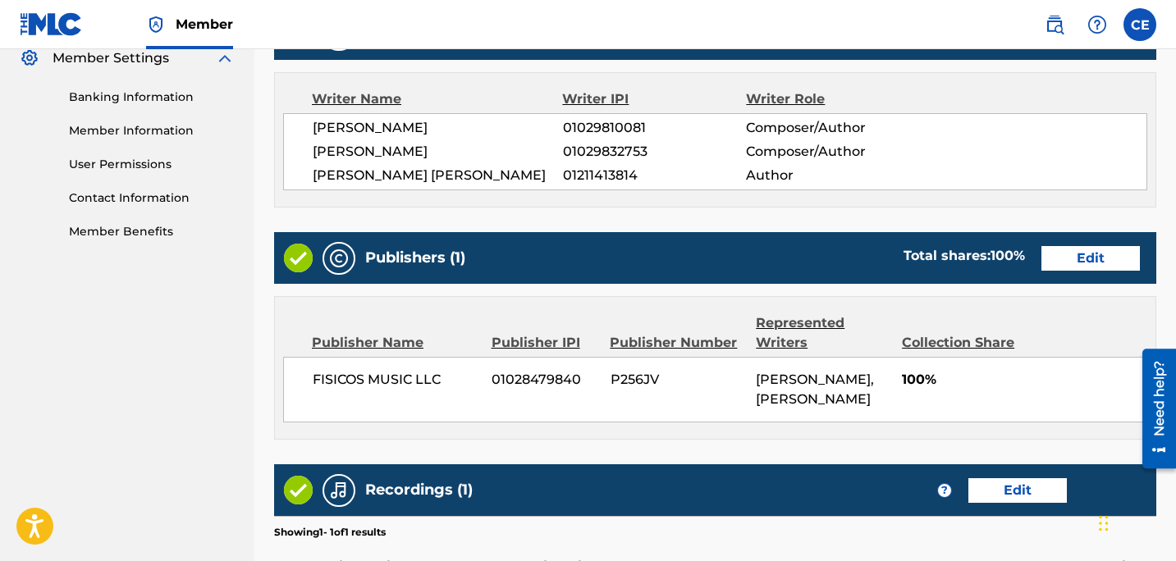
scroll to position [939, 0]
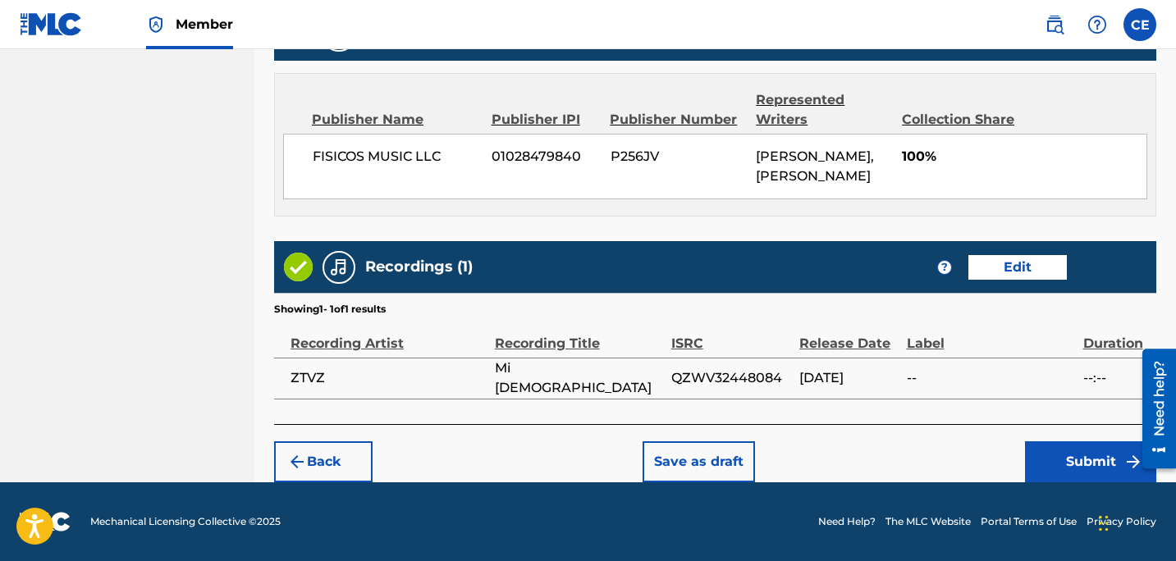
click at [1069, 460] on button "Submit" at bounding box center [1090, 461] width 131 height 41
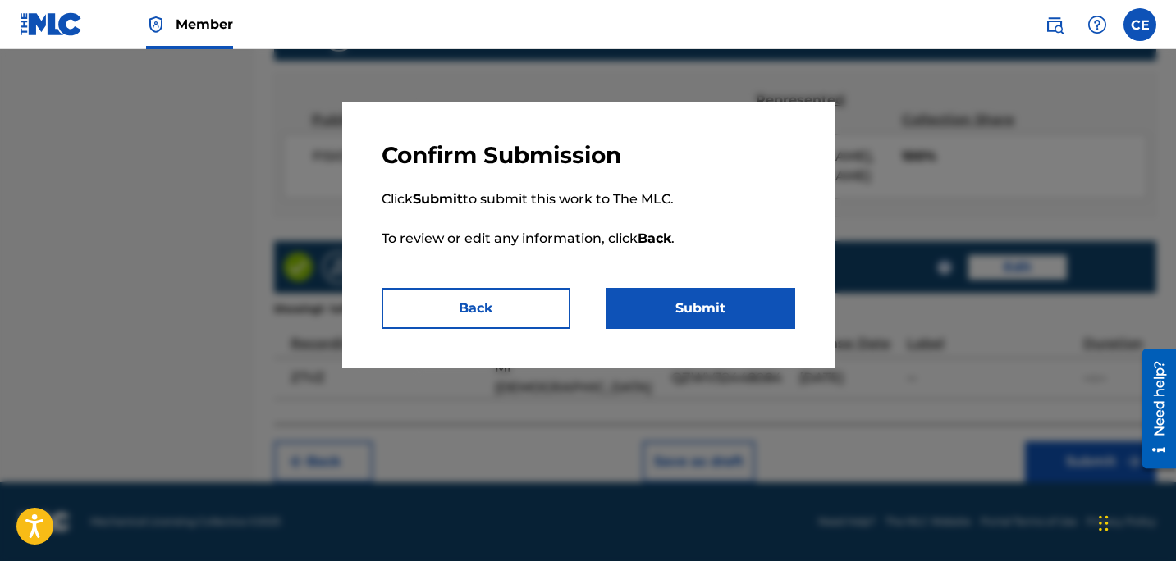
click at [674, 305] on button "Submit" at bounding box center [700, 308] width 189 height 41
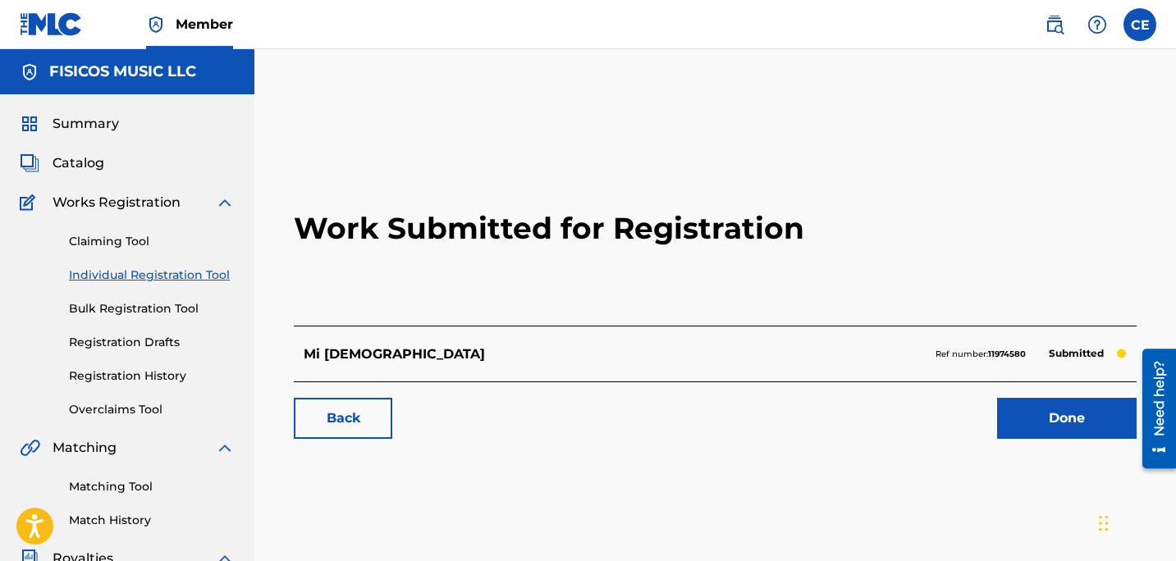
click at [104, 236] on link "Claiming Tool" at bounding box center [152, 241] width 166 height 17
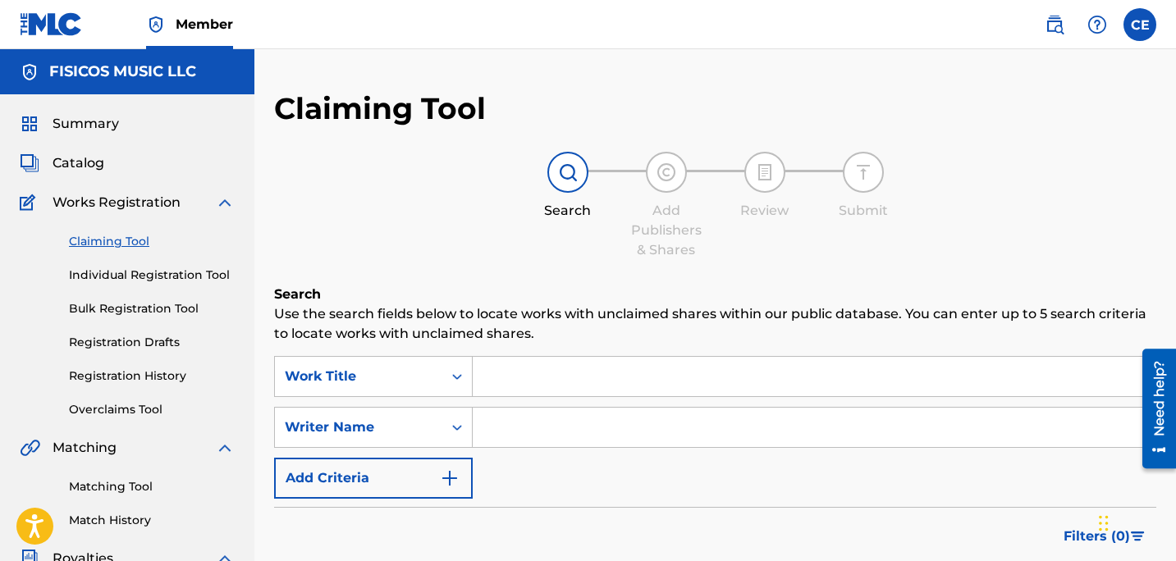
click at [112, 275] on link "Individual Registration Tool" at bounding box center [152, 275] width 166 height 17
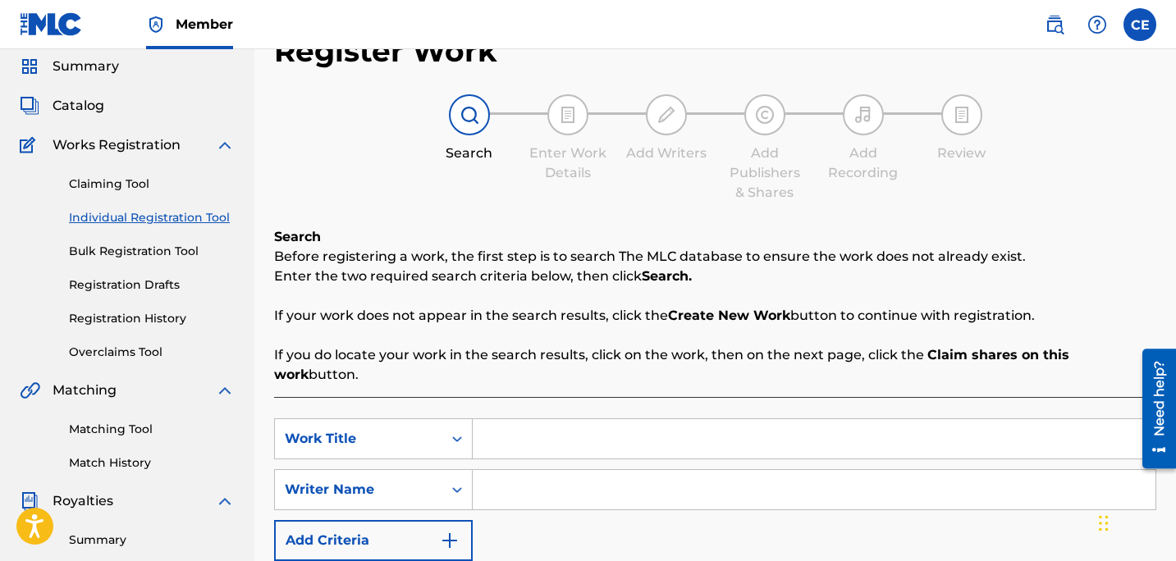
scroll to position [64, 0]
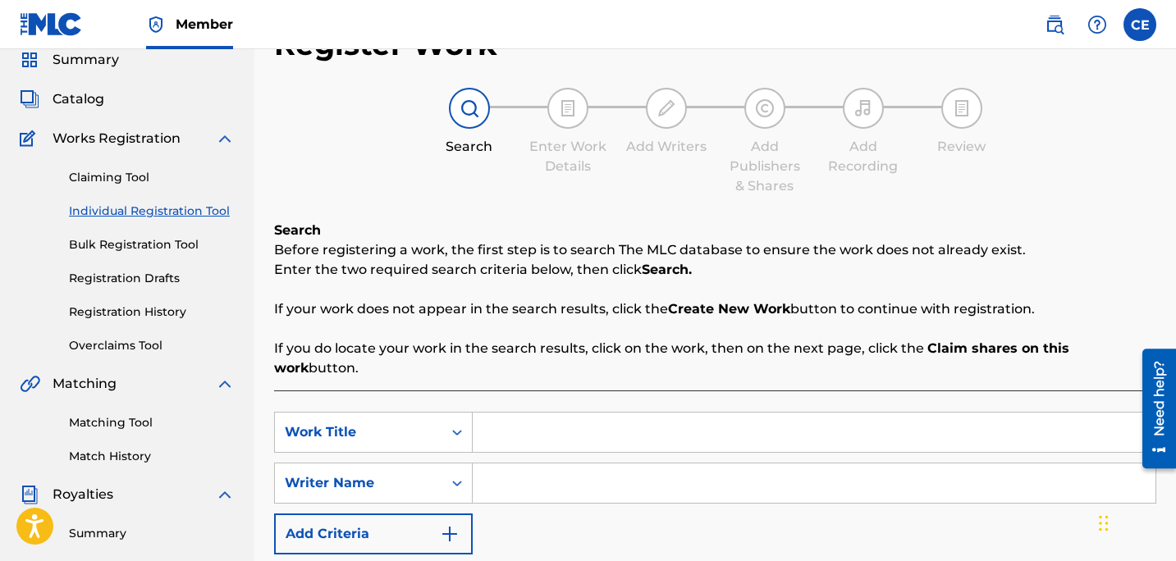
click at [601, 422] on input "Search Form" at bounding box center [814, 432] width 683 height 39
type input "como y cuando"
click at [688, 441] on div "SearchWithCriteria99f8fa00-7c7a-4396-9934-5e6232947aa6 Work Title como y cuando…" at bounding box center [715, 483] width 882 height 143
click at [688, 471] on input "Search Form" at bounding box center [814, 483] width 683 height 39
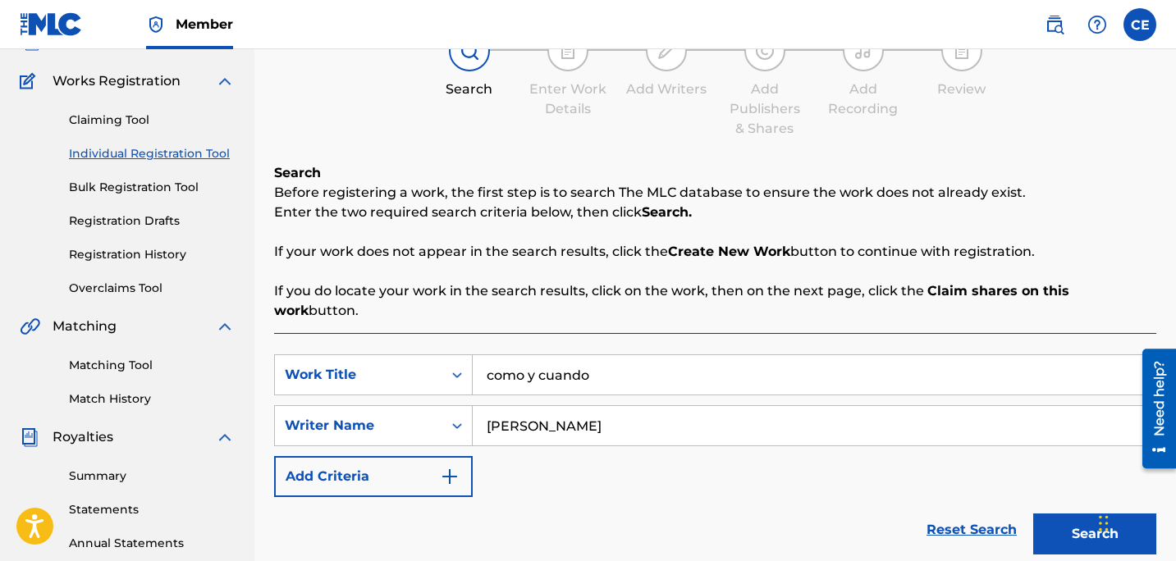
scroll to position [135, 0]
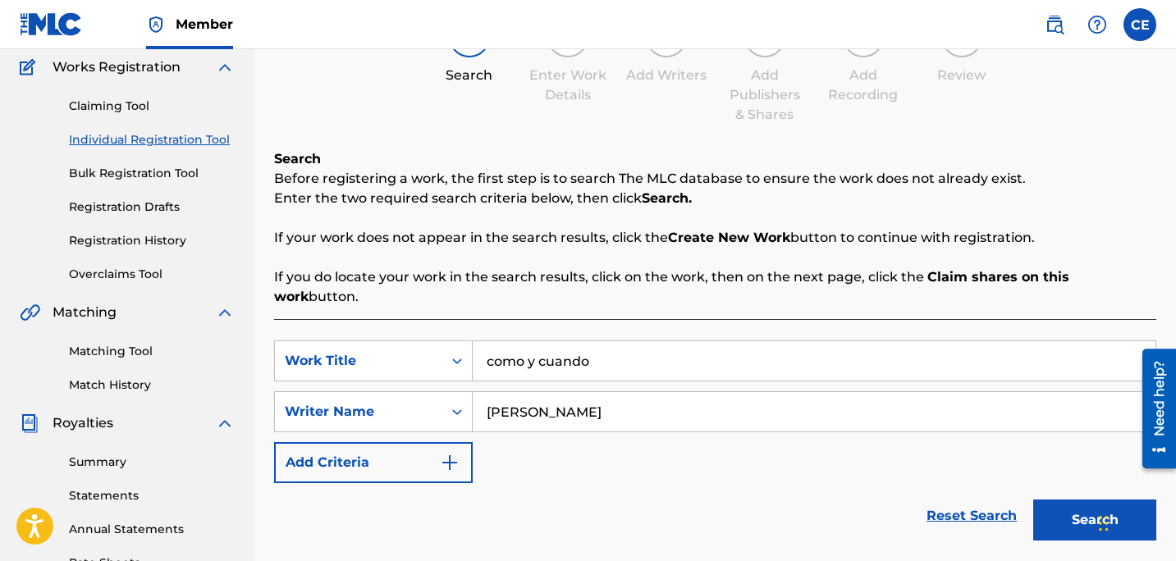
type input "carlos estevez"
click at [1069, 500] on button "Search" at bounding box center [1094, 520] width 123 height 41
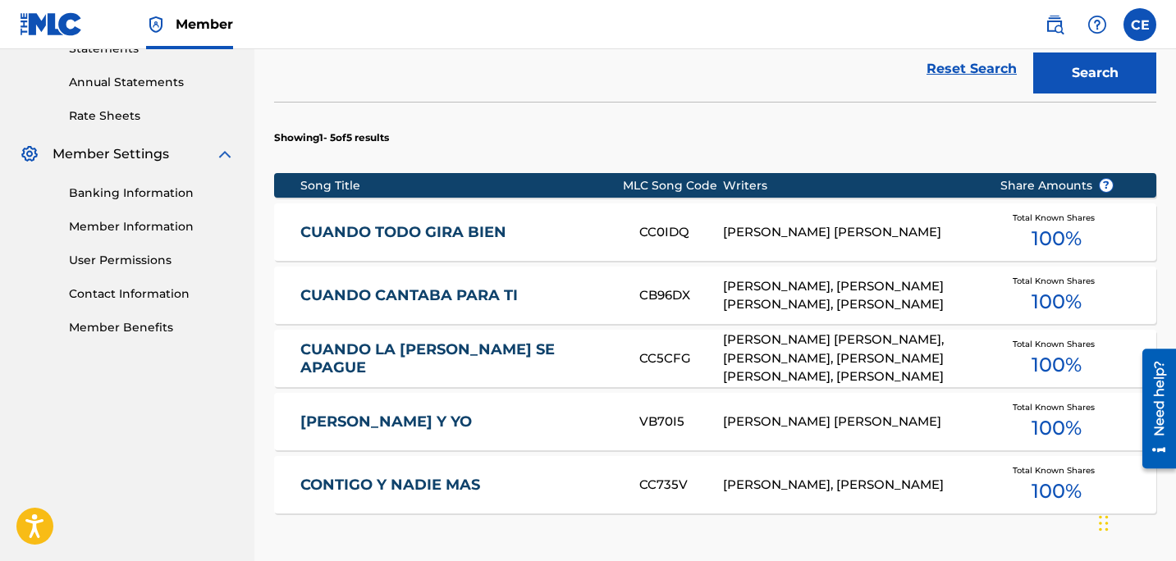
scroll to position [795, 0]
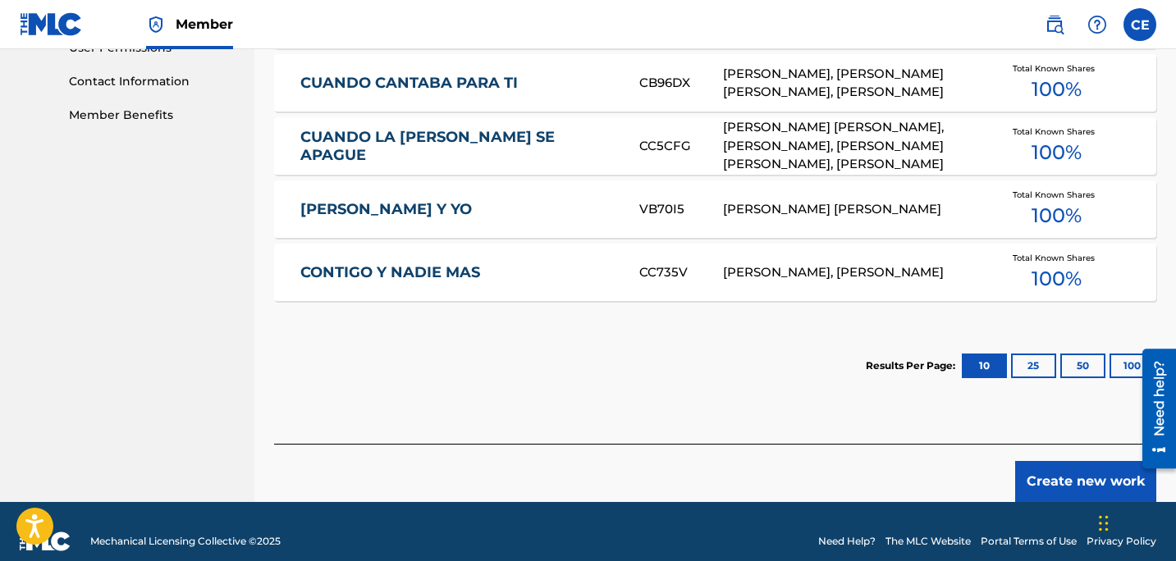
click at [1097, 461] on button "Create new work" at bounding box center [1085, 481] width 141 height 41
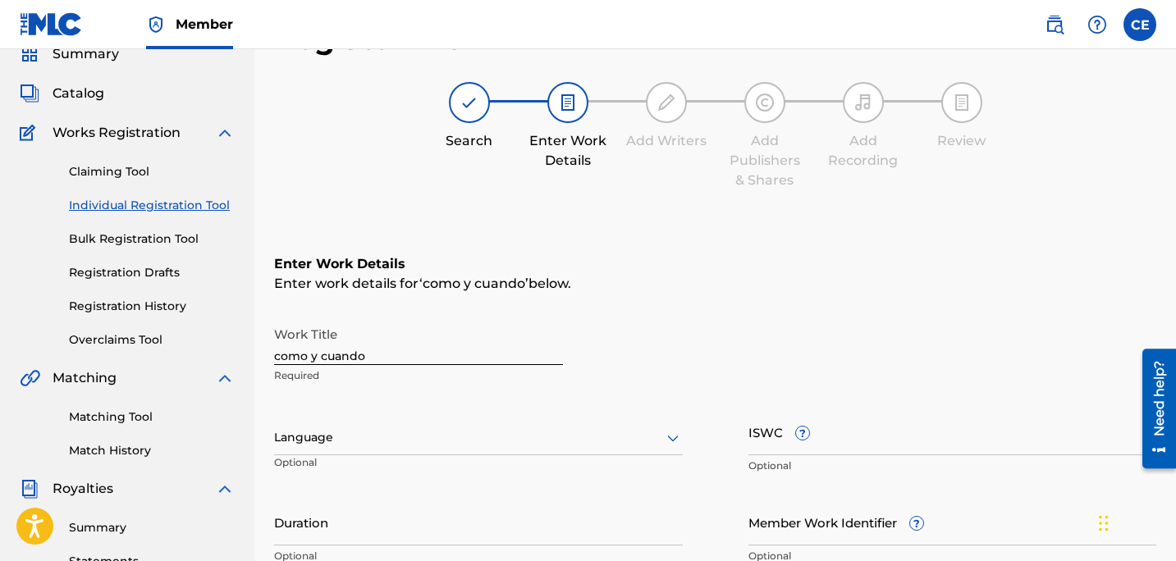
scroll to position [72, 0]
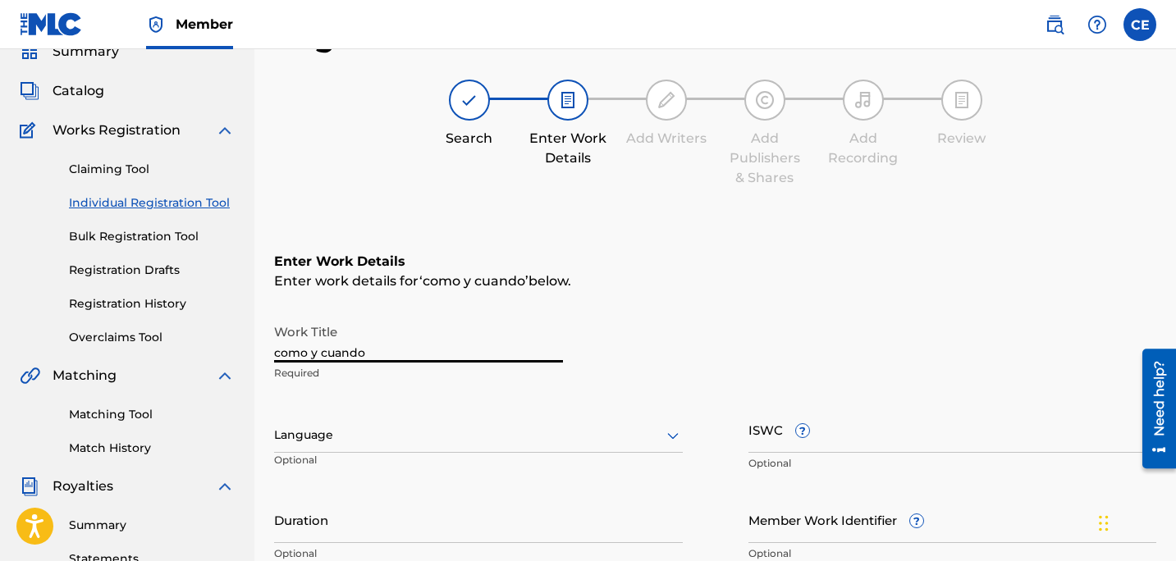
drag, startPoint x: 409, startPoint y: 354, endPoint x: 75, endPoint y: 235, distance: 353.7
click at [93, 249] on main "FISICOS MUSIC LLC Summary Catalog Works Registration Claiming Tool Individual R…" at bounding box center [588, 427] width 1176 height 900
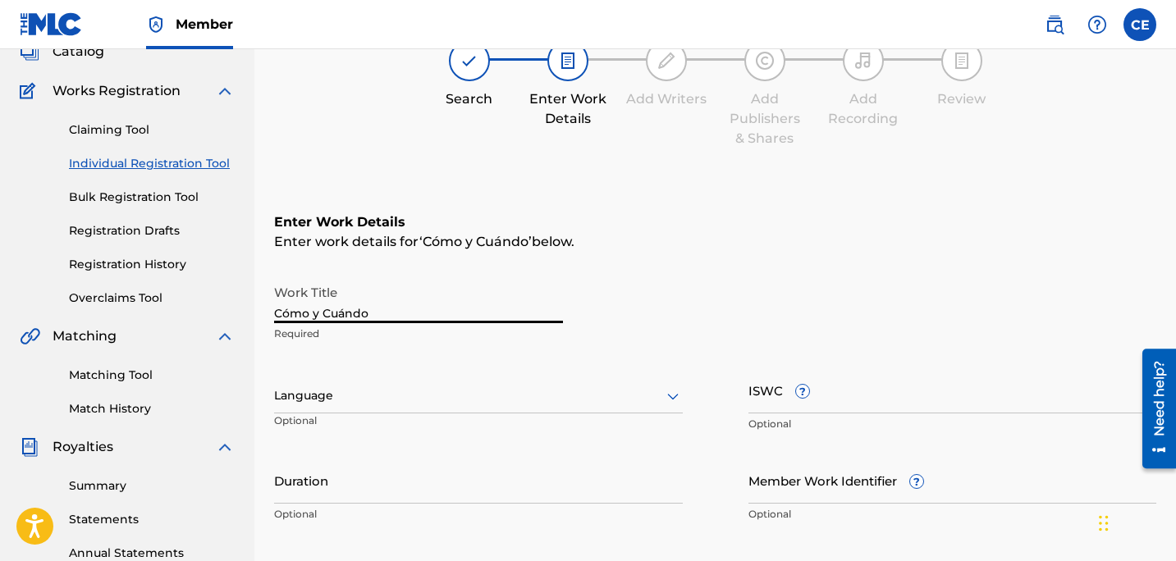
scroll to position [115, 0]
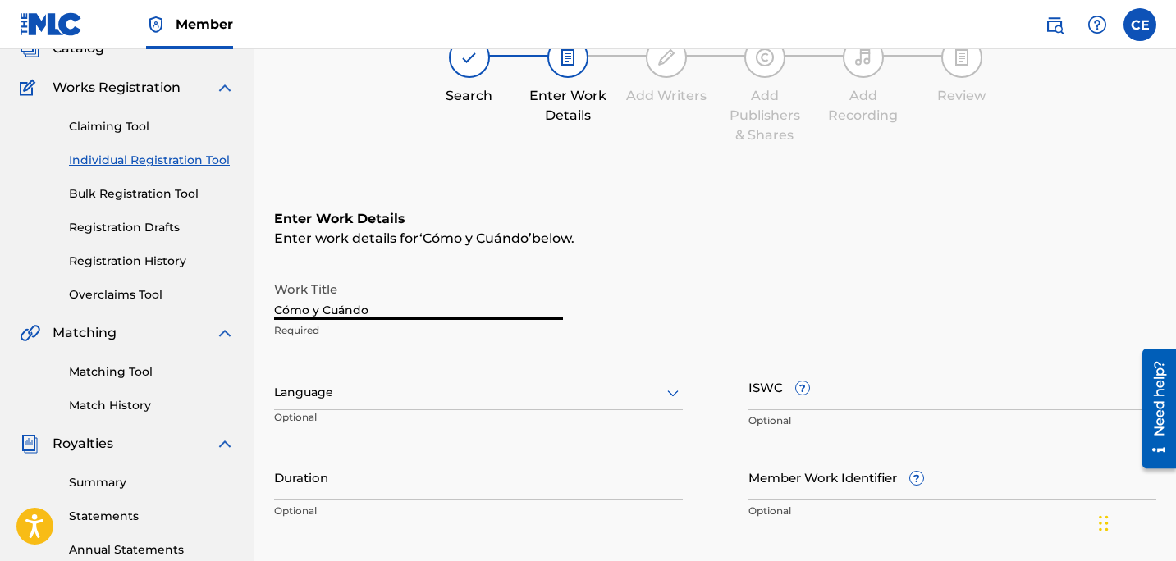
type input "Cómo y Cuándo"
click at [852, 400] on input "ISWC ?" at bounding box center [952, 386] width 409 height 47
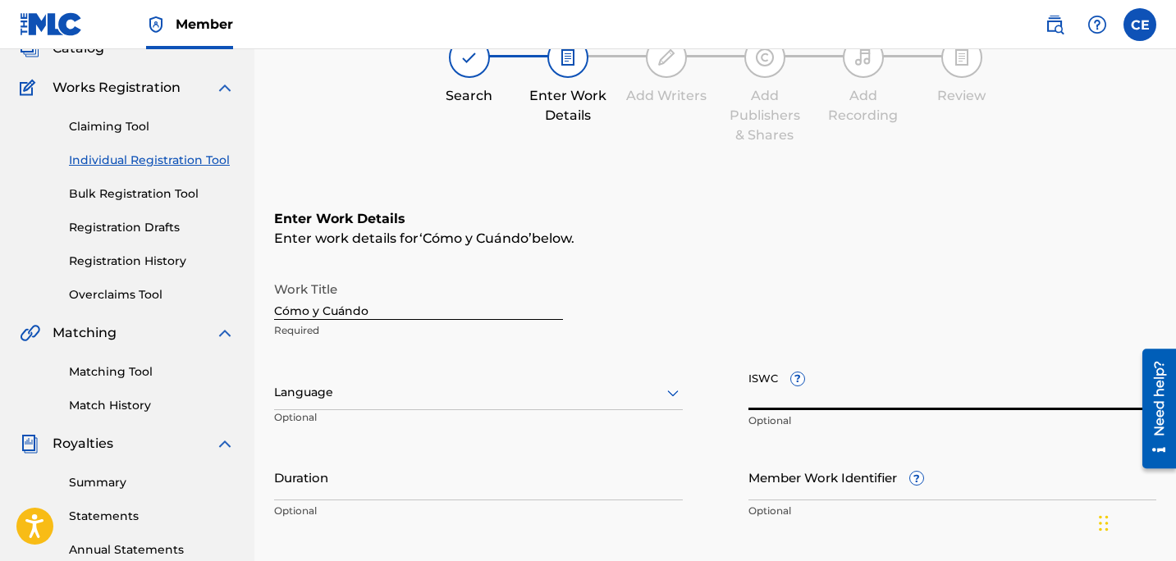
paste input "T3297838843"
type input "T3297838843"
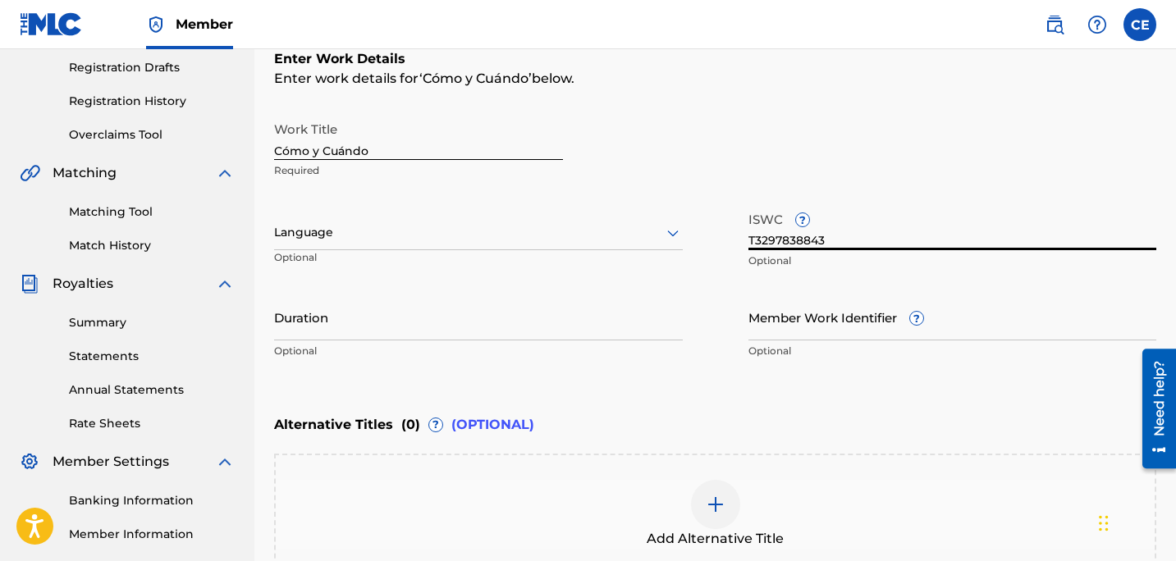
scroll to position [466, 0]
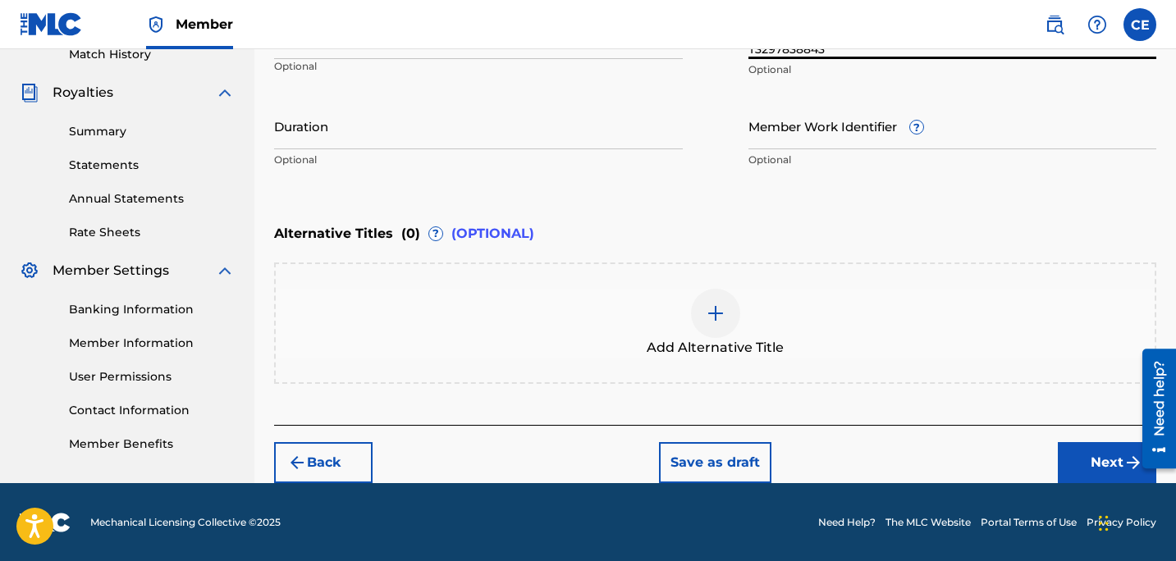
click at [1090, 457] on button "Next" at bounding box center [1107, 462] width 98 height 41
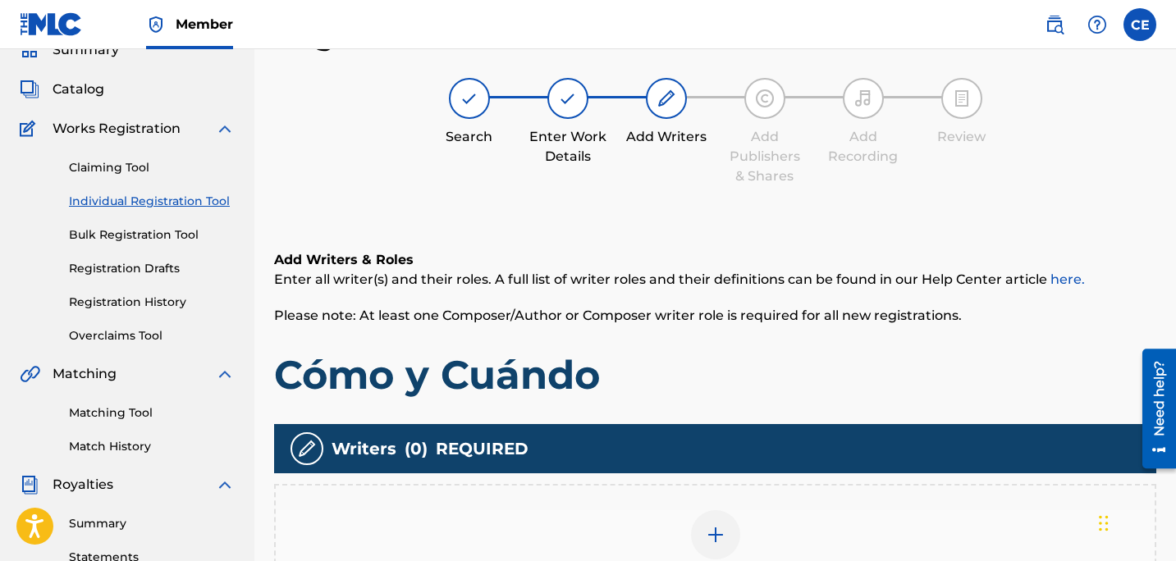
scroll to position [144, 0]
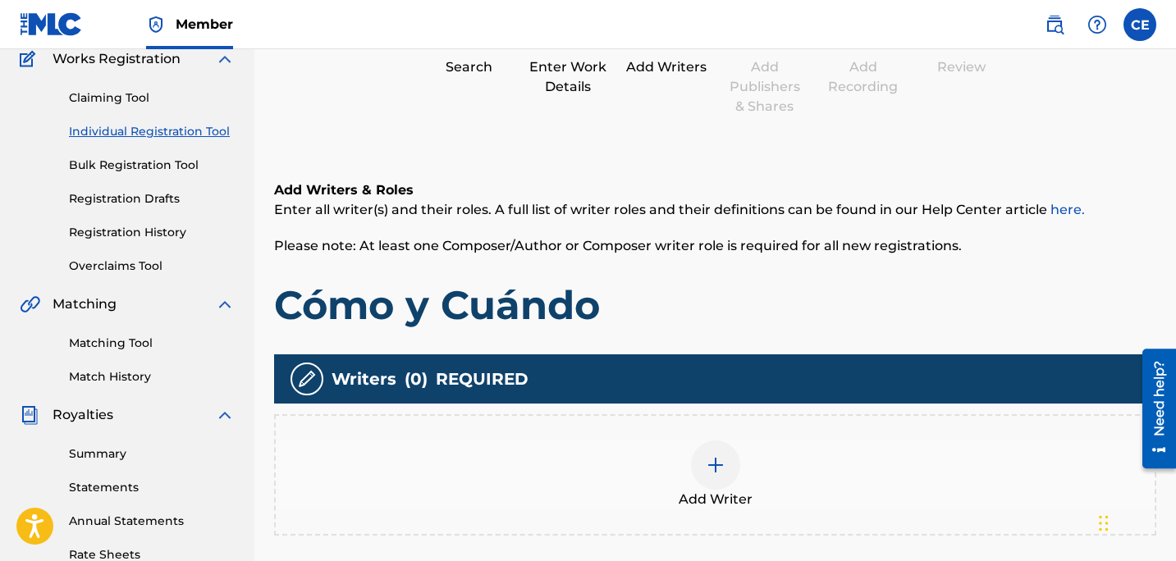
click at [688, 471] on div "Add Writer" at bounding box center [715, 475] width 879 height 69
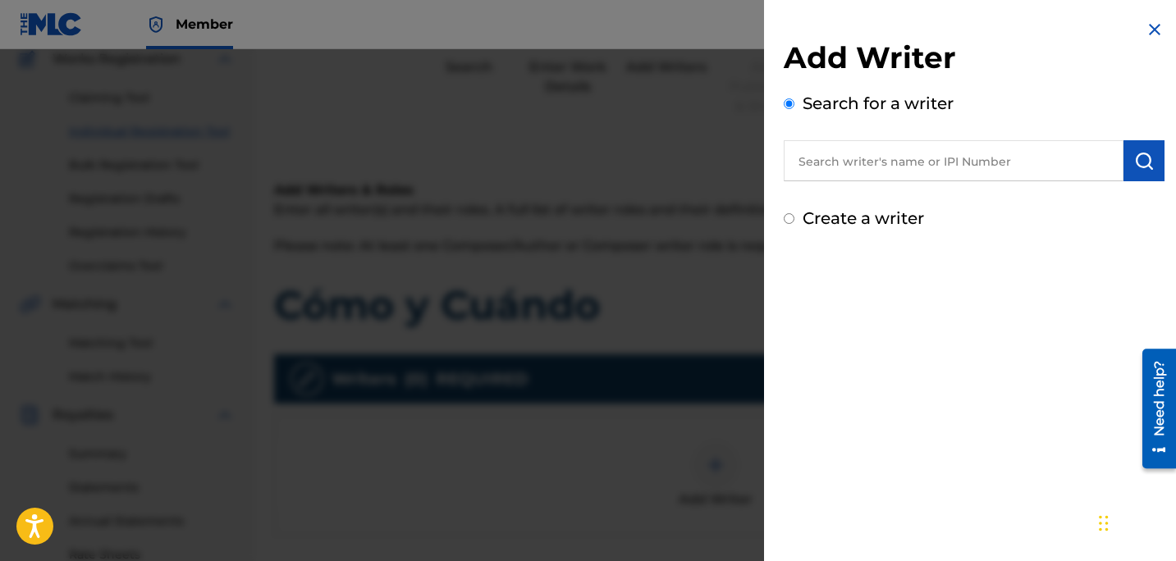
click at [859, 171] on input "text" at bounding box center [954, 160] width 340 height 41
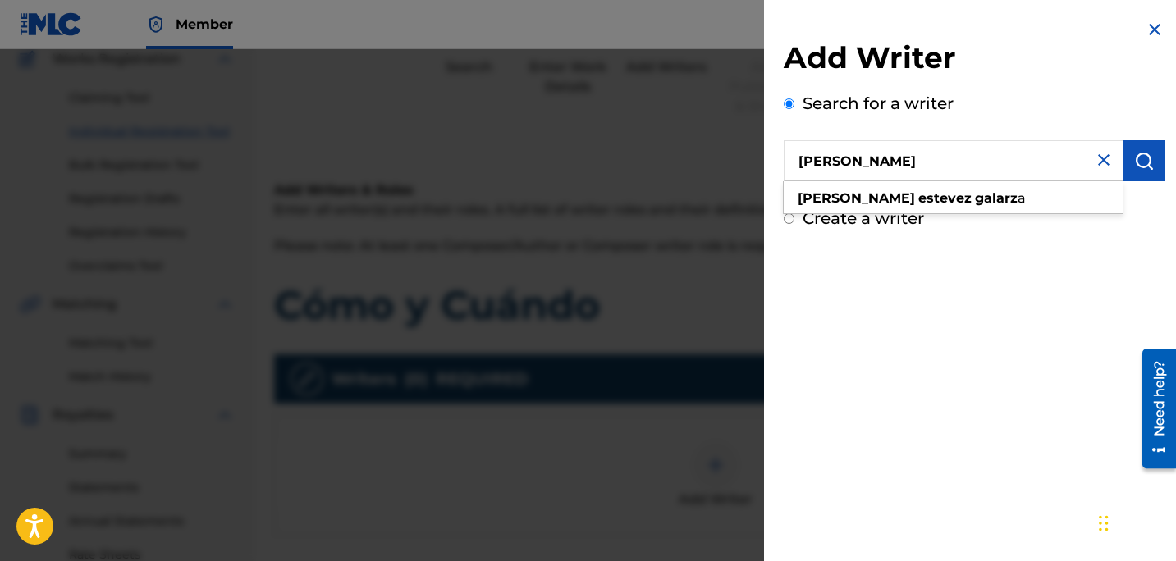
type input "carlos estevez galarza"
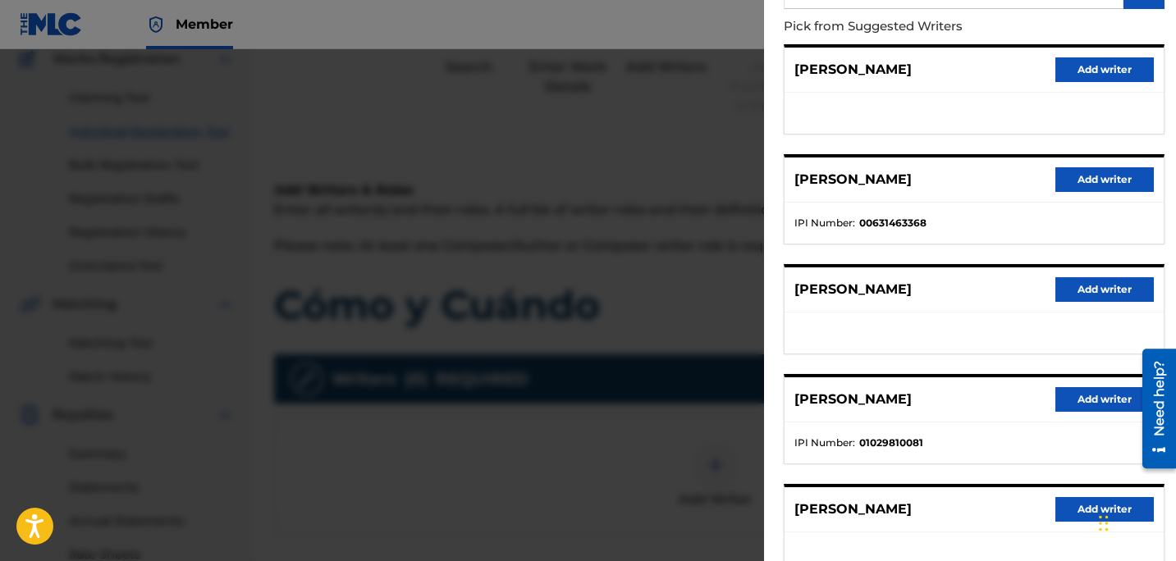
scroll to position [281, 0]
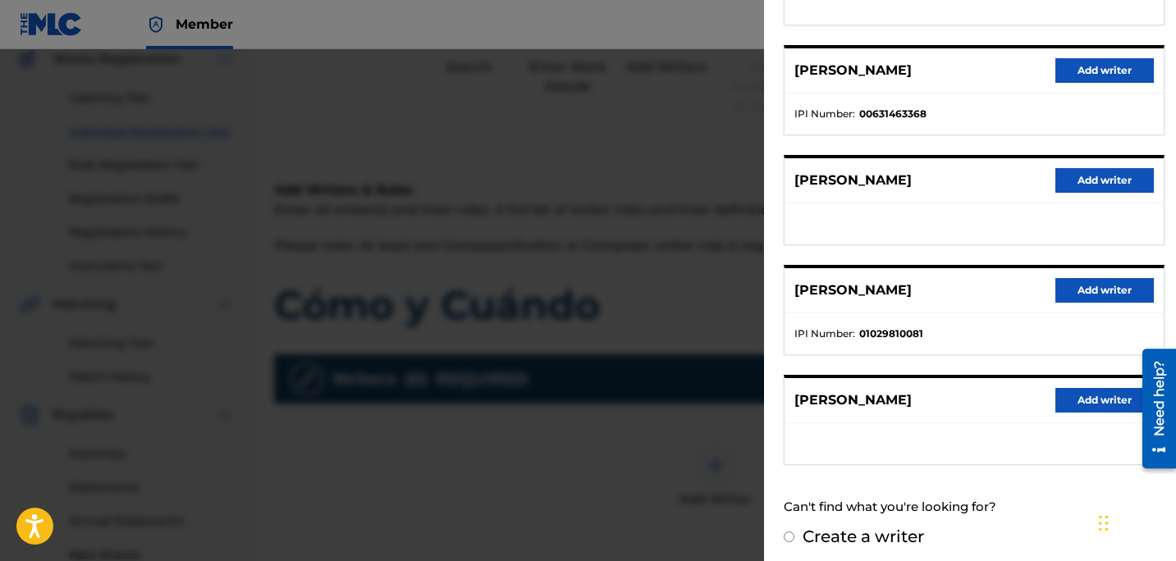
click at [1068, 296] on button "Add writer" at bounding box center [1104, 290] width 98 height 25
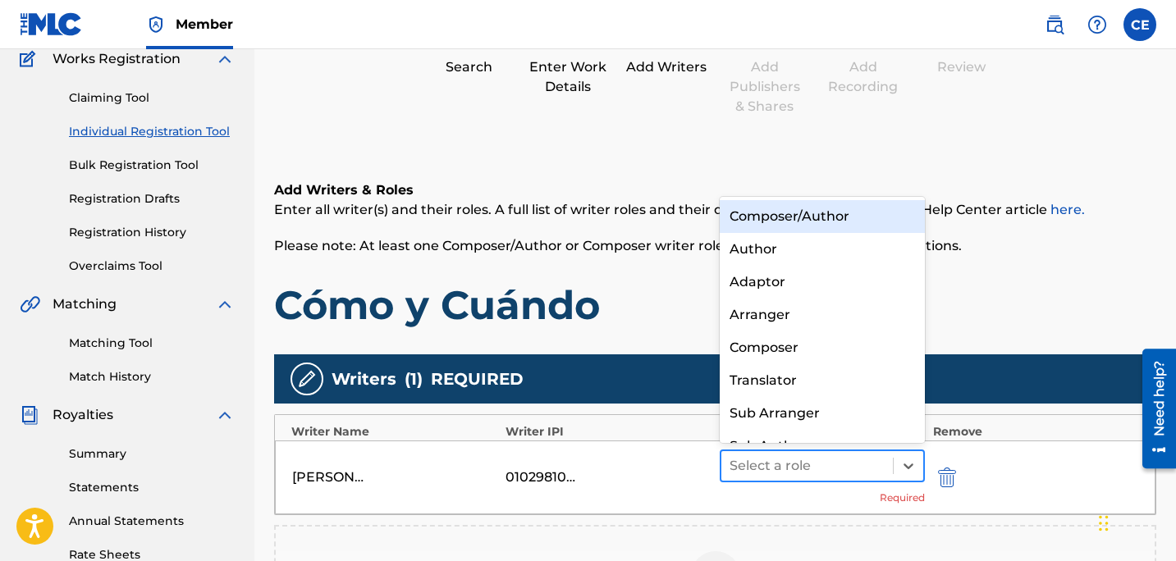
click at [855, 463] on div at bounding box center [806, 466] width 155 height 23
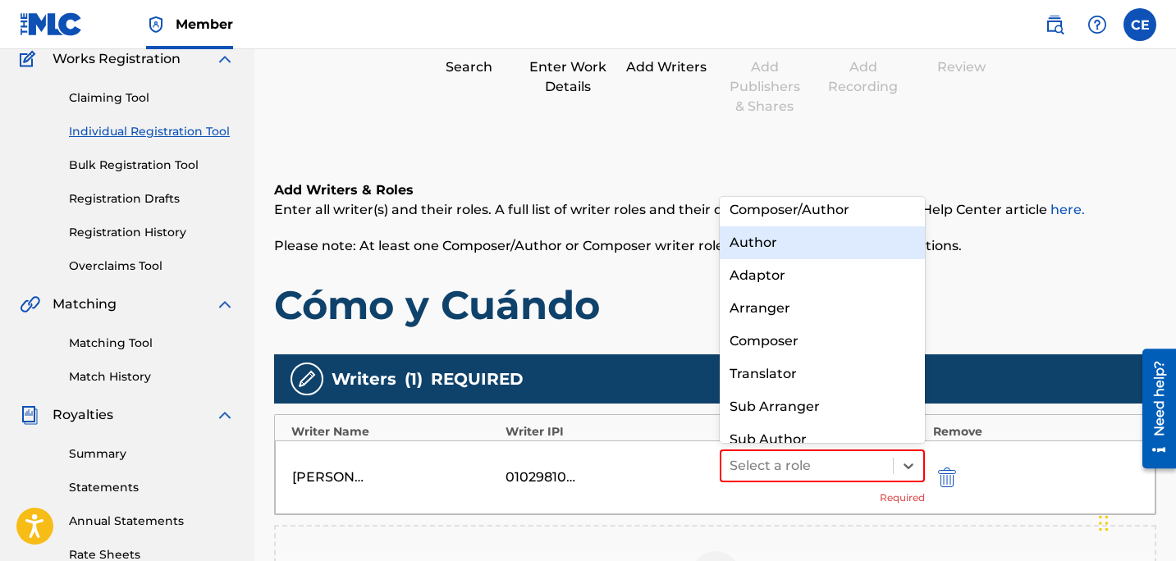
scroll to position [6, 0]
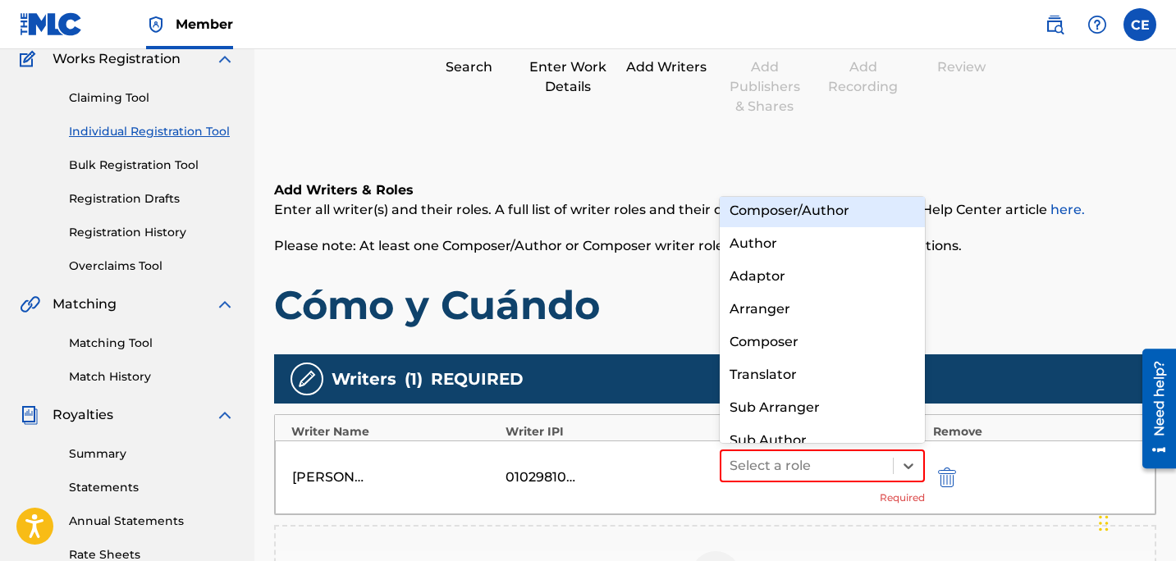
click at [807, 212] on div "Composer/Author" at bounding box center [822, 210] width 205 height 33
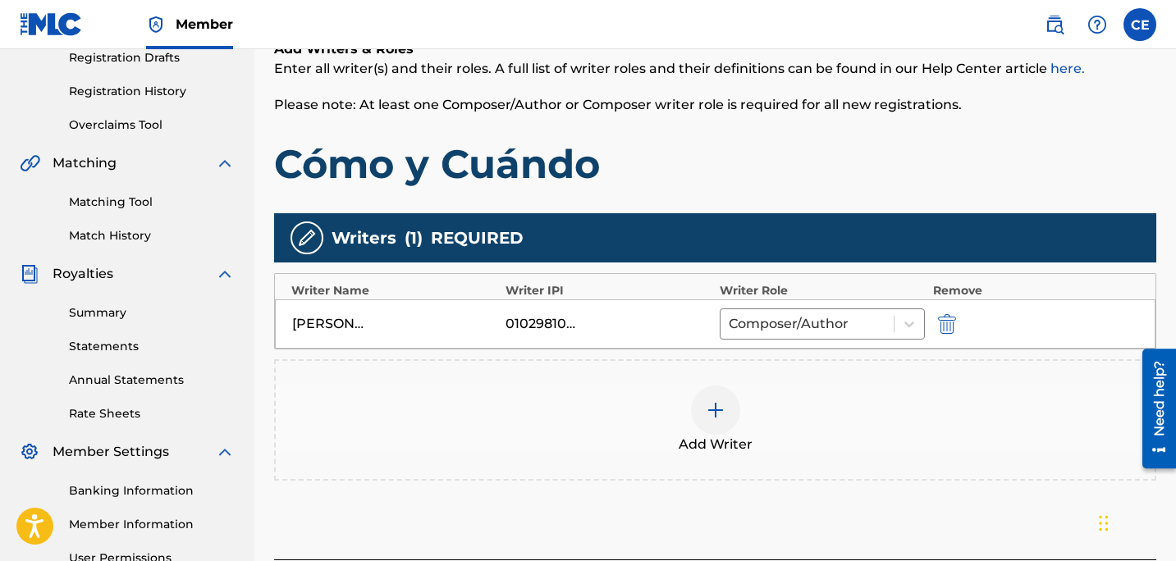
scroll to position [305, 0]
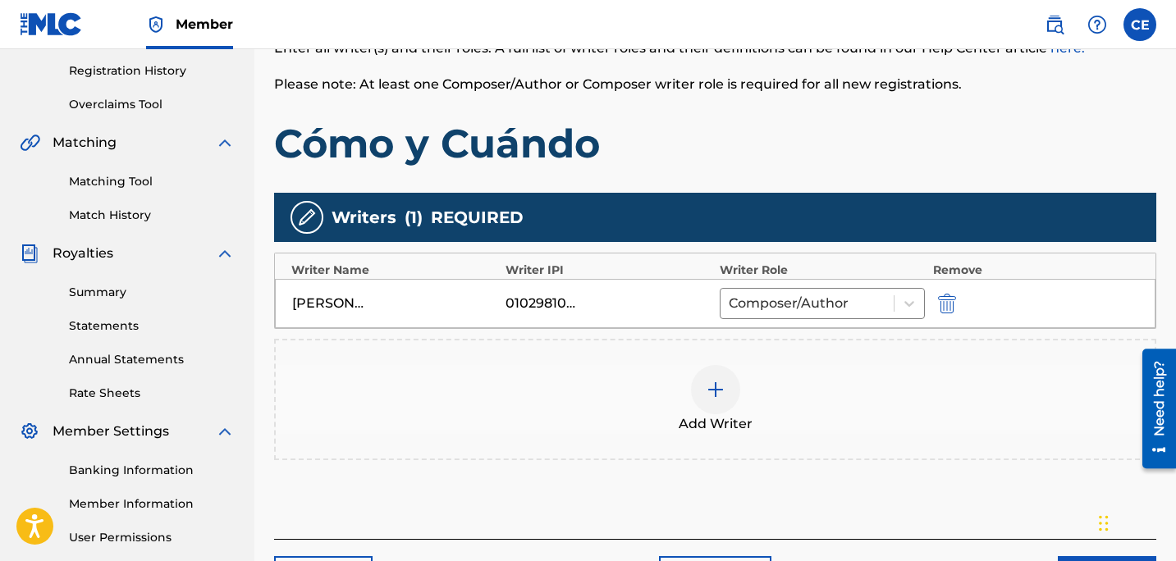
click at [724, 400] on div at bounding box center [715, 389] width 49 height 49
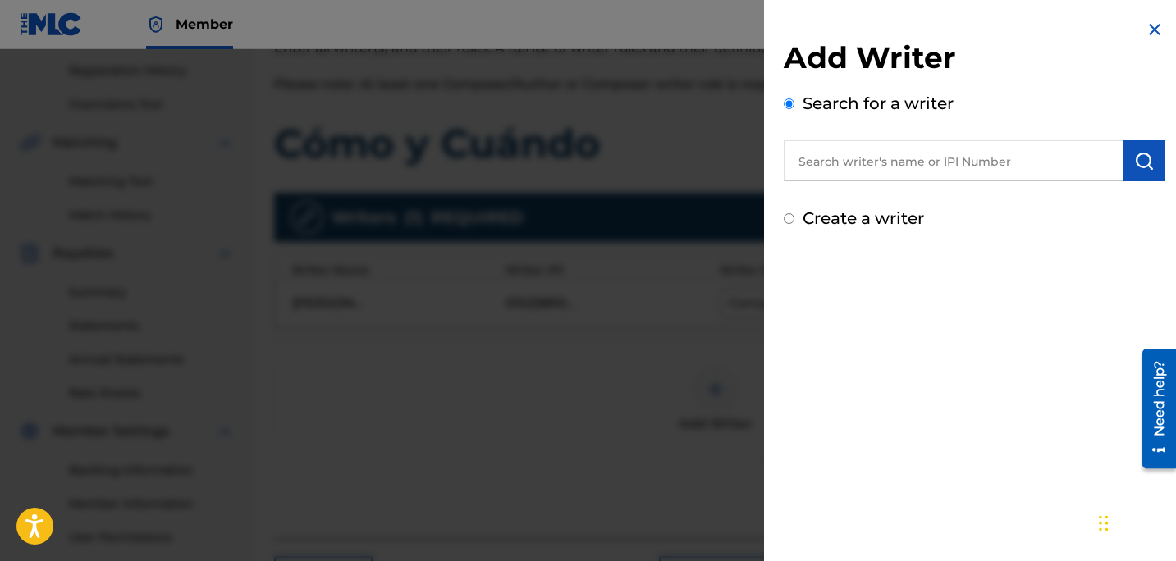
click at [938, 167] on input "text" at bounding box center [954, 160] width 340 height 41
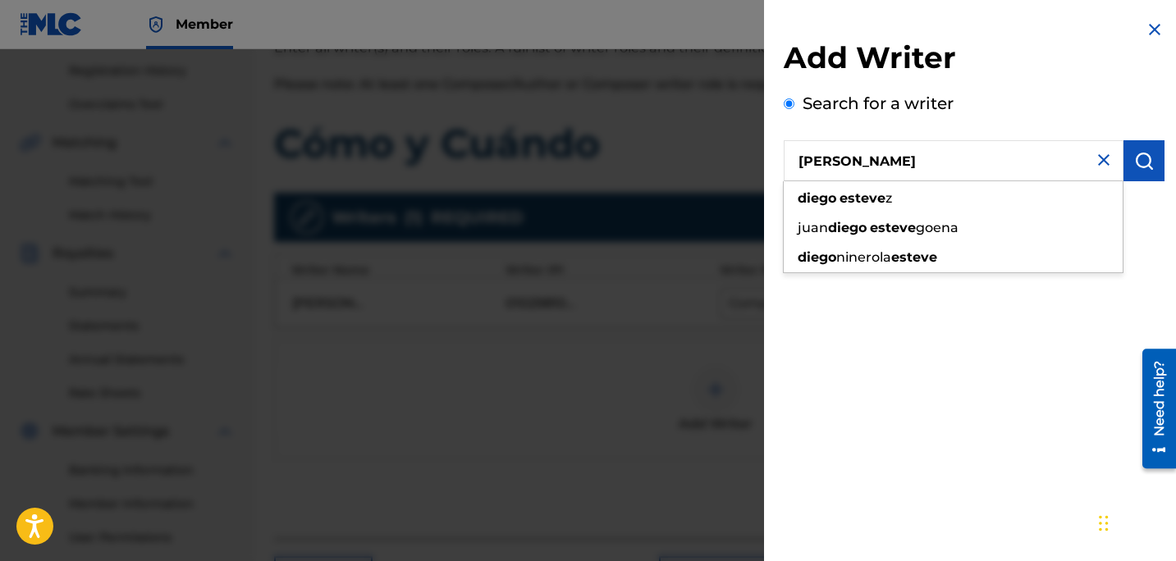
type input "diego estevez"
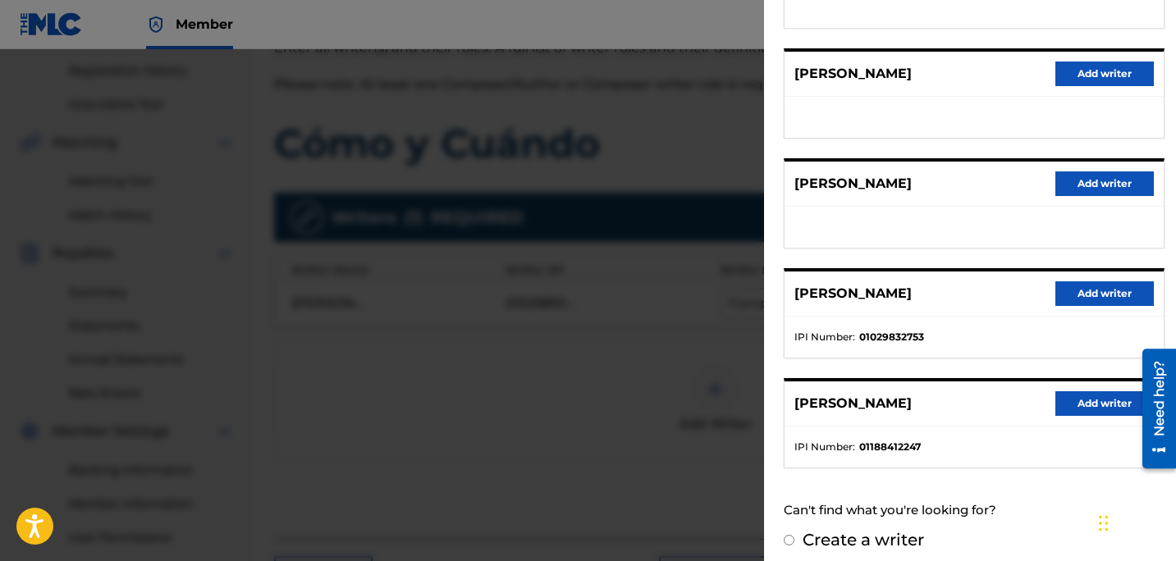
scroll to position [289, 0]
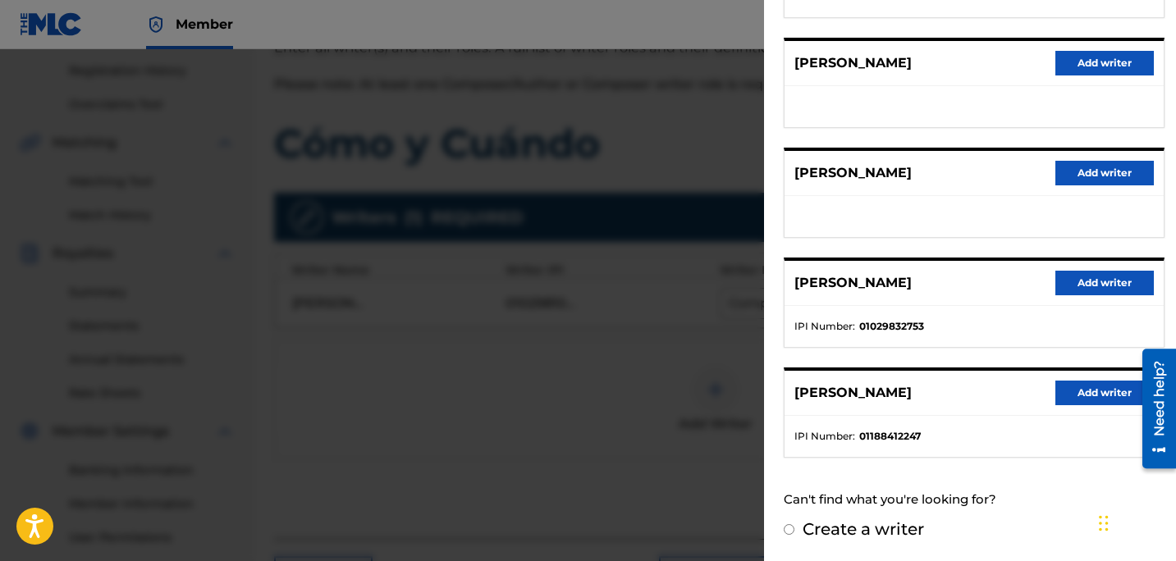
click at [1083, 284] on button "Add writer" at bounding box center [1104, 283] width 98 height 25
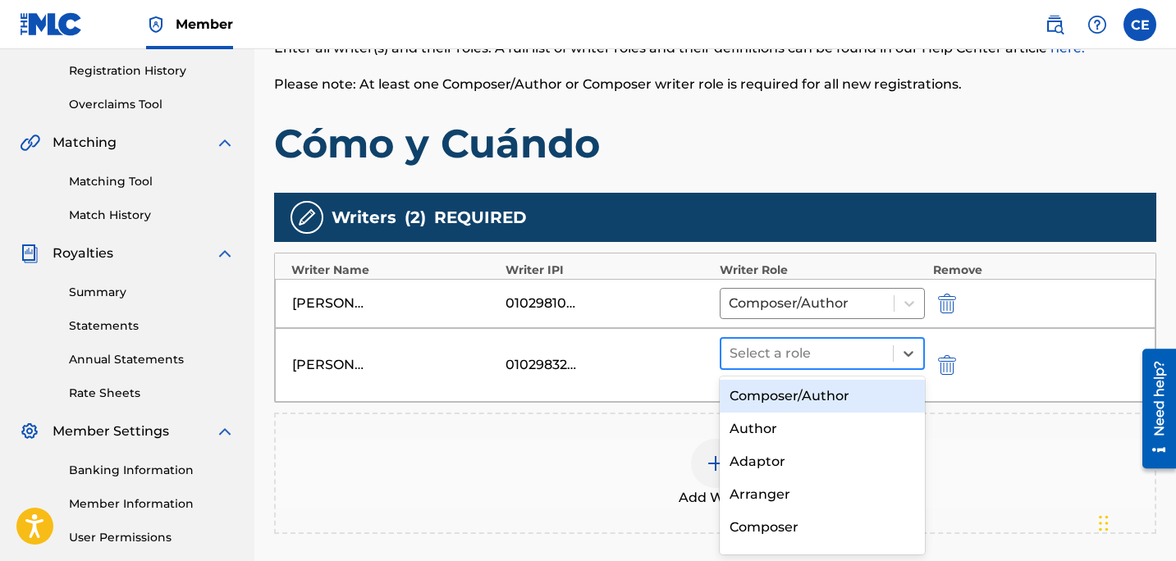
click at [756, 354] on div at bounding box center [806, 353] width 155 height 23
click at [761, 392] on div "Composer/Author" at bounding box center [822, 396] width 205 height 33
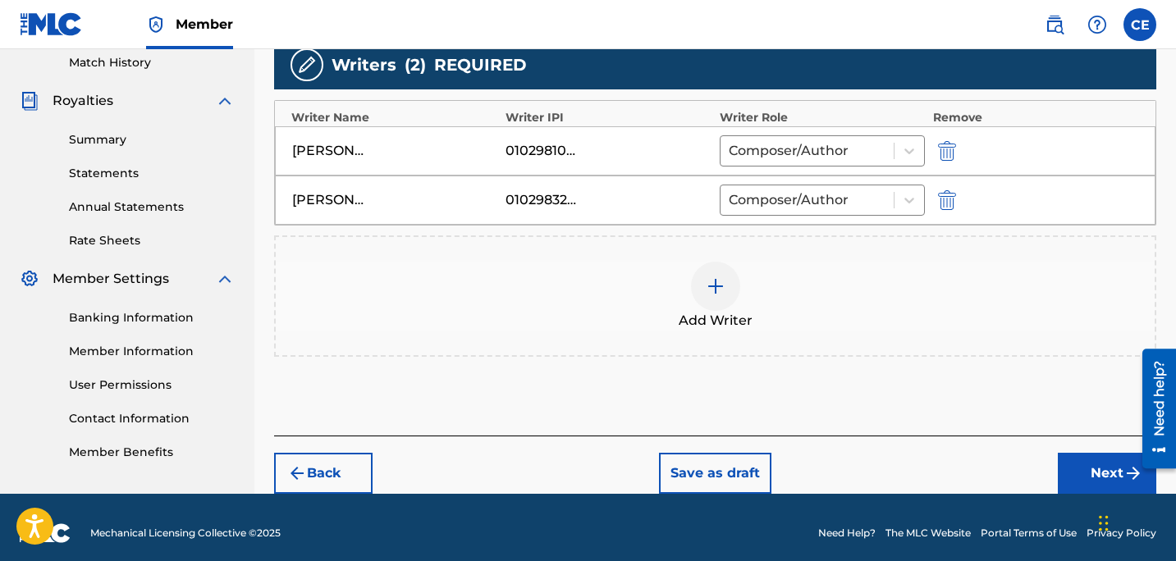
click at [1105, 480] on button "Next" at bounding box center [1107, 473] width 98 height 41
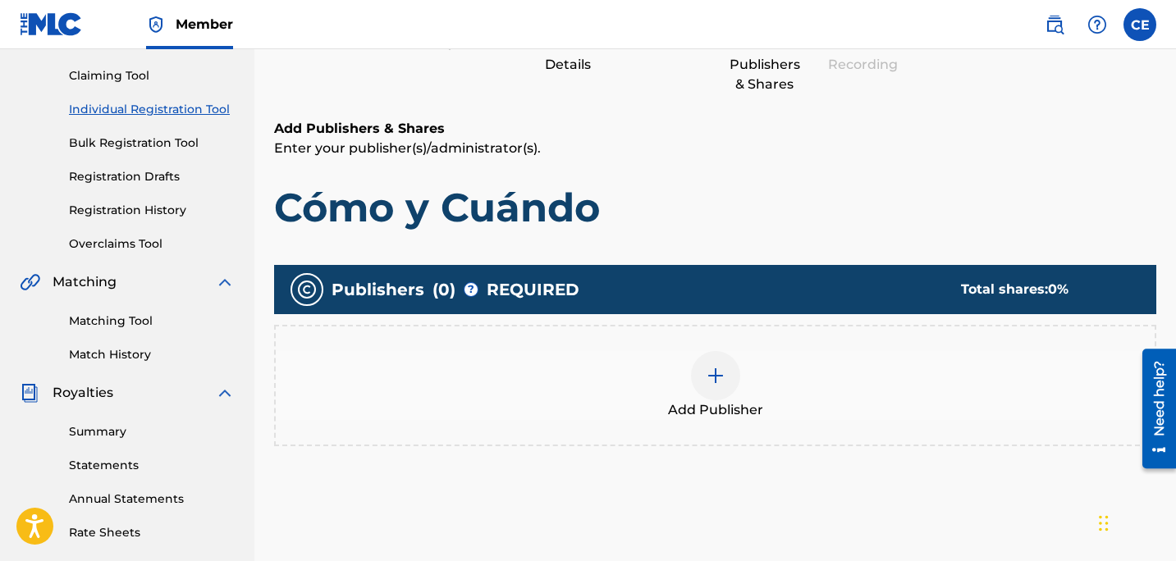
scroll to position [185, 0]
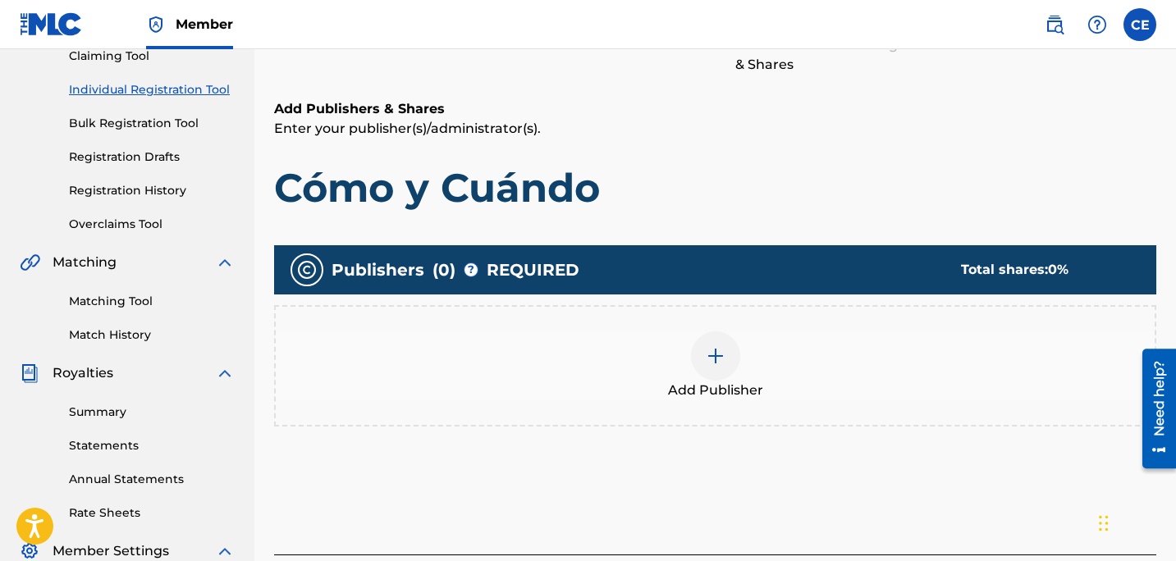
click at [714, 355] on img at bounding box center [716, 356] width 20 height 20
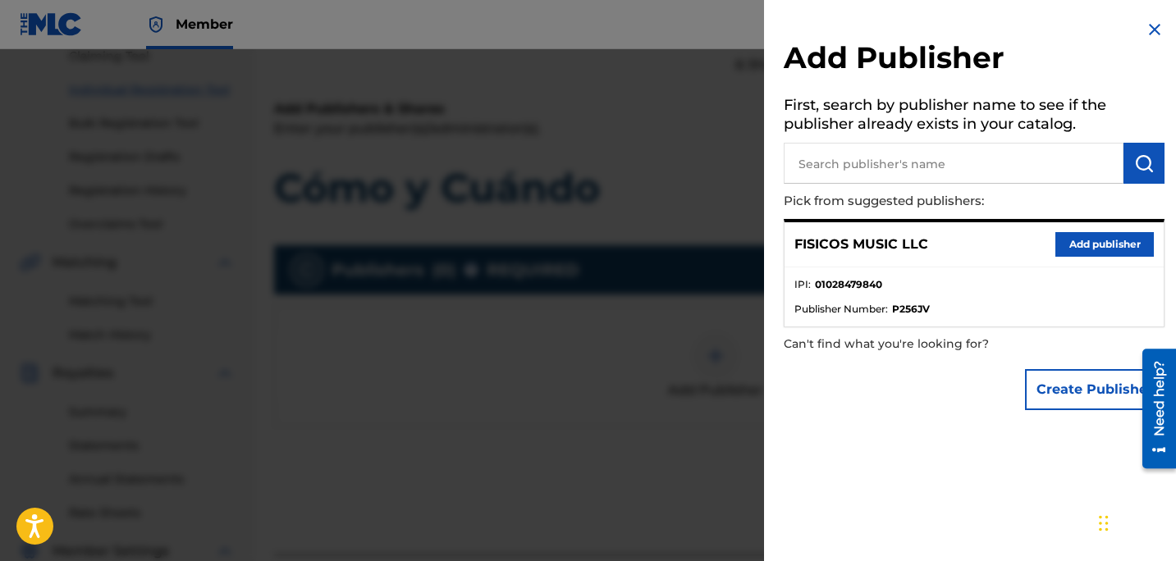
click at [1123, 231] on div "FISICOS MUSIC LLC Add publisher" at bounding box center [973, 244] width 379 height 45
click at [1123, 240] on button "Add publisher" at bounding box center [1104, 244] width 98 height 25
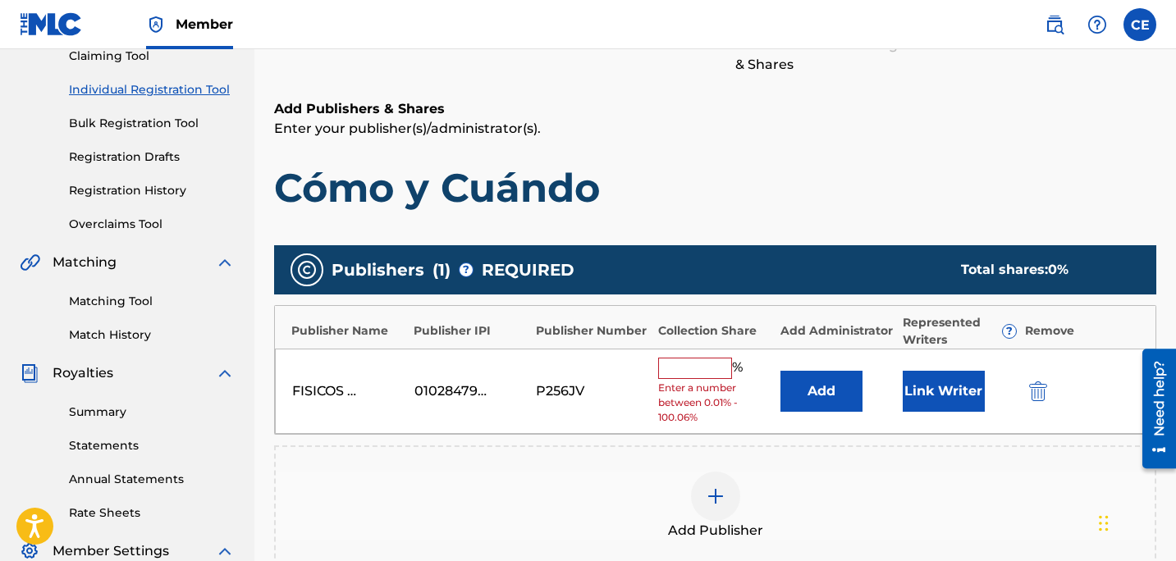
click at [719, 364] on input "text" at bounding box center [695, 368] width 74 height 21
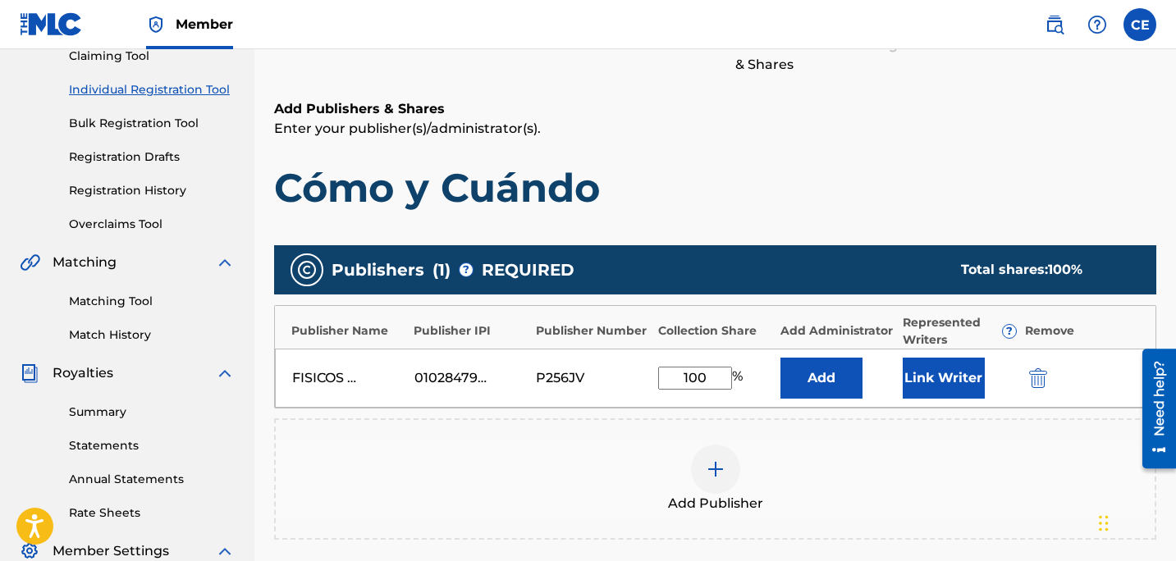
type input "100"
click at [918, 374] on button "Link Writer" at bounding box center [944, 378] width 82 height 41
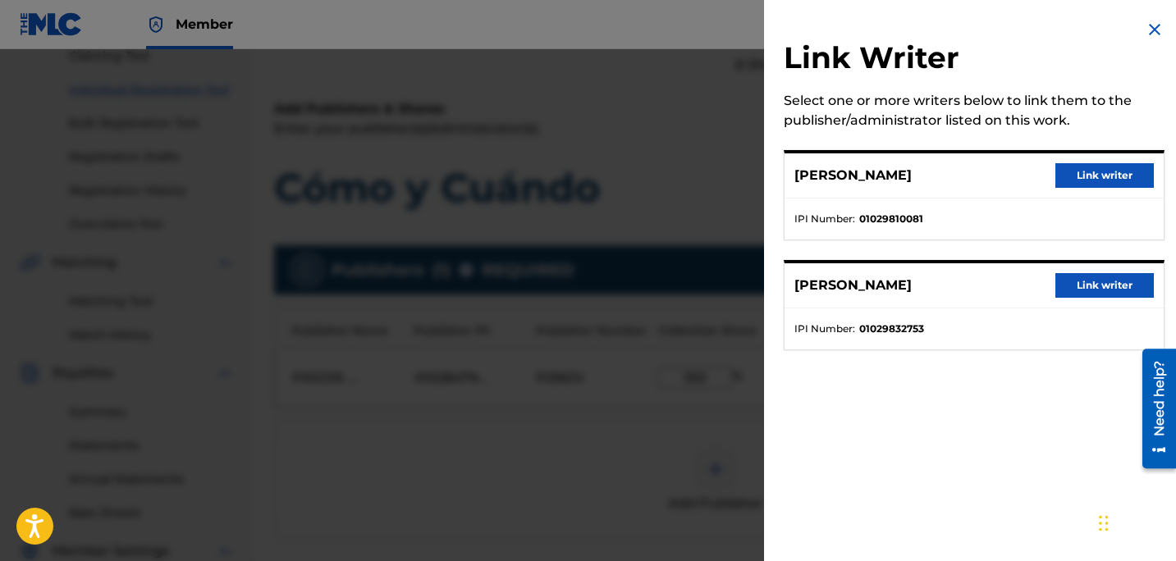
click at [1126, 170] on button "Link writer" at bounding box center [1104, 175] width 98 height 25
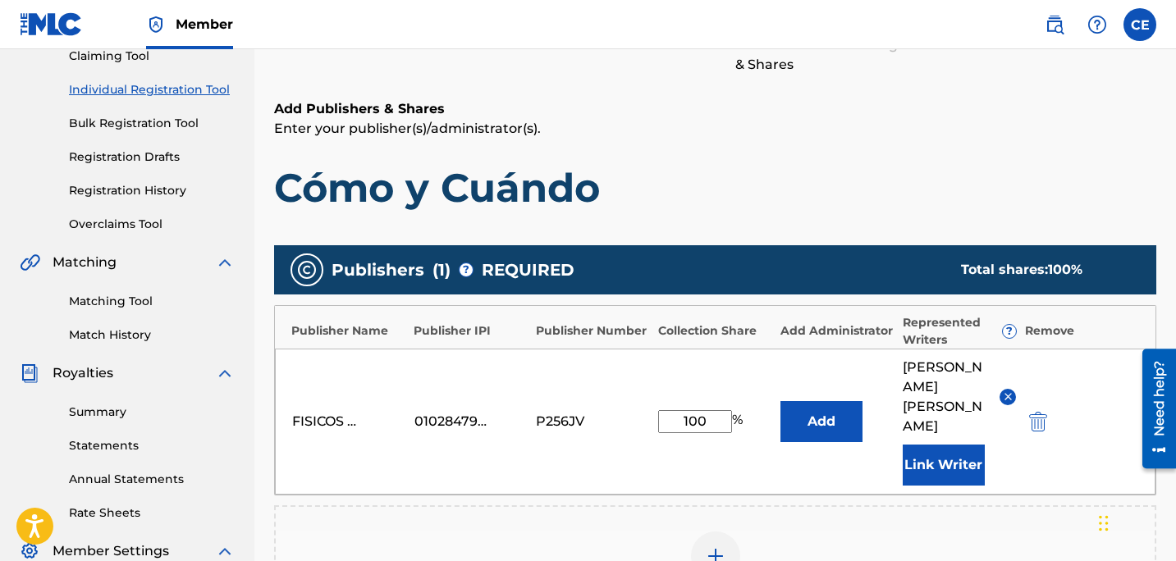
click at [943, 445] on button "Link Writer" at bounding box center [944, 465] width 82 height 41
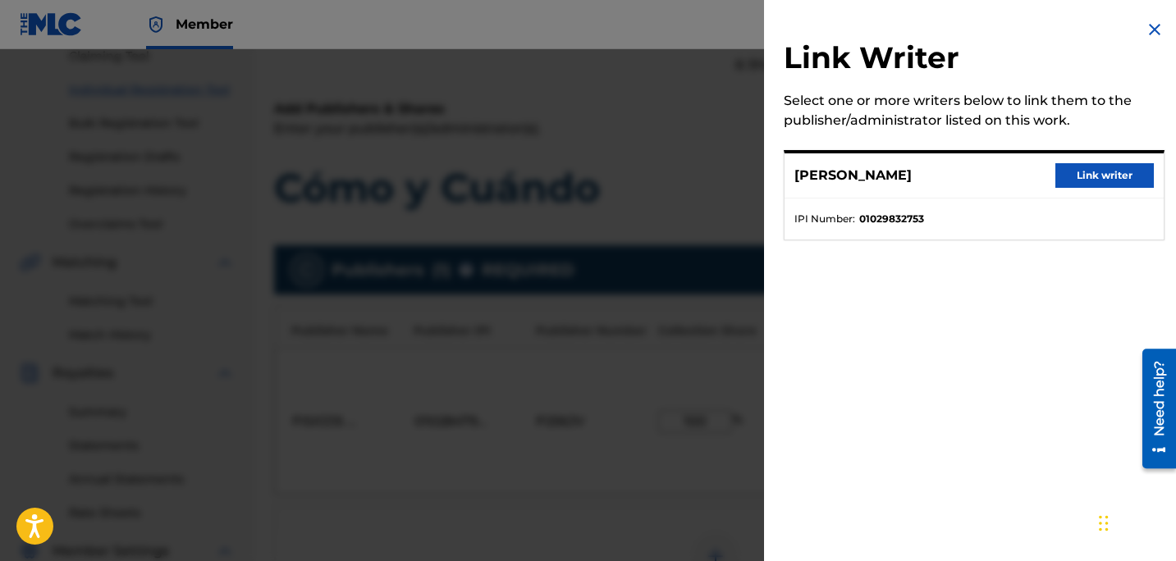
click at [1095, 174] on button "Link writer" at bounding box center [1104, 175] width 98 height 25
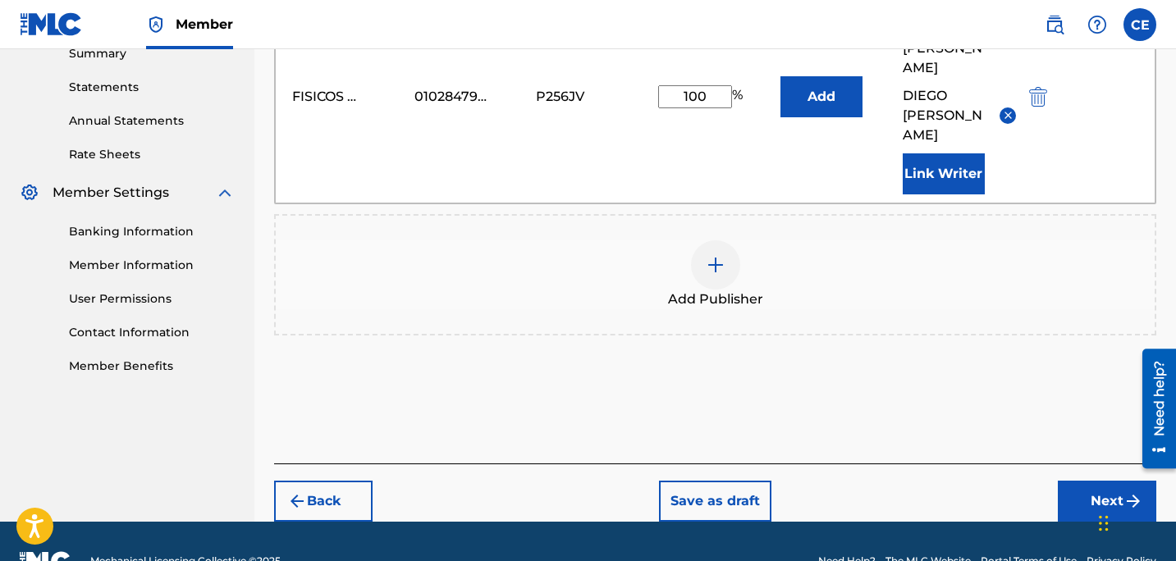
click at [1108, 481] on button "Next" at bounding box center [1107, 501] width 98 height 41
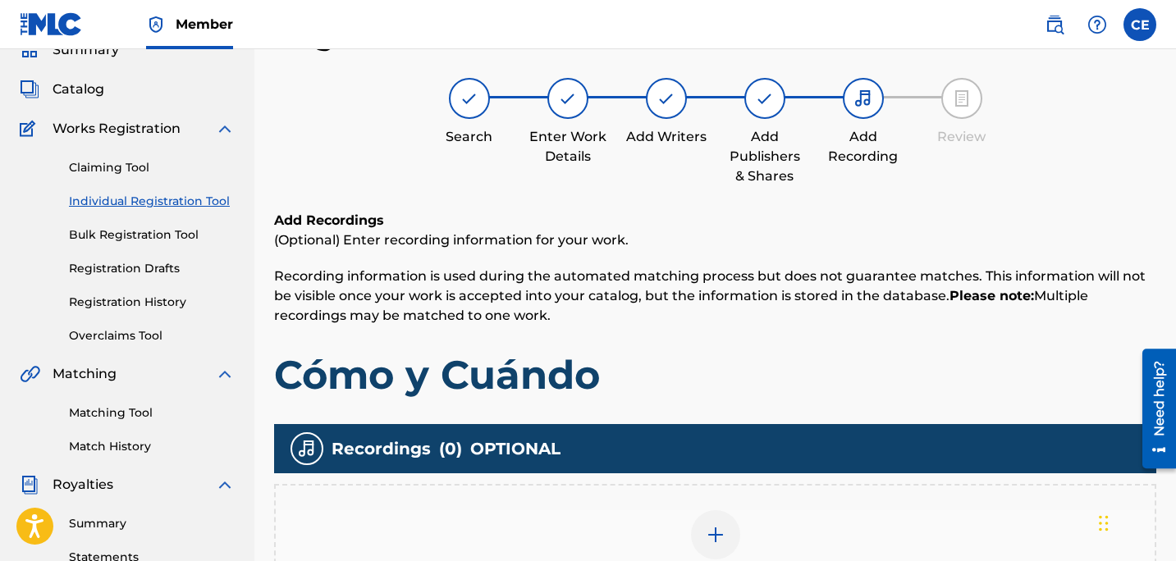
scroll to position [139, 0]
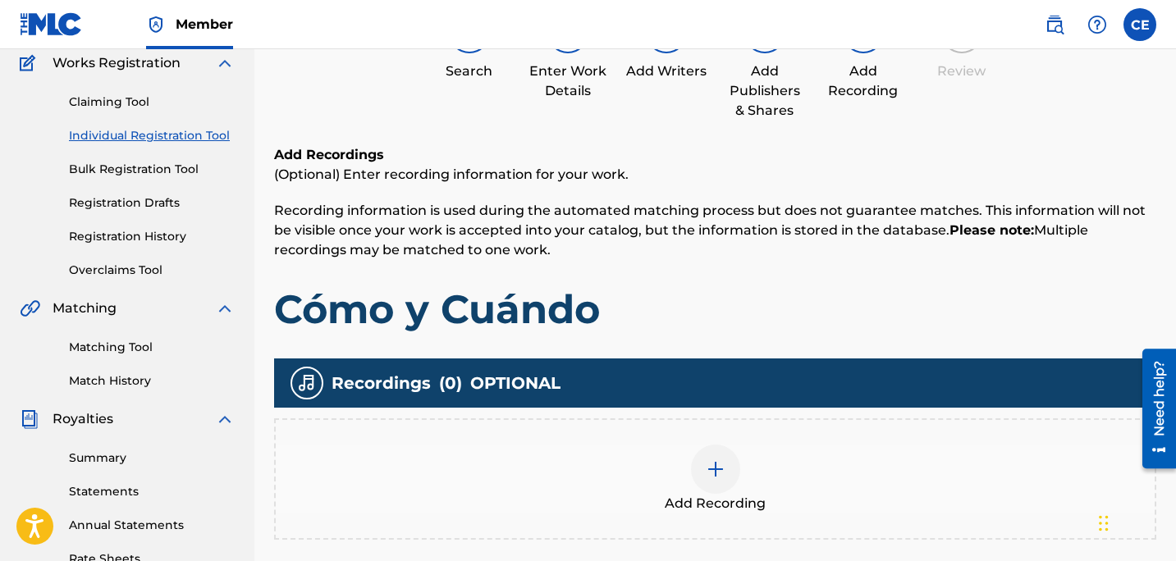
click at [717, 469] on img at bounding box center [716, 469] width 20 height 20
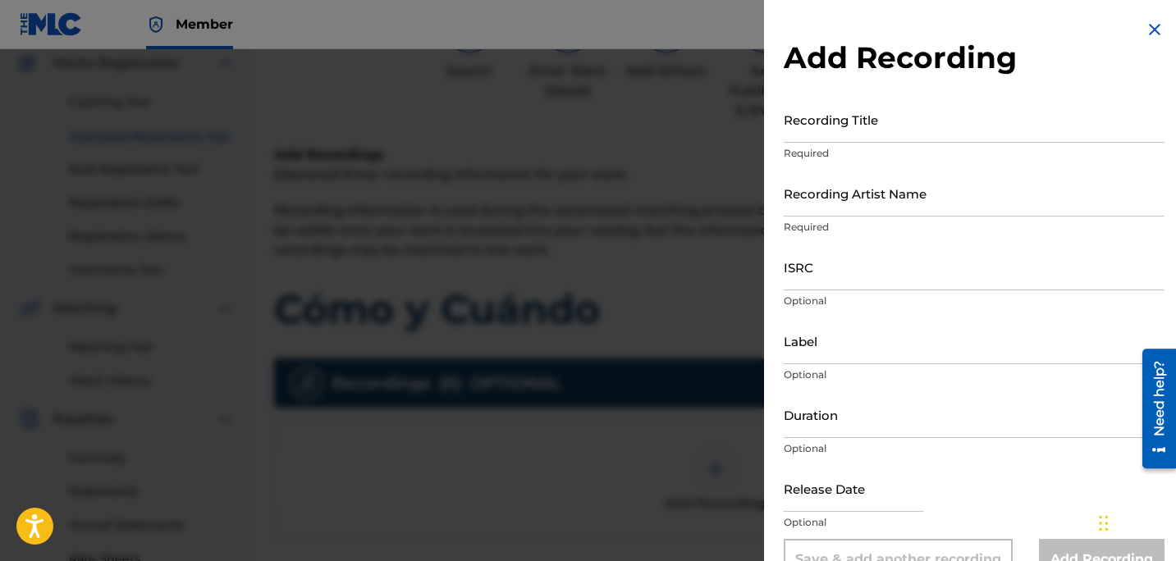
drag, startPoint x: 839, startPoint y: 126, endPoint x: 852, endPoint y: 112, distance: 19.2
click at [839, 126] on input "Recording Title" at bounding box center [974, 119] width 381 height 47
type input "Mi Lady"
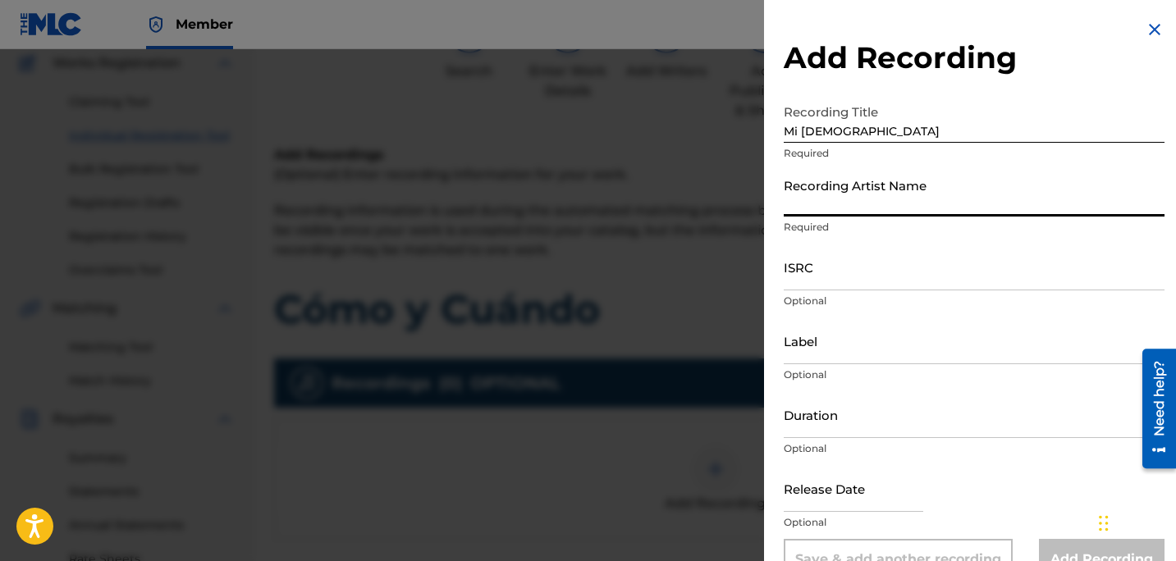
click at [901, 187] on input "Recording Artist Name" at bounding box center [974, 193] width 381 height 47
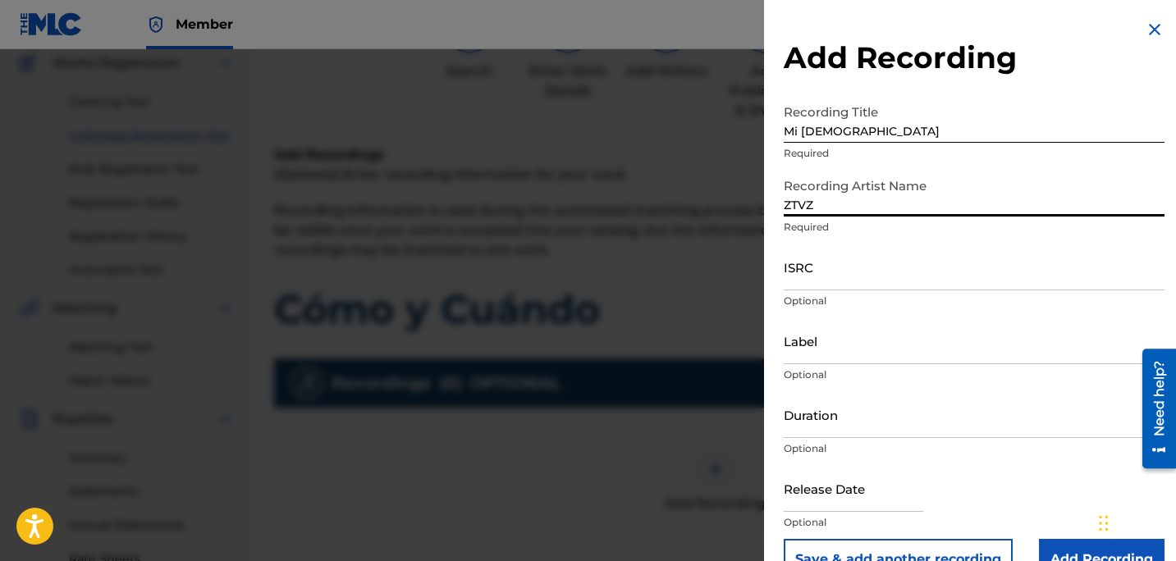
type input "ZTVZ"
click at [892, 285] on input "ISRC" at bounding box center [974, 267] width 381 height 47
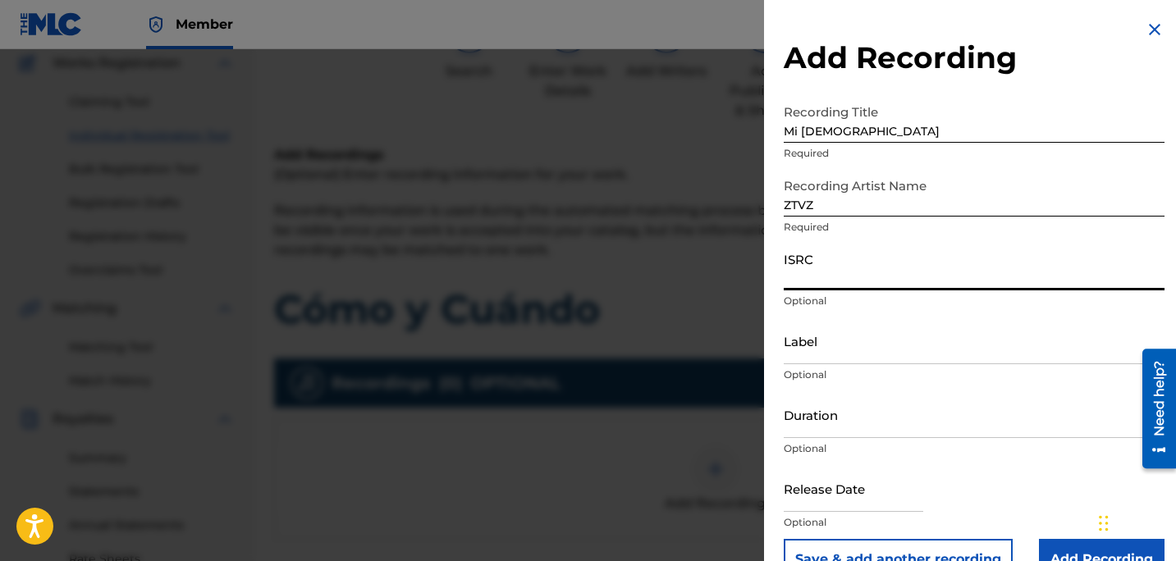
paste input "QZZEC2431105"
type input "QZZEC2431105"
click at [845, 499] on input "text" at bounding box center [853, 488] width 139 height 47
select select "7"
select select "2025"
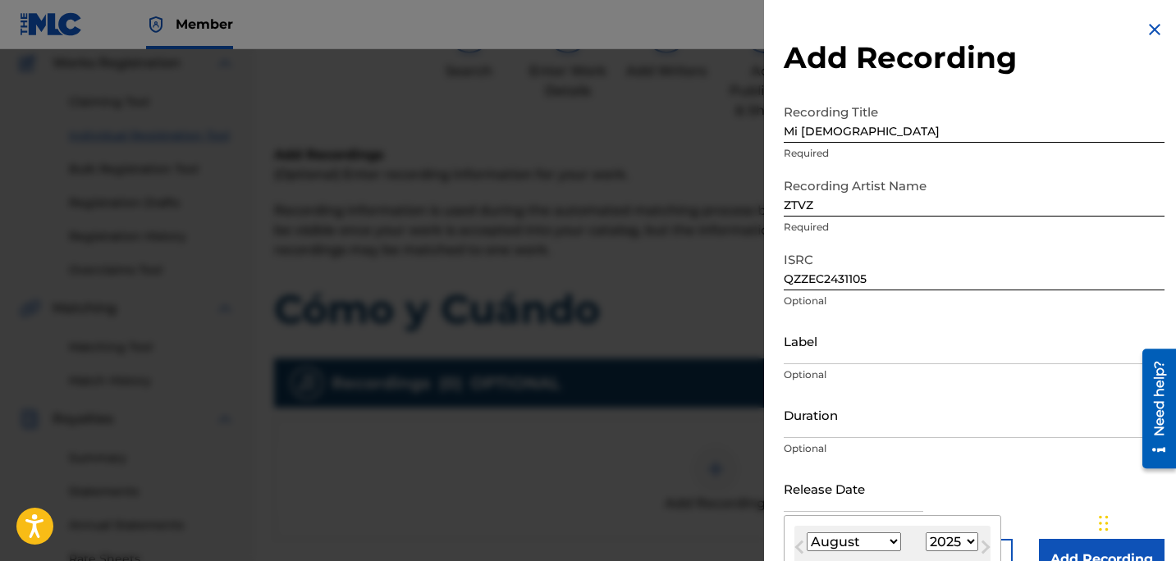
scroll to position [130, 0]
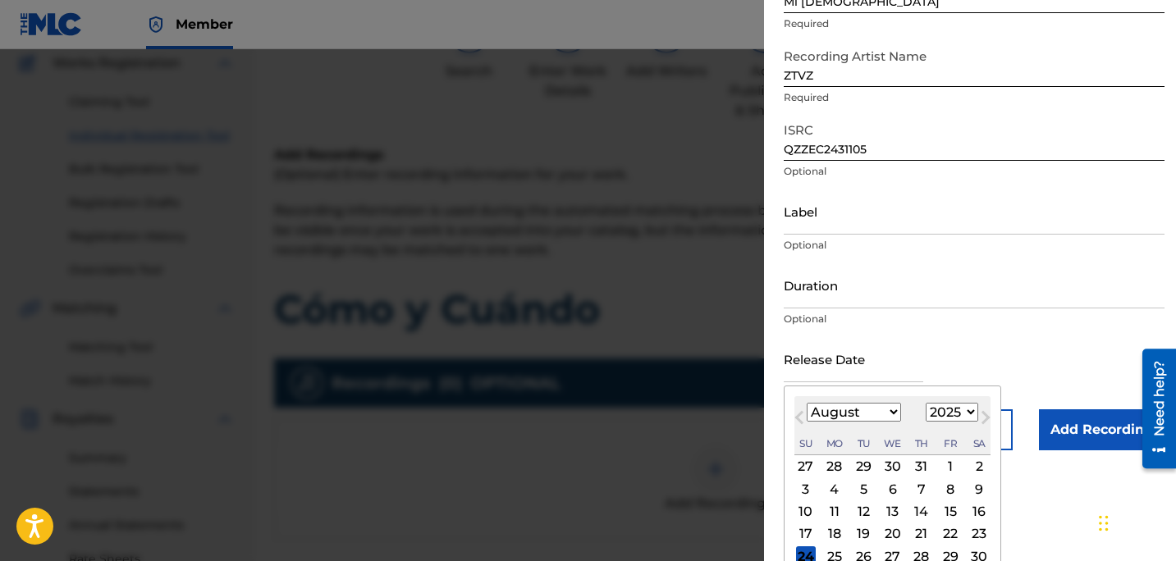
click at [822, 416] on select "January February March April May June July August September October November De…" at bounding box center [854, 412] width 94 height 19
select select "11"
click at [807, 403] on select "January February March April May June July August September October November De…" at bounding box center [854, 412] width 94 height 19
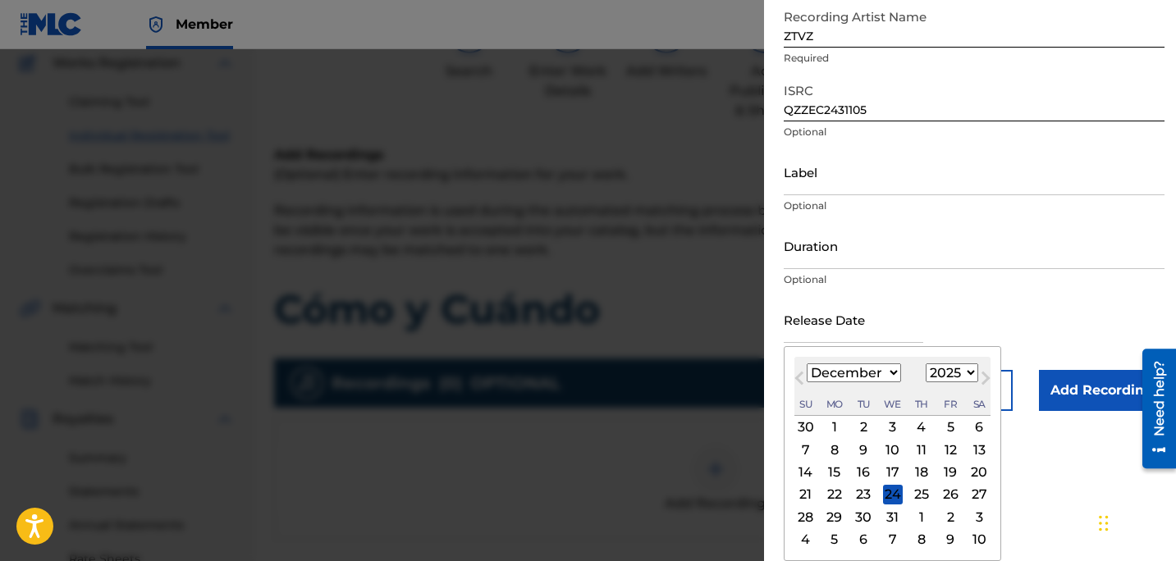
scroll to position [166, 0]
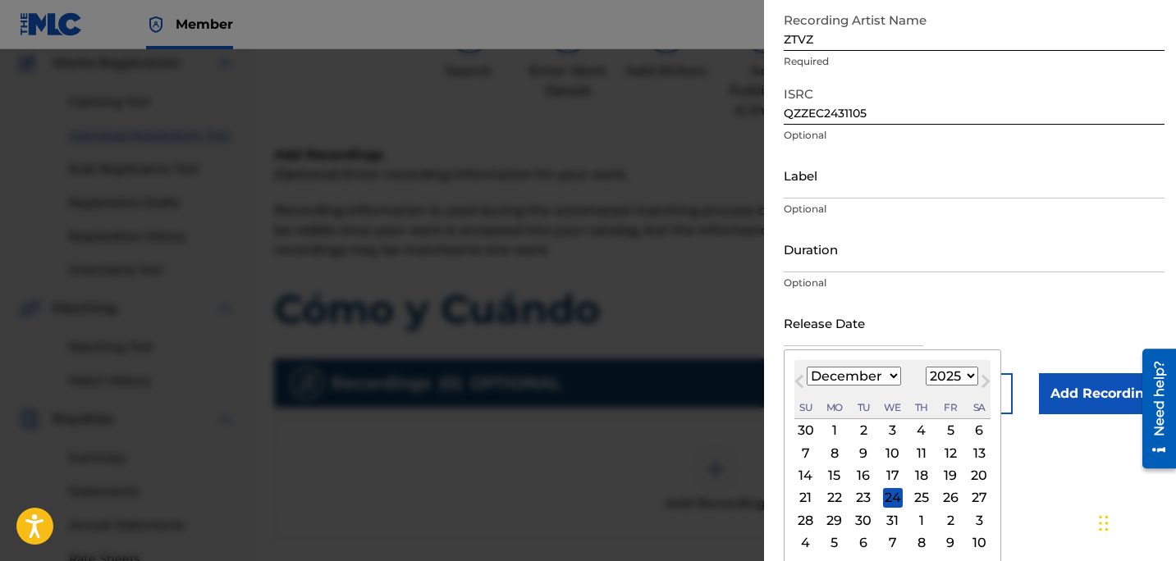
click at [954, 370] on select "1899 1900 1901 1902 1903 1904 1905 1906 1907 1908 1909 1910 1911 1912 1913 1914…" at bounding box center [952, 376] width 53 height 19
select select "2024"
click at [926, 367] on select "1899 1900 1901 1902 1903 1904 1905 1906 1907 1908 1909 1910 1911 1912 1913 1914…" at bounding box center [952, 376] width 53 height 19
click at [804, 525] on div "29" at bounding box center [806, 520] width 20 height 20
type input "December 29 2024"
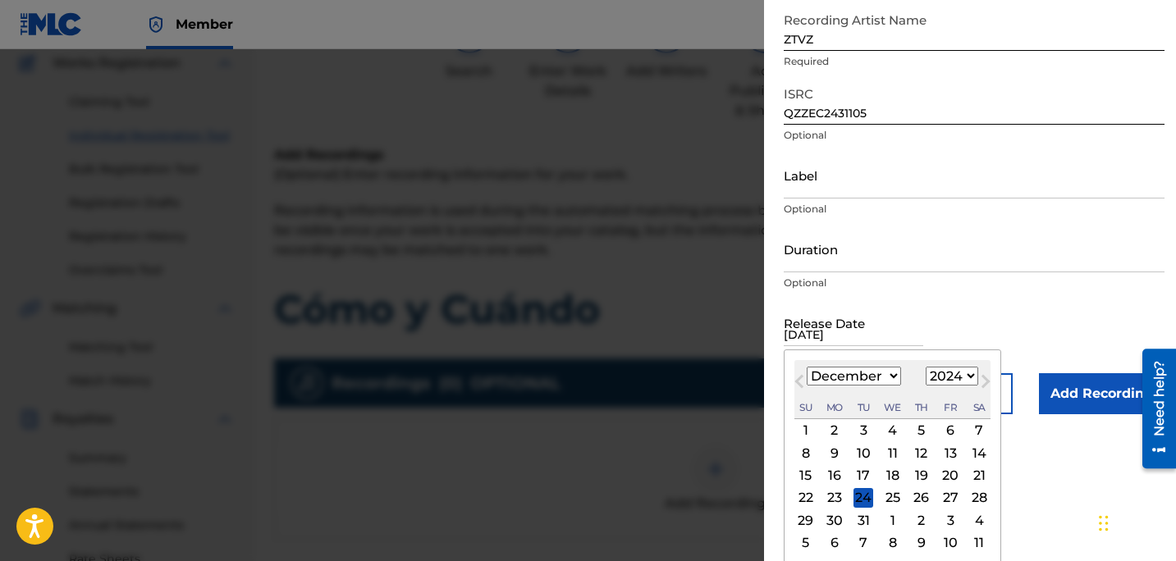
scroll to position [39, 0]
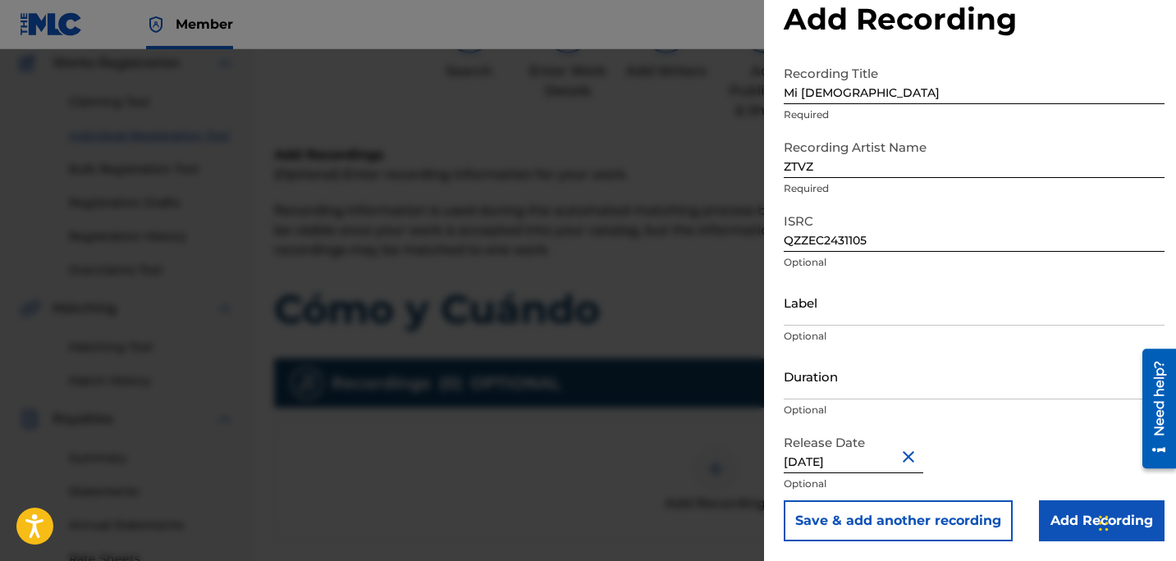
click at [994, 450] on div "Release Date December 29 2024 Optional" at bounding box center [974, 464] width 381 height 74
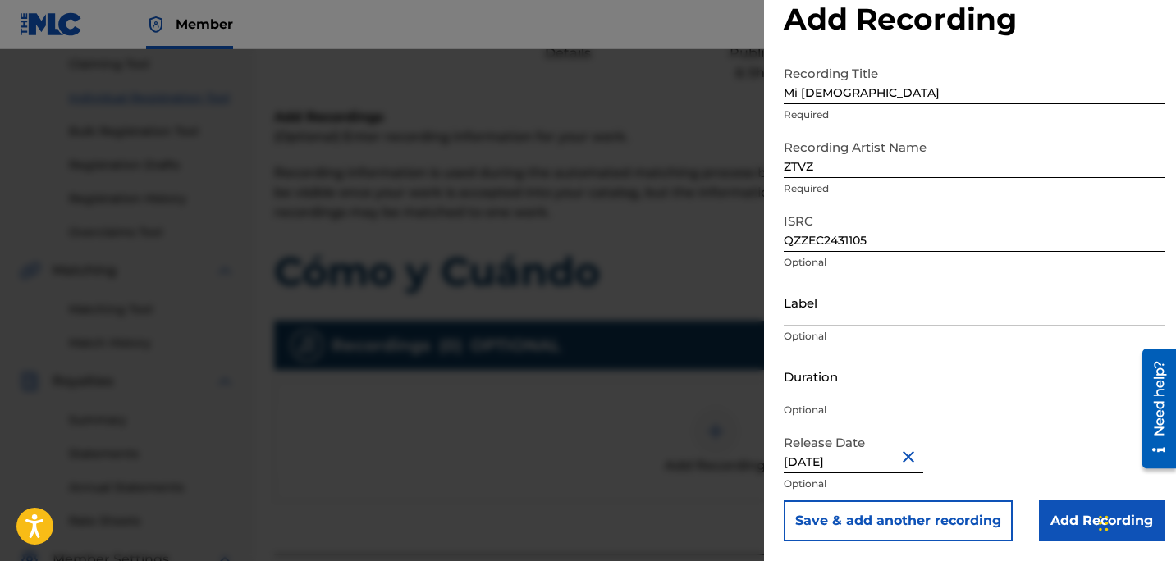
scroll to position [181, 0]
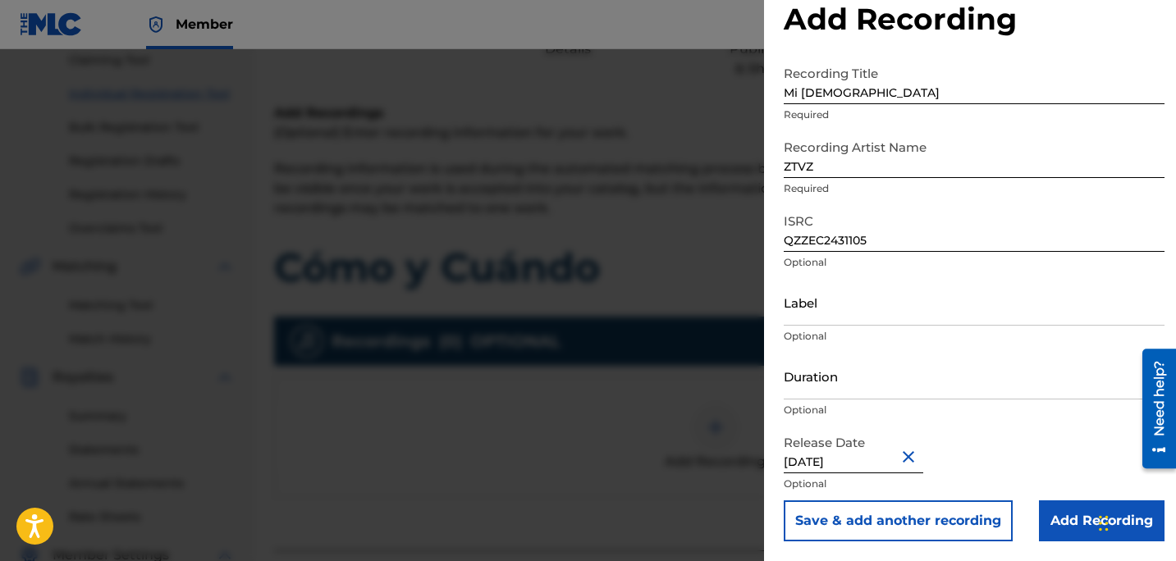
click at [1056, 512] on input "Add Recording" at bounding box center [1102, 521] width 126 height 41
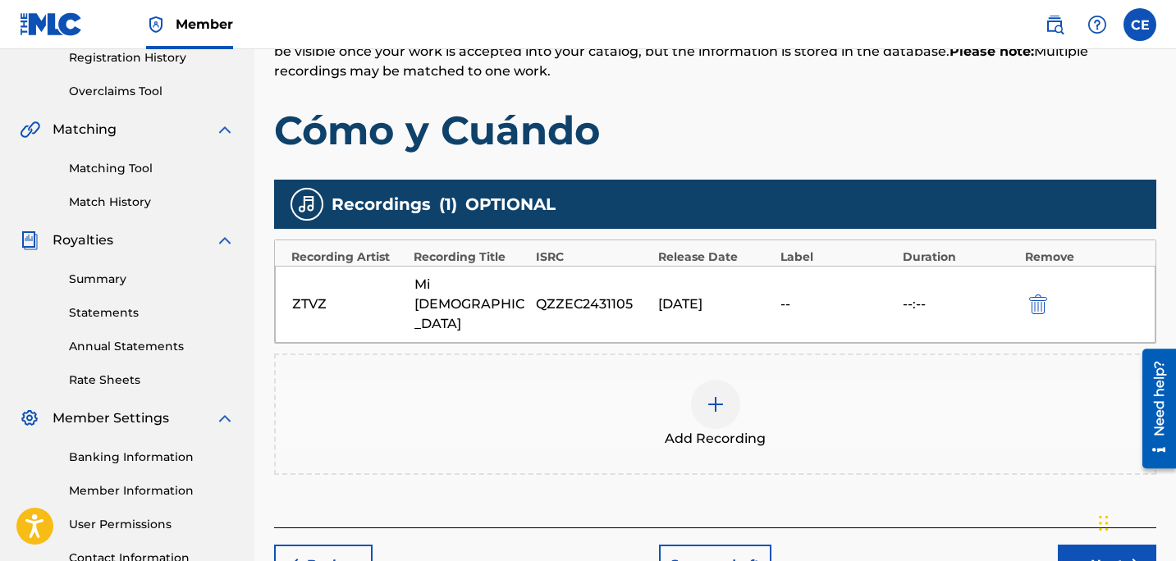
click at [1067, 545] on button "Next" at bounding box center [1107, 565] width 98 height 41
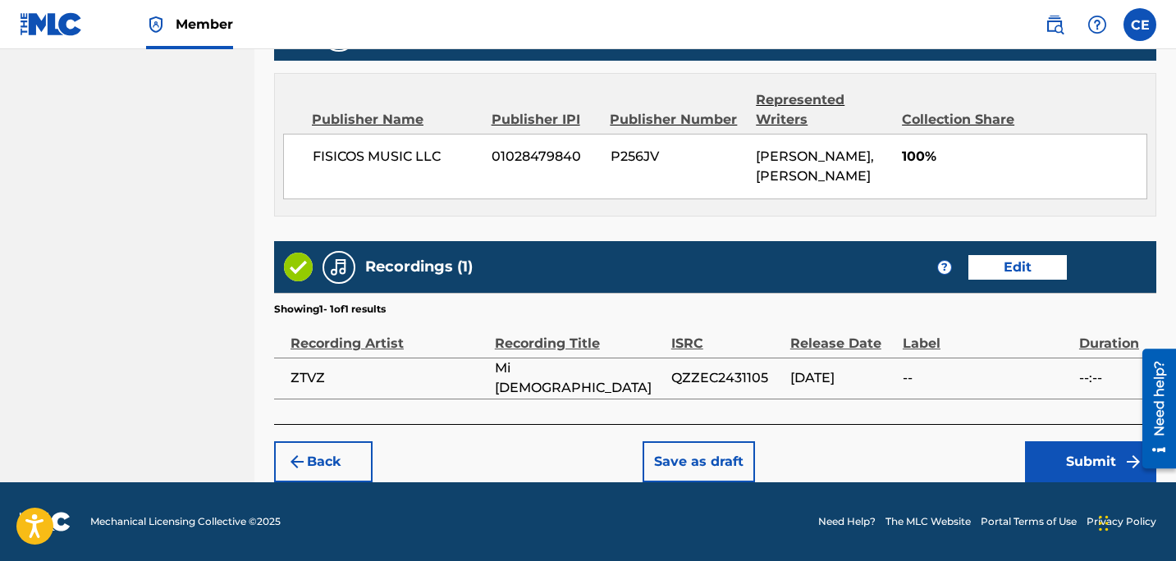
scroll to position [893, 0]
click at [1020, 467] on div "Back Save as draft Submit" at bounding box center [715, 453] width 882 height 58
click at [1054, 467] on button "Submit" at bounding box center [1090, 461] width 131 height 41
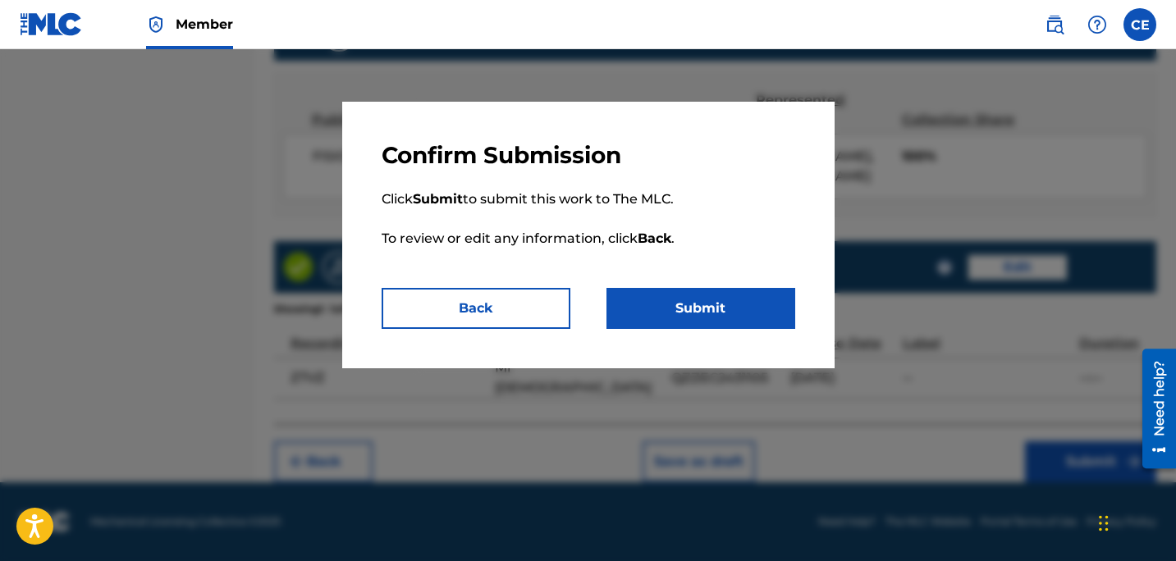
click at [685, 326] on button "Submit" at bounding box center [700, 308] width 189 height 41
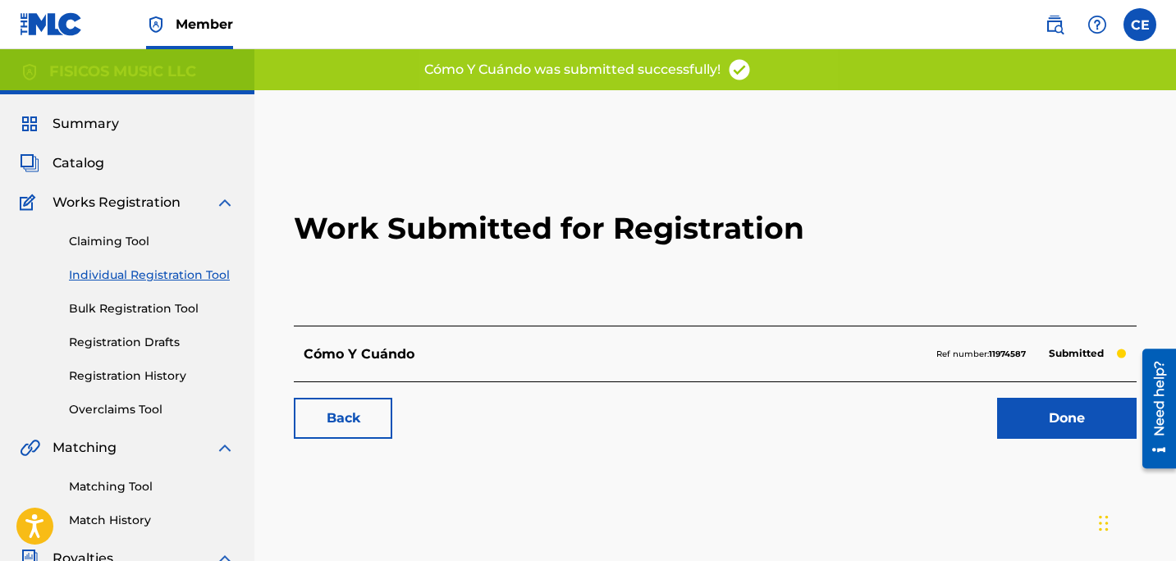
click at [1085, 425] on link "Done" at bounding box center [1066, 418] width 139 height 41
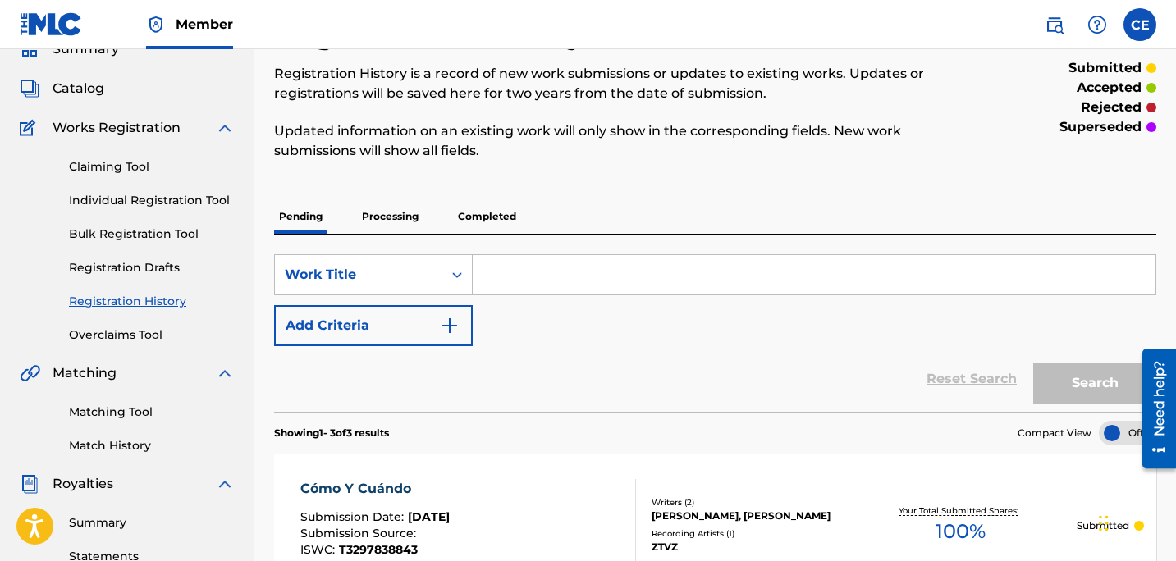
scroll to position [61, 0]
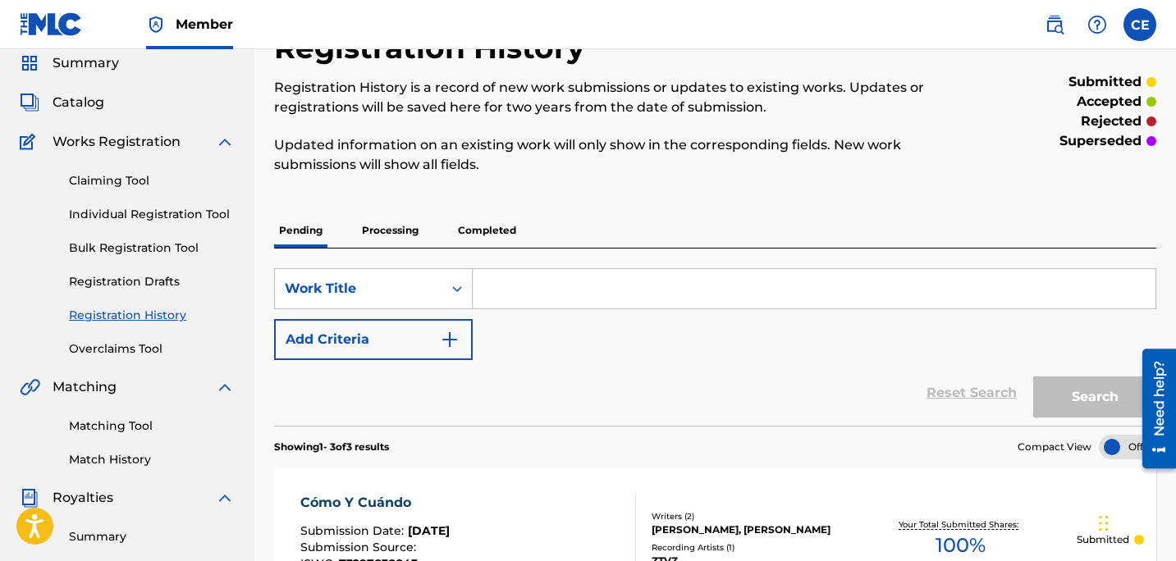
click at [410, 226] on p "Processing" at bounding box center [390, 230] width 66 height 34
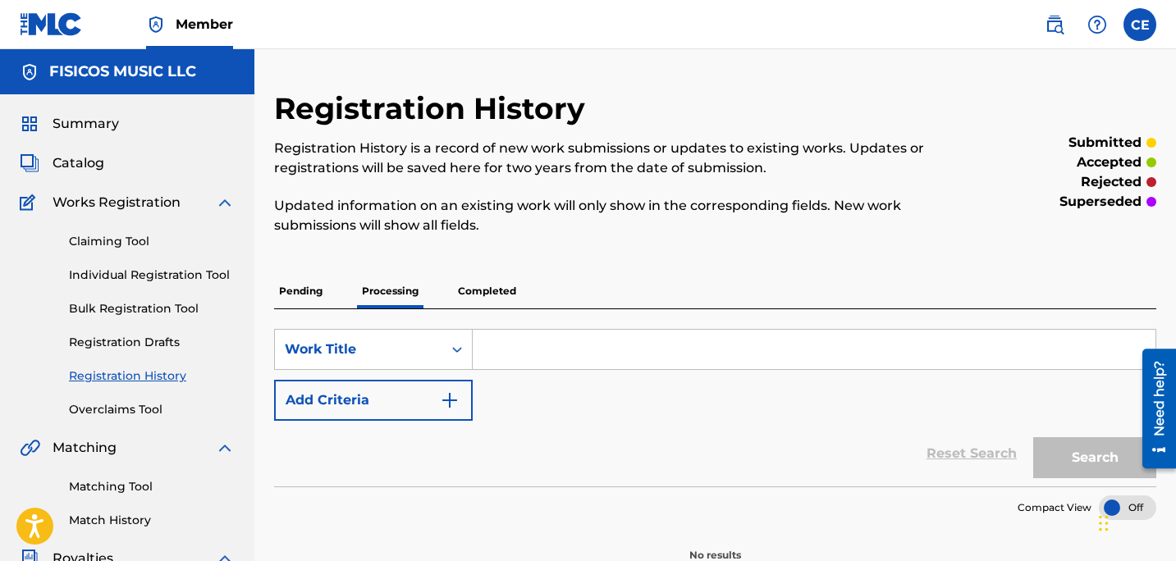
scroll to position [237, 0]
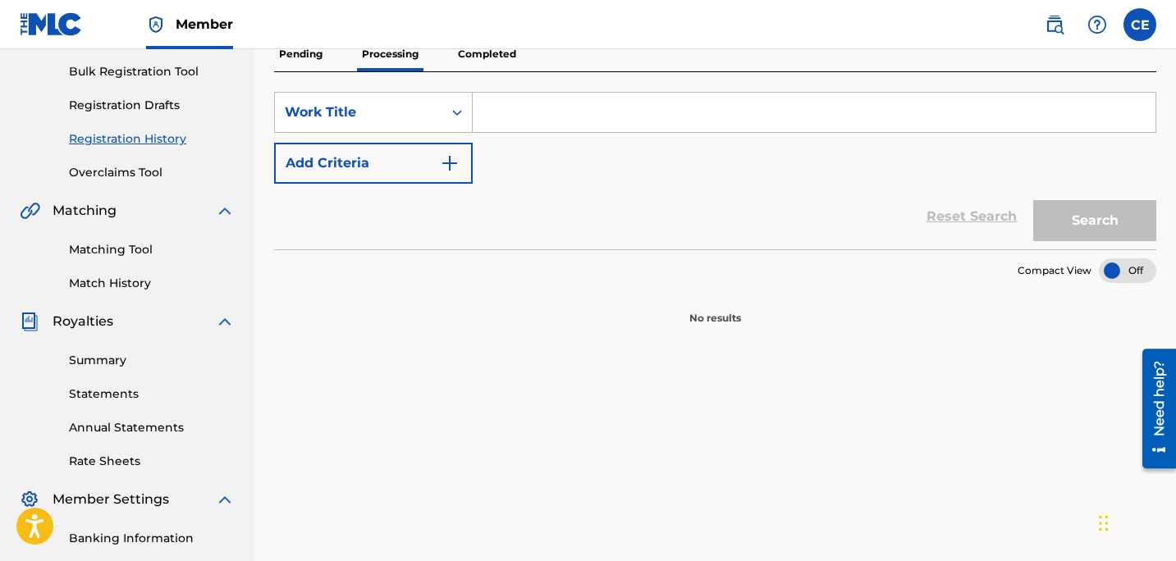
click at [476, 71] on p "Completed" at bounding box center [487, 54] width 68 height 34
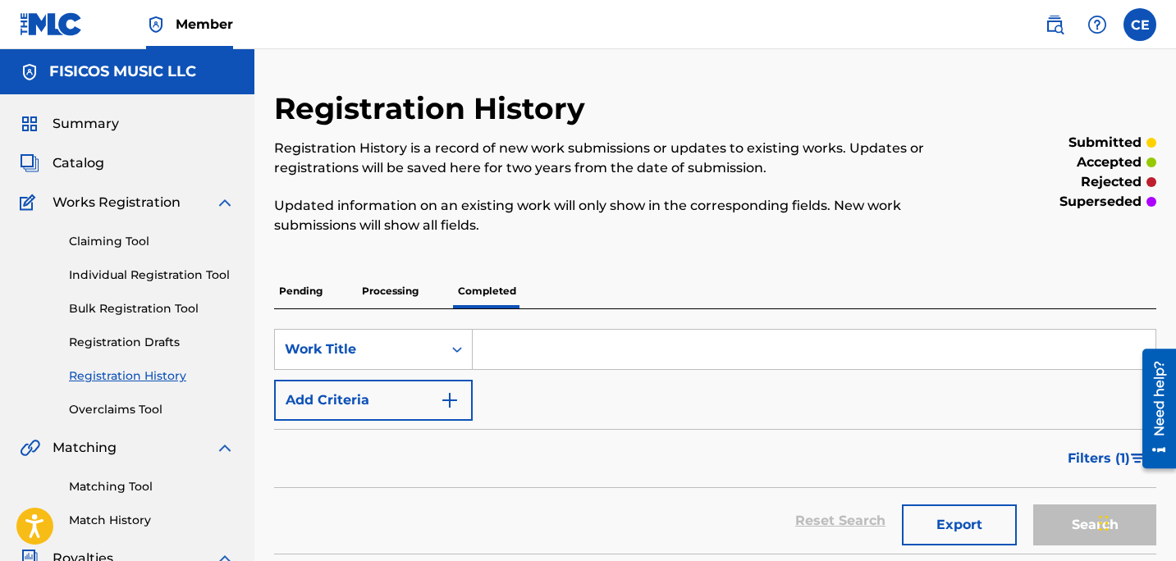
click at [286, 293] on p "Pending" at bounding box center [300, 291] width 53 height 34
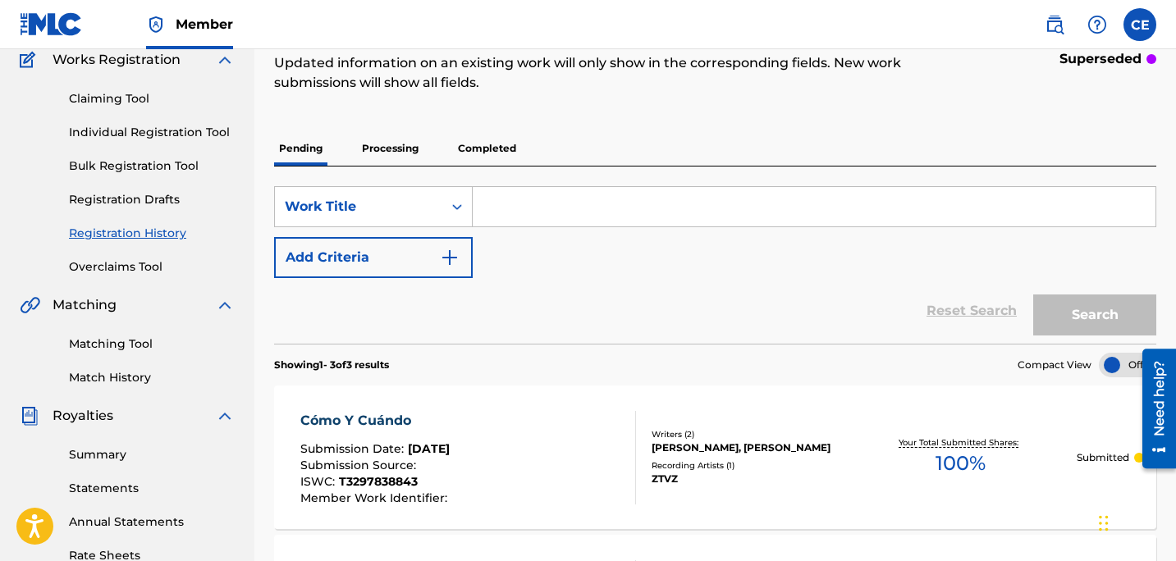
scroll to position [134, 0]
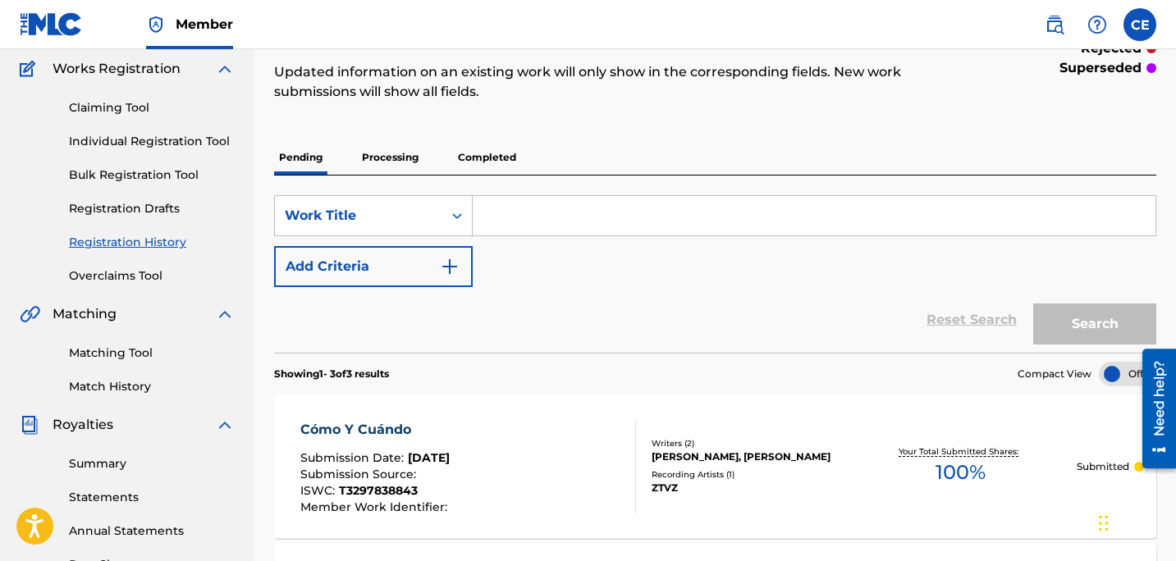
click at [477, 158] on p "Completed" at bounding box center [487, 157] width 68 height 34
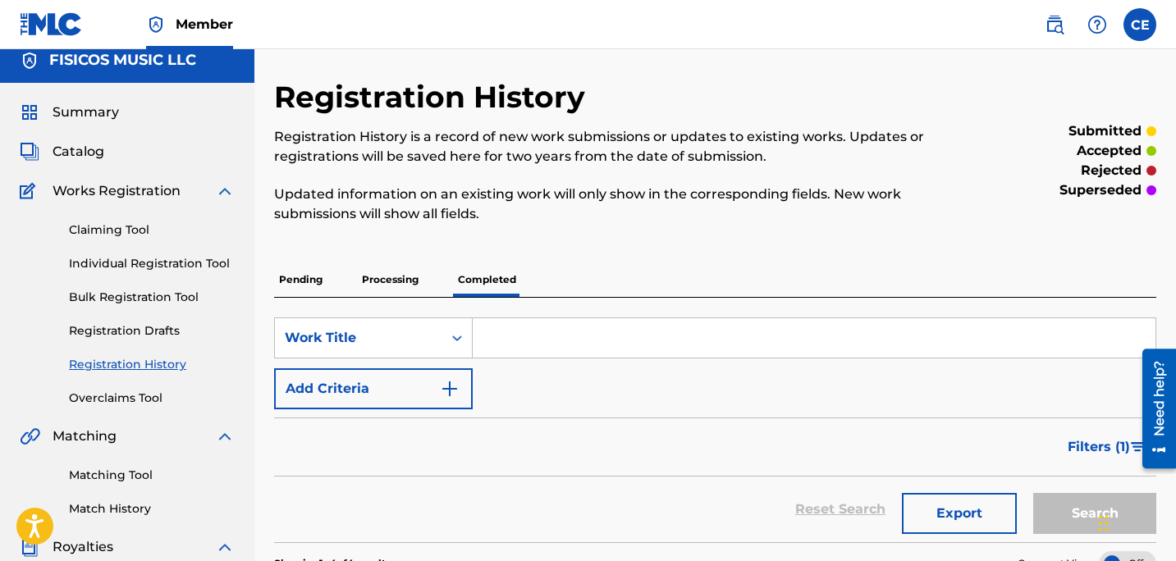
scroll to position [7, 0]
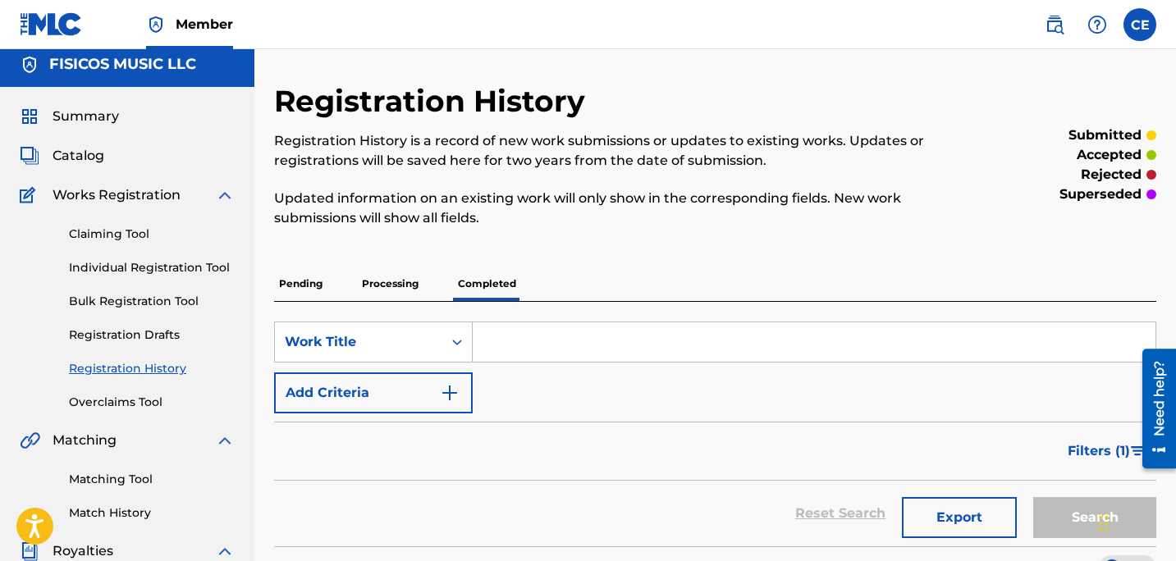
click at [379, 277] on p "Processing" at bounding box center [390, 284] width 66 height 34
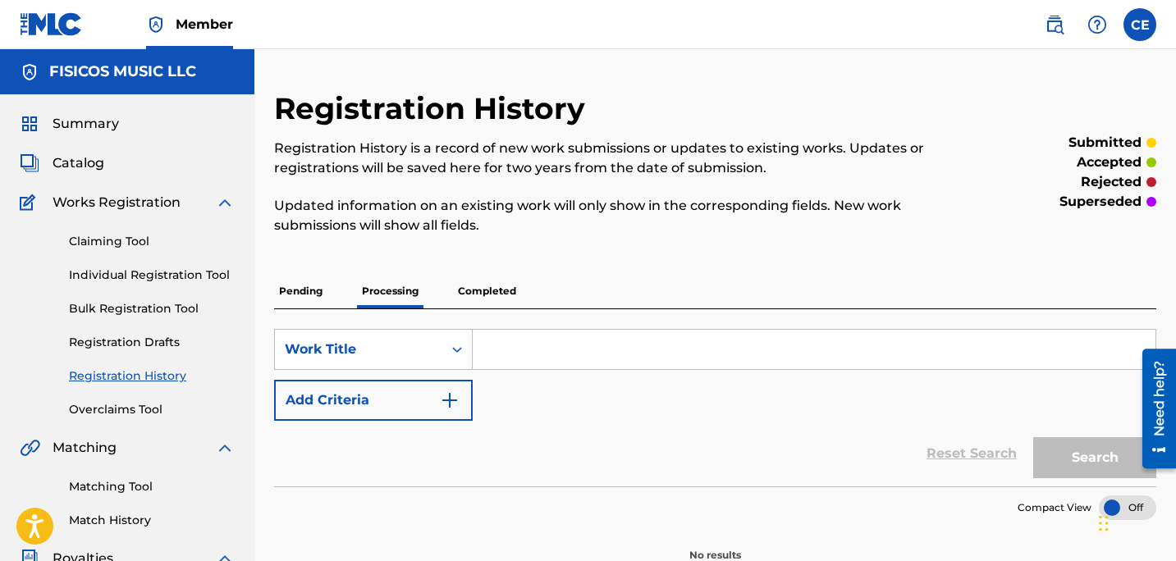
click at [473, 291] on p "Completed" at bounding box center [487, 291] width 68 height 34
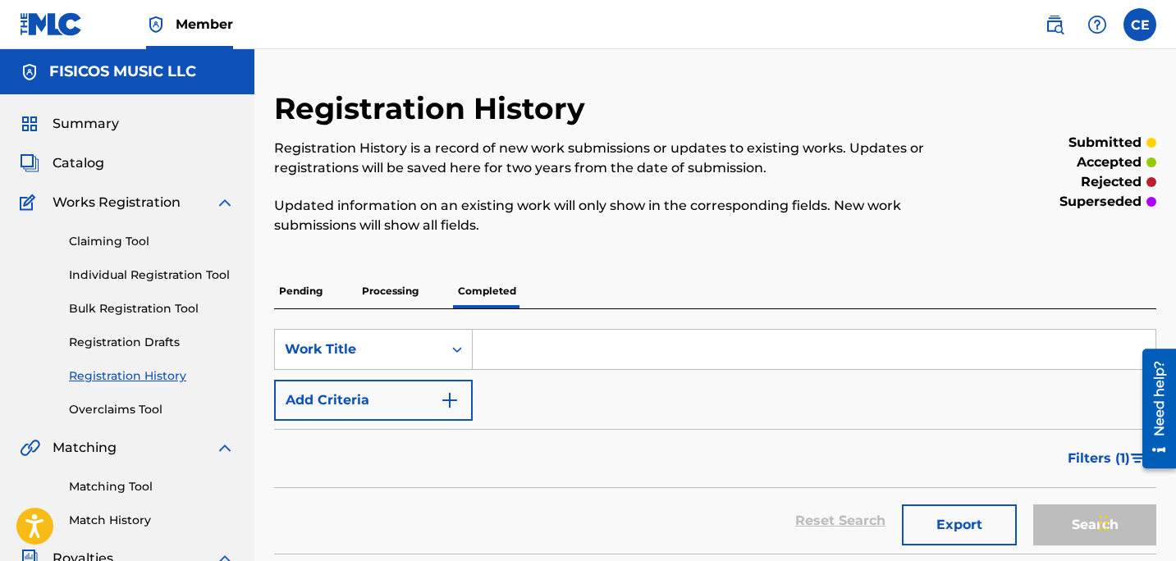
click at [73, 167] on span "Catalog" at bounding box center [79, 163] width 52 height 20
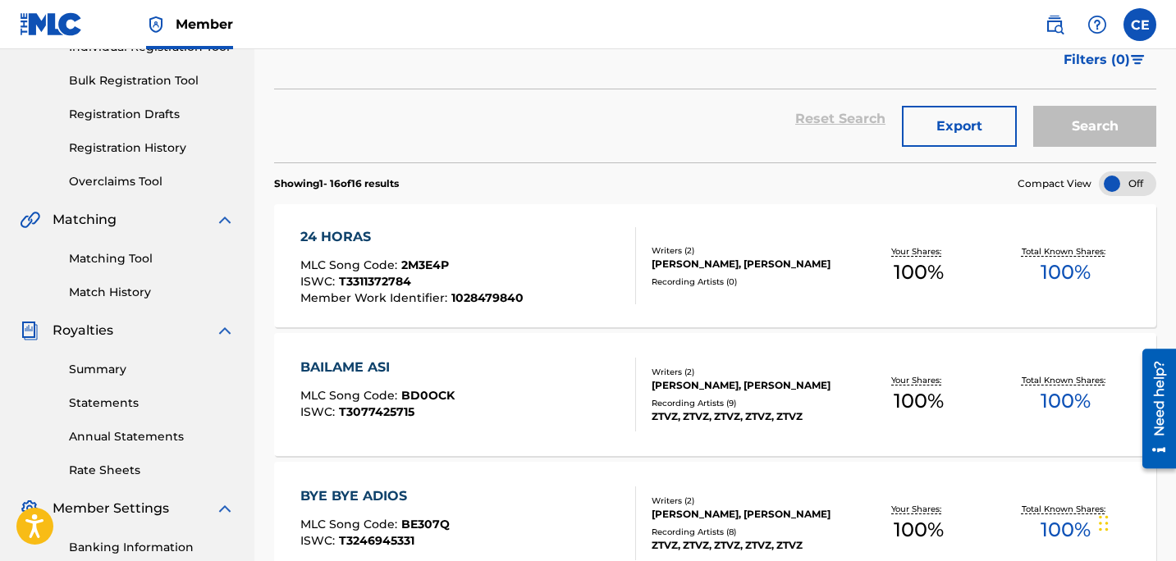
scroll to position [344, 0]
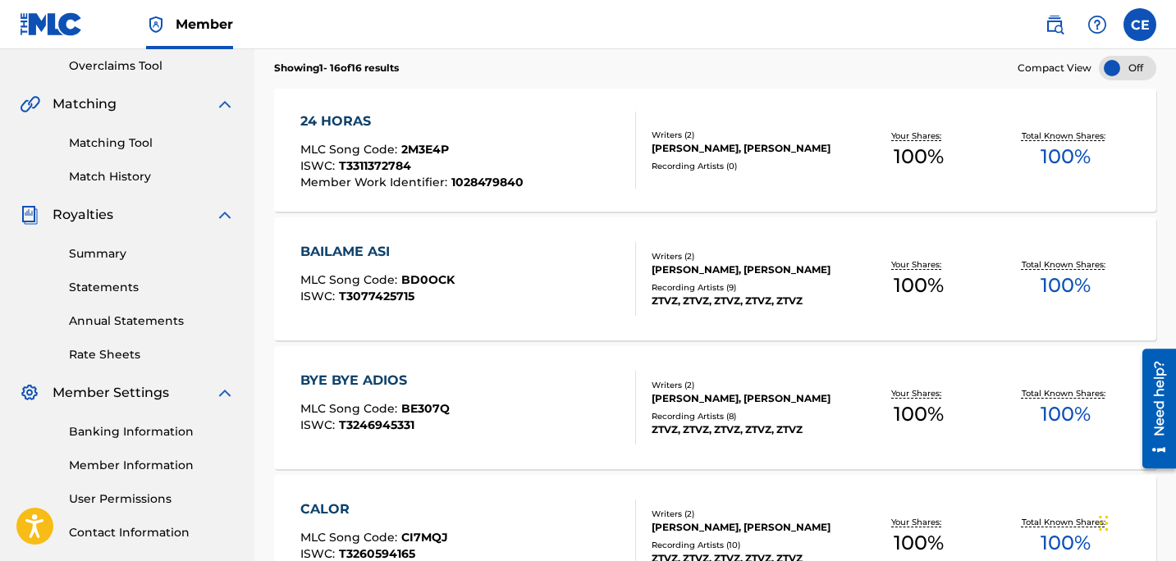
click at [797, 309] on div "ZTVZ, ZTVZ, ZTVZ, ZTVZ, ZTVZ" at bounding box center [748, 301] width 194 height 15
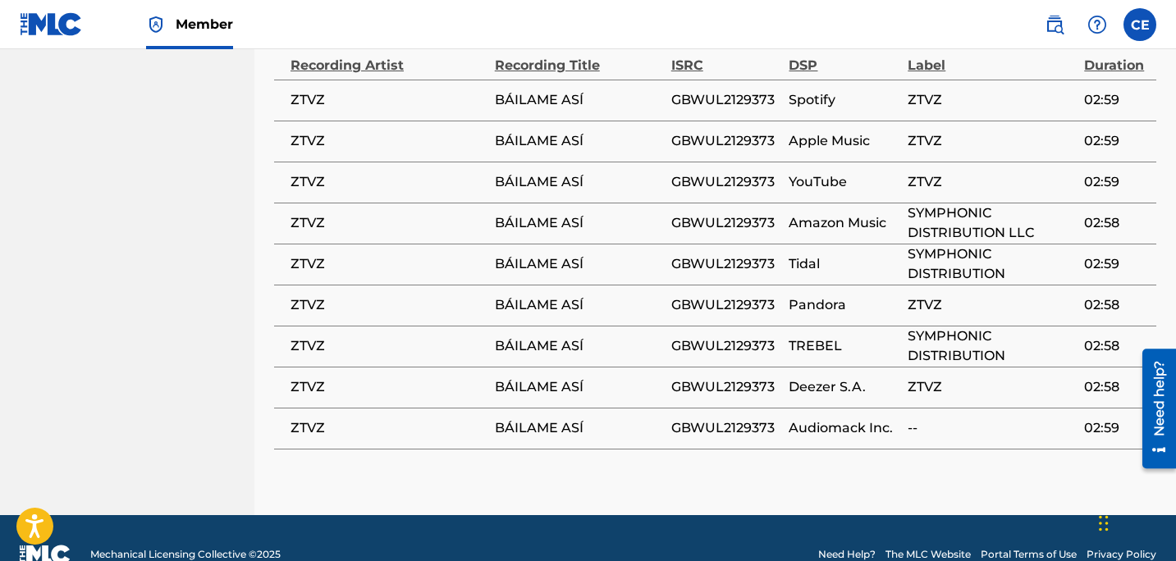
scroll to position [961, 0]
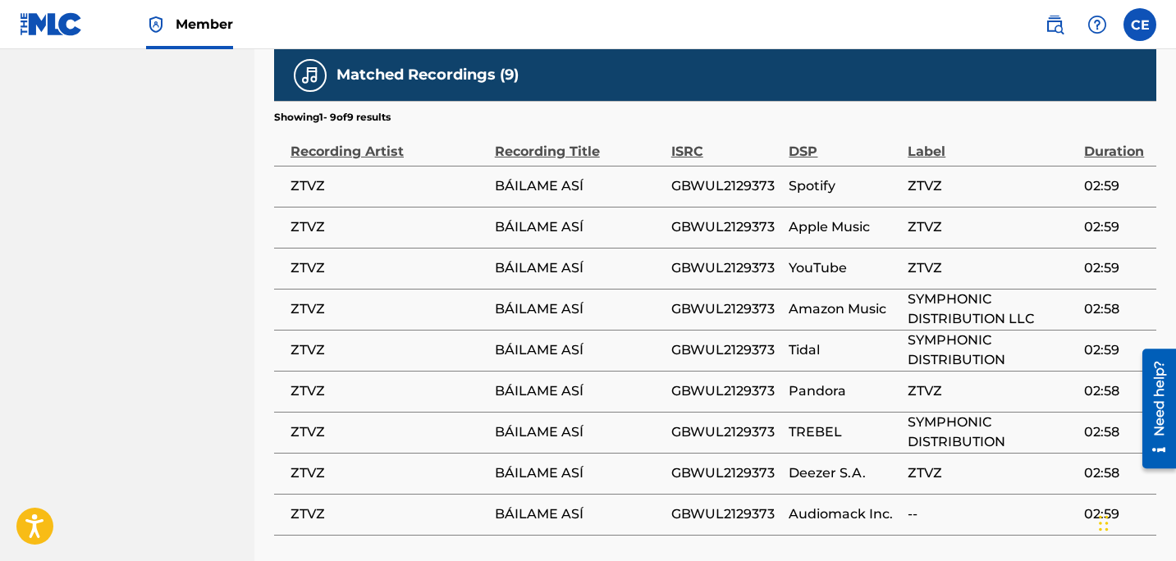
click at [911, 478] on td "ZTVZ" at bounding box center [995, 473] width 176 height 41
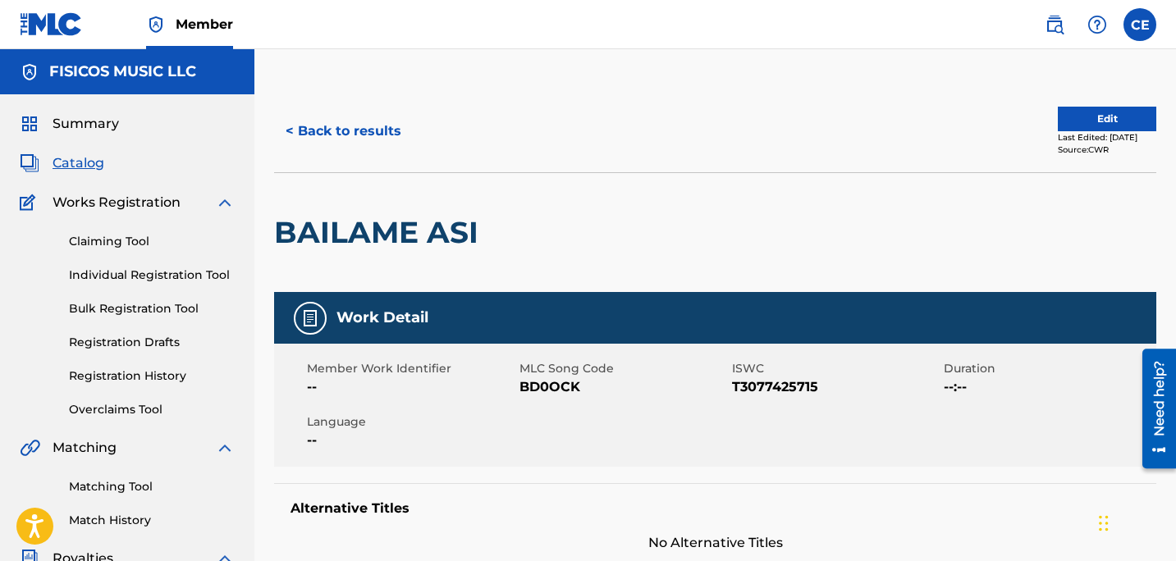
scroll to position [344, 0]
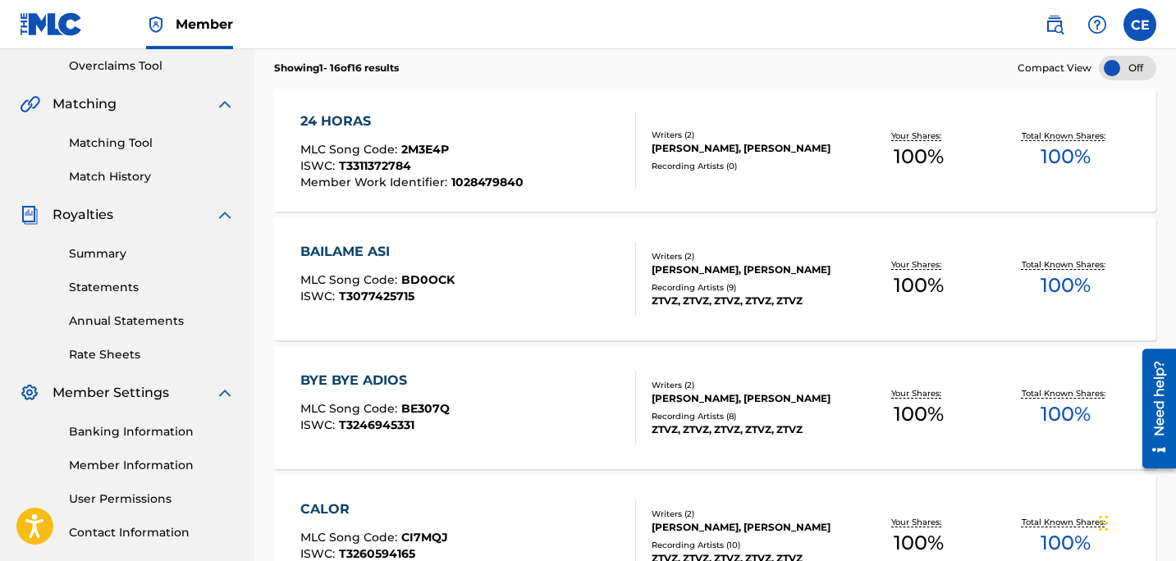
click at [359, 119] on div "24 HORAS" at bounding box center [411, 122] width 223 height 20
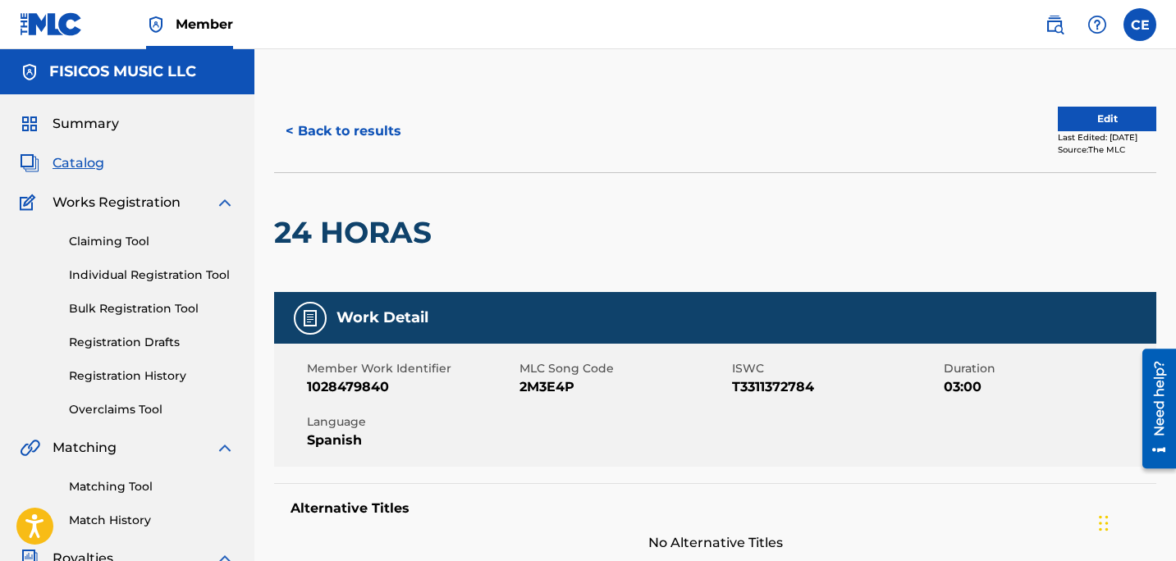
click at [1090, 116] on button "Edit" at bounding box center [1107, 119] width 98 height 25
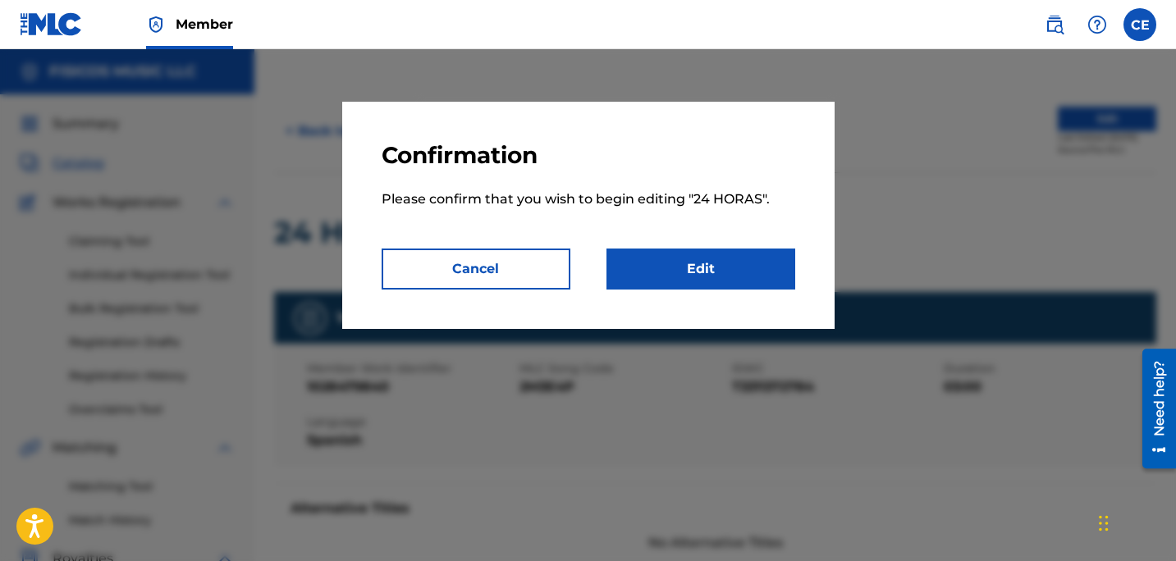
click at [643, 267] on link "Edit" at bounding box center [700, 269] width 189 height 41
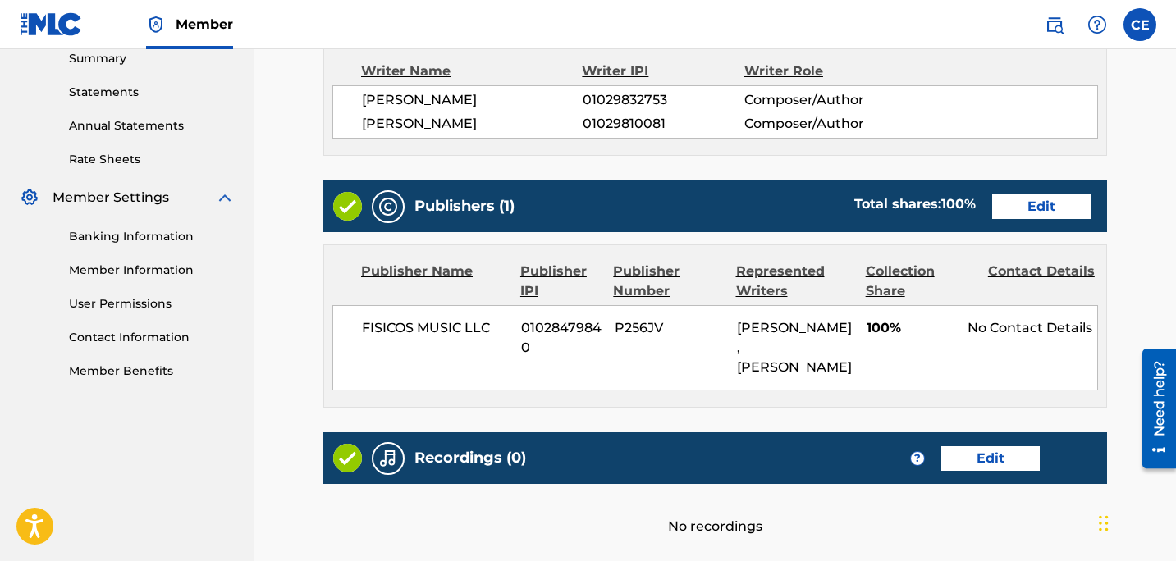
scroll to position [718, 0]
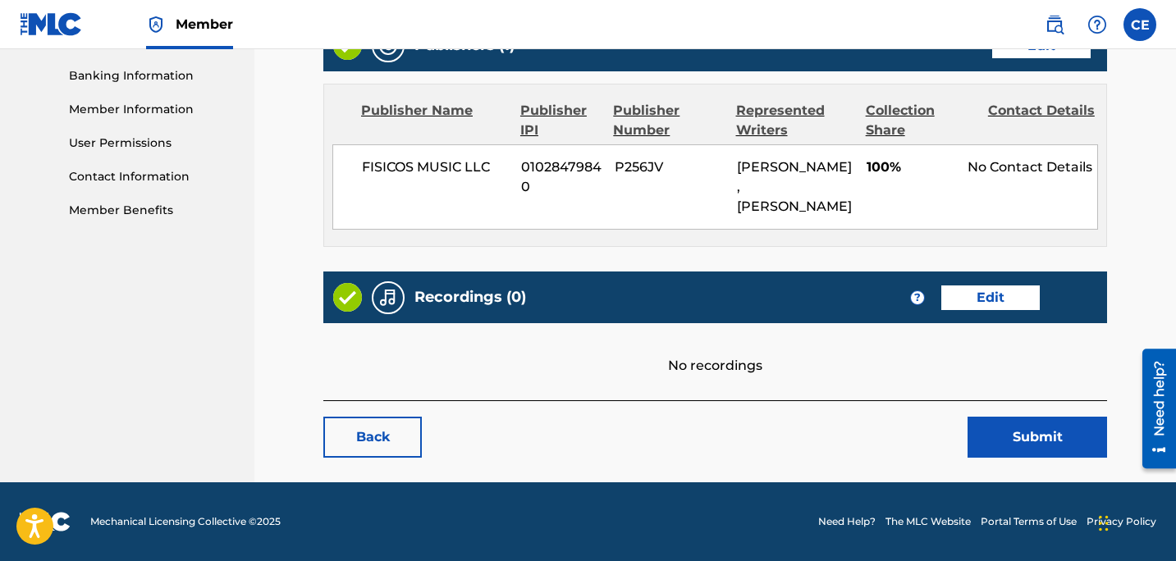
click at [968, 295] on link "Edit" at bounding box center [990, 298] width 98 height 25
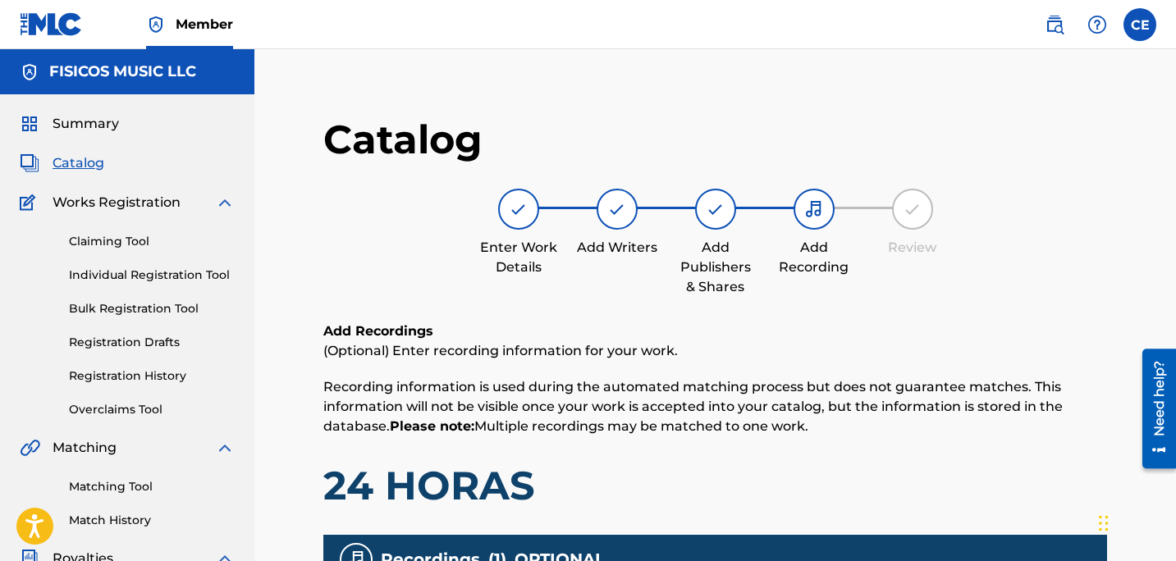
click at [86, 127] on span "Summary" at bounding box center [86, 124] width 66 height 20
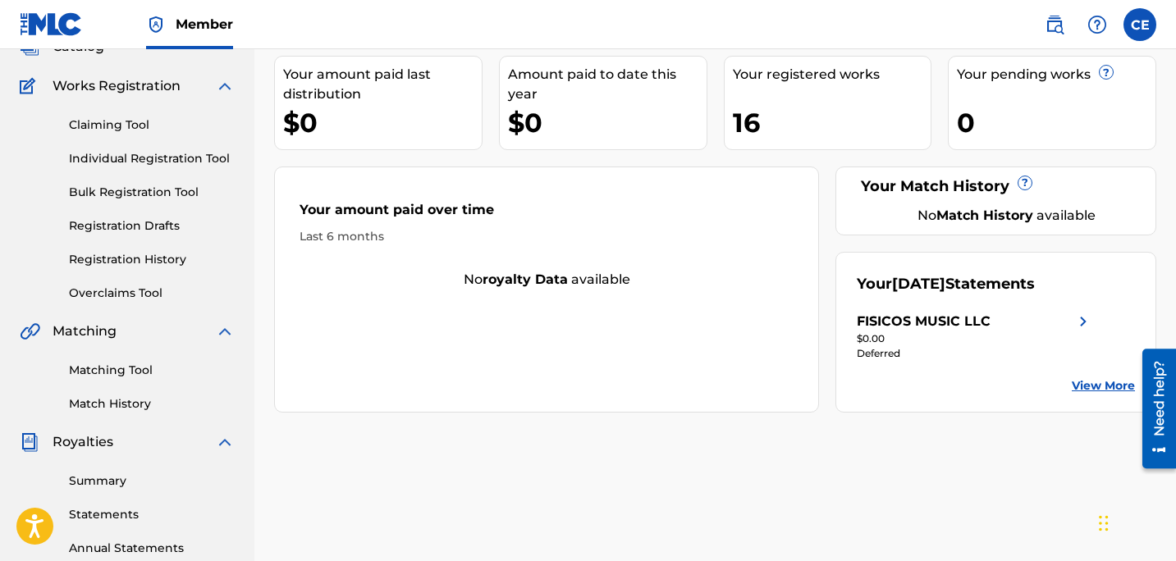
scroll to position [117, 0]
click at [1076, 325] on img at bounding box center [1083, 321] width 20 height 20
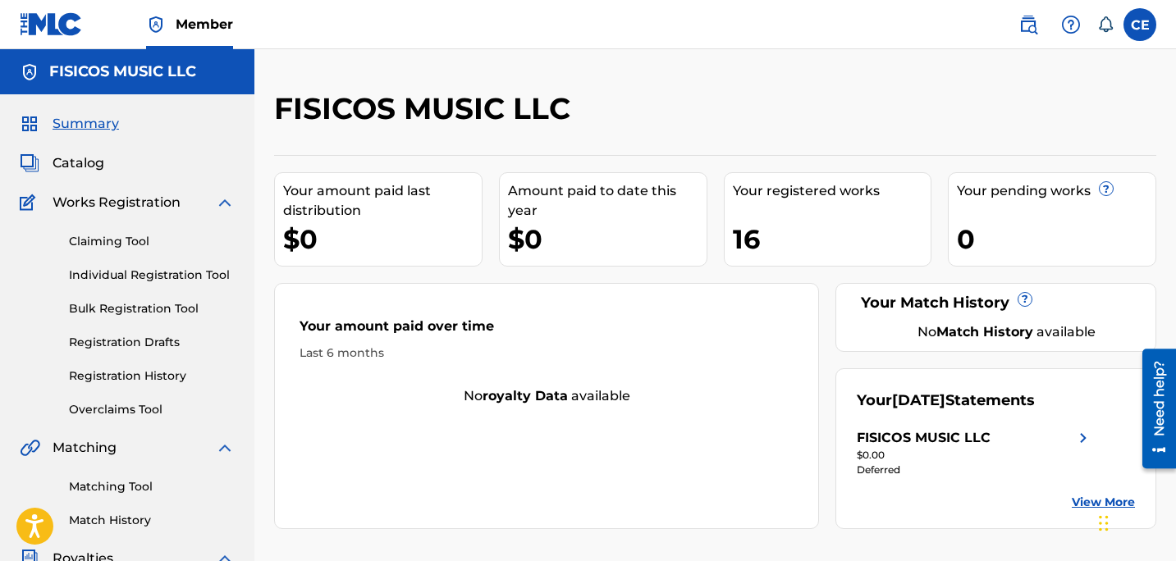
click at [66, 161] on span "Catalog" at bounding box center [79, 163] width 52 height 20
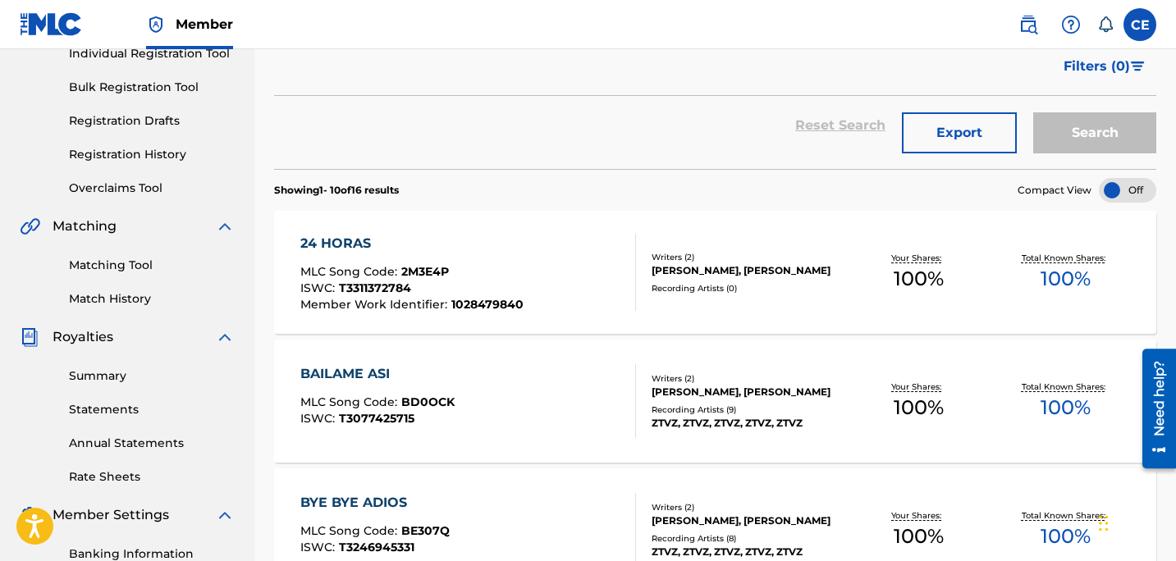
scroll to position [222, 0]
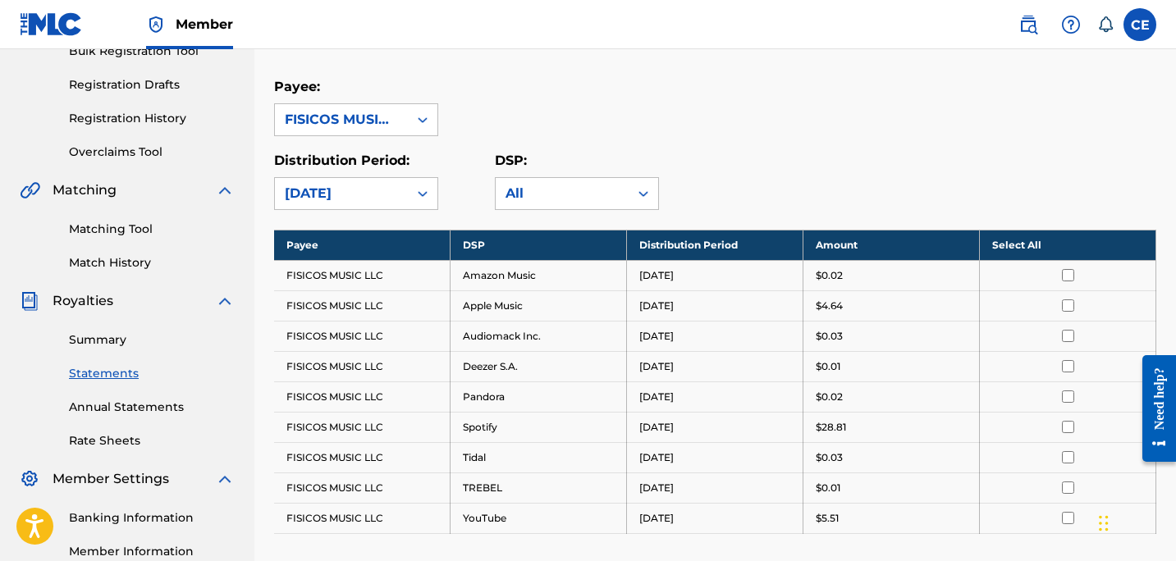
scroll to position [248, 0]
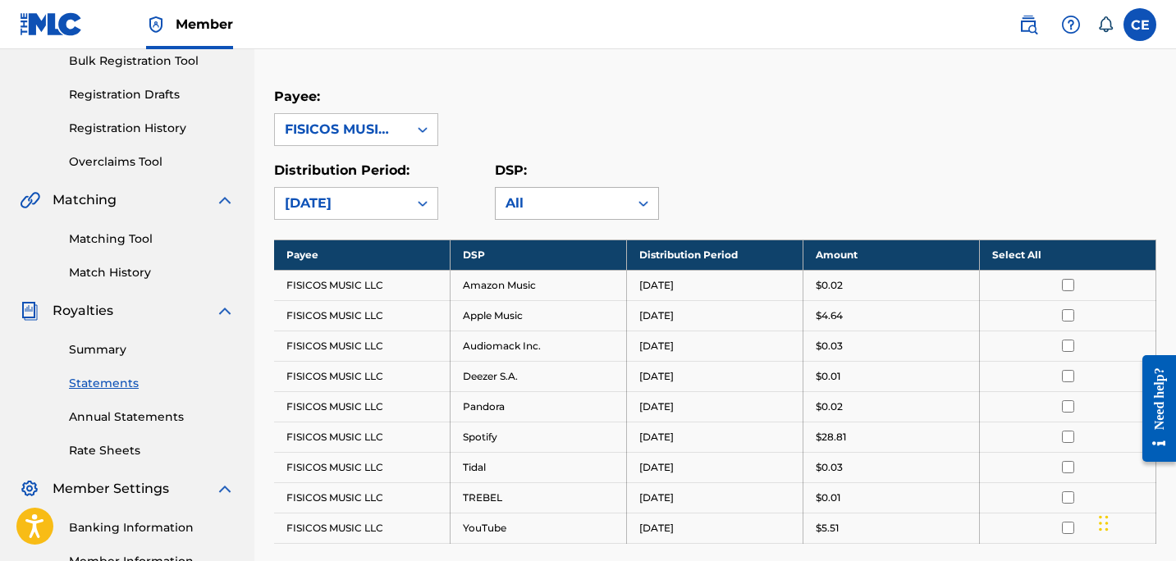
click at [592, 203] on div "All" at bounding box center [561, 204] width 113 height 20
click at [578, 139] on div "Payee: FISICOS MUSIC LLC" at bounding box center [715, 116] width 882 height 59
click at [587, 222] on div "Royalty Statements Select your desired payee from the Payee drop-down menu. The…" at bounding box center [715, 299] width 882 height 915
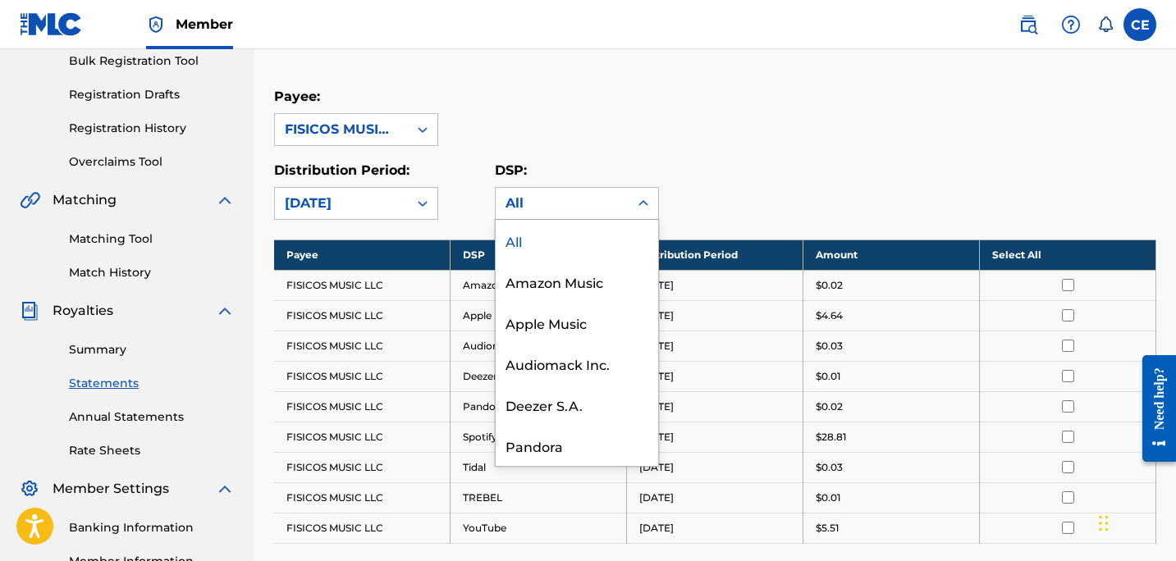
click at [587, 213] on div "All" at bounding box center [561, 204] width 113 height 20
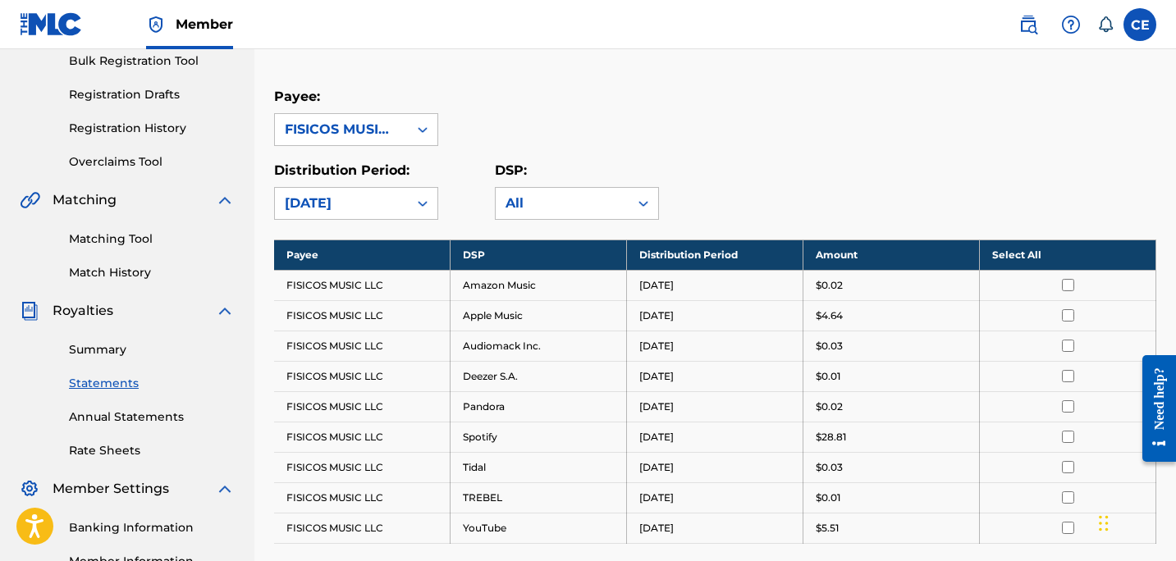
click at [579, 144] on div "Payee: FISICOS MUSIC LLC" at bounding box center [715, 116] width 882 height 59
click at [345, 204] on div "[DATE]" at bounding box center [341, 204] width 113 height 20
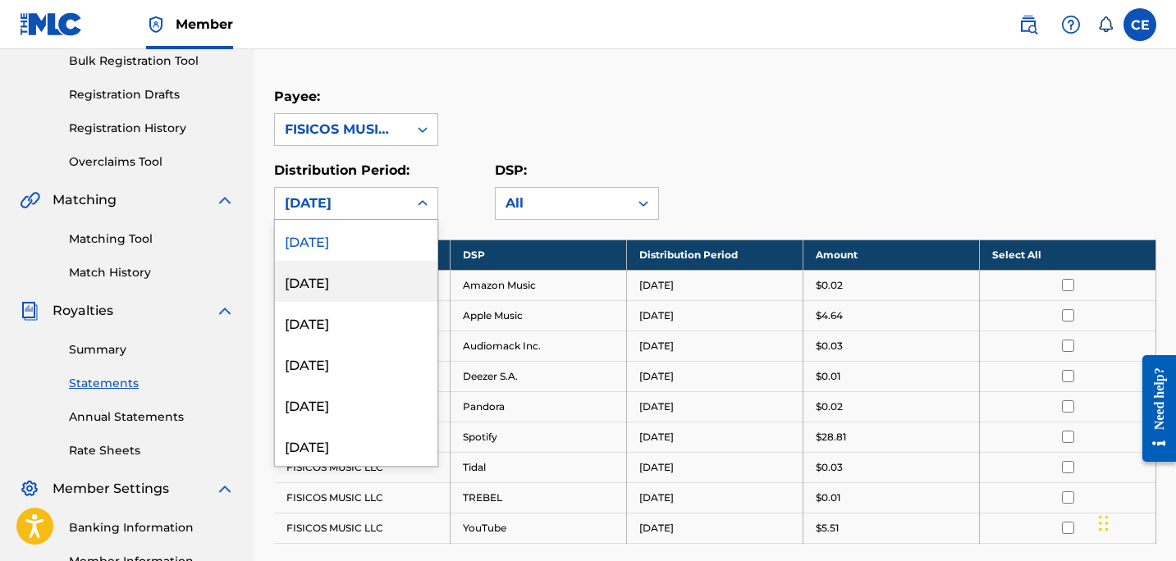
click at [349, 270] on div "July 2025" at bounding box center [356, 281] width 162 height 41
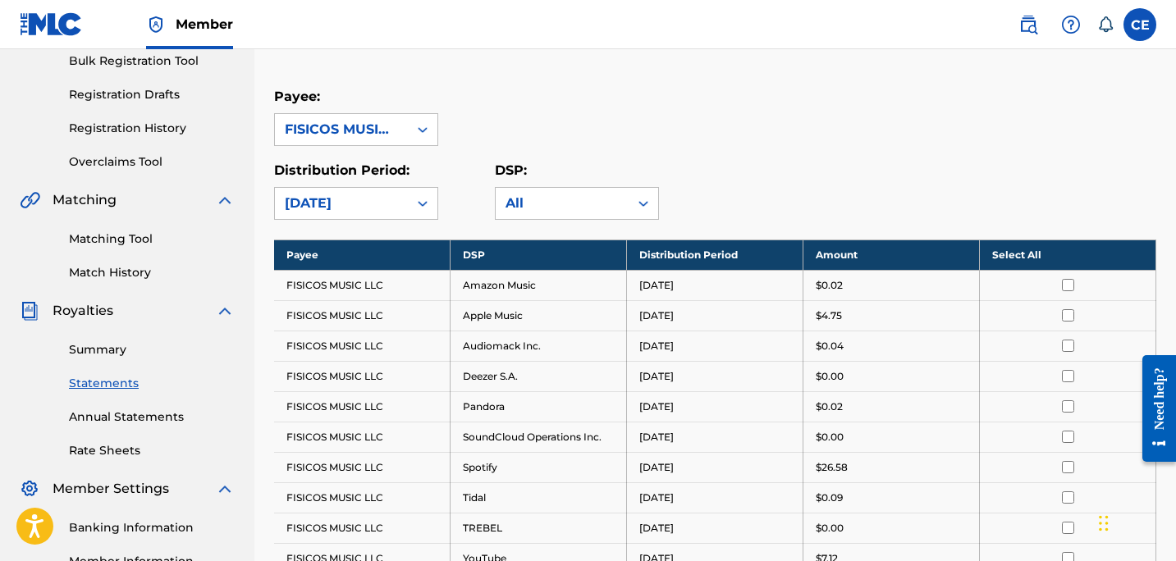
scroll to position [350, 0]
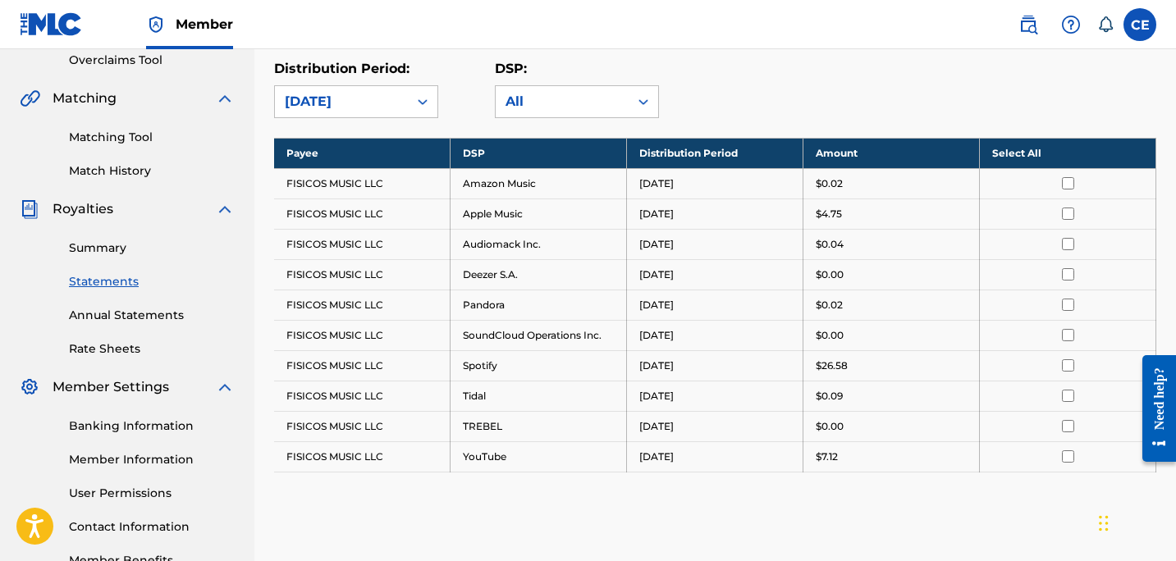
click at [353, 108] on div "July 2025" at bounding box center [341, 102] width 113 height 20
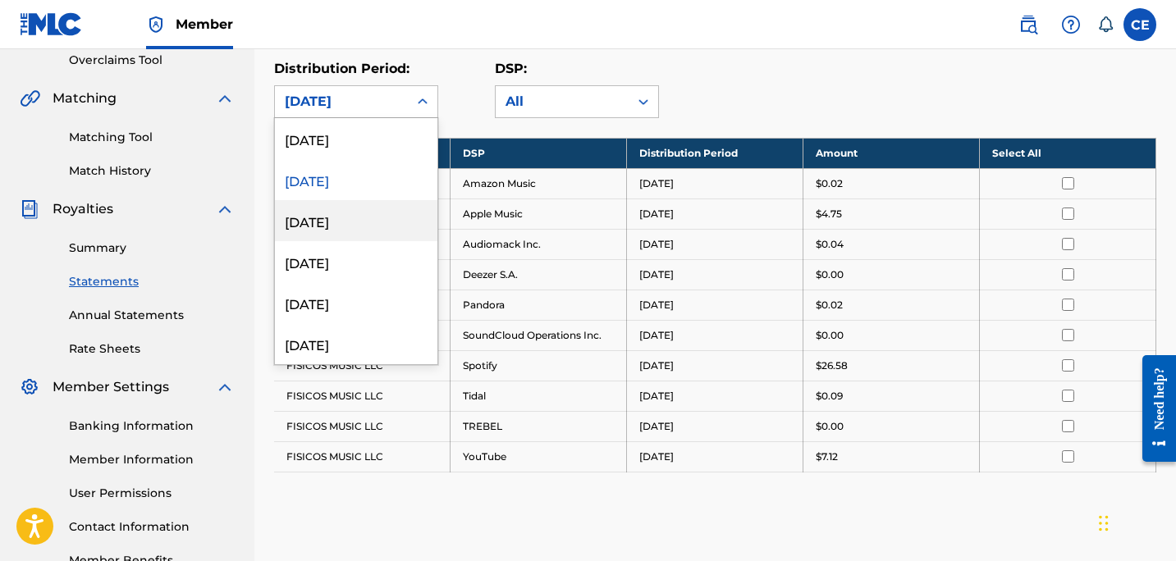
click at [377, 214] on div "June 2025" at bounding box center [356, 220] width 162 height 41
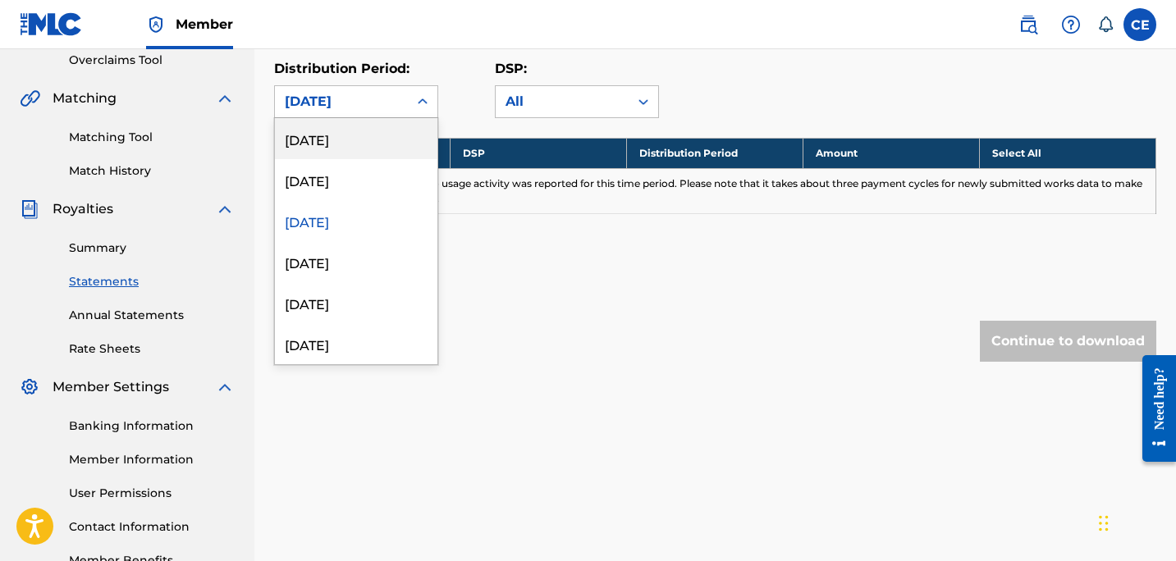
click at [345, 104] on div "June 2025" at bounding box center [341, 102] width 113 height 20
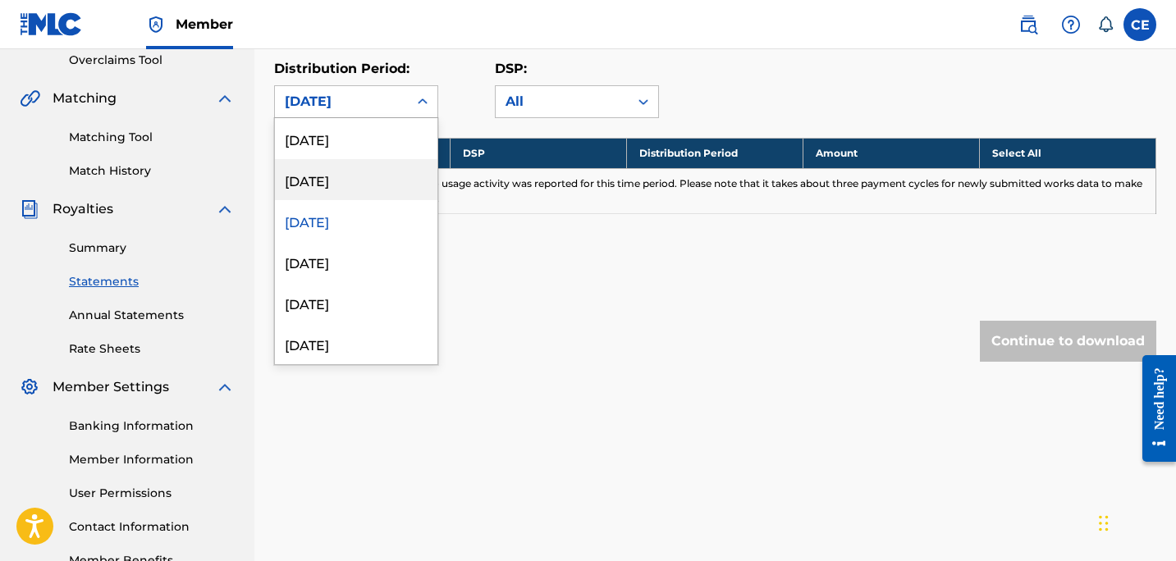
click at [354, 191] on div "July 2025" at bounding box center [356, 179] width 162 height 41
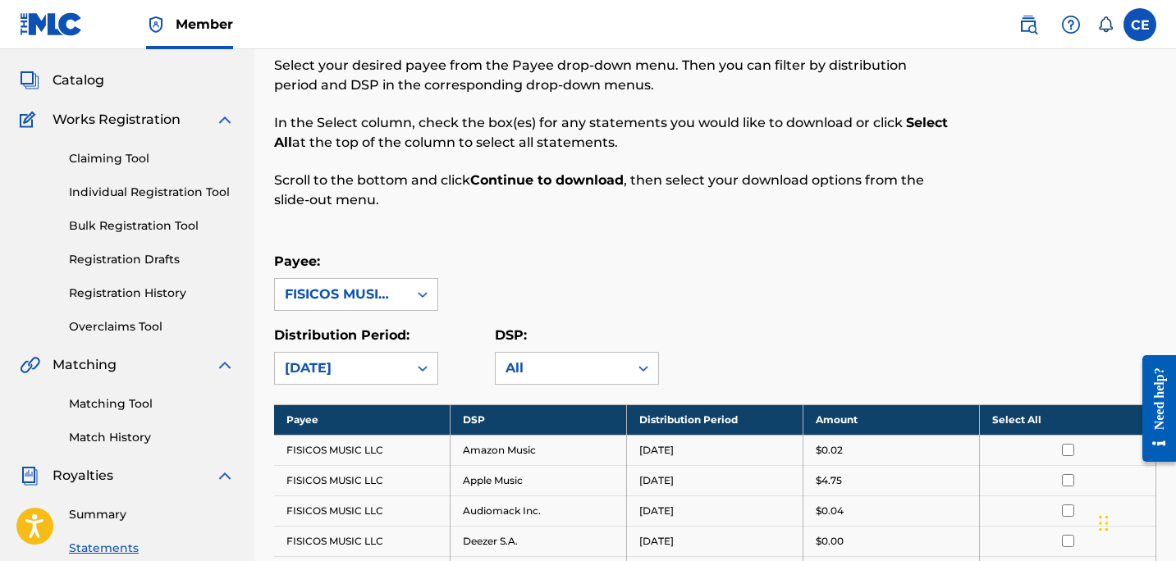
scroll to position [51, 0]
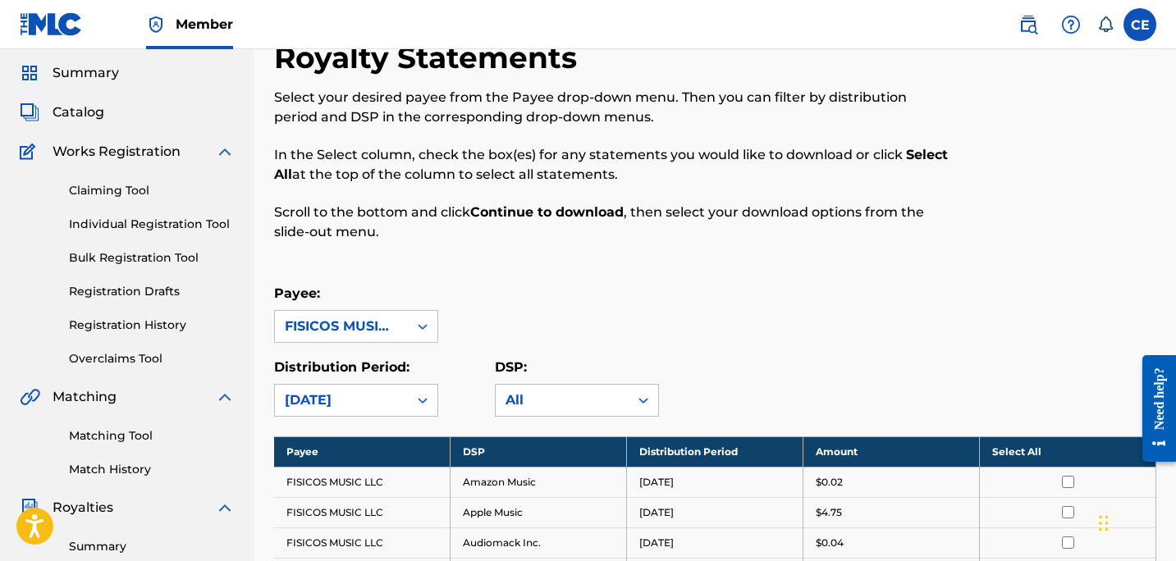
click at [72, 76] on span "Summary" at bounding box center [86, 73] width 66 height 20
